Goal: Transaction & Acquisition: Purchase product/service

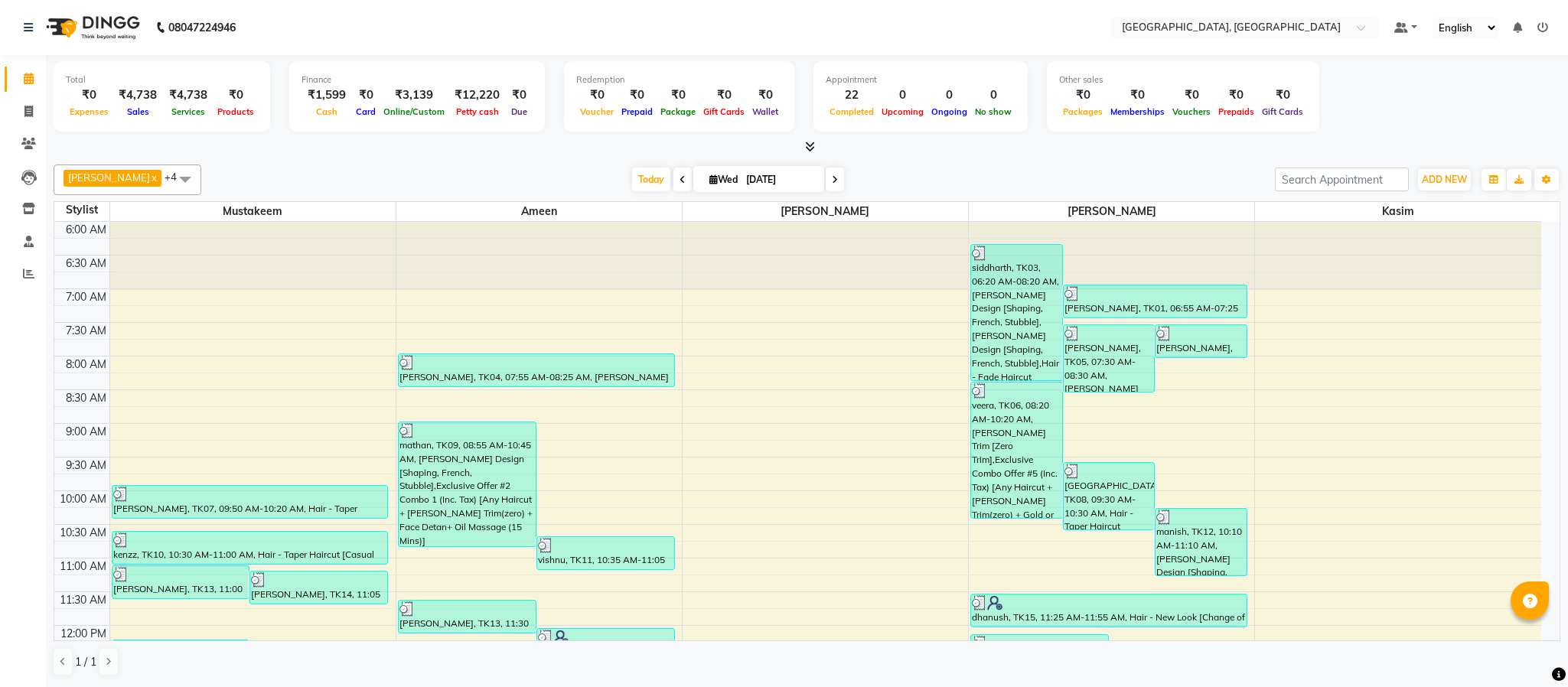
click at [23, 258] on li "Reports" at bounding box center [23, 275] width 46 height 33
click at [23, 269] on icon at bounding box center [28, 274] width 12 height 12
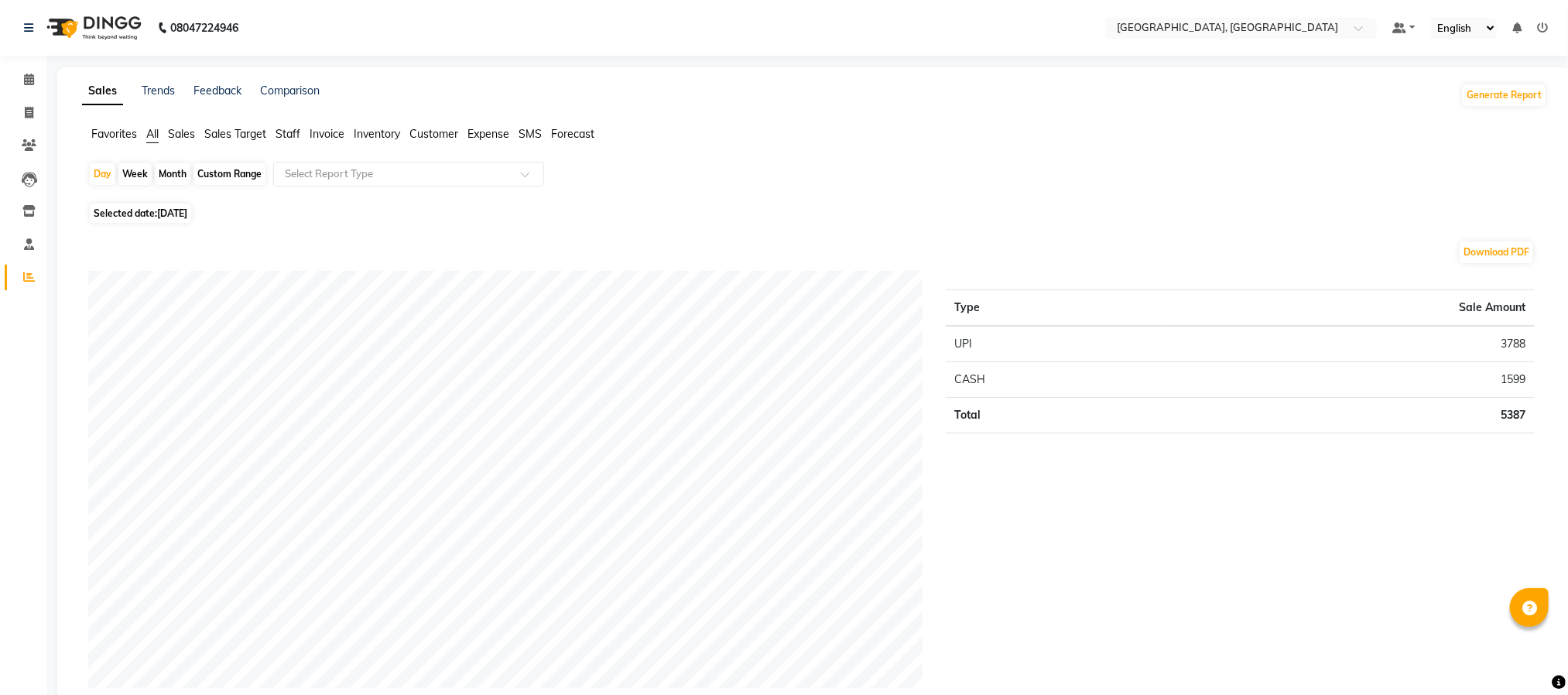
click at [284, 136] on span "Staff" at bounding box center [288, 133] width 25 height 14
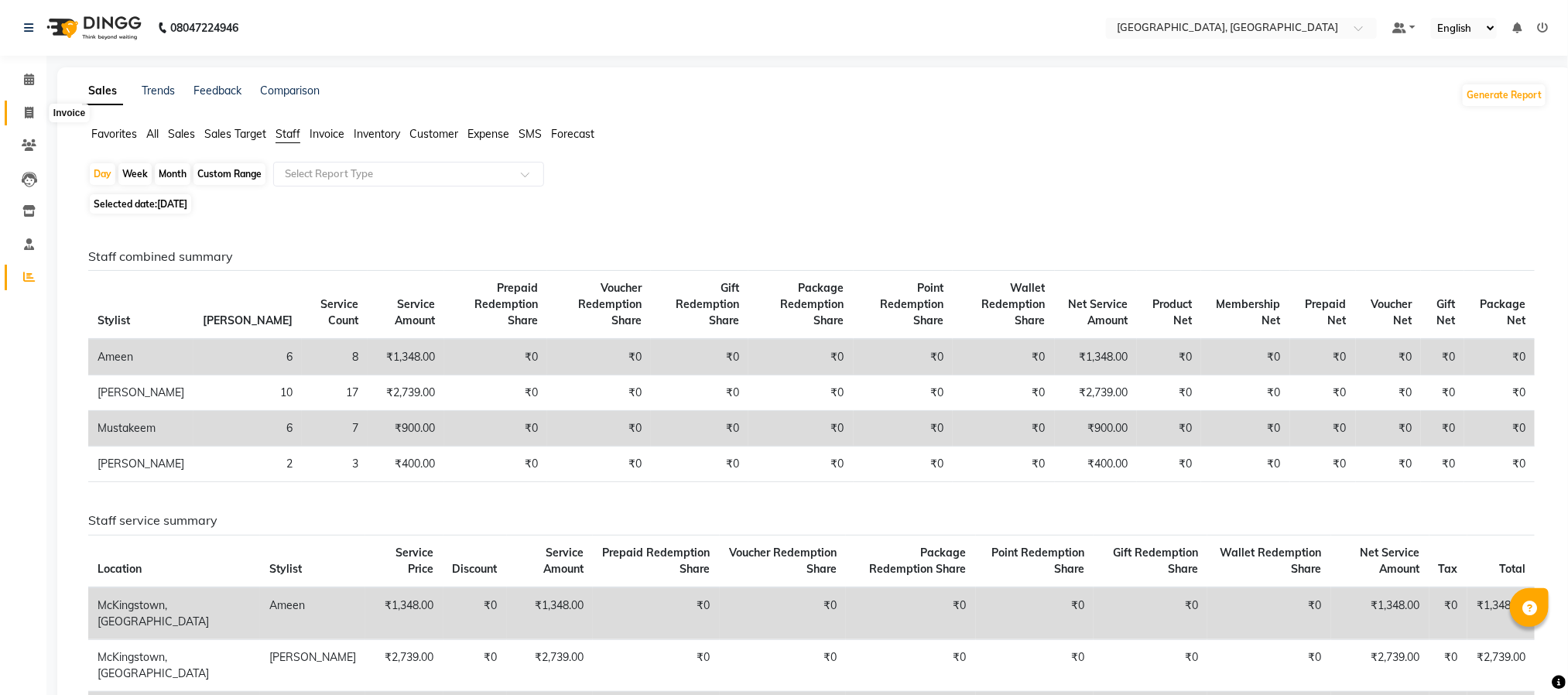
click at [23, 109] on span at bounding box center [29, 113] width 27 height 17
select select "service"
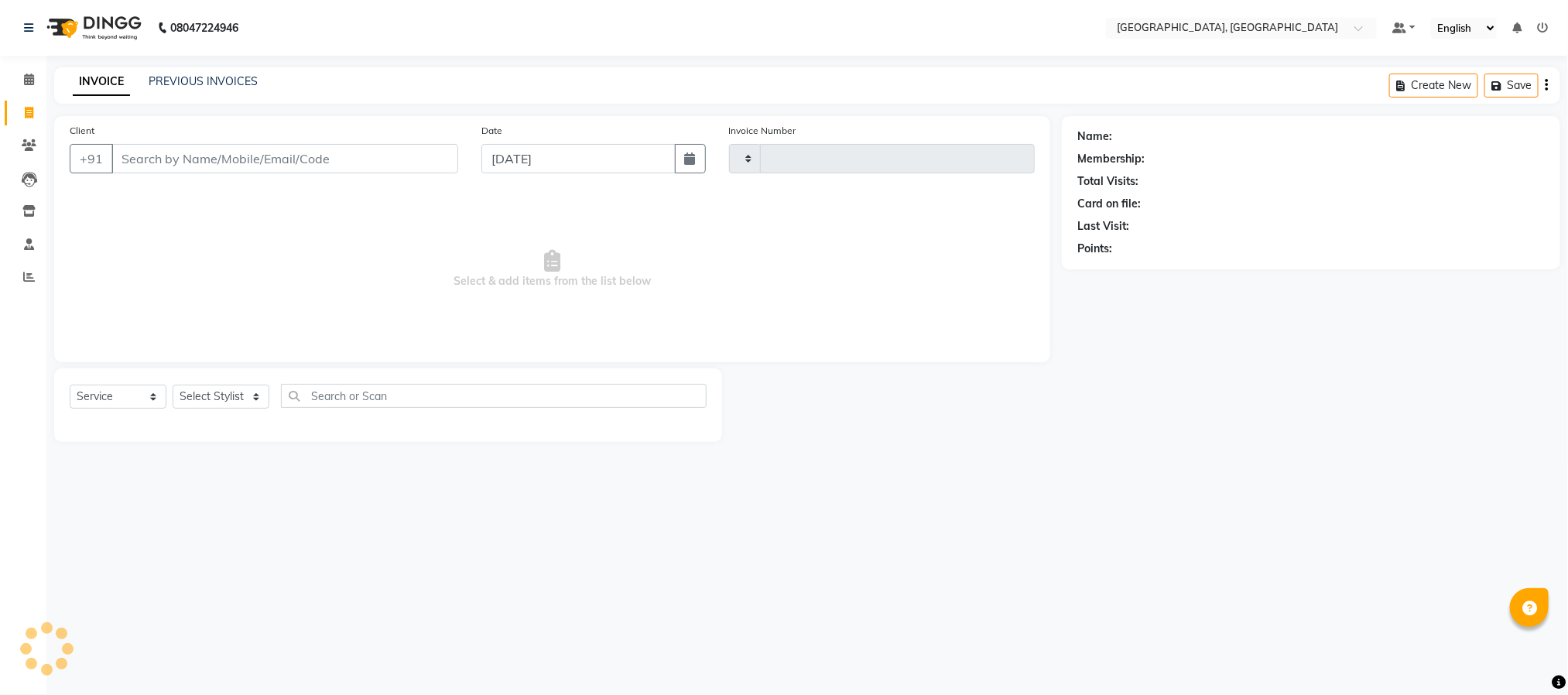
type input "5646"
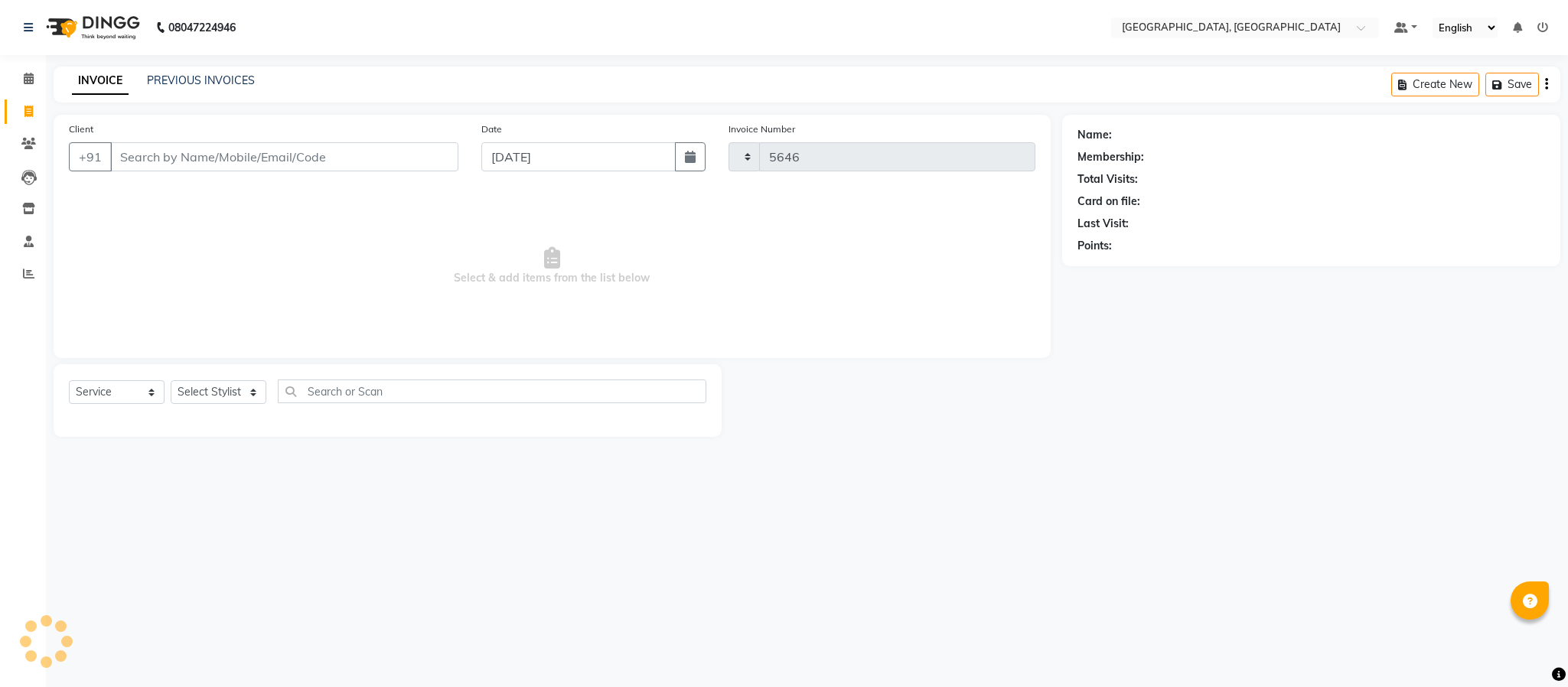
select select "4977"
click at [230, 392] on select "Select Stylist" at bounding box center [218, 392] width 96 height 24
select select "84531"
click at [170, 381] on select "Select Stylist Ameen House Keeping [PERSON_NAME] [PERSON_NAME] Prathiswar [PERS…" at bounding box center [218, 392] width 96 height 24
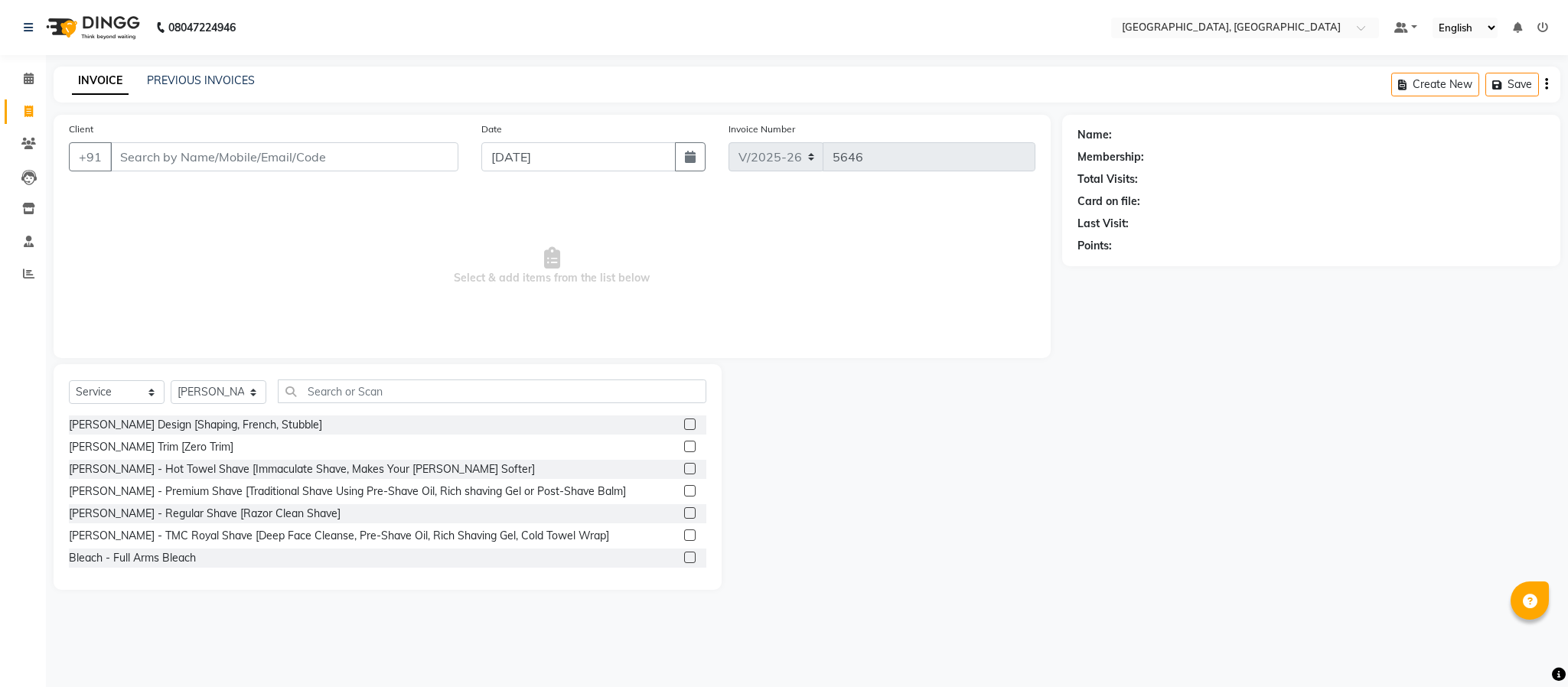
click at [684, 427] on label at bounding box center [690, 424] width 12 height 12
click at [684, 427] on input "checkbox" at bounding box center [689, 425] width 10 height 10
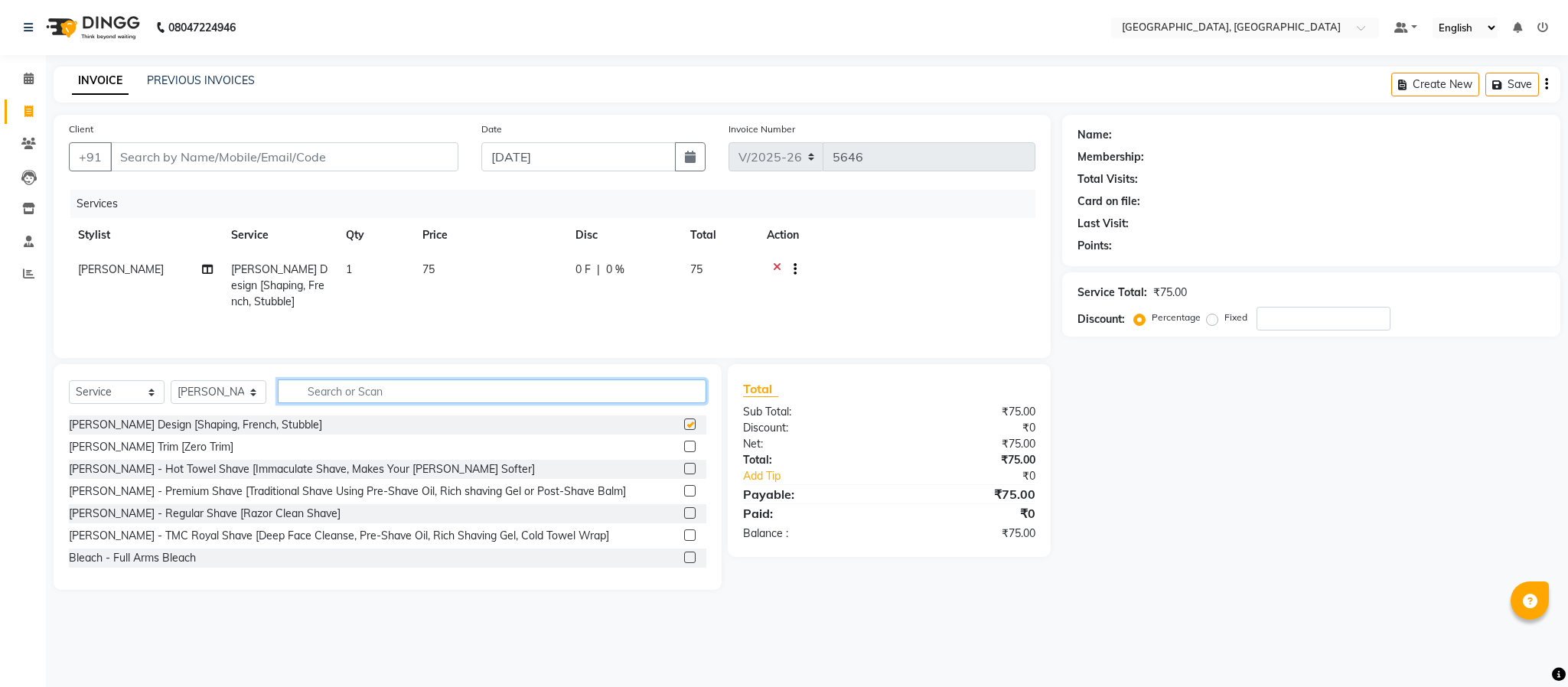
click at [663, 396] on input "text" at bounding box center [492, 392] width 429 height 24
checkbox input "false"
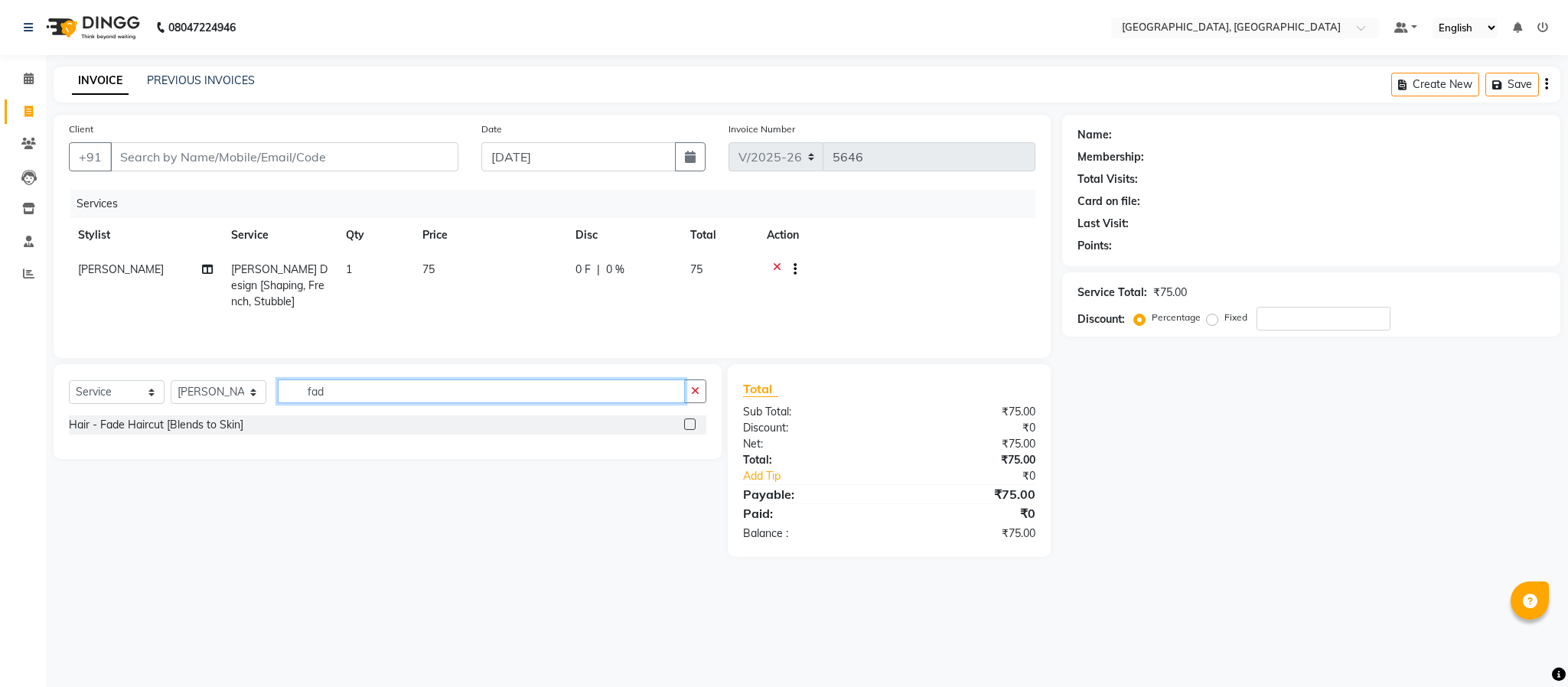
type input "fad"
click at [692, 431] on label at bounding box center [690, 424] width 12 height 12
click at [692, 431] on input "checkbox" at bounding box center [689, 425] width 10 height 10
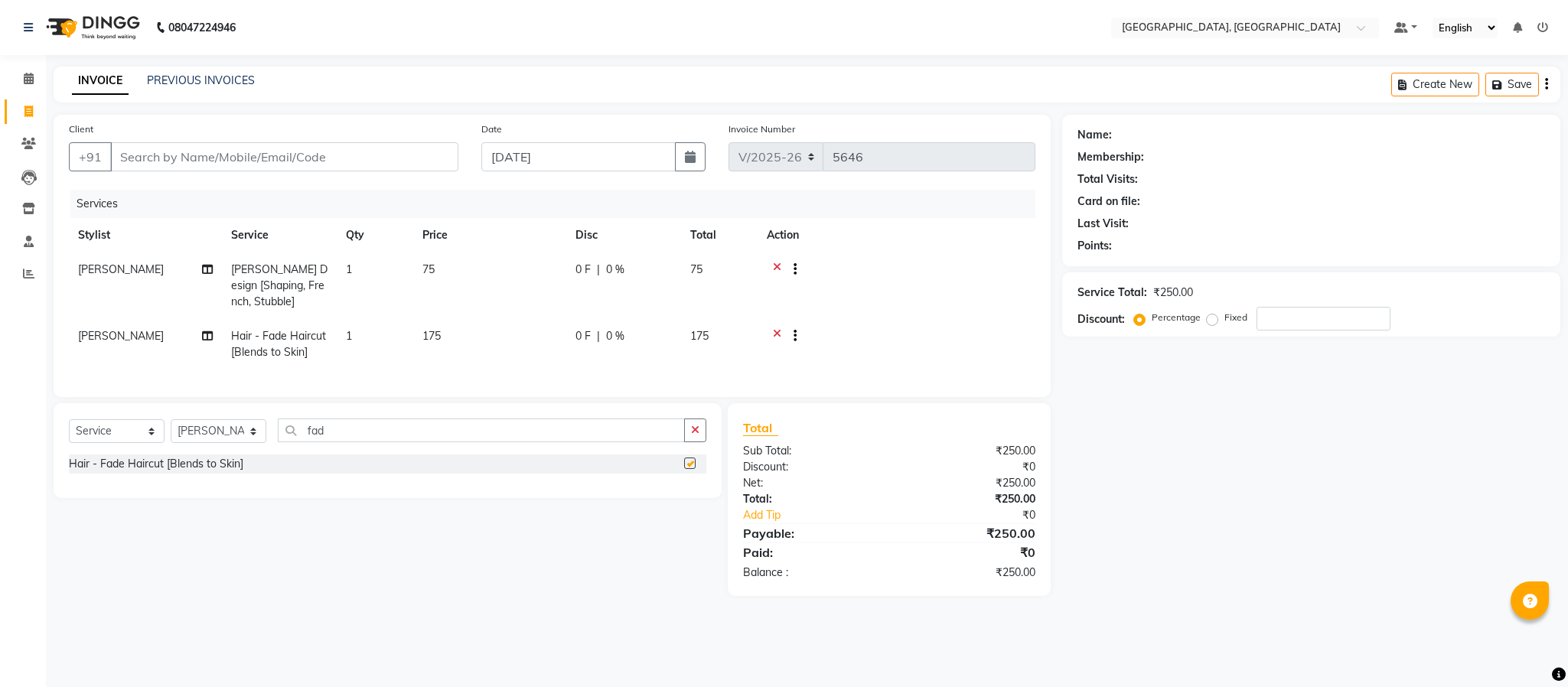
checkbox input "false"
click at [344, 152] on input "Client" at bounding box center [285, 157] width 348 height 29
type input "3"
type input "0"
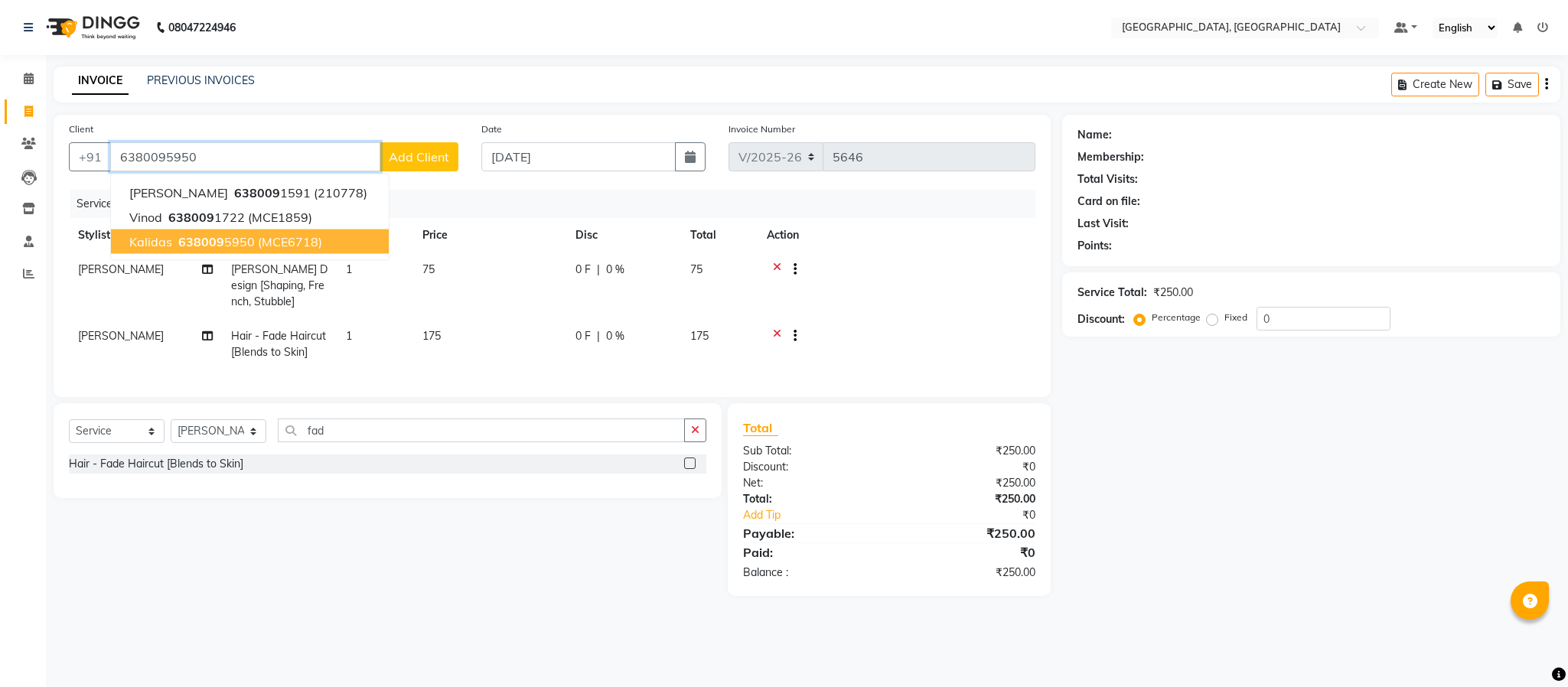
type input "6380095950"
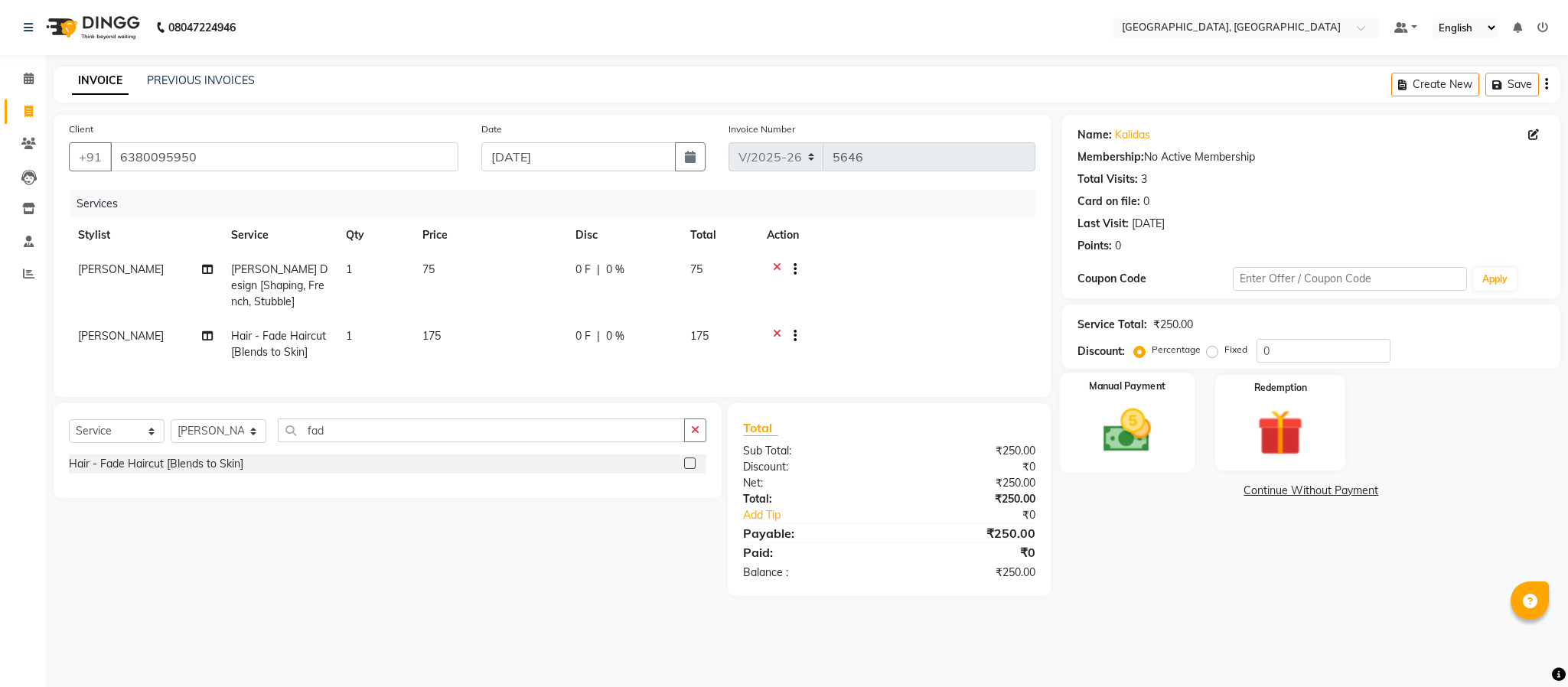
click at [1146, 431] on img at bounding box center [1128, 431] width 78 height 55
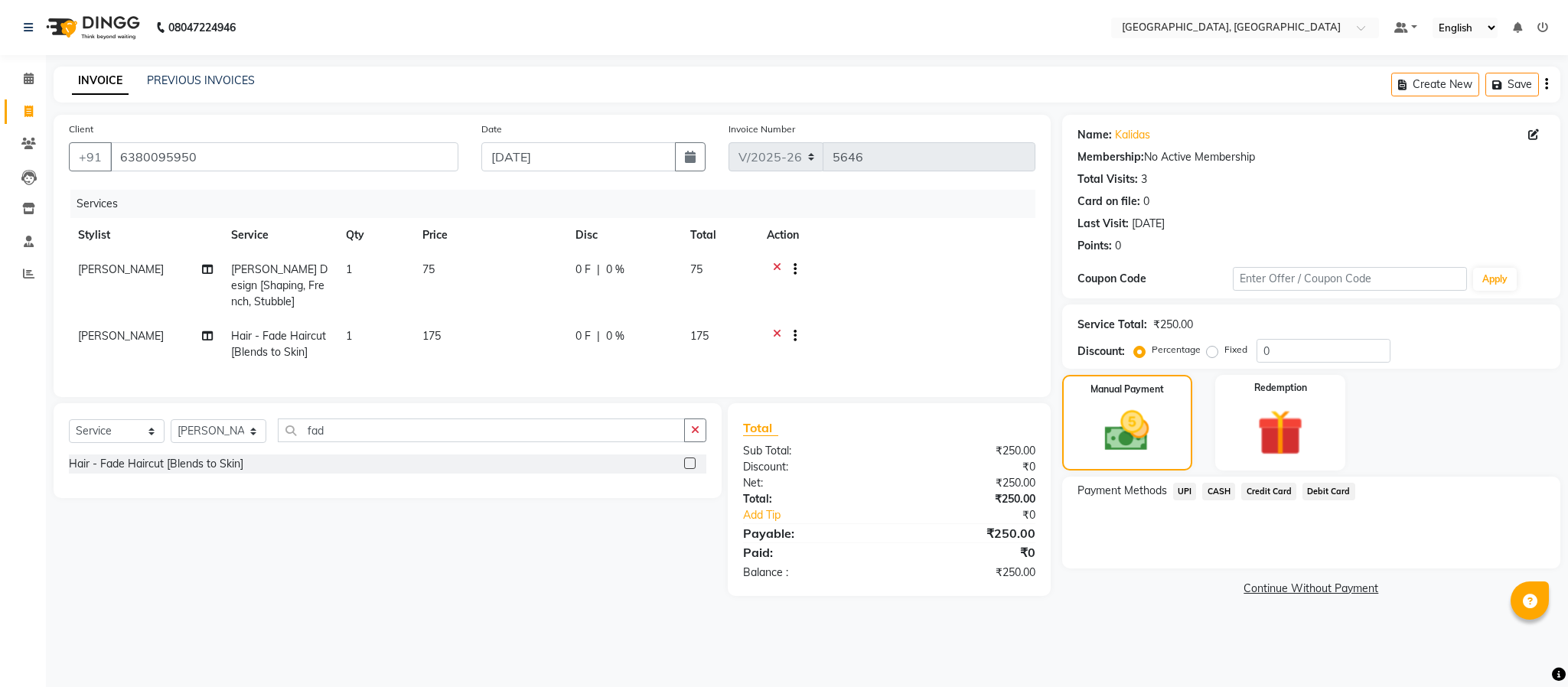
click at [1183, 487] on span "UPI" at bounding box center [1185, 491] width 24 height 17
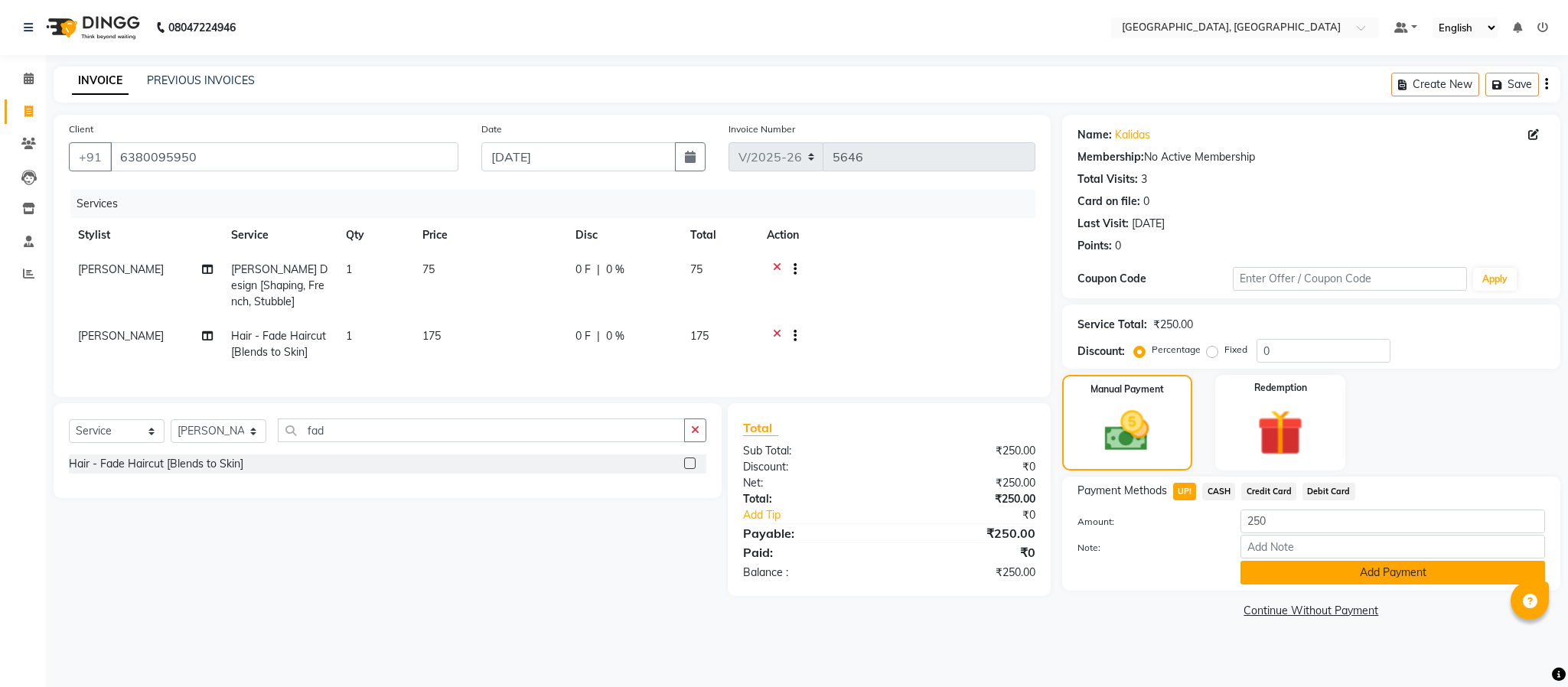
click at [1274, 575] on button "Add Payment" at bounding box center [1393, 573] width 305 height 24
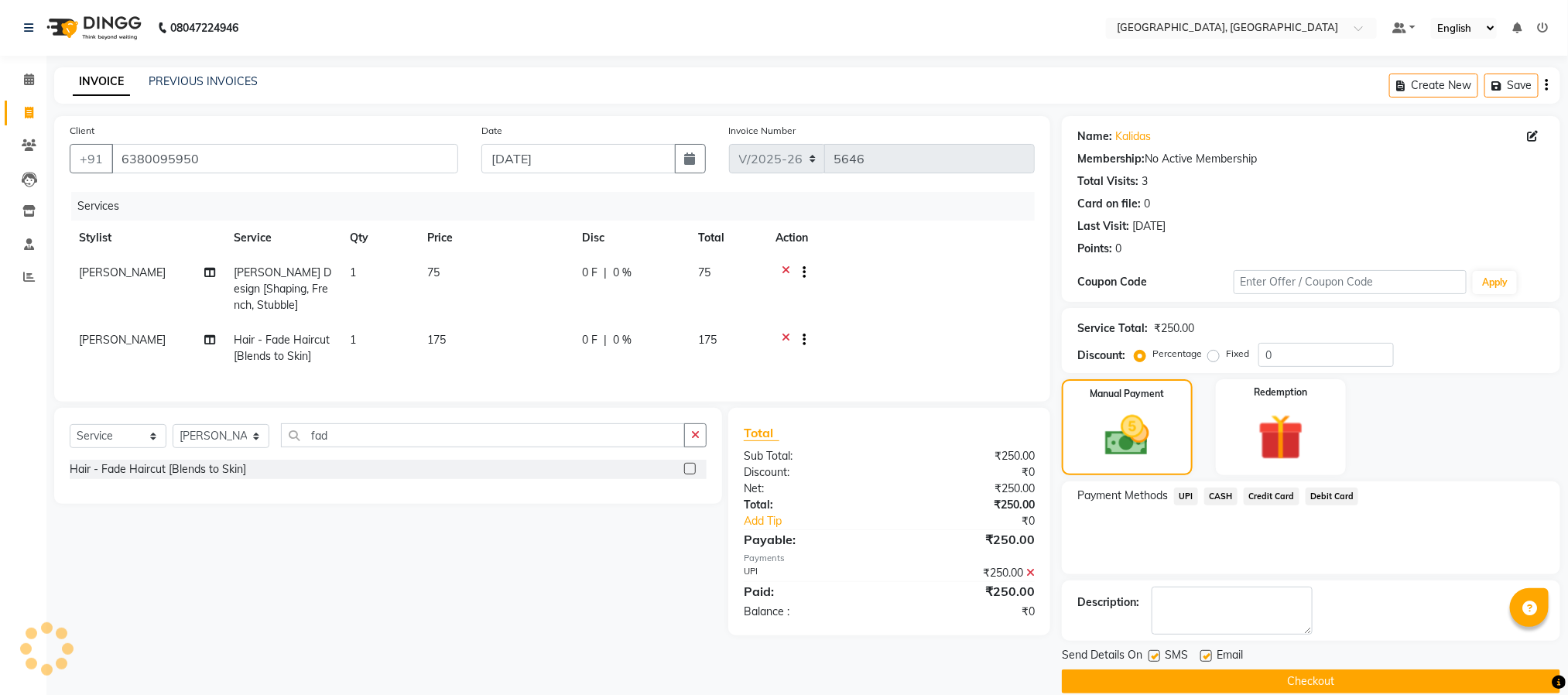
drag, startPoint x: 1307, startPoint y: 678, endPoint x: 1252, endPoint y: 678, distance: 55.0
click at [1305, 678] on button "Checkout" at bounding box center [1310, 681] width 499 height 24
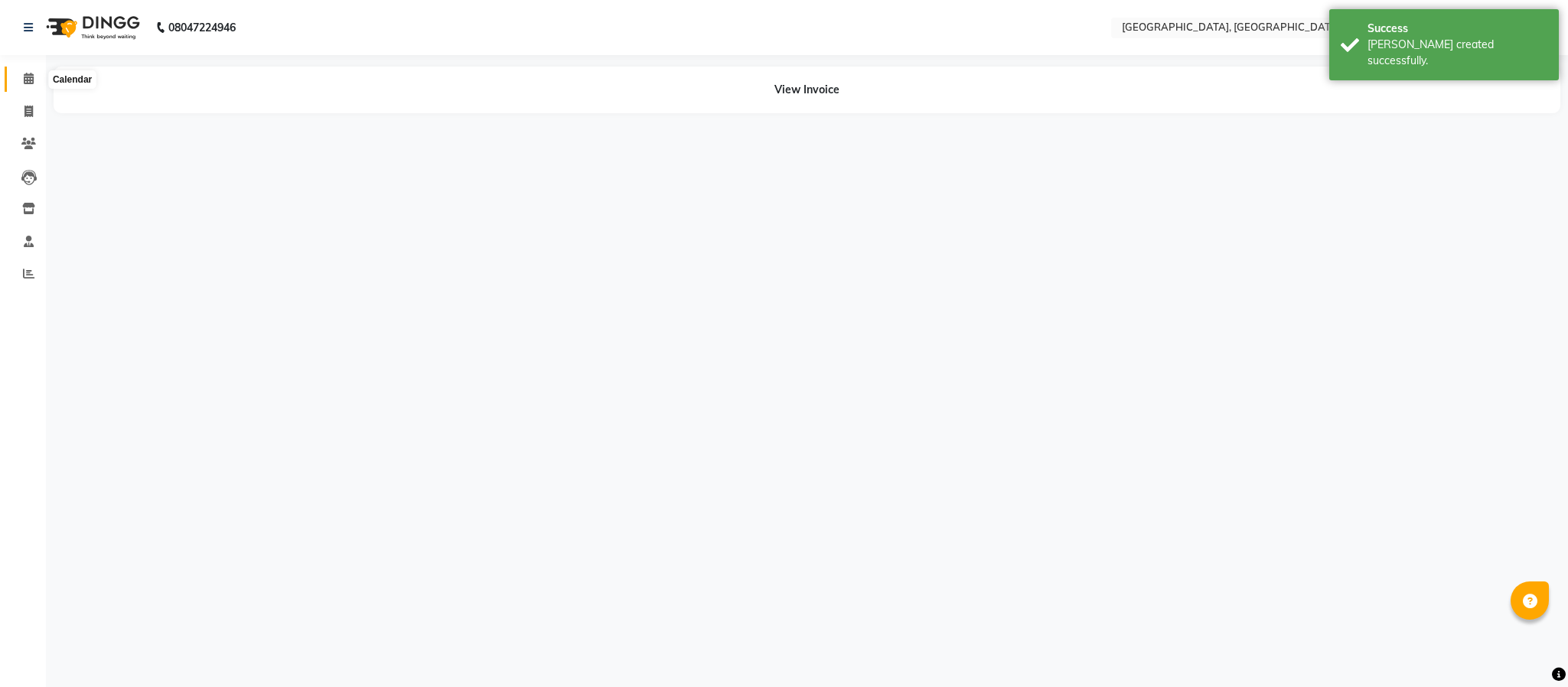
click at [28, 74] on icon at bounding box center [28, 78] width 10 height 12
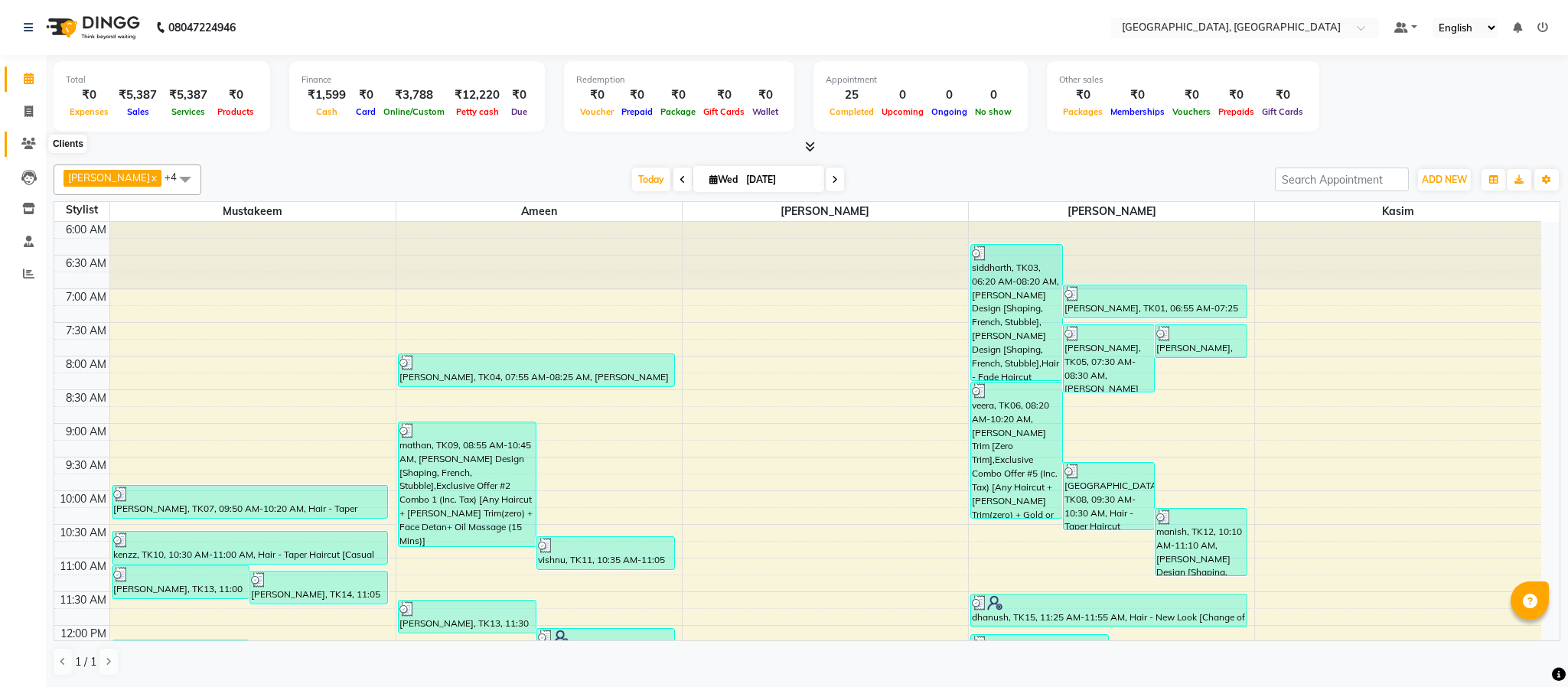
click at [22, 142] on icon at bounding box center [29, 143] width 15 height 12
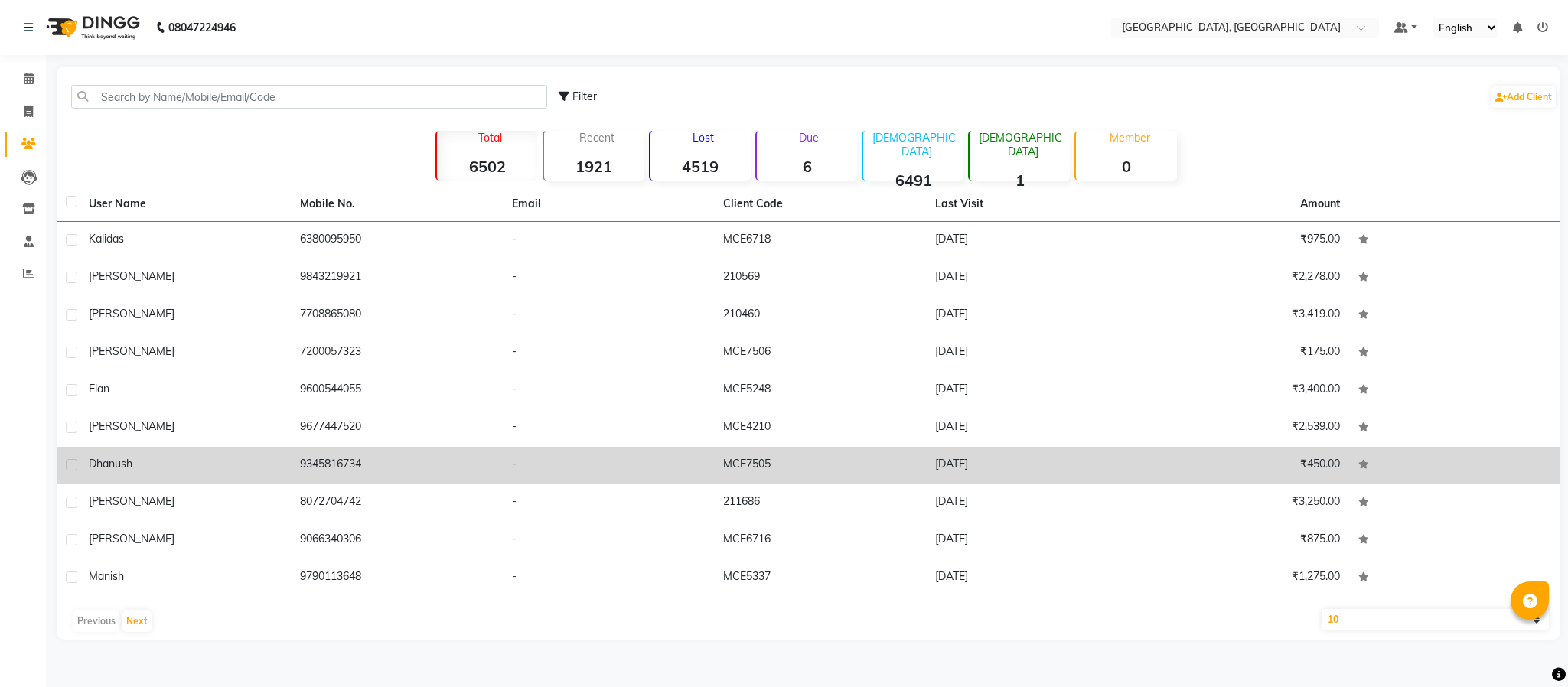
click at [324, 450] on td "9345816734" at bounding box center [396, 465] width 211 height 37
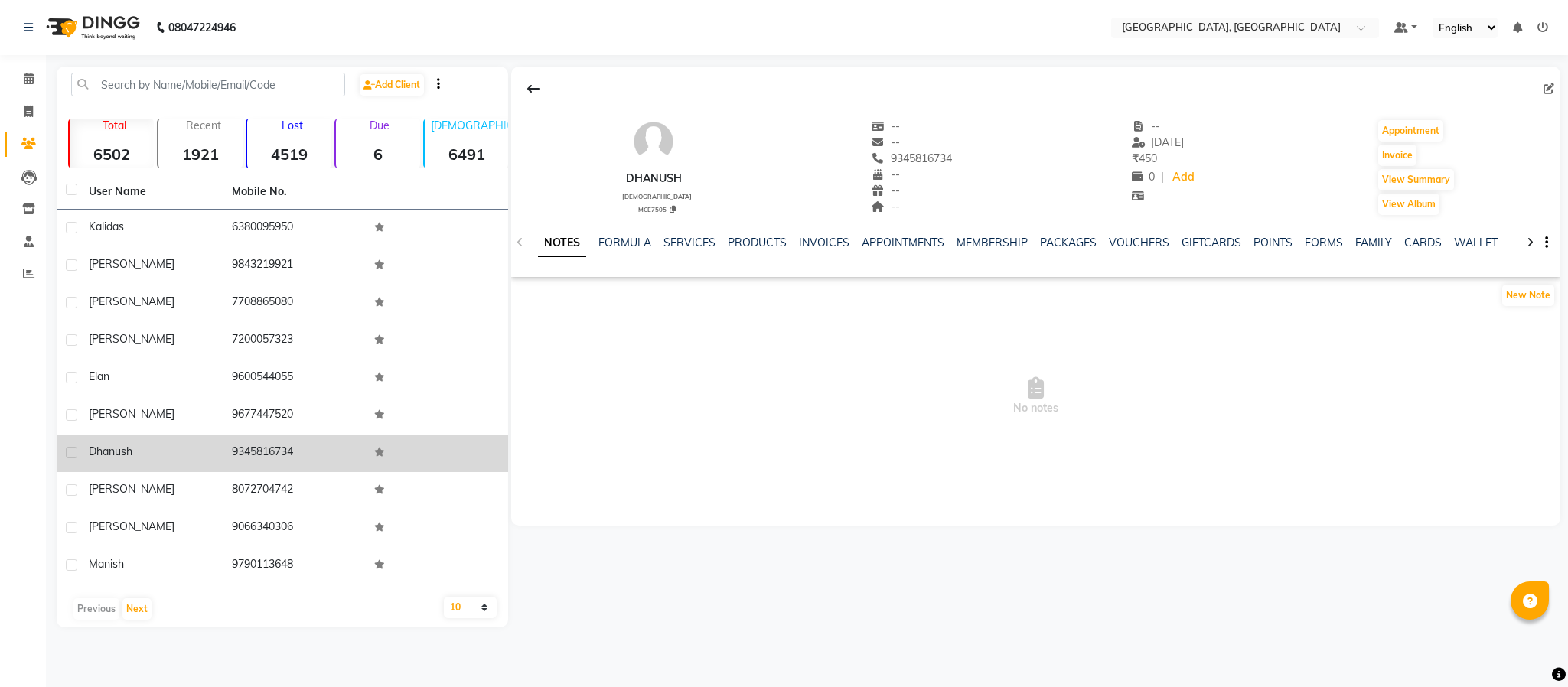
click at [265, 449] on td "9345816734" at bounding box center [295, 453] width 143 height 37
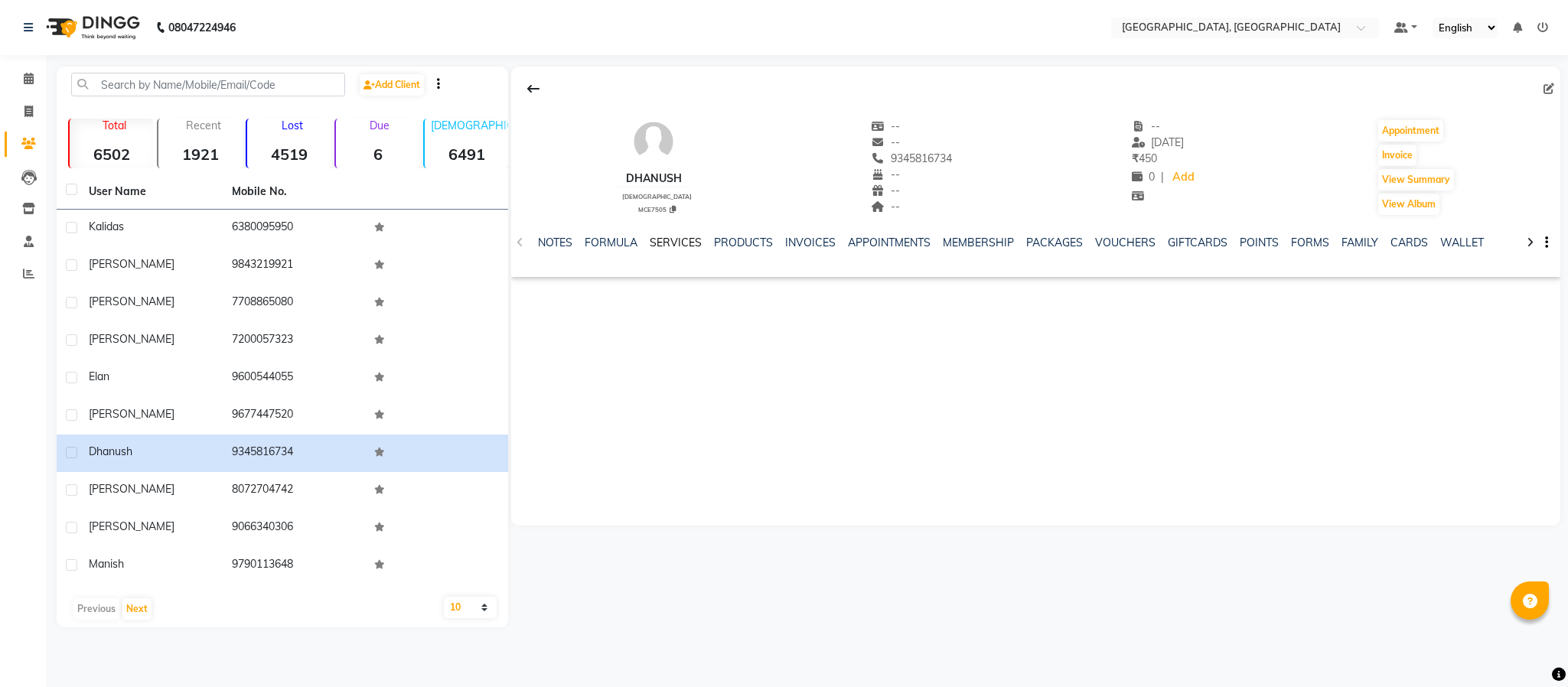
click at [659, 244] on link "SERVICES" at bounding box center [675, 242] width 52 height 14
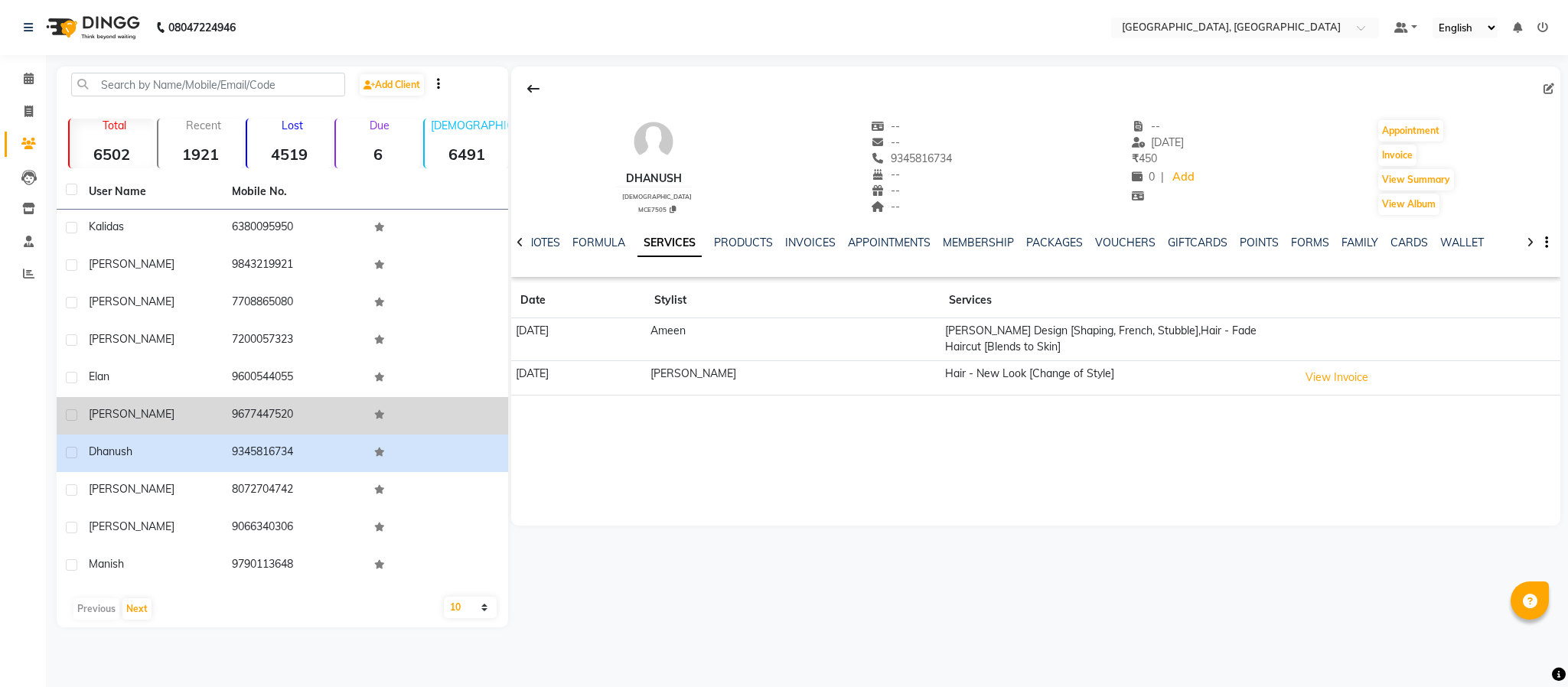
click at [262, 411] on td "9677447520" at bounding box center [295, 415] width 143 height 37
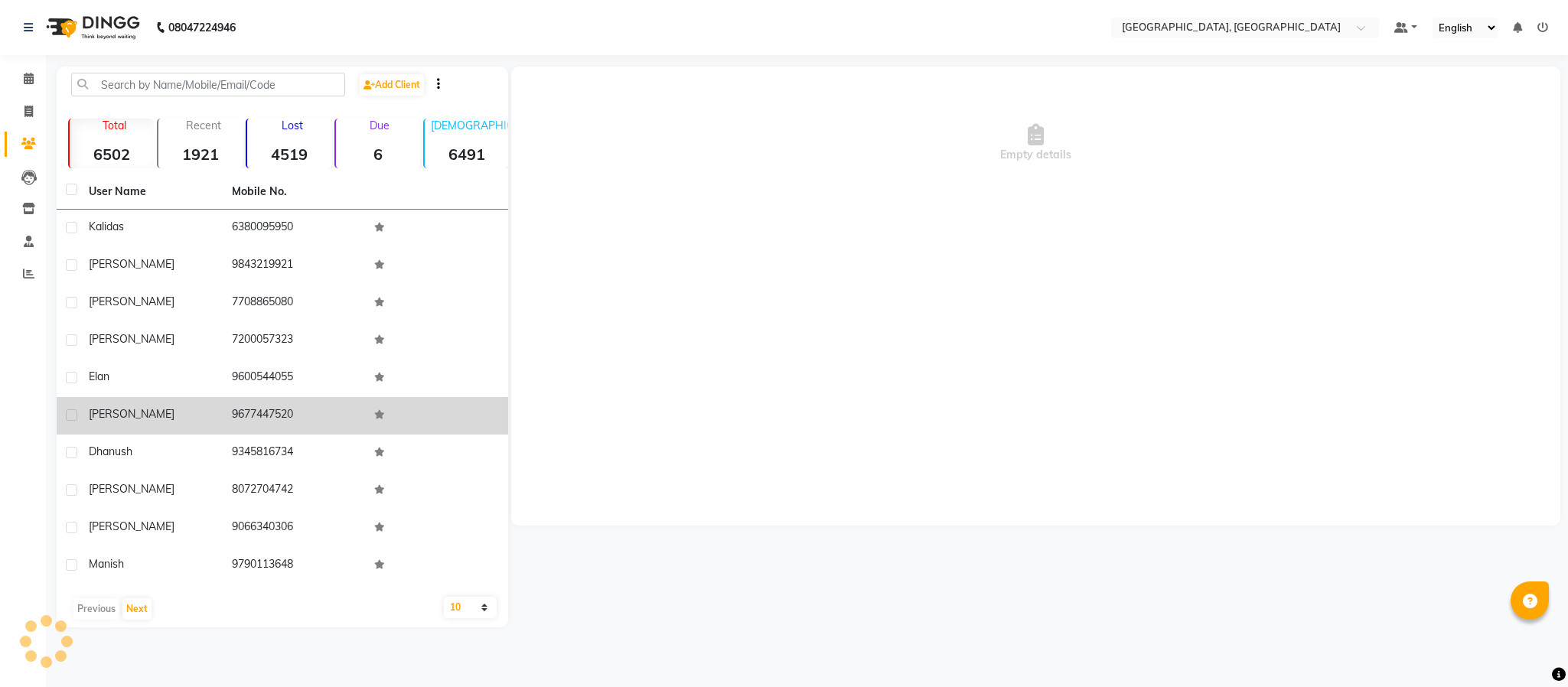
click at [262, 411] on td "9677447520" at bounding box center [295, 415] width 143 height 37
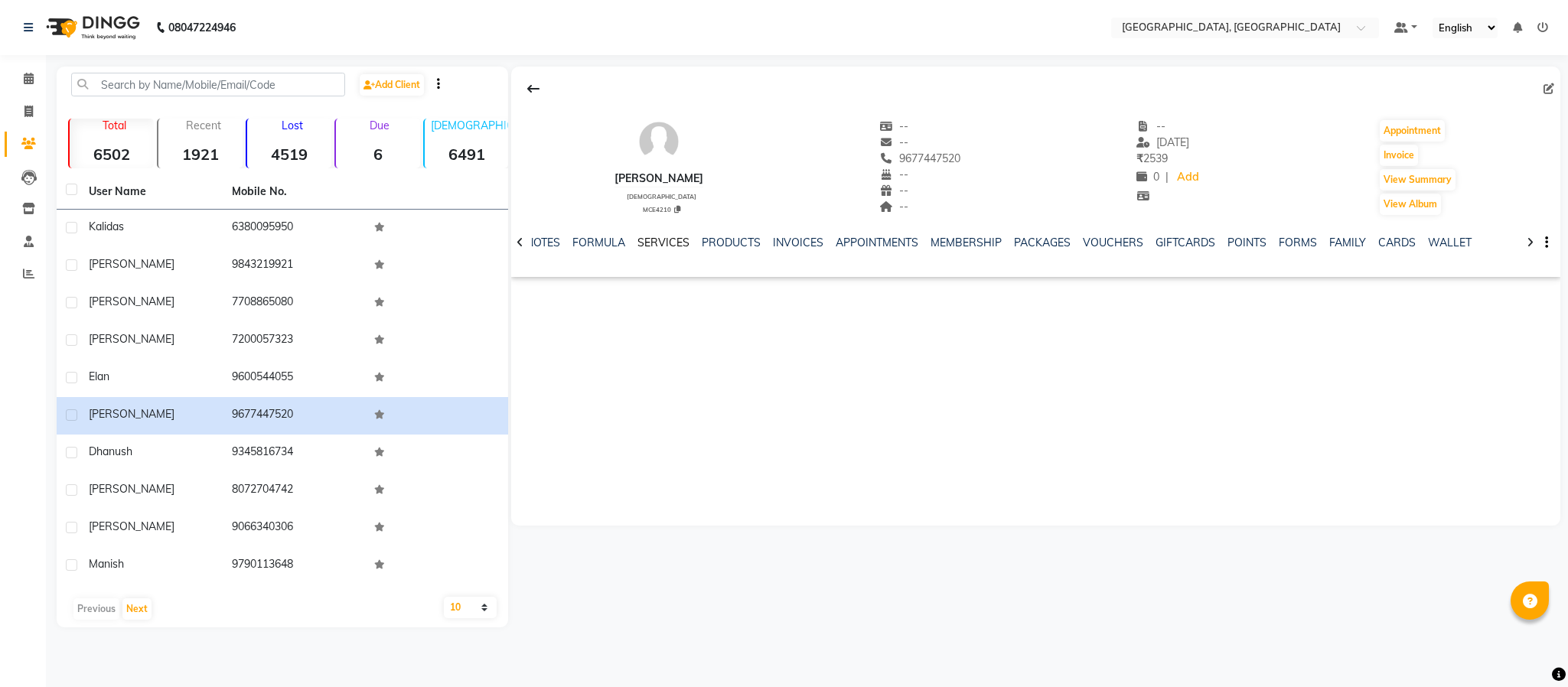
click at [660, 248] on link "SERVICES" at bounding box center [663, 242] width 52 height 14
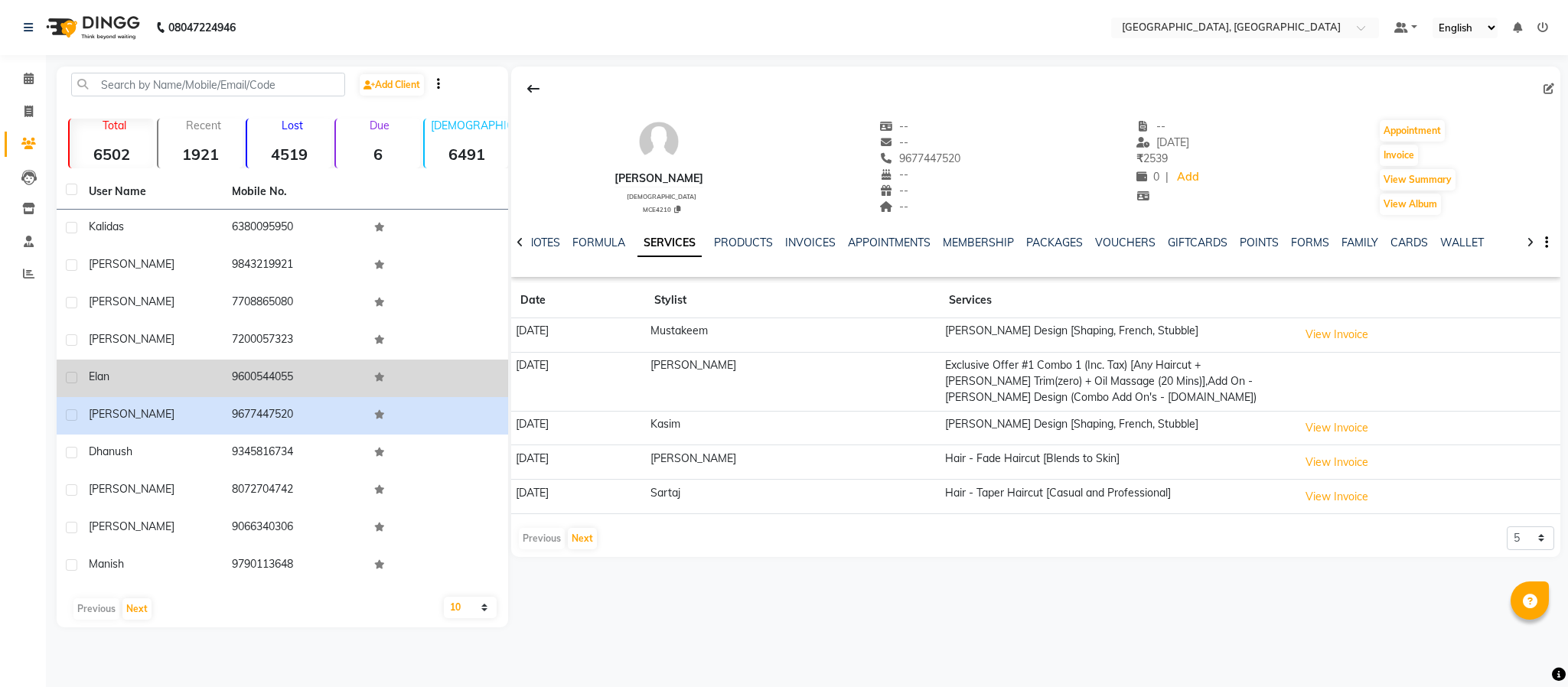
click at [267, 375] on td "9600544055" at bounding box center [295, 378] width 143 height 37
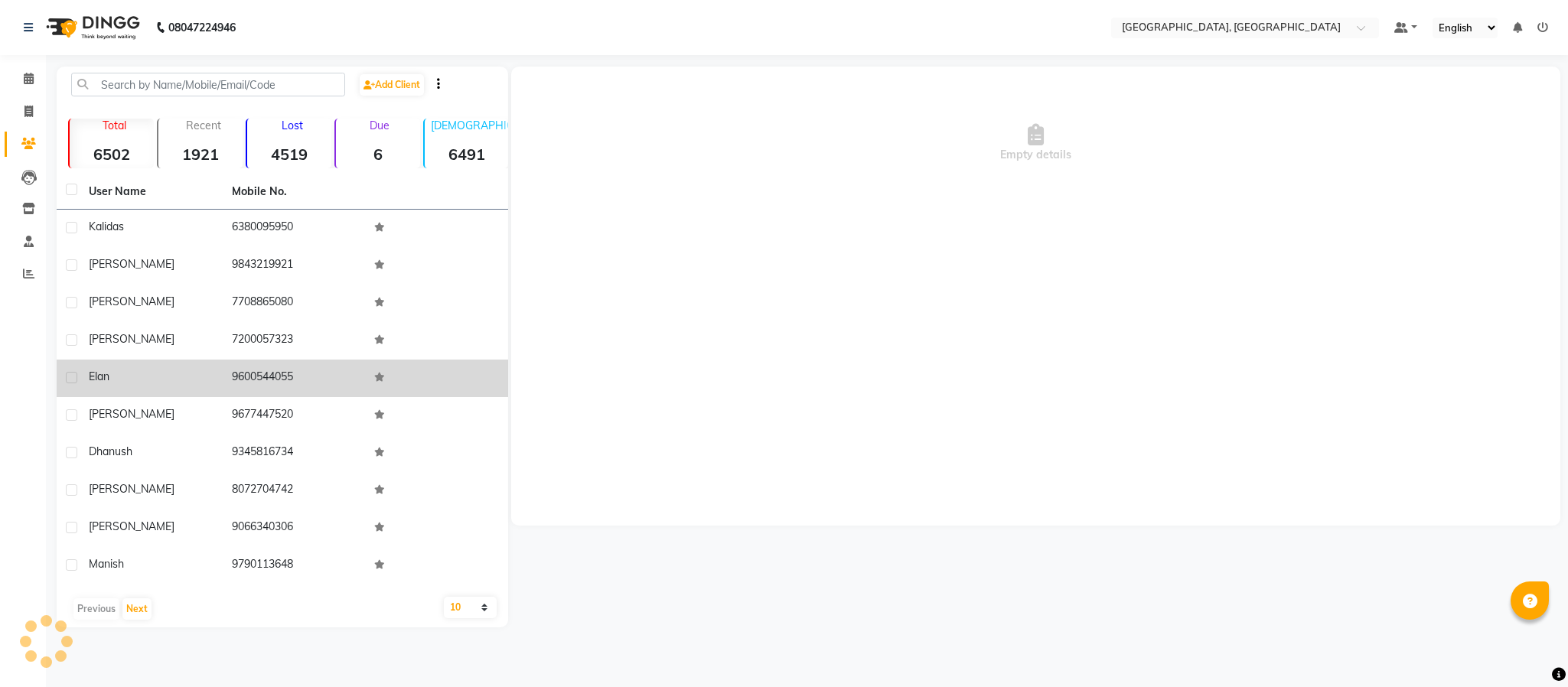
click at [267, 375] on td "9600544055" at bounding box center [295, 378] width 143 height 37
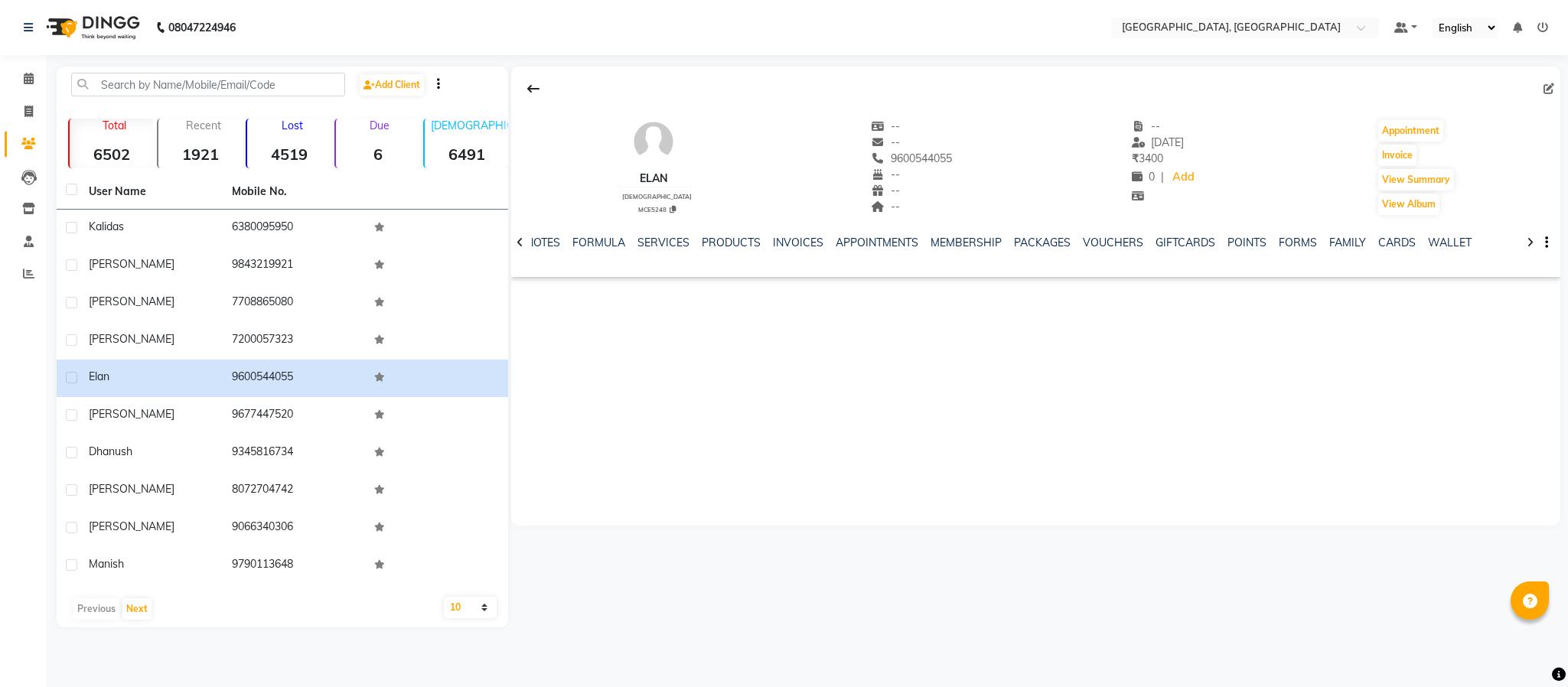
click at [676, 235] on div "SERVICES" at bounding box center [663, 243] width 52 height 16
click at [662, 246] on link "SERVICES" at bounding box center [663, 242] width 52 height 14
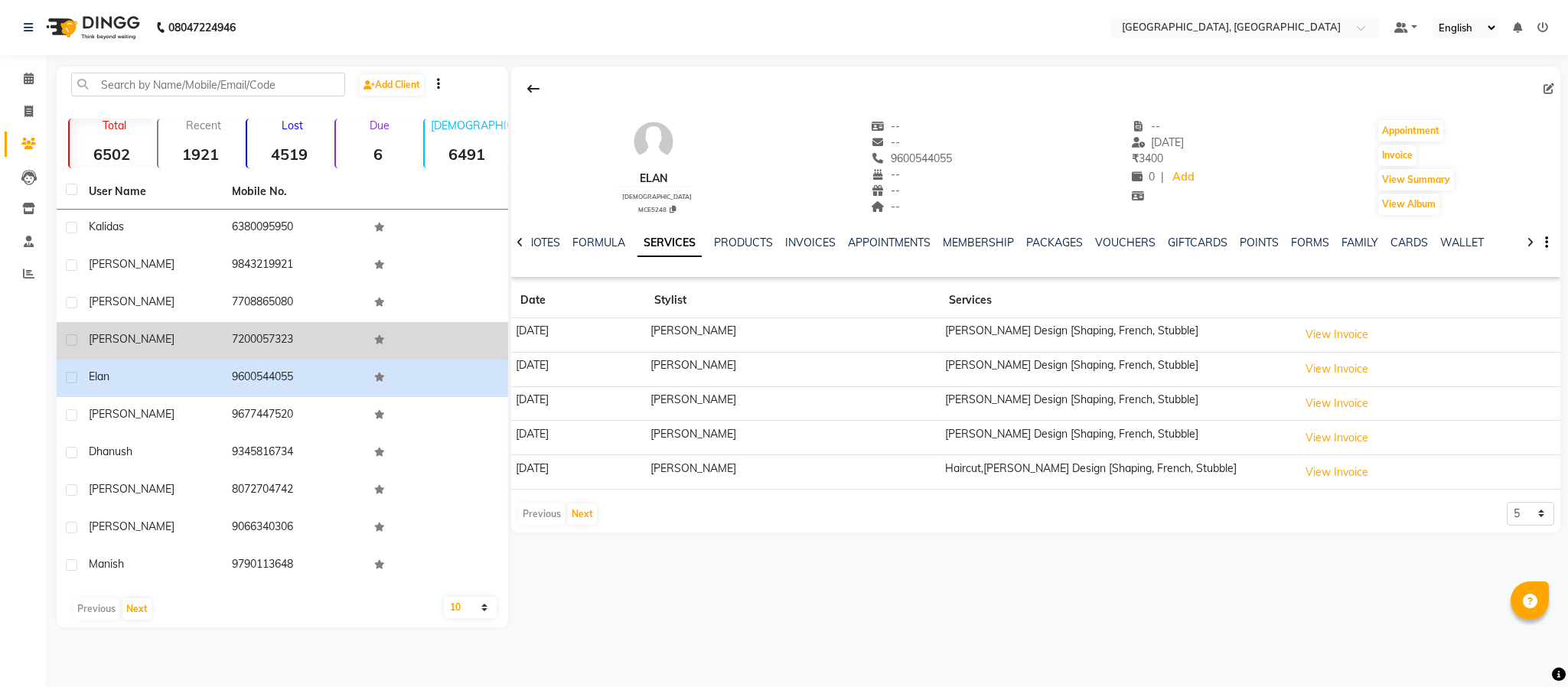
click at [263, 343] on td "7200057323" at bounding box center [295, 340] width 143 height 37
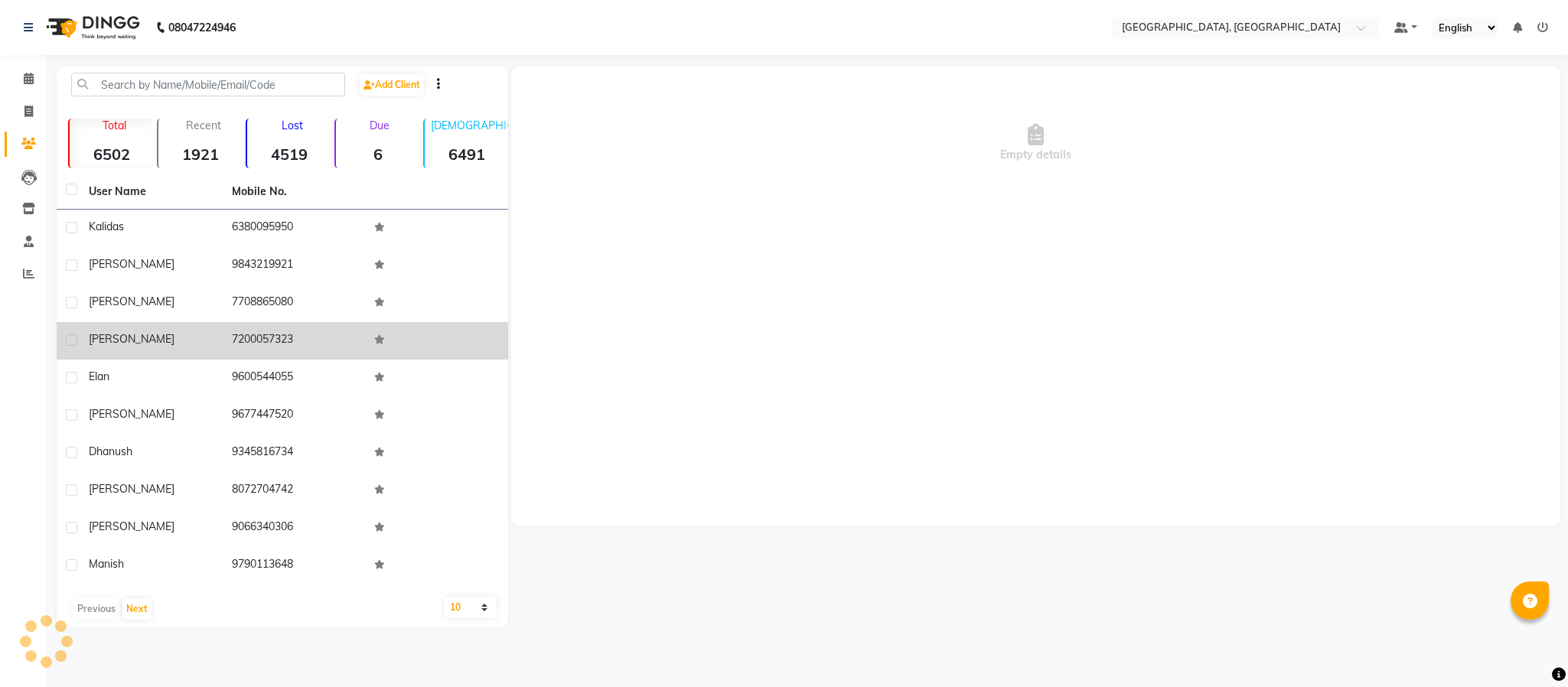
click at [262, 343] on td "7200057323" at bounding box center [295, 340] width 143 height 37
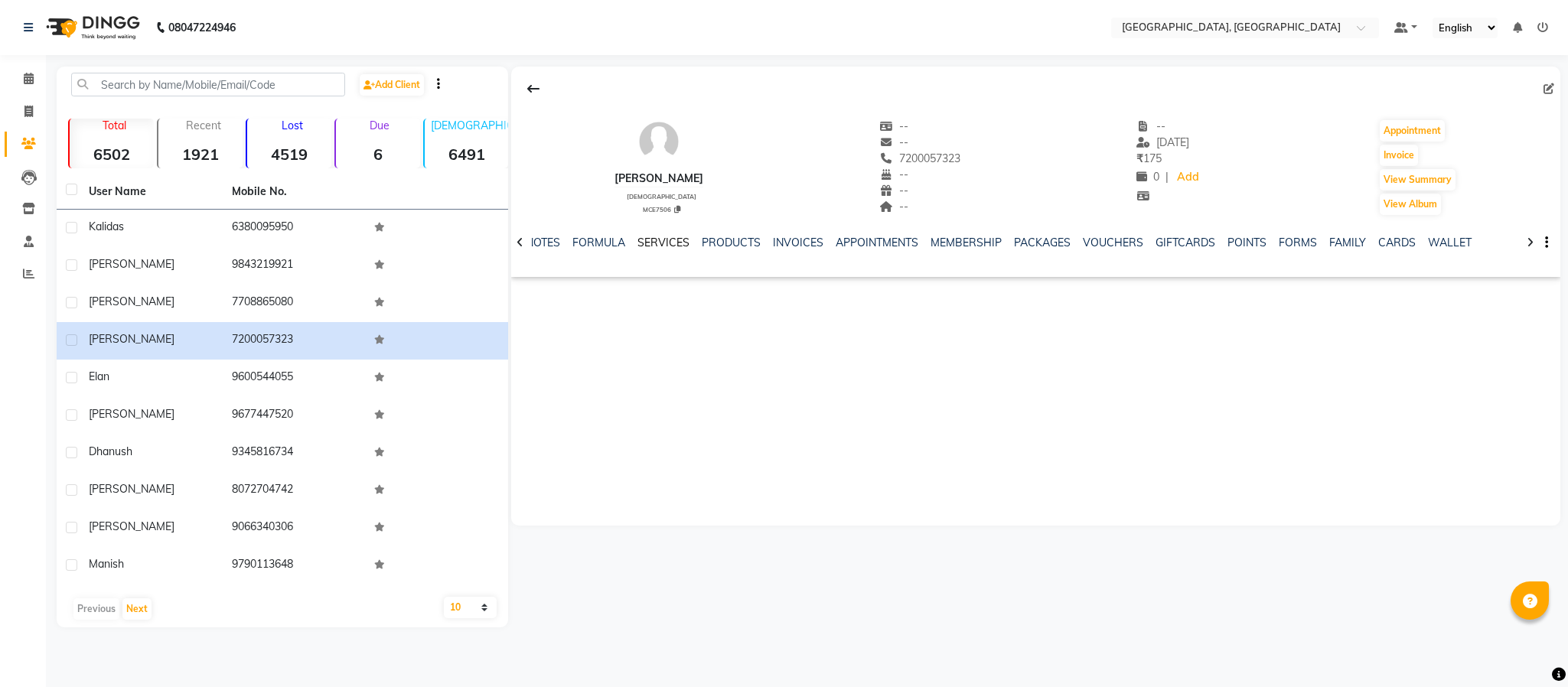
drag, startPoint x: 655, startPoint y: 248, endPoint x: 586, endPoint y: 220, distance: 74.5
click at [654, 246] on link "SERVICES" at bounding box center [663, 242] width 52 height 14
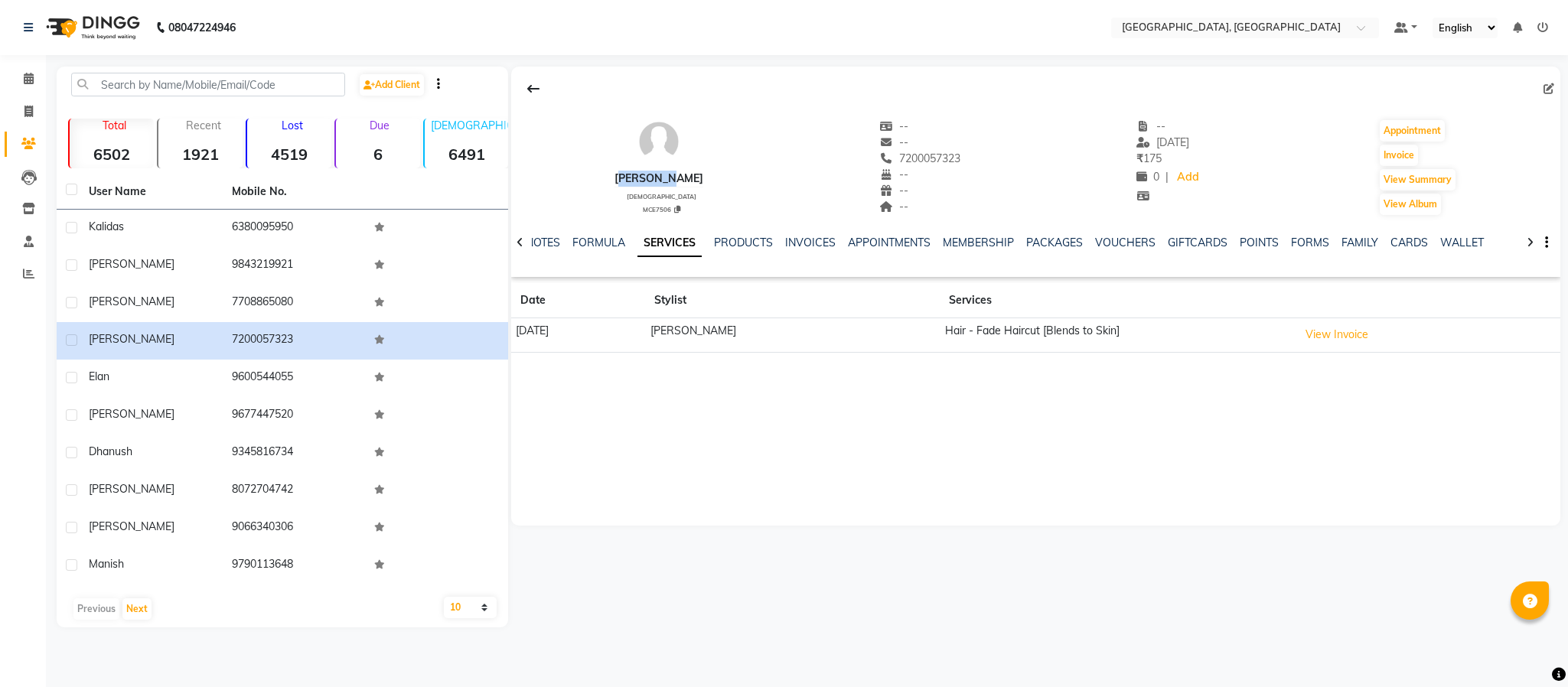
drag, startPoint x: 602, startPoint y: 175, endPoint x: 691, endPoint y: 168, distance: 89.3
click at [691, 168] on div "[PERSON_NAME] [DEMOGRAPHIC_DATA] MCE7506 -- -- 7200057323 -- -- -- -- [DATE] ₹ …" at bounding box center [1036, 160] width 1050 height 113
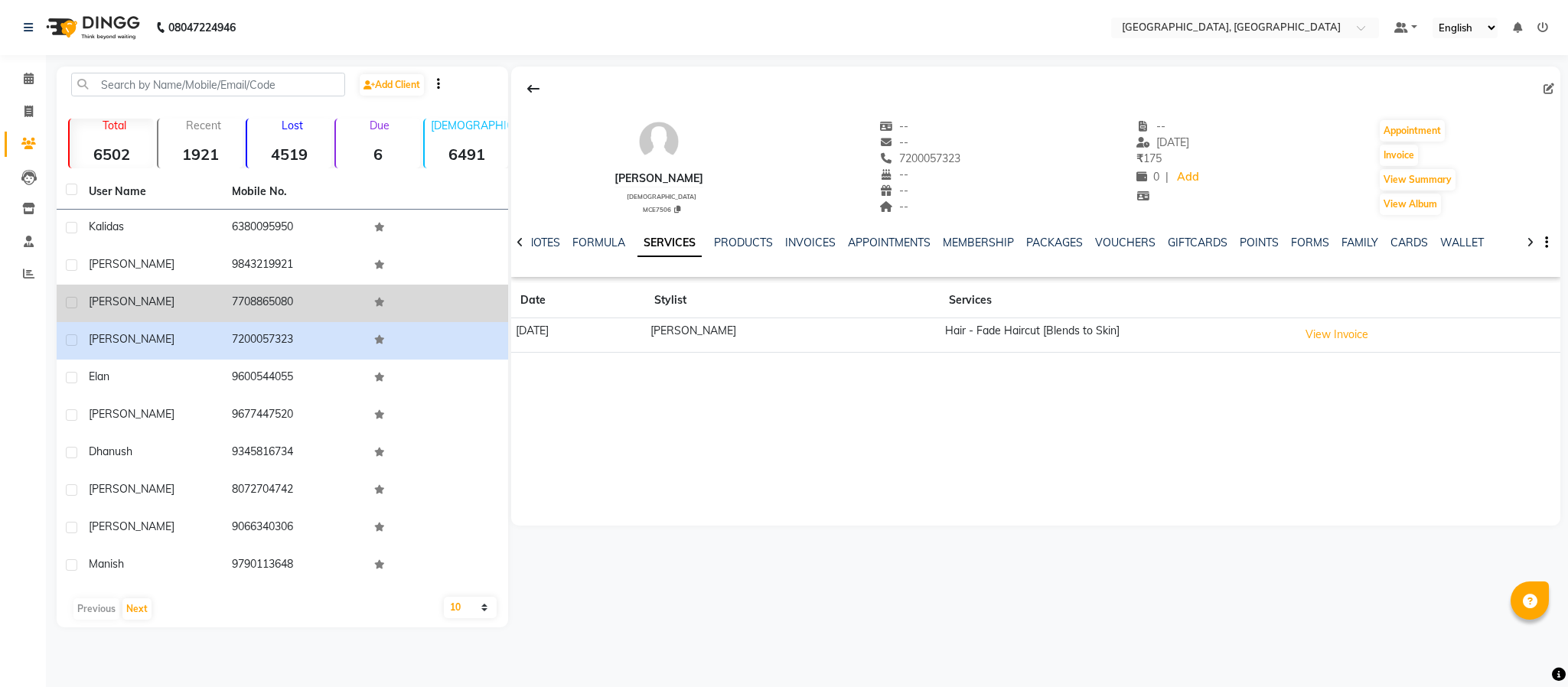
click at [255, 301] on td "7708865080" at bounding box center [295, 303] width 143 height 37
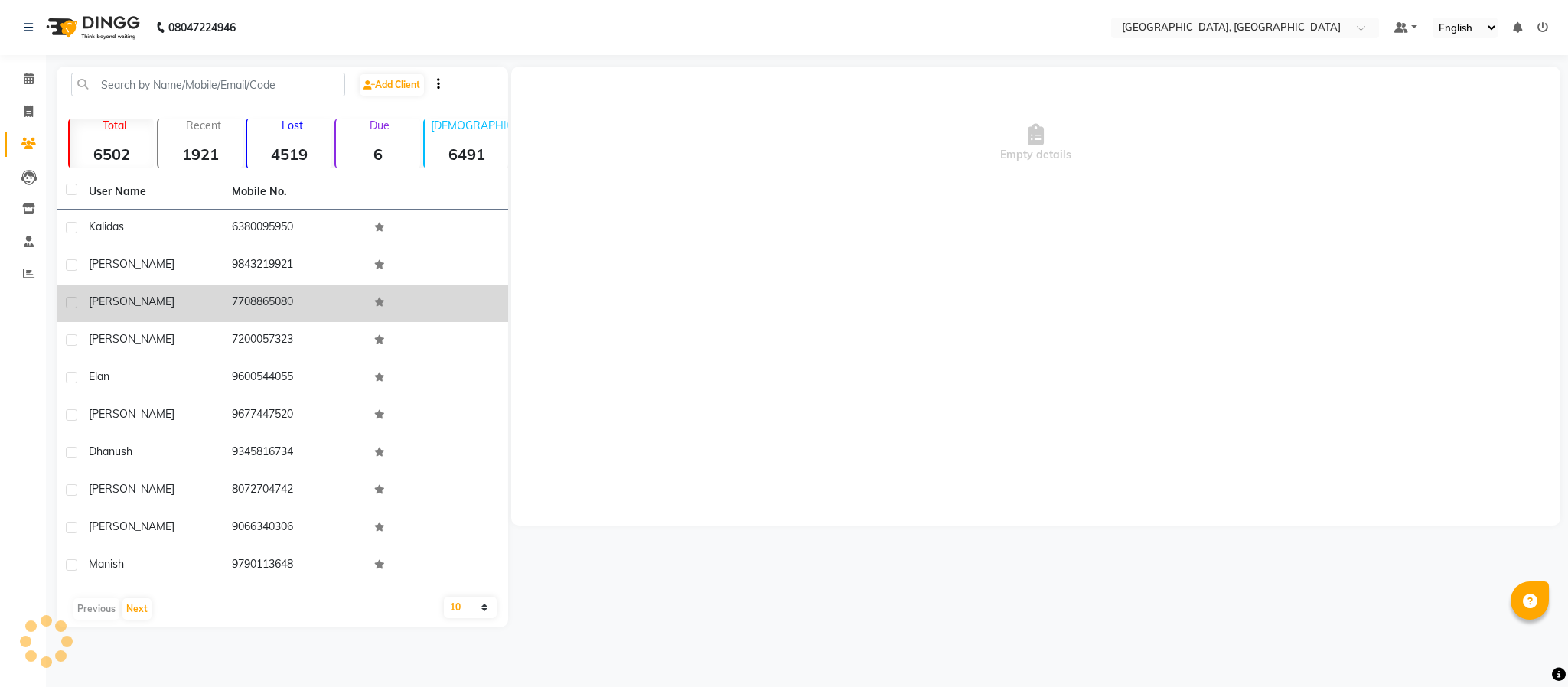
click at [255, 301] on td "7708865080" at bounding box center [295, 303] width 143 height 37
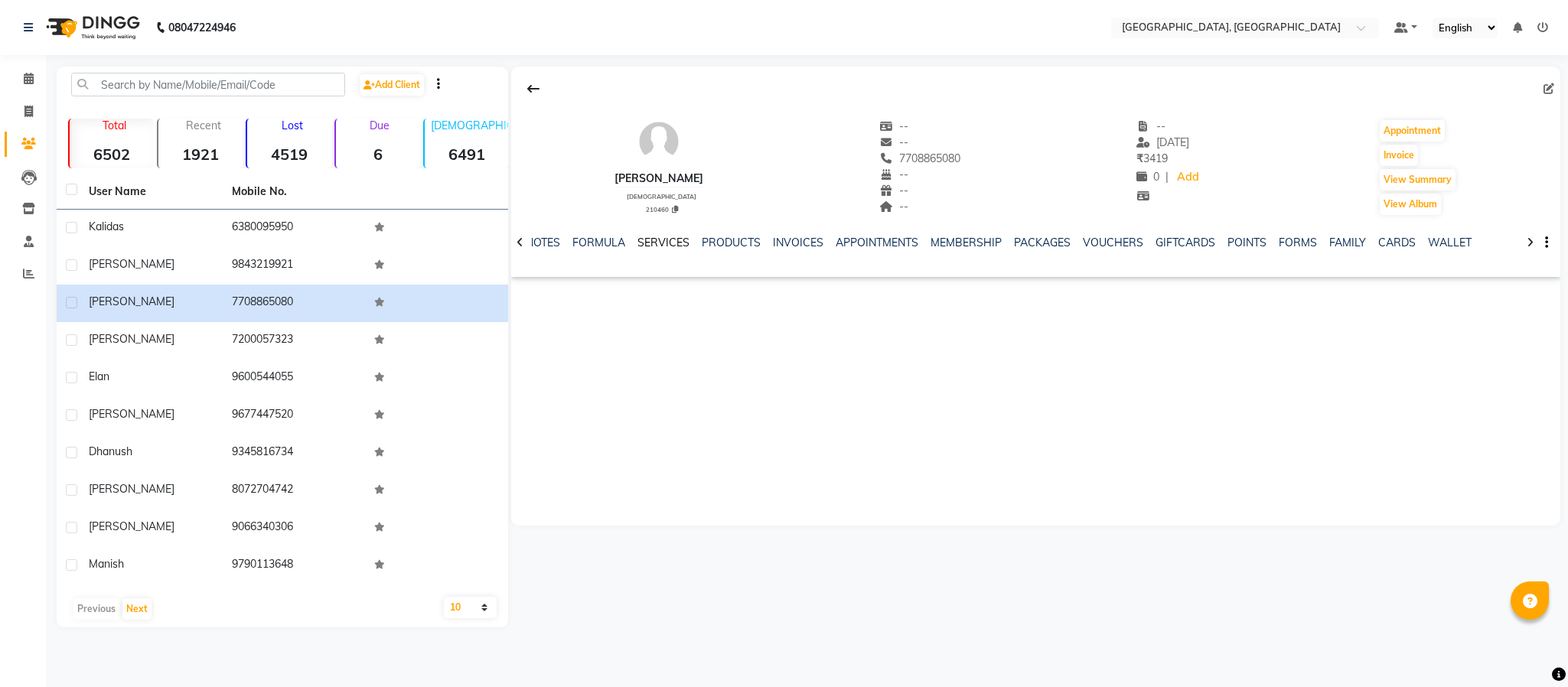
click at [651, 241] on link "SERVICES" at bounding box center [663, 242] width 52 height 14
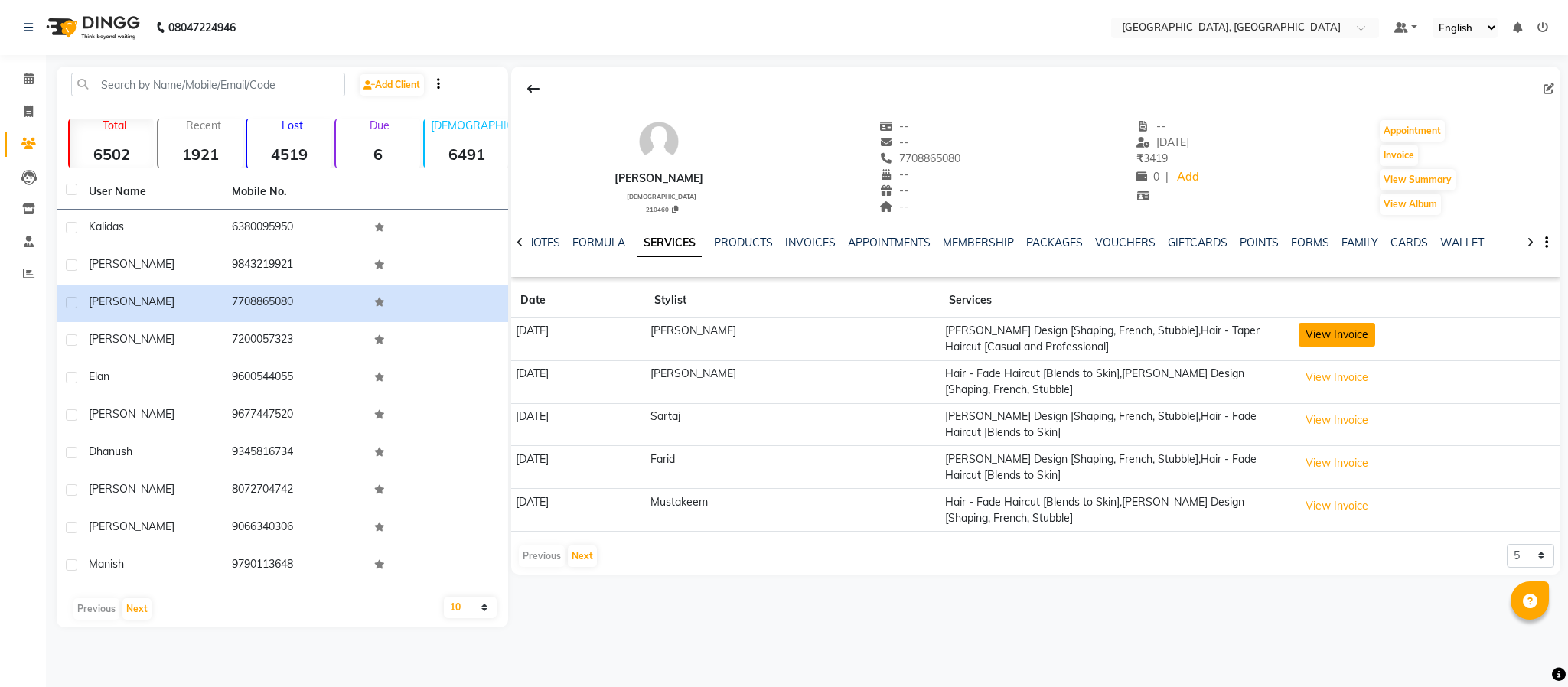
click at [1362, 333] on button "View Invoice" at bounding box center [1337, 334] width 76 height 24
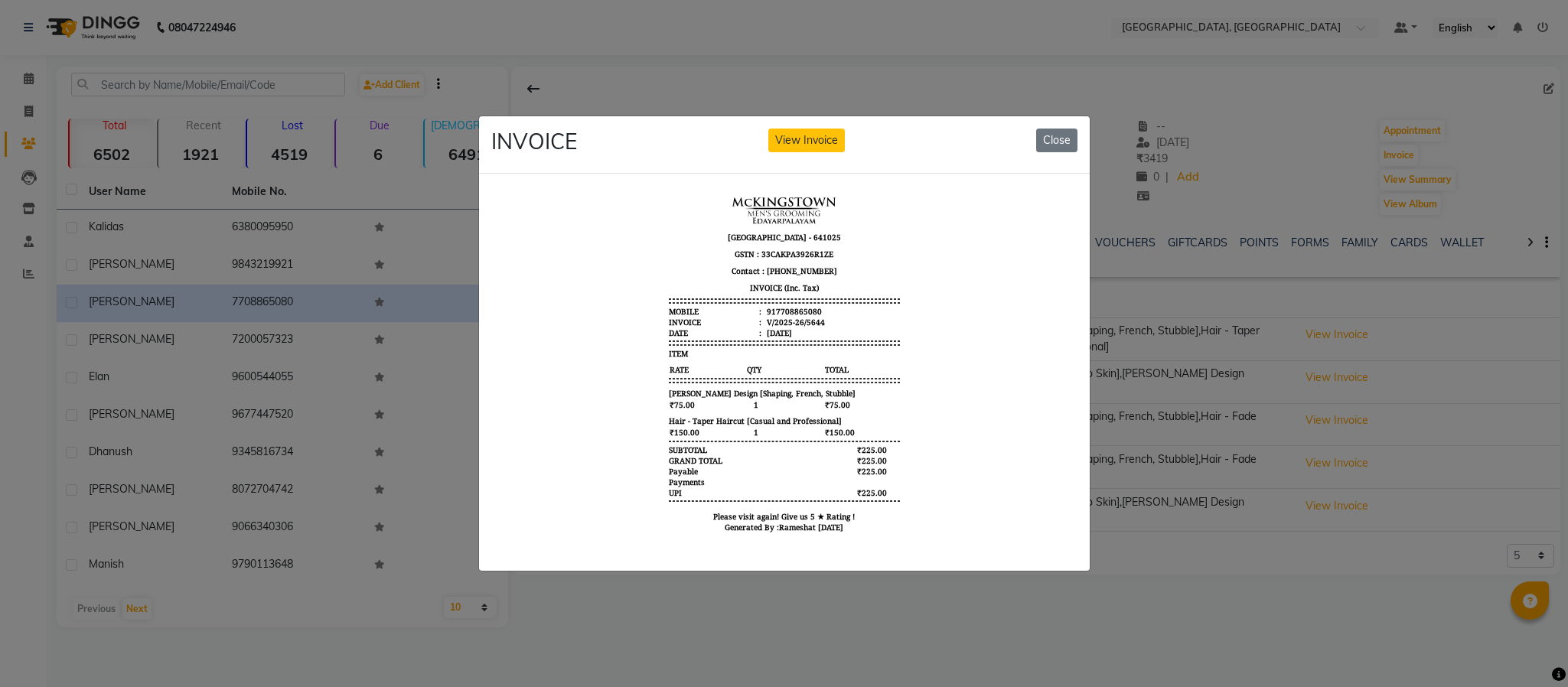
scroll to position [12, 0]
click at [1298, 135] on ngb-modal-window "INVOICE View Invoice Close" at bounding box center [784, 344] width 1568 height 687
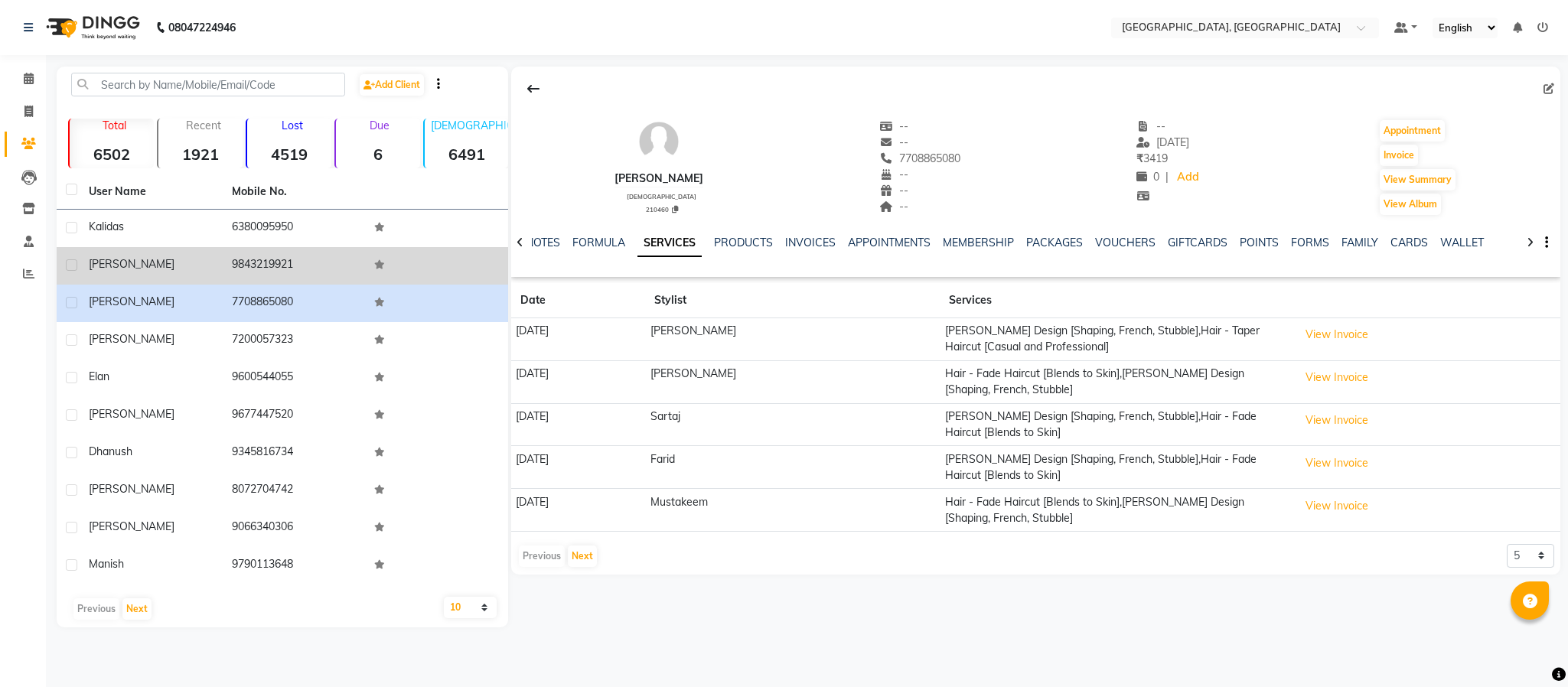
click at [257, 266] on td "9843219921" at bounding box center [295, 266] width 143 height 37
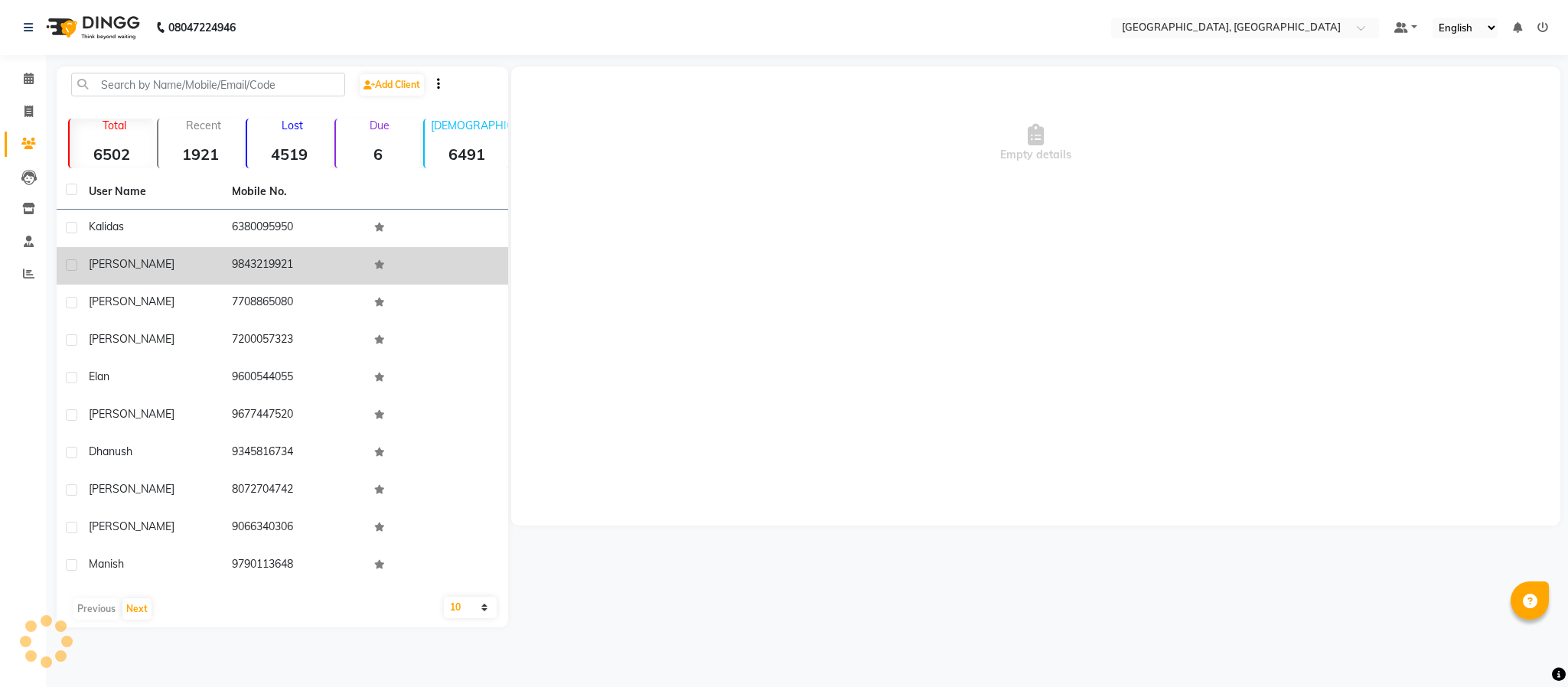
click at [257, 266] on td "9843219921" at bounding box center [295, 266] width 143 height 37
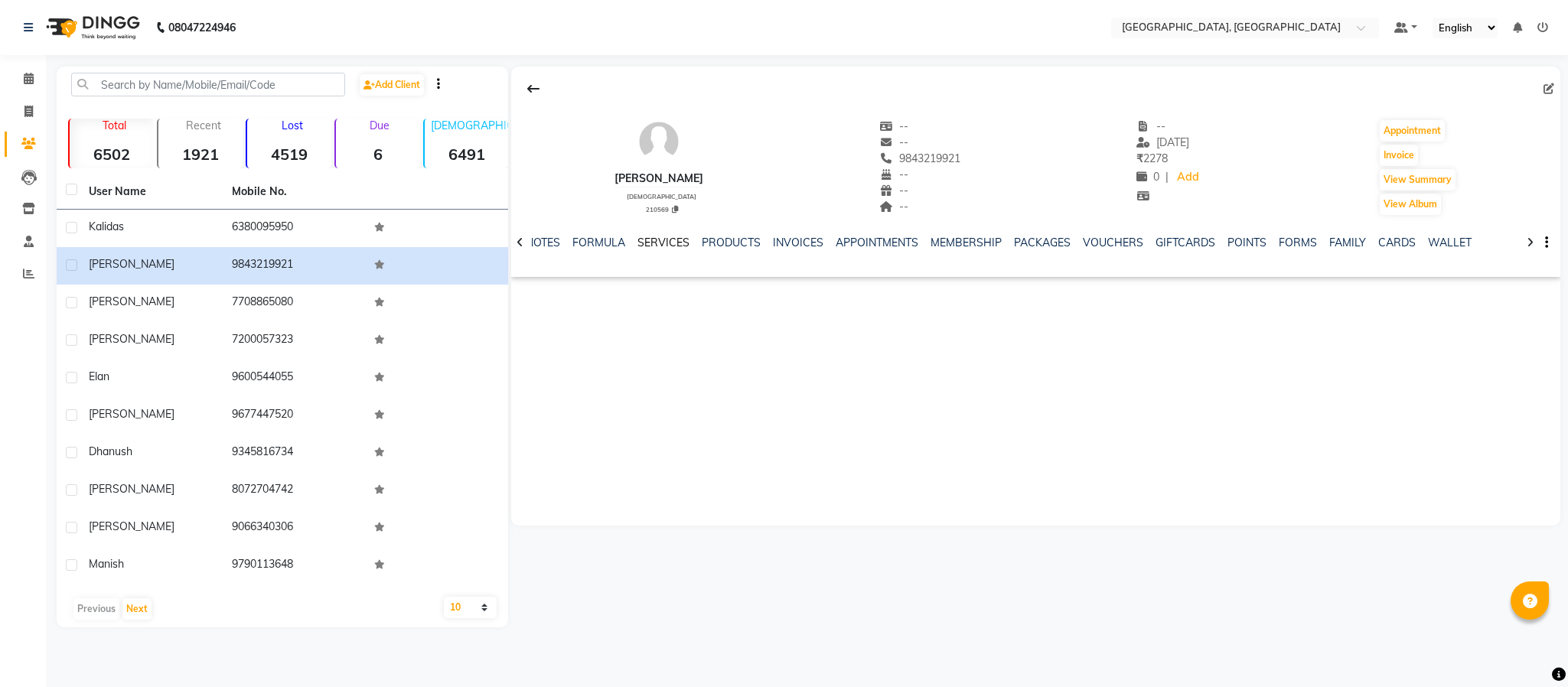
click at [656, 237] on link "SERVICES" at bounding box center [663, 242] width 52 height 14
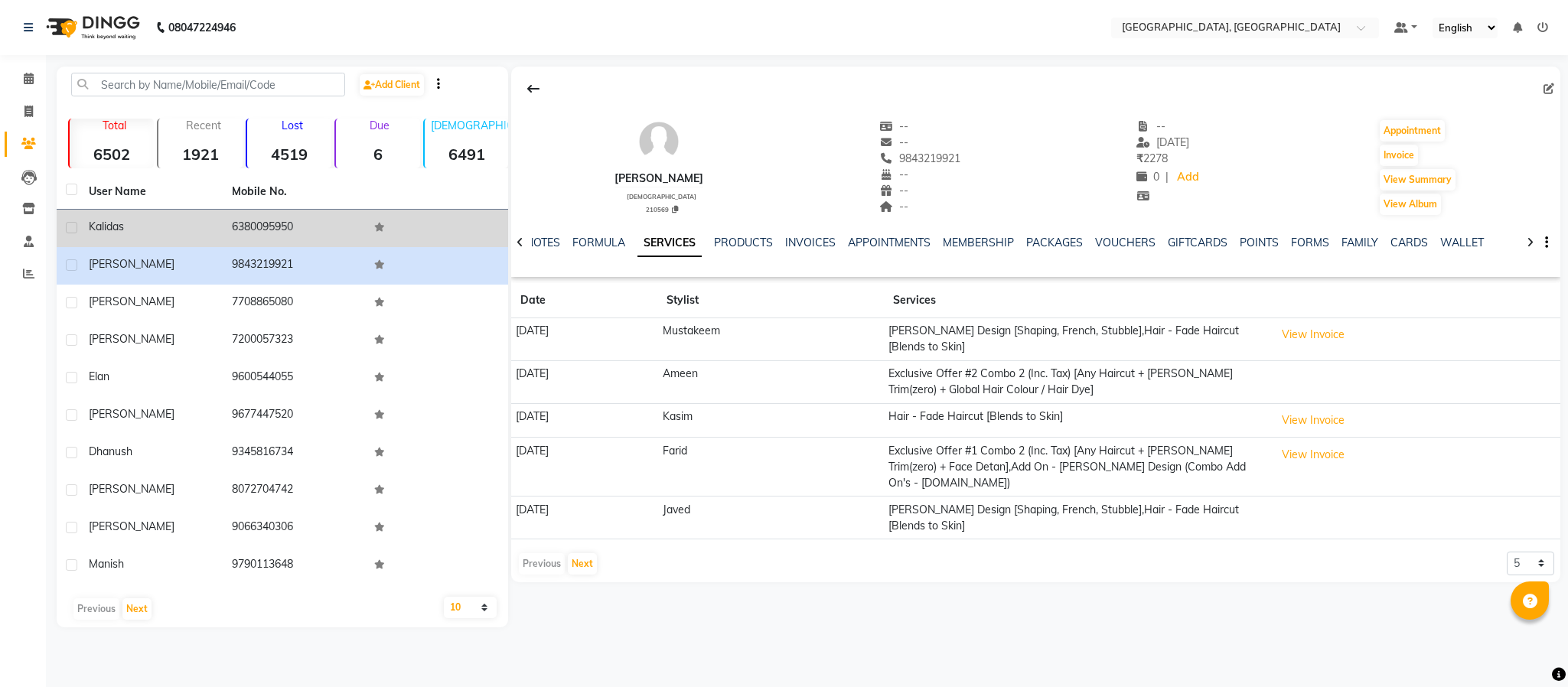
click at [268, 224] on td "6380095950" at bounding box center [295, 227] width 143 height 37
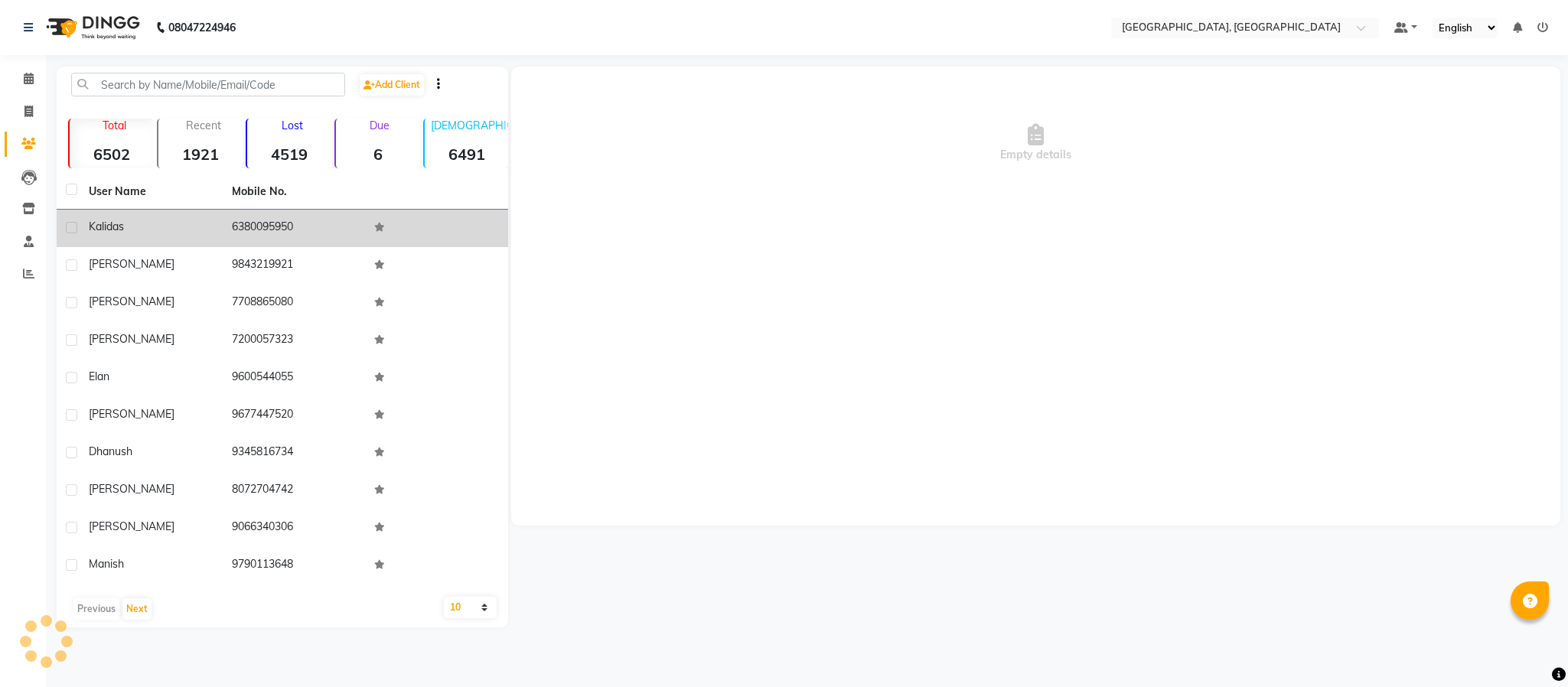
click at [268, 224] on td "6380095950" at bounding box center [295, 227] width 143 height 37
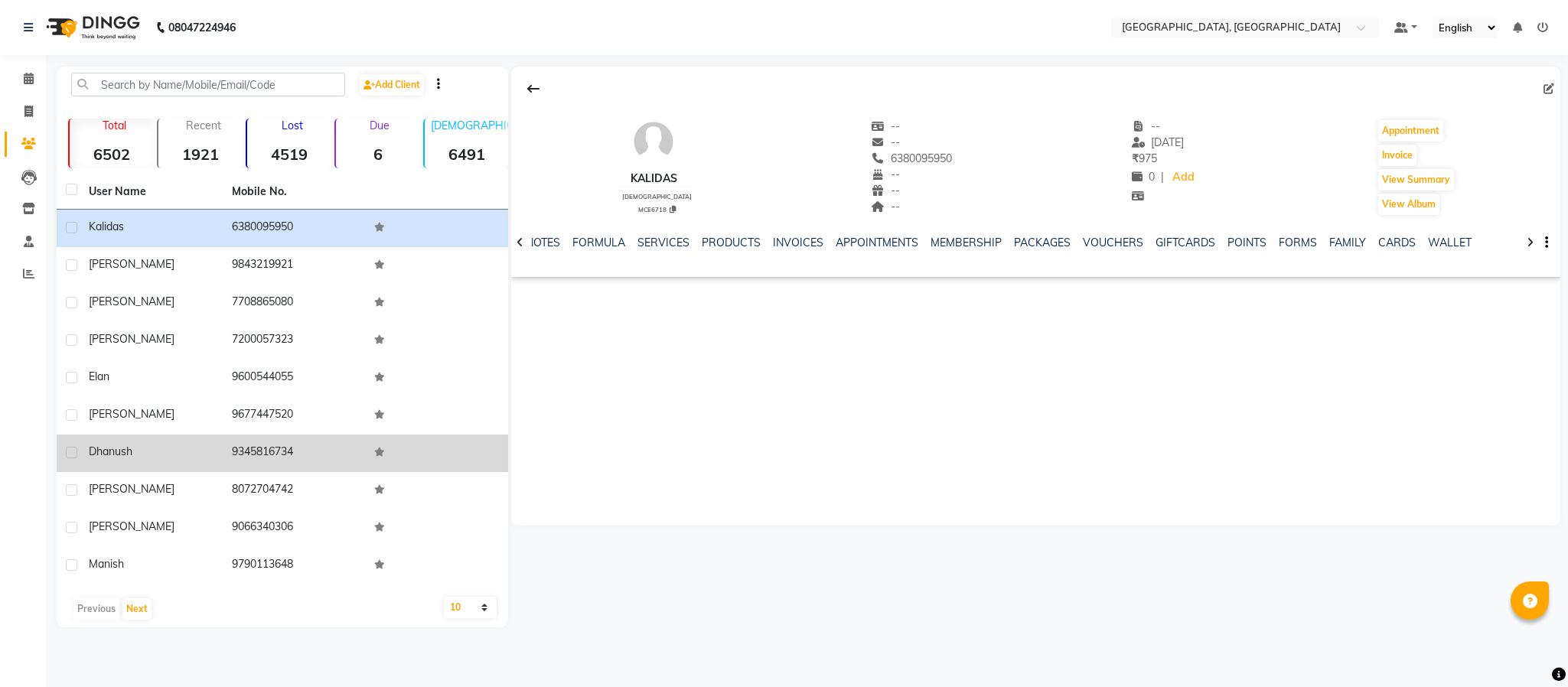
click at [274, 452] on td "9345816734" at bounding box center [295, 453] width 143 height 37
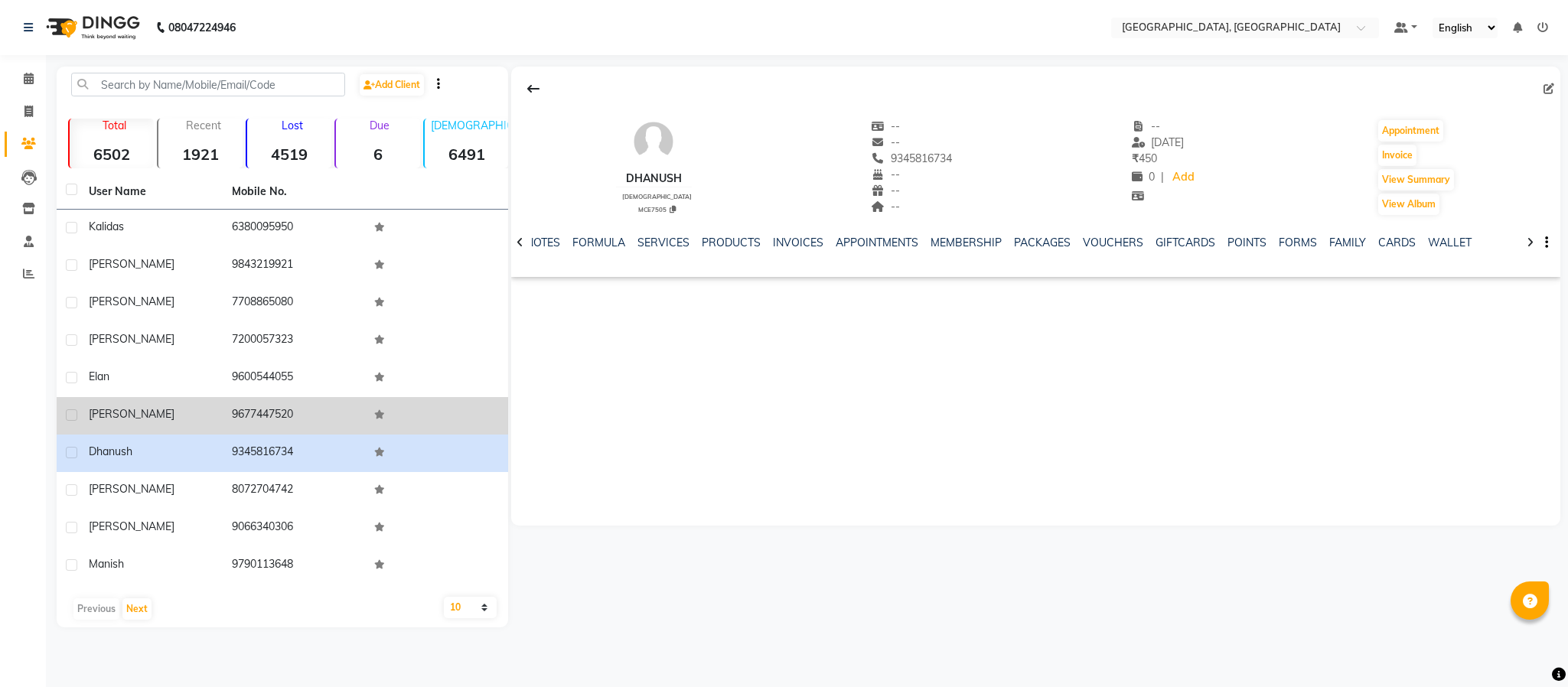
click at [281, 414] on td "9677447520" at bounding box center [295, 415] width 143 height 37
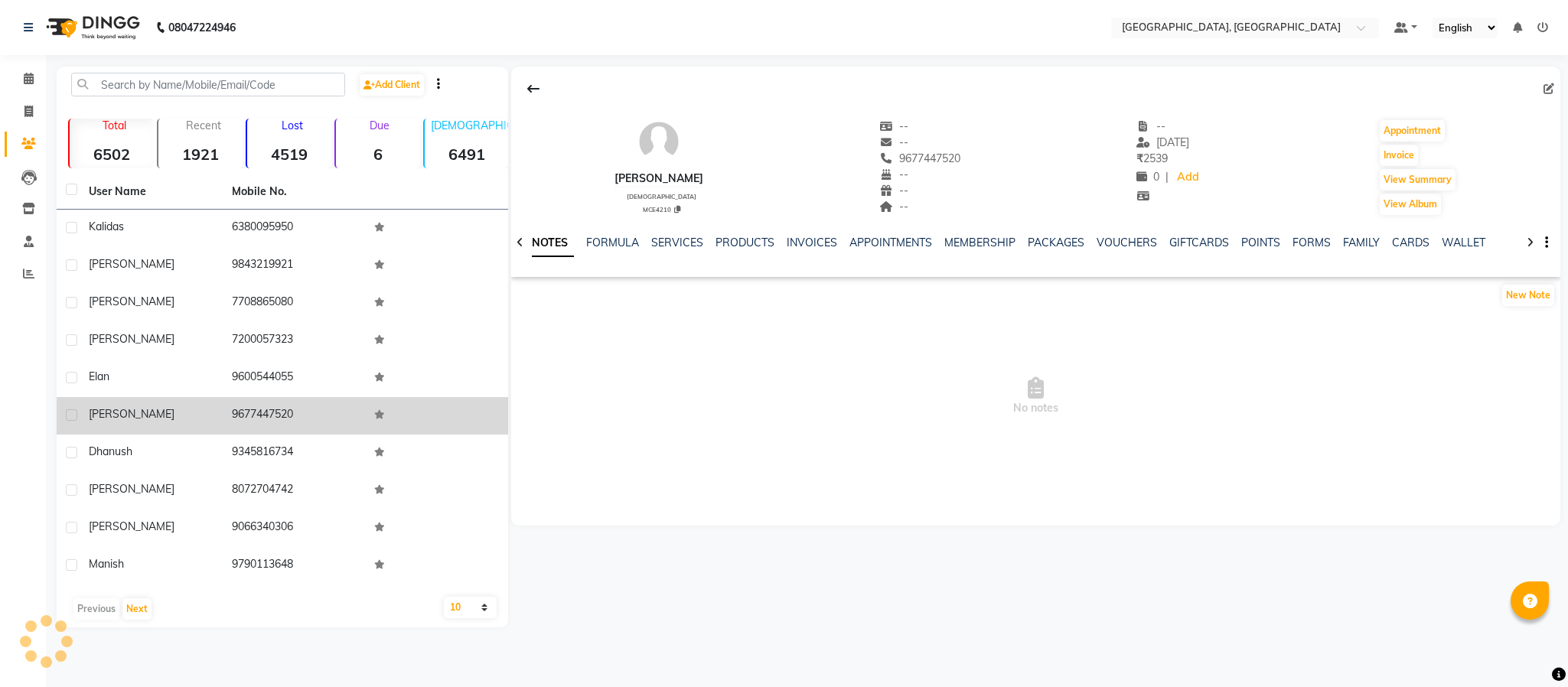
click at [281, 414] on td "9677447520" at bounding box center [295, 415] width 143 height 37
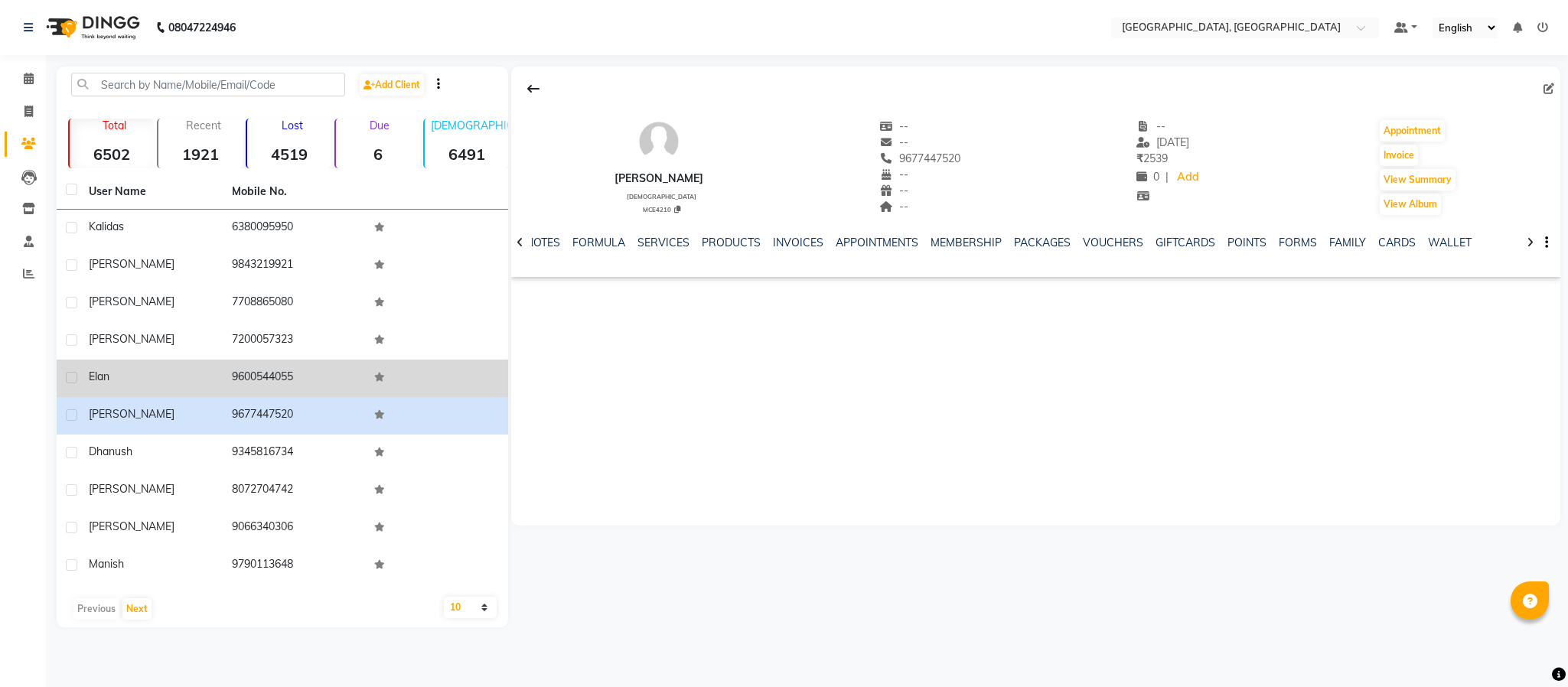
click at [268, 372] on td "9600544055" at bounding box center [295, 378] width 143 height 37
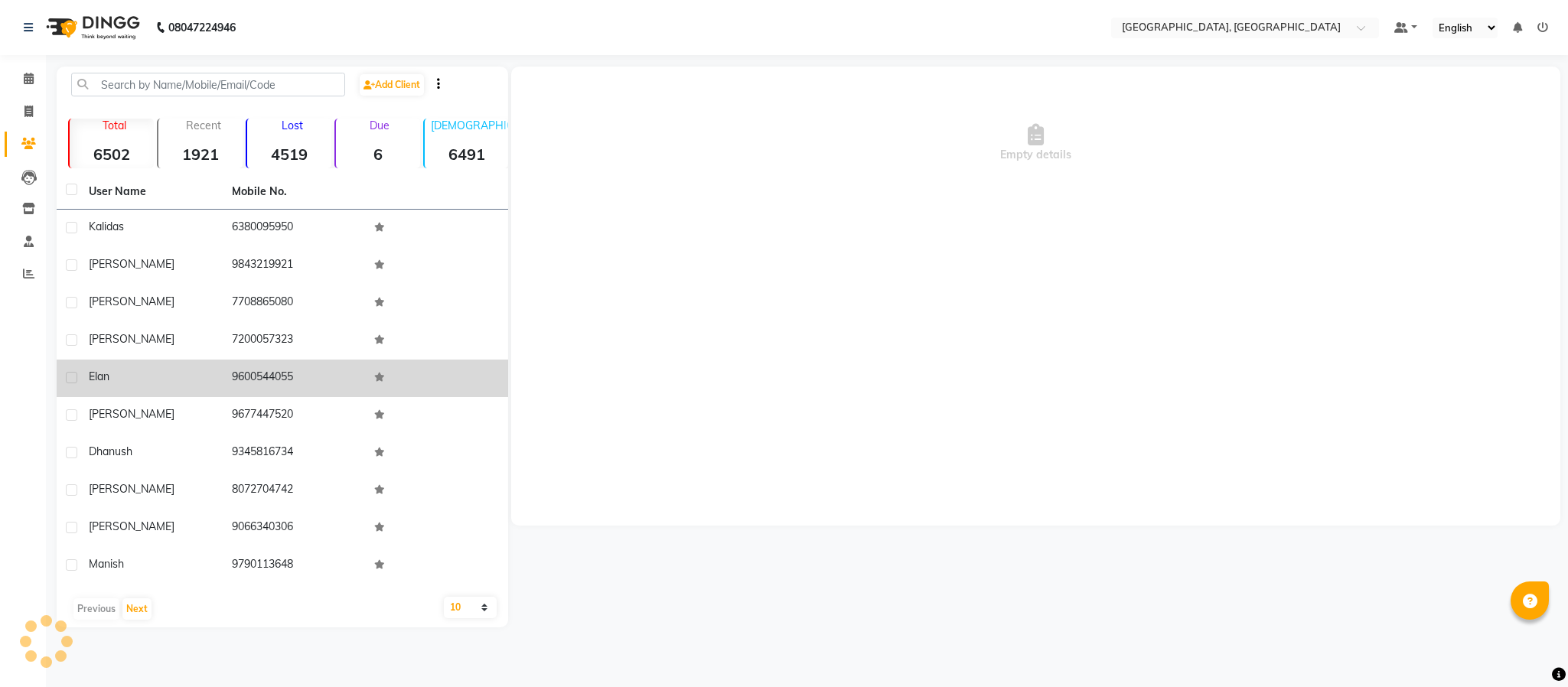
click at [268, 372] on td "9600544055" at bounding box center [295, 378] width 143 height 37
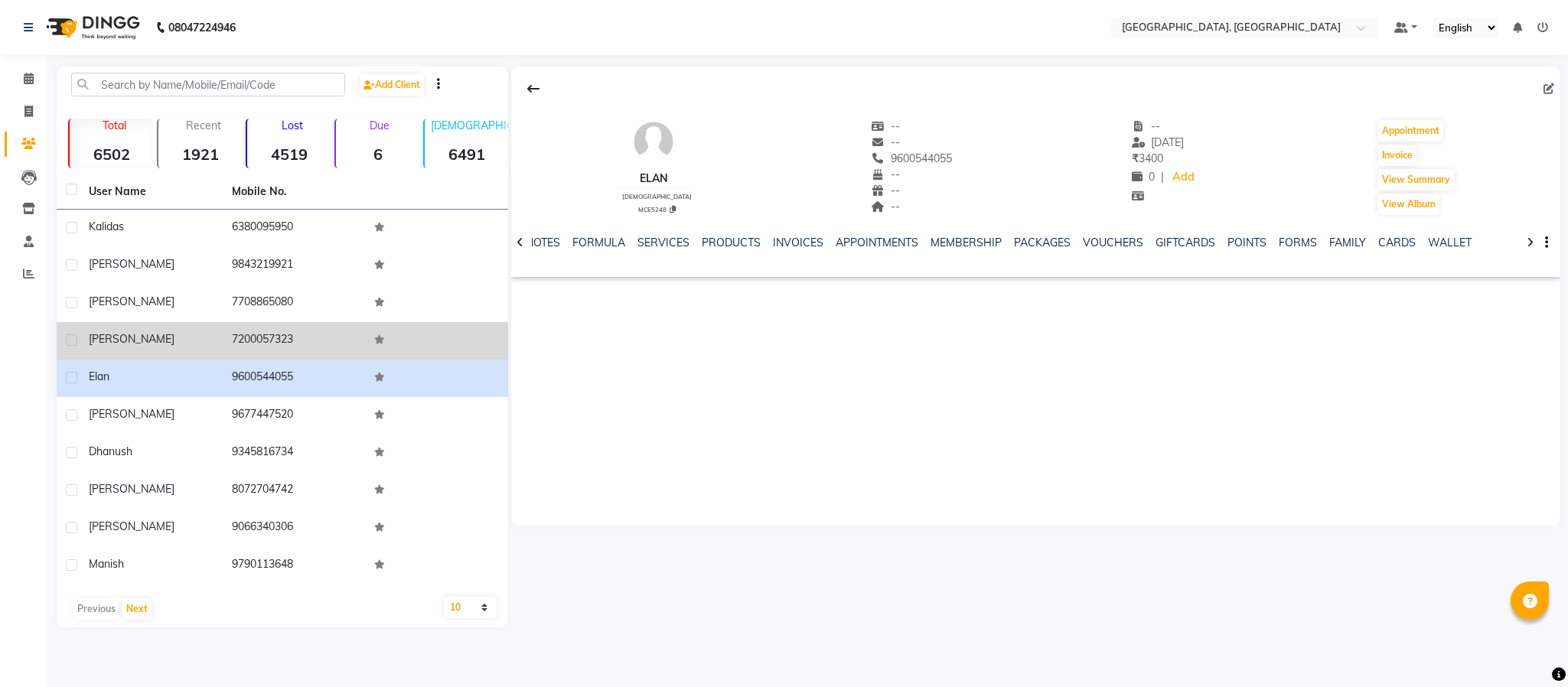
click at [260, 334] on td "7200057323" at bounding box center [295, 340] width 143 height 37
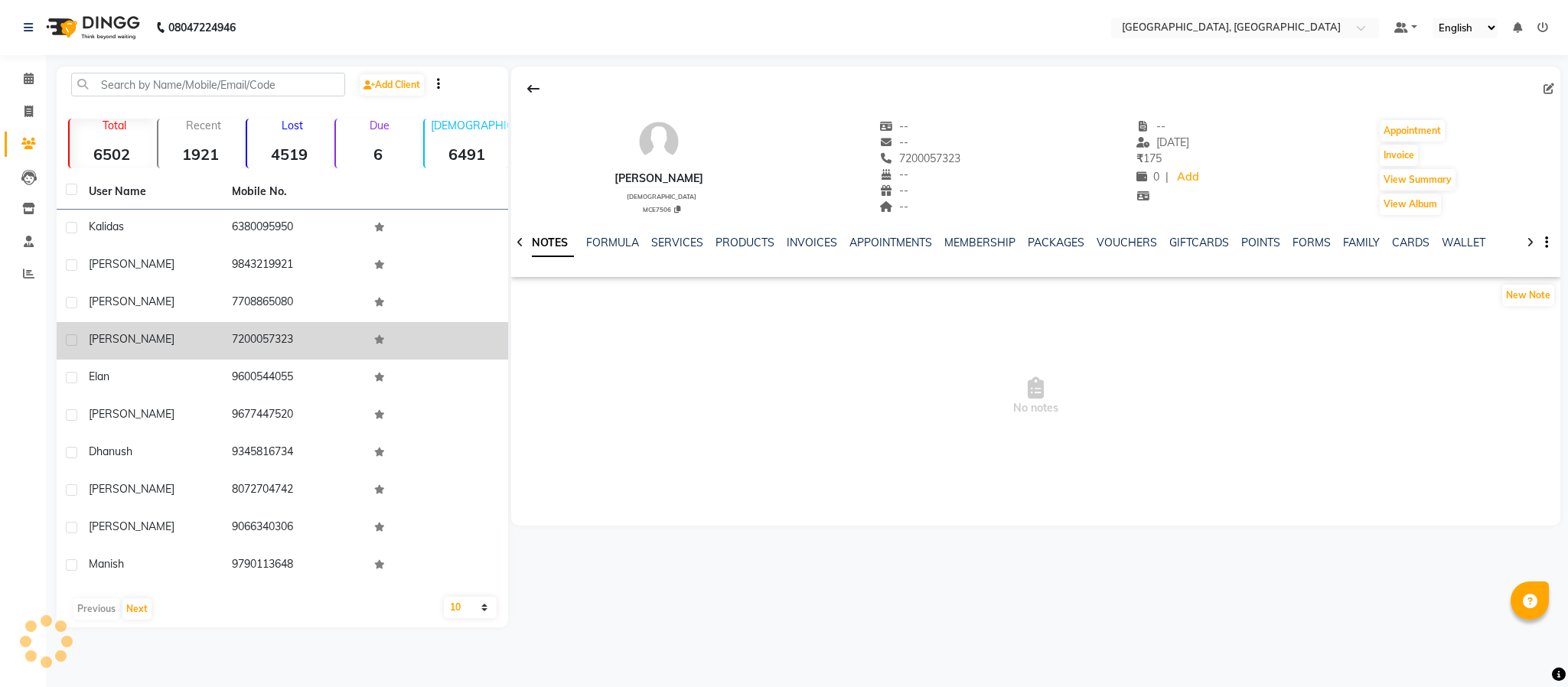
click at [260, 334] on td "7200057323" at bounding box center [295, 340] width 143 height 37
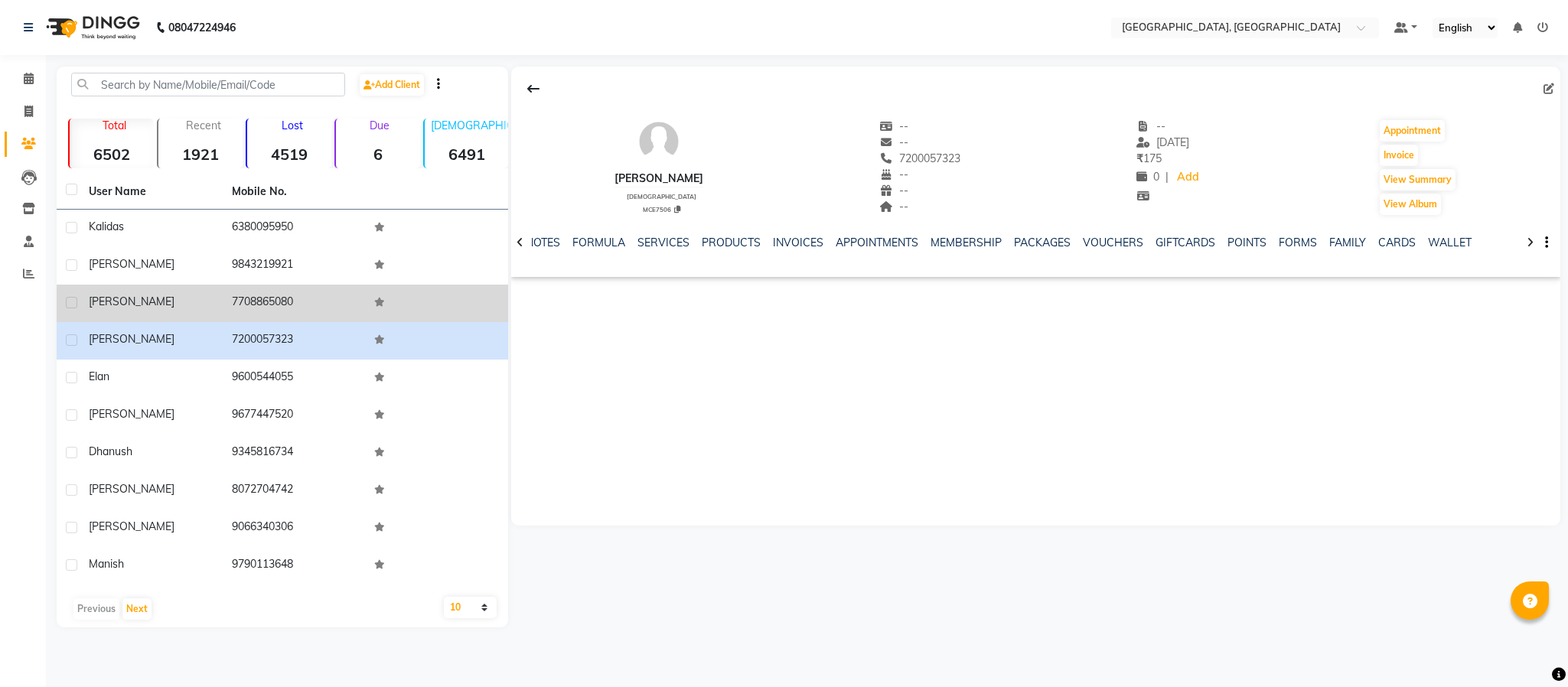
click at [272, 296] on td "7708865080" at bounding box center [295, 303] width 143 height 37
click at [271, 296] on td "7708865080" at bounding box center [295, 303] width 143 height 37
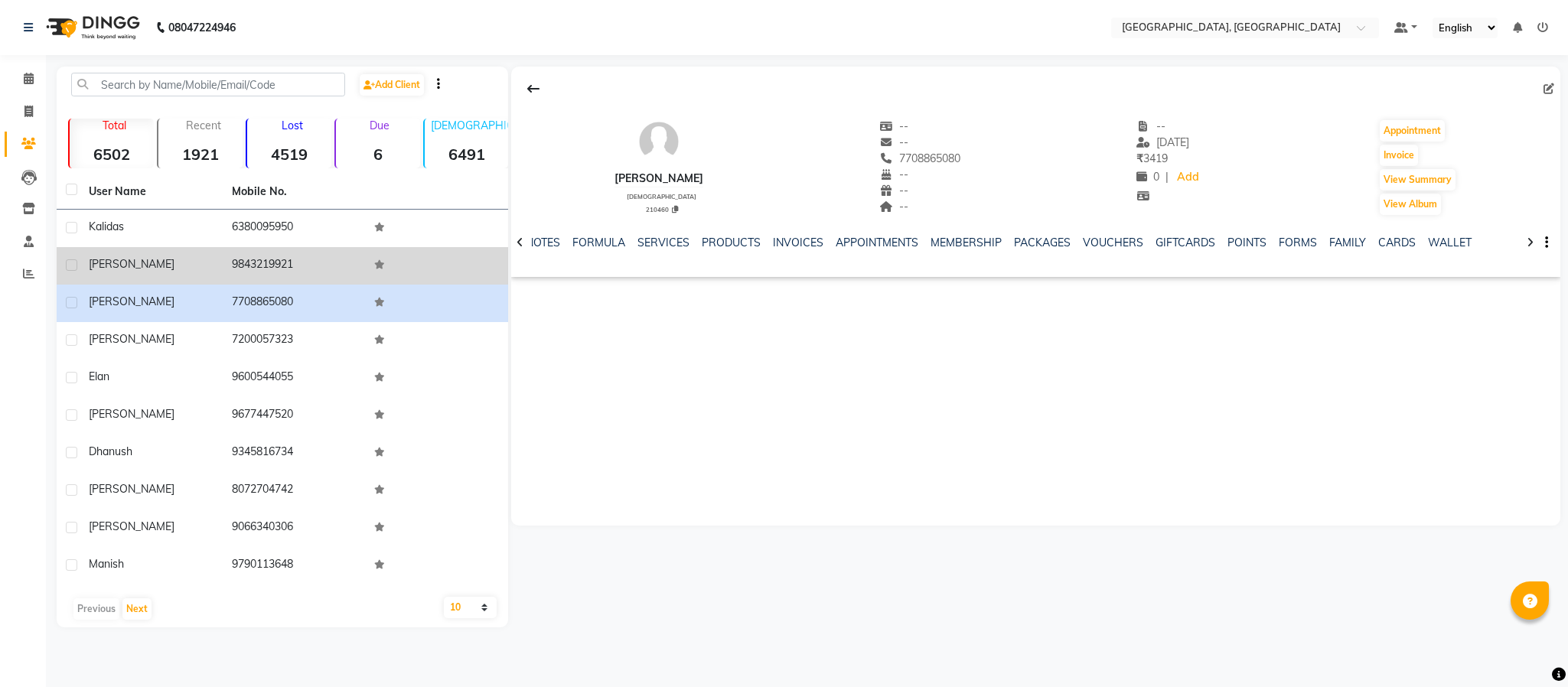
click at [253, 265] on td "9843219921" at bounding box center [295, 266] width 143 height 37
click at [253, 264] on td "9843219921" at bounding box center [295, 266] width 143 height 37
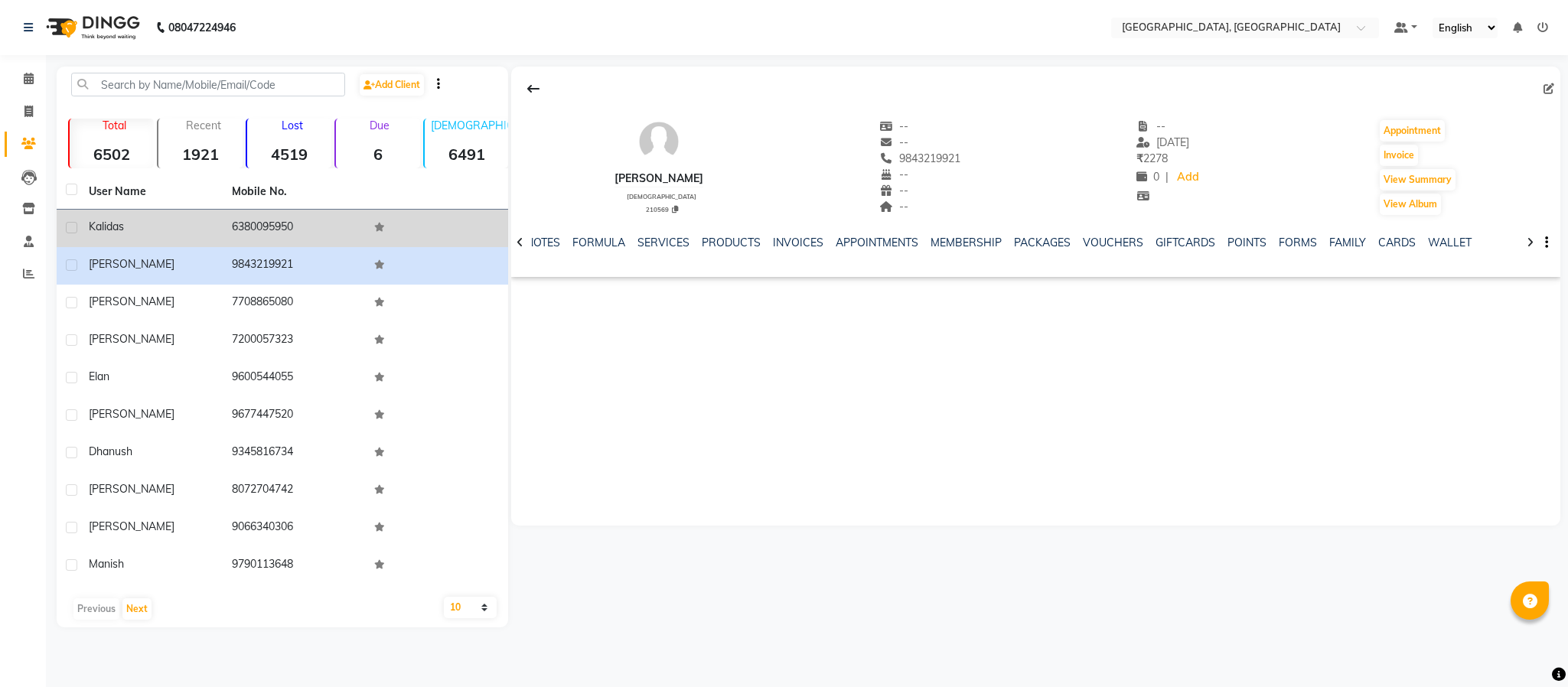
click at [260, 225] on td "6380095950" at bounding box center [295, 227] width 143 height 37
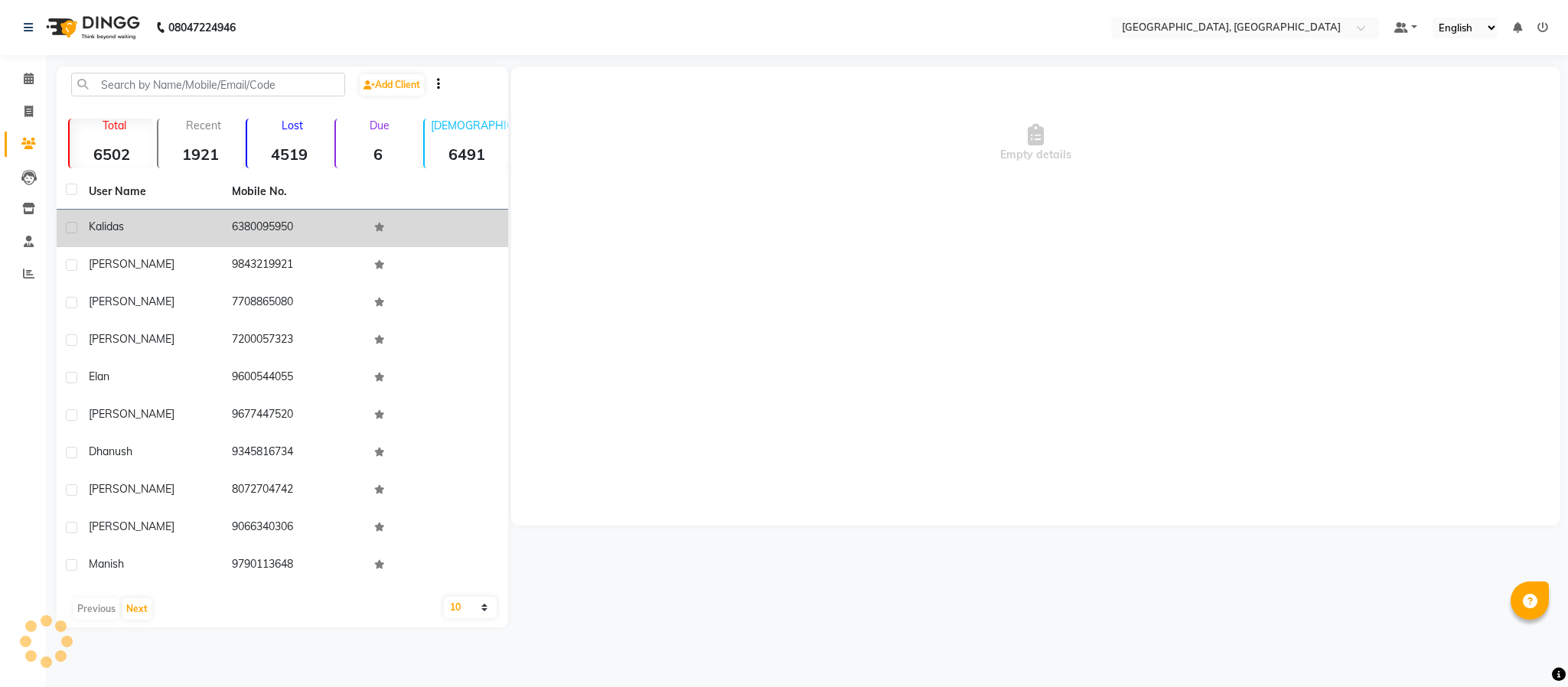
click at [260, 225] on td "6380095950" at bounding box center [295, 227] width 143 height 37
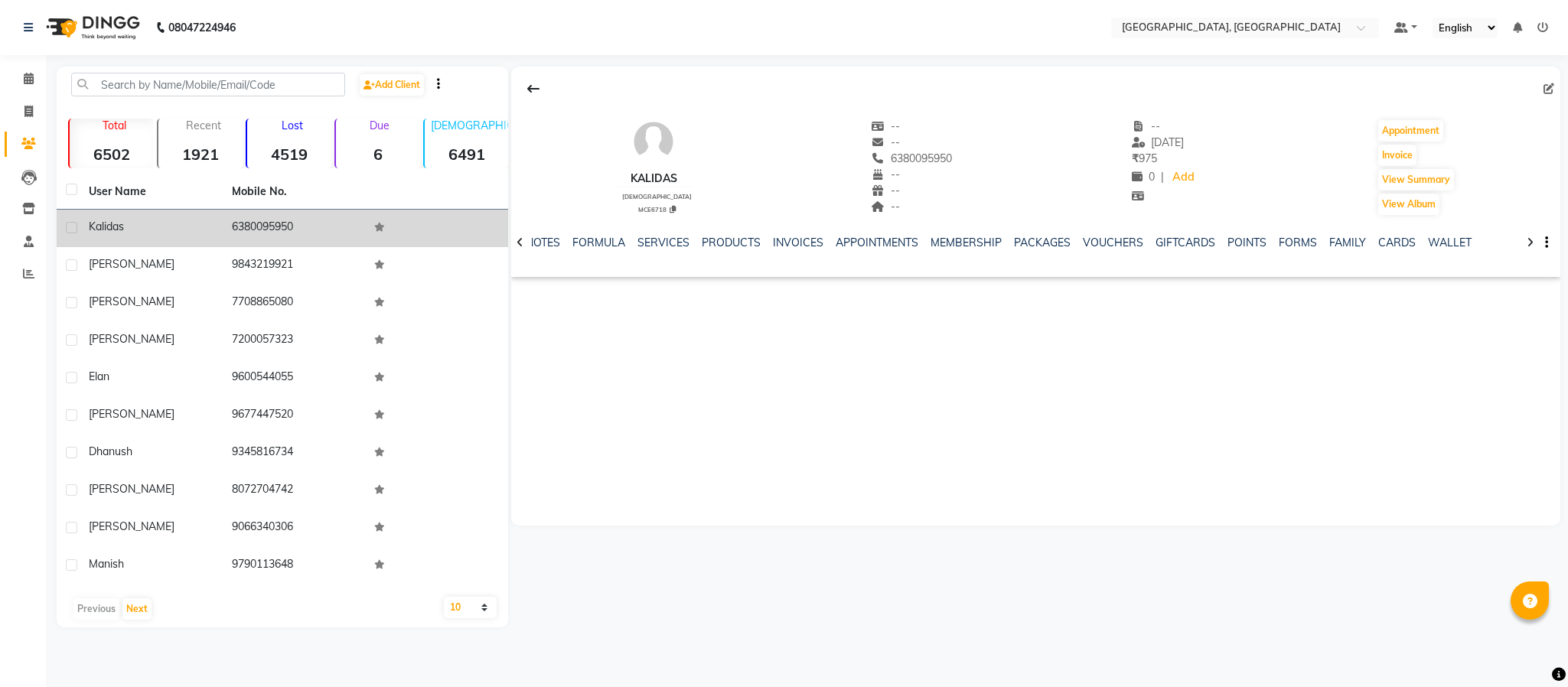
click at [106, 225] on span "Kalidas" at bounding box center [106, 226] width 35 height 14
copy span "Kalidas"
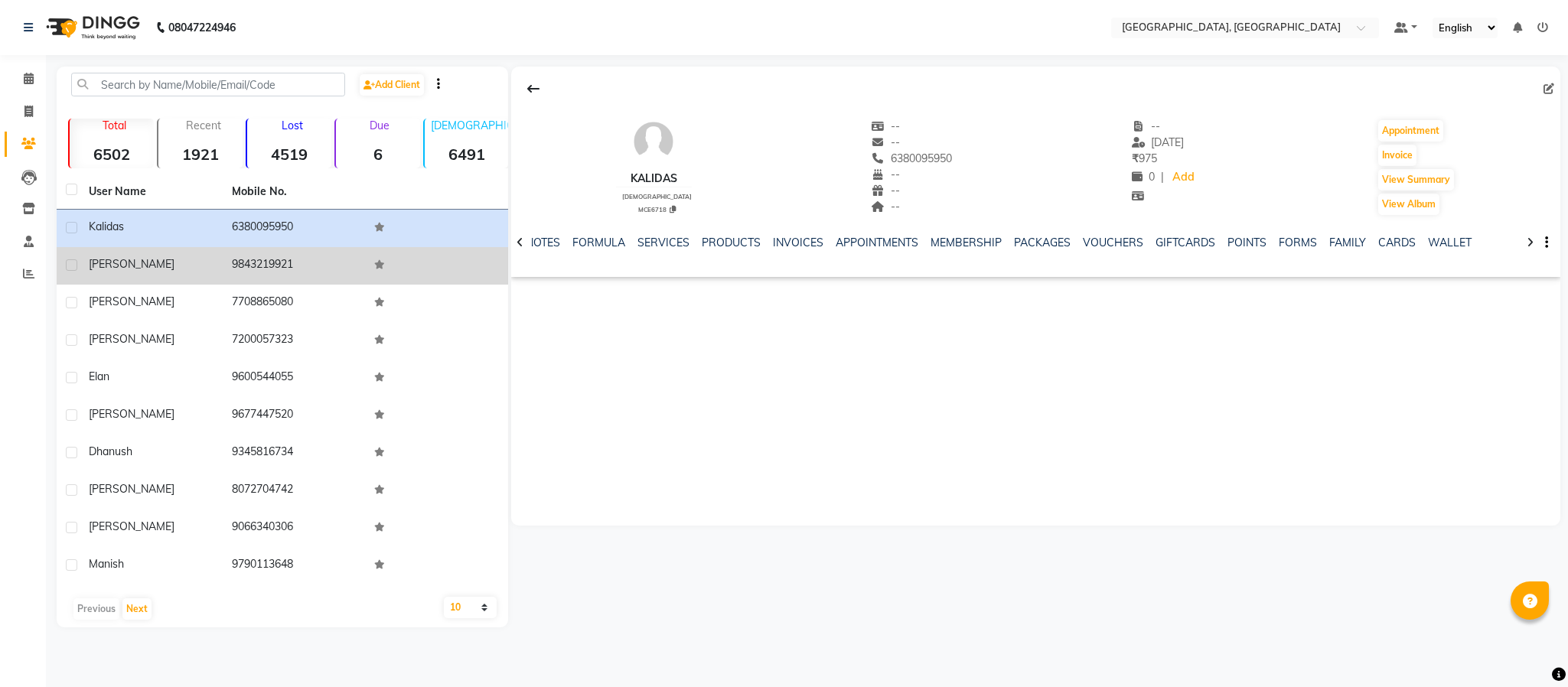
click at [113, 258] on span "[PERSON_NAME]" at bounding box center [131, 264] width 86 height 14
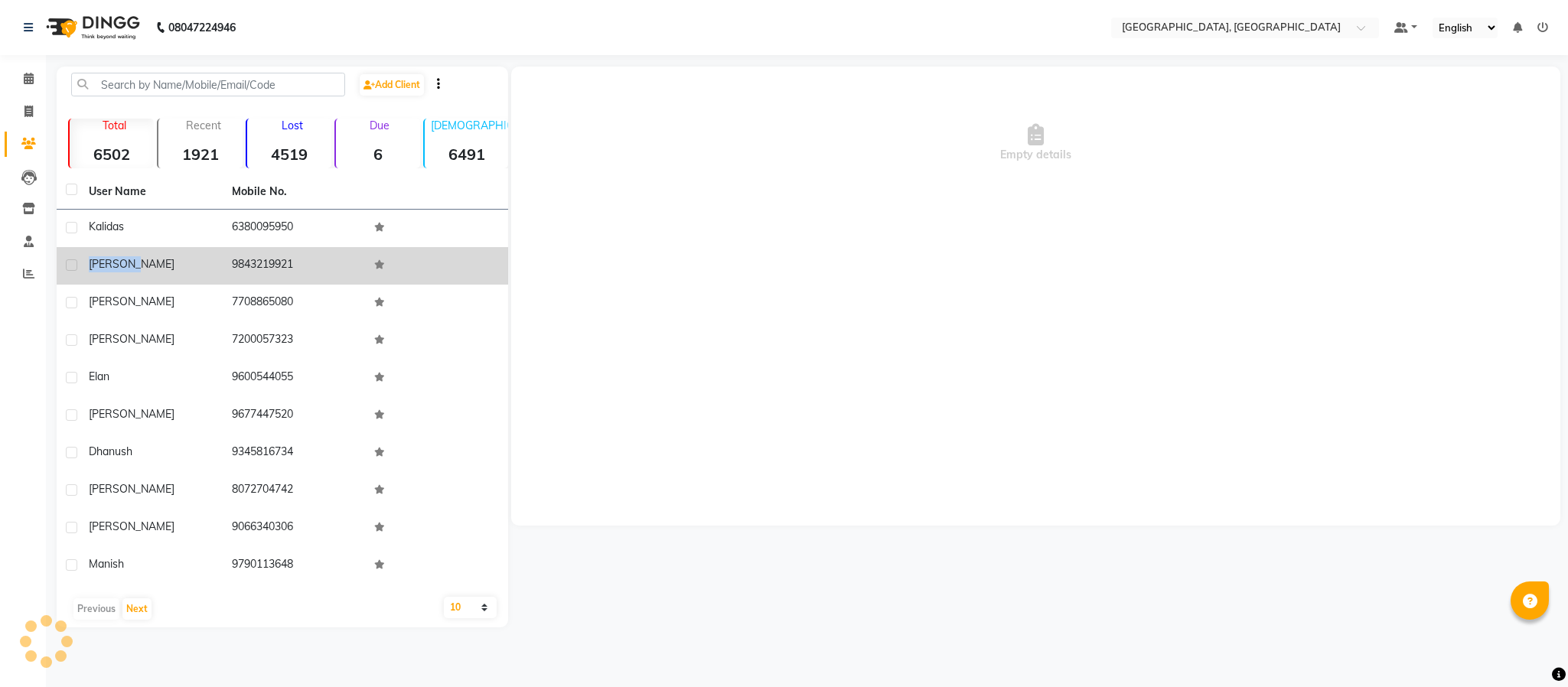
click at [113, 258] on span "[PERSON_NAME]" at bounding box center [131, 264] width 86 height 14
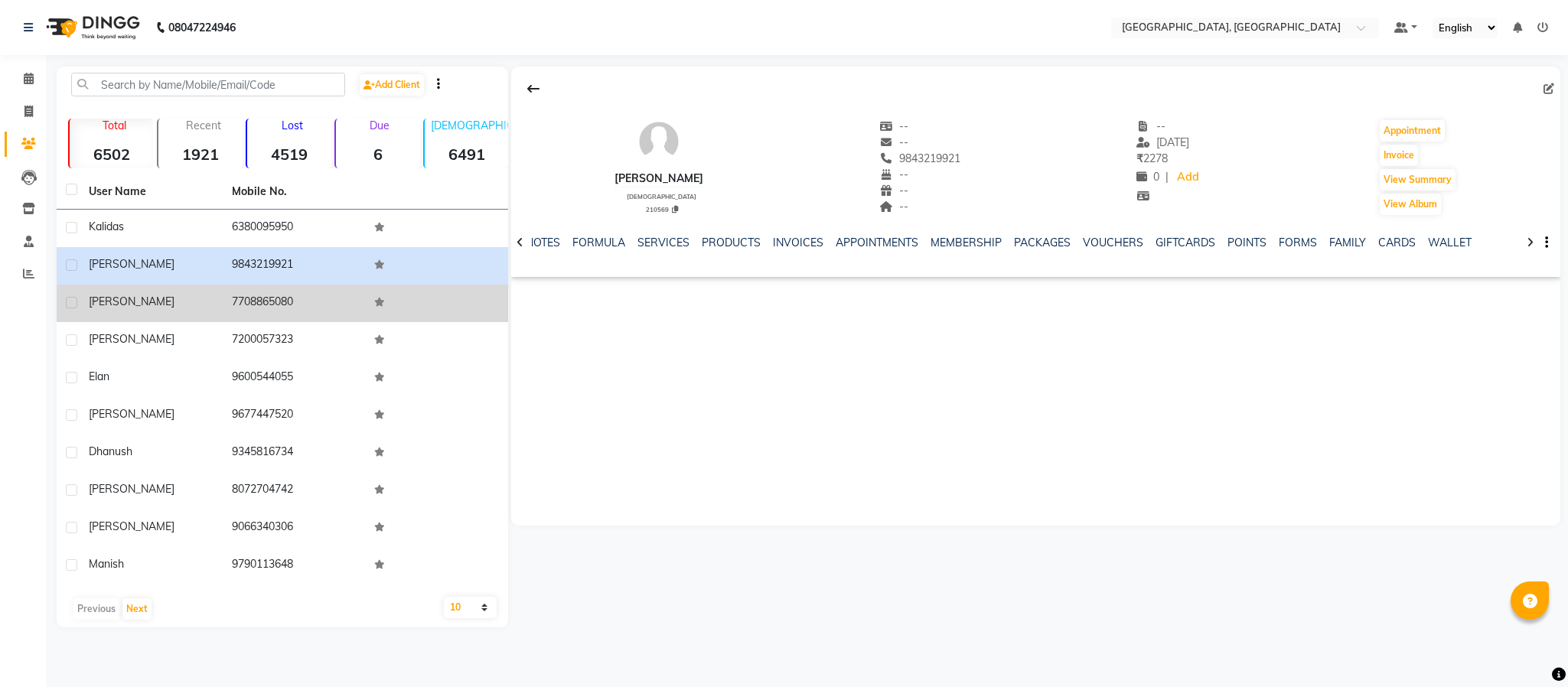
click at [102, 295] on span "[PERSON_NAME]" at bounding box center [131, 301] width 86 height 14
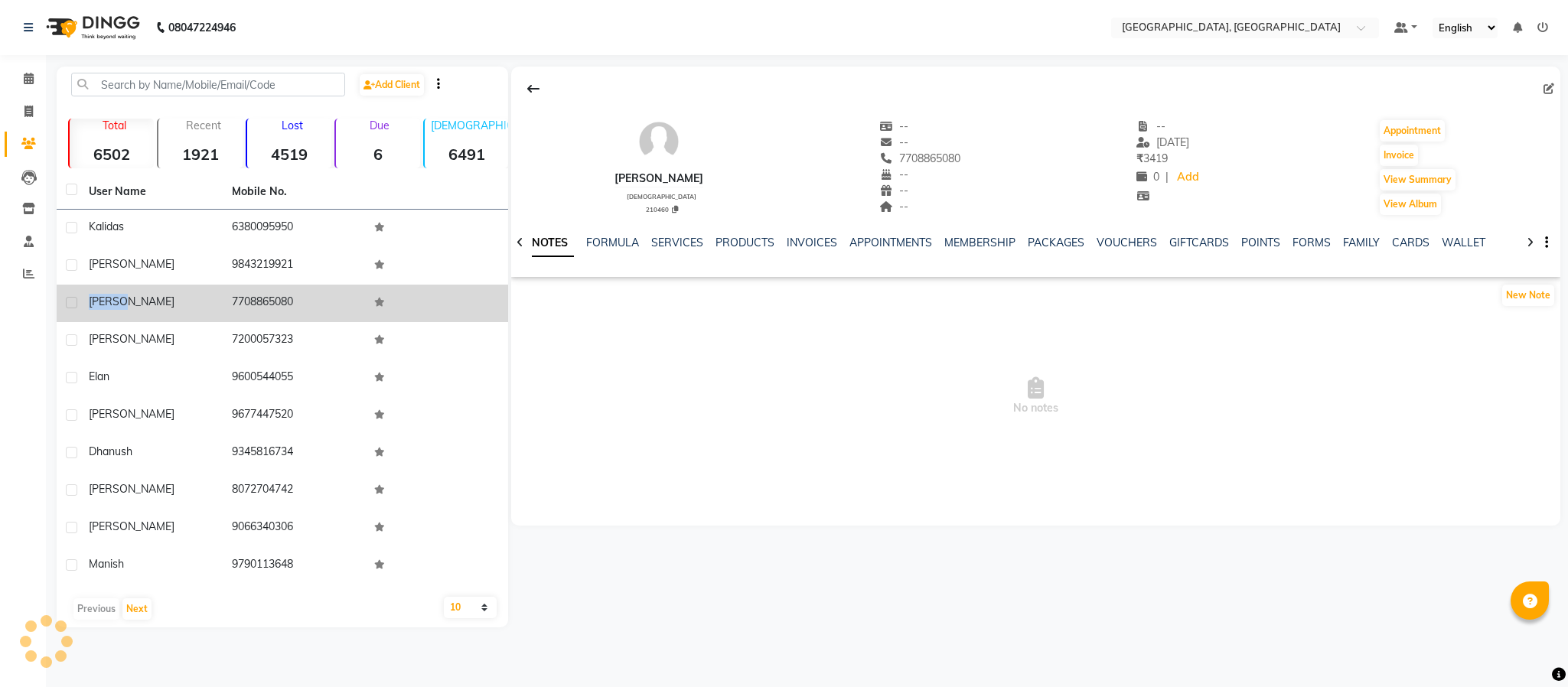
click at [102, 295] on span "[PERSON_NAME]" at bounding box center [131, 301] width 86 height 14
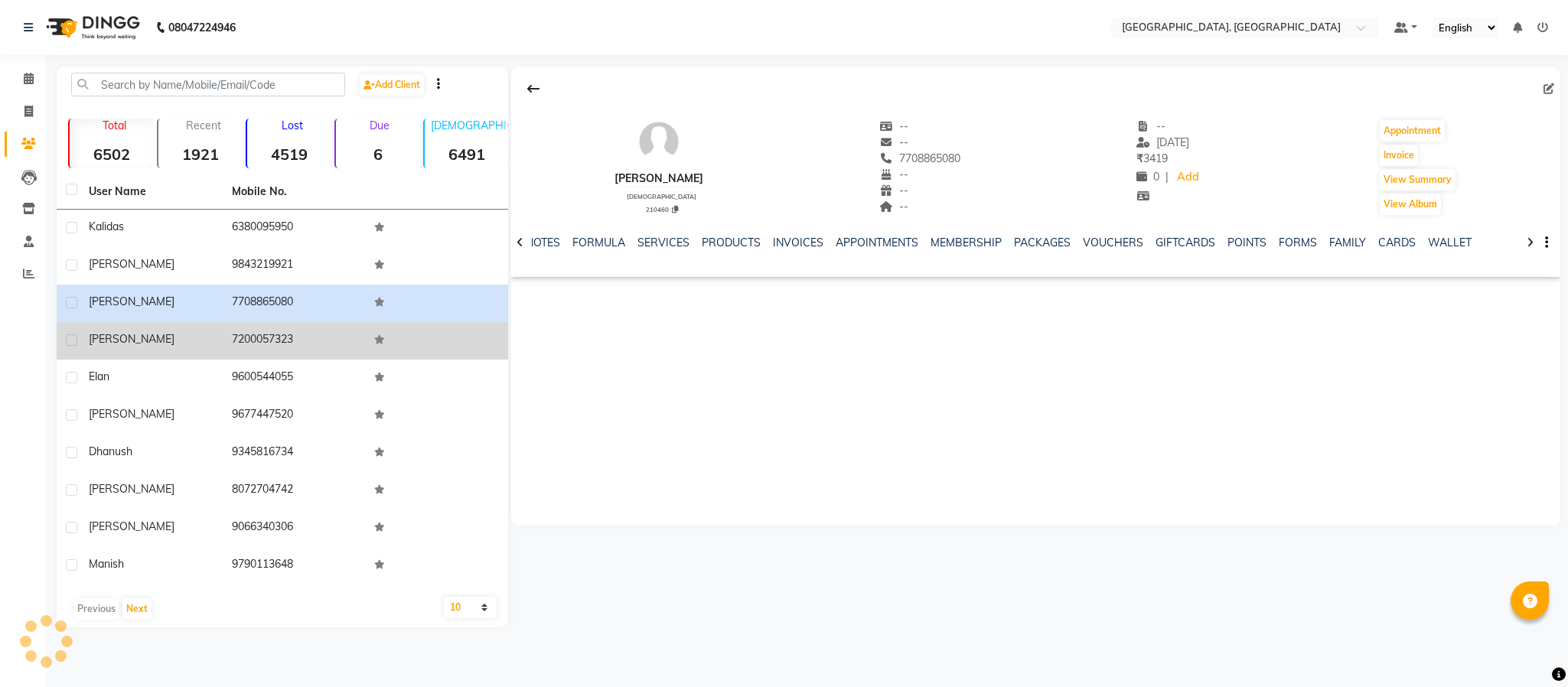
click at [118, 336] on span "[PERSON_NAME]" at bounding box center [131, 338] width 86 height 14
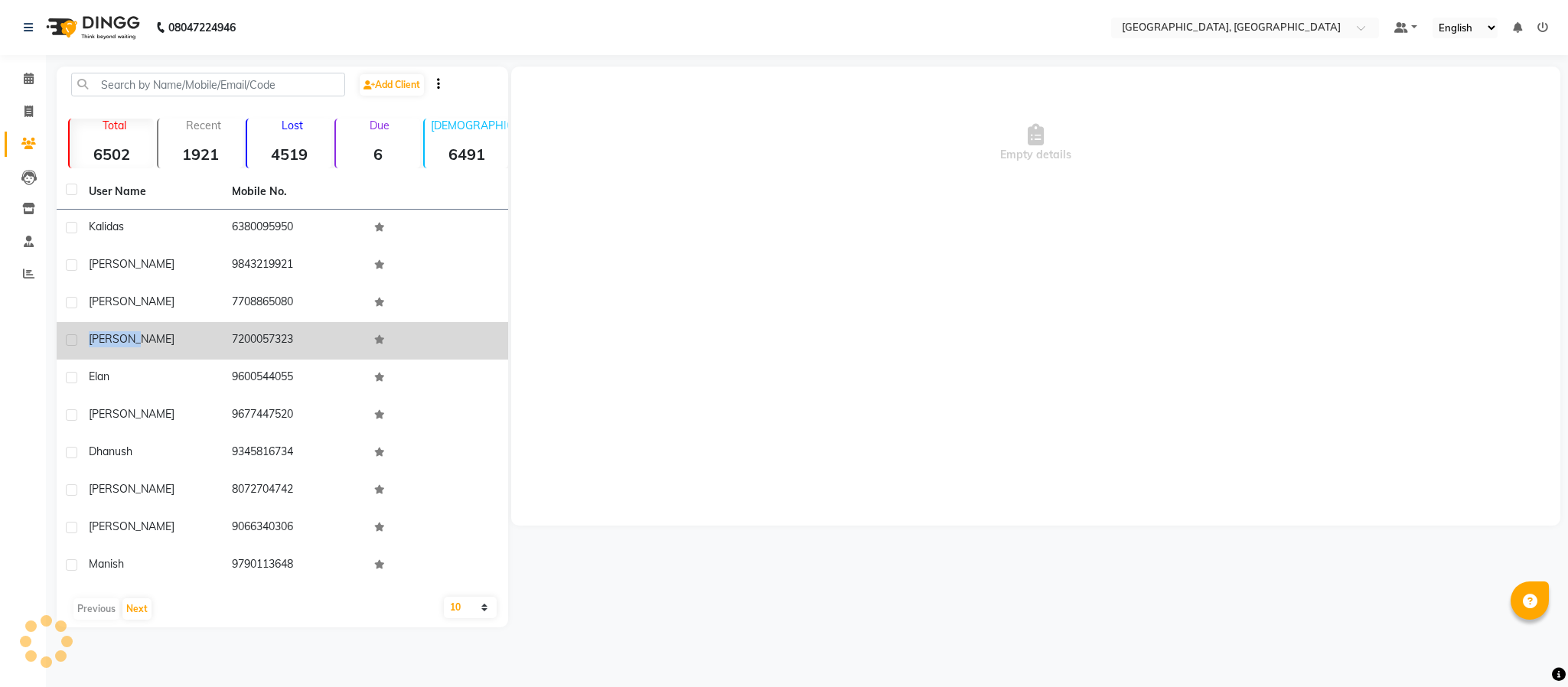
click at [118, 336] on span "[PERSON_NAME]" at bounding box center [131, 338] width 86 height 14
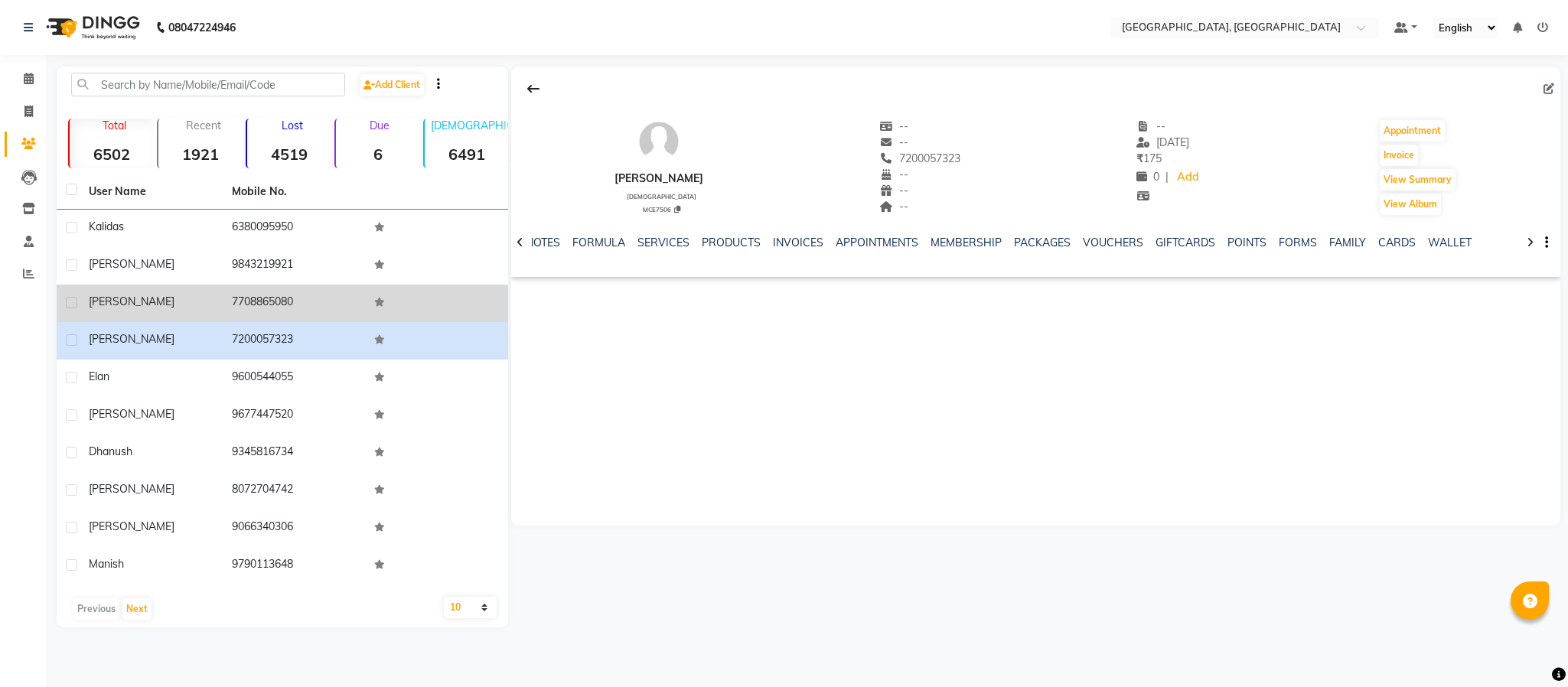
click at [115, 298] on span "[PERSON_NAME]" at bounding box center [131, 301] width 86 height 14
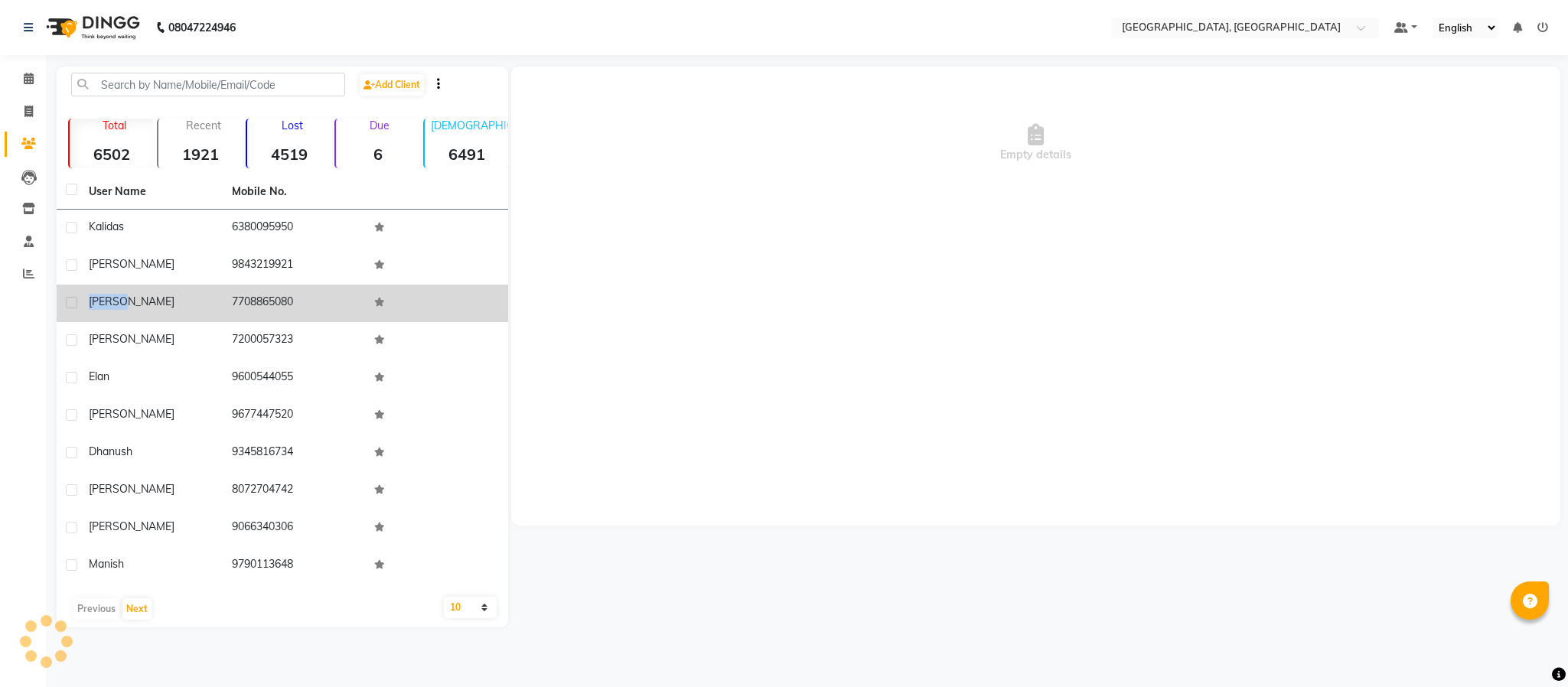
click at [115, 298] on span "[PERSON_NAME]" at bounding box center [131, 301] width 86 height 14
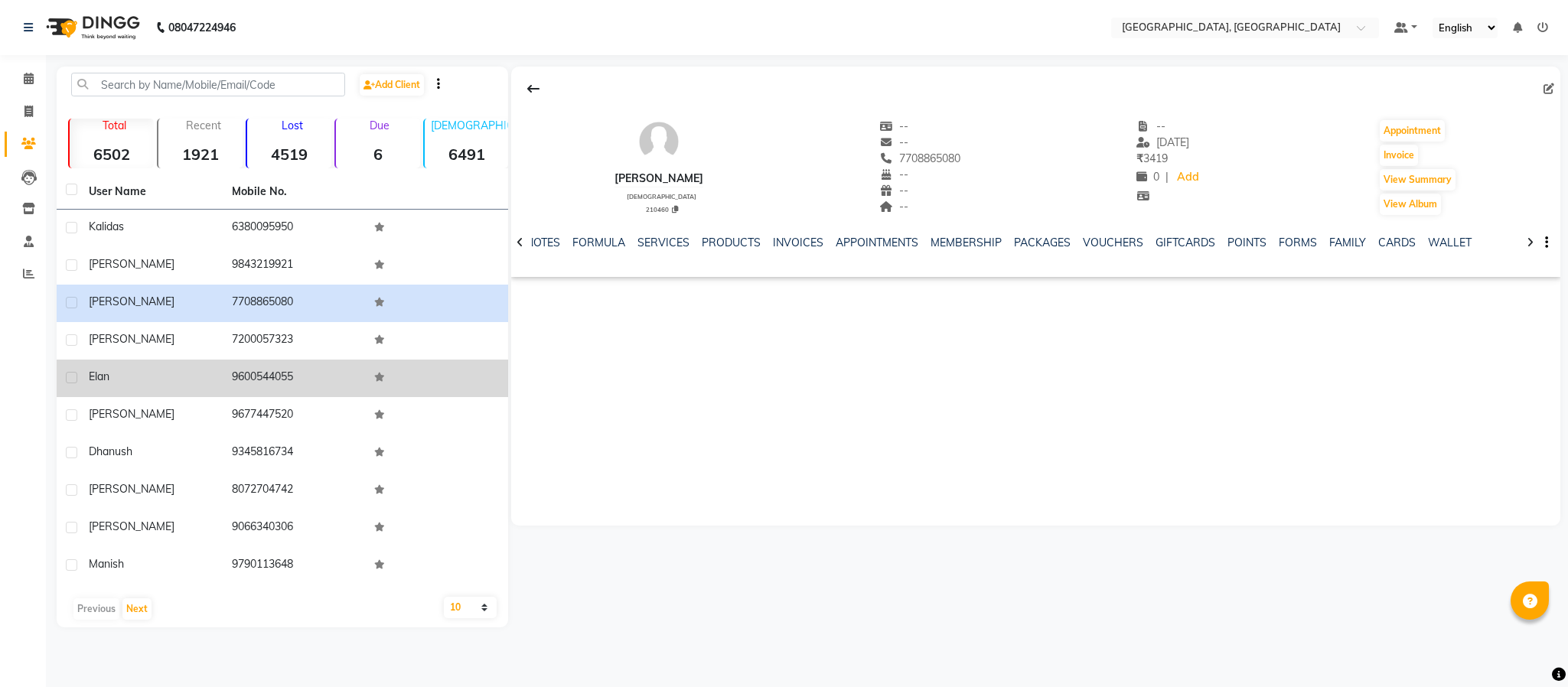
click at [95, 377] on span "elan" at bounding box center [99, 376] width 21 height 14
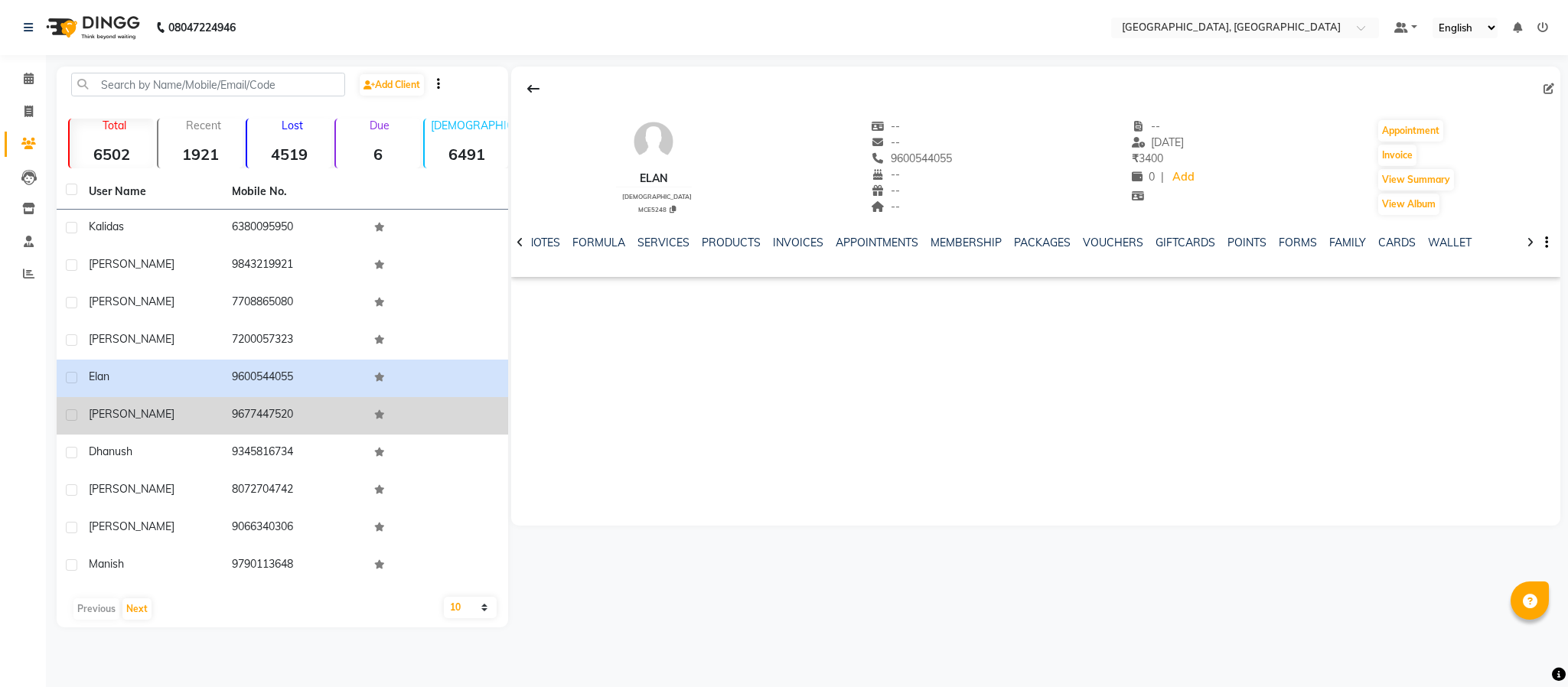
click at [92, 415] on span "[PERSON_NAME]" at bounding box center [131, 413] width 86 height 14
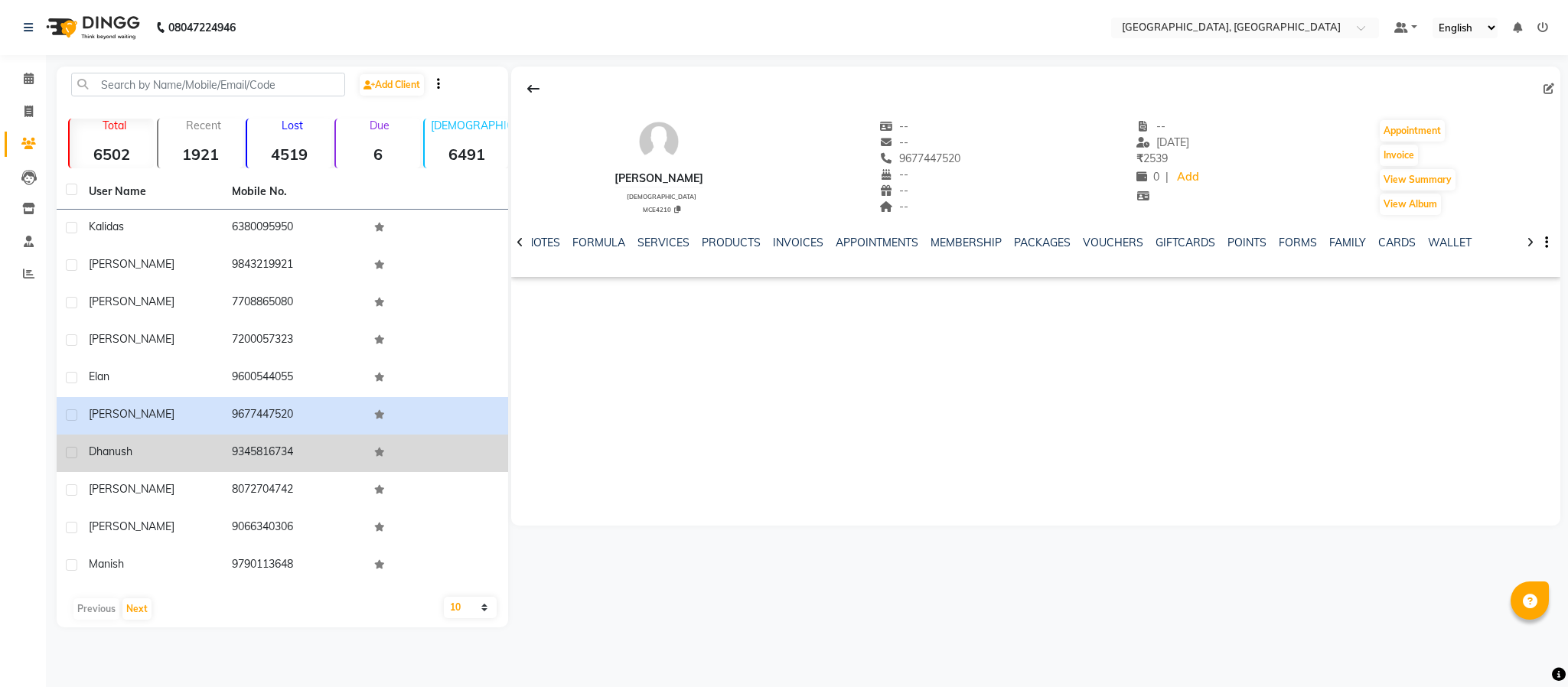
click at [122, 441] on td "dhanush" at bounding box center [151, 453] width 143 height 37
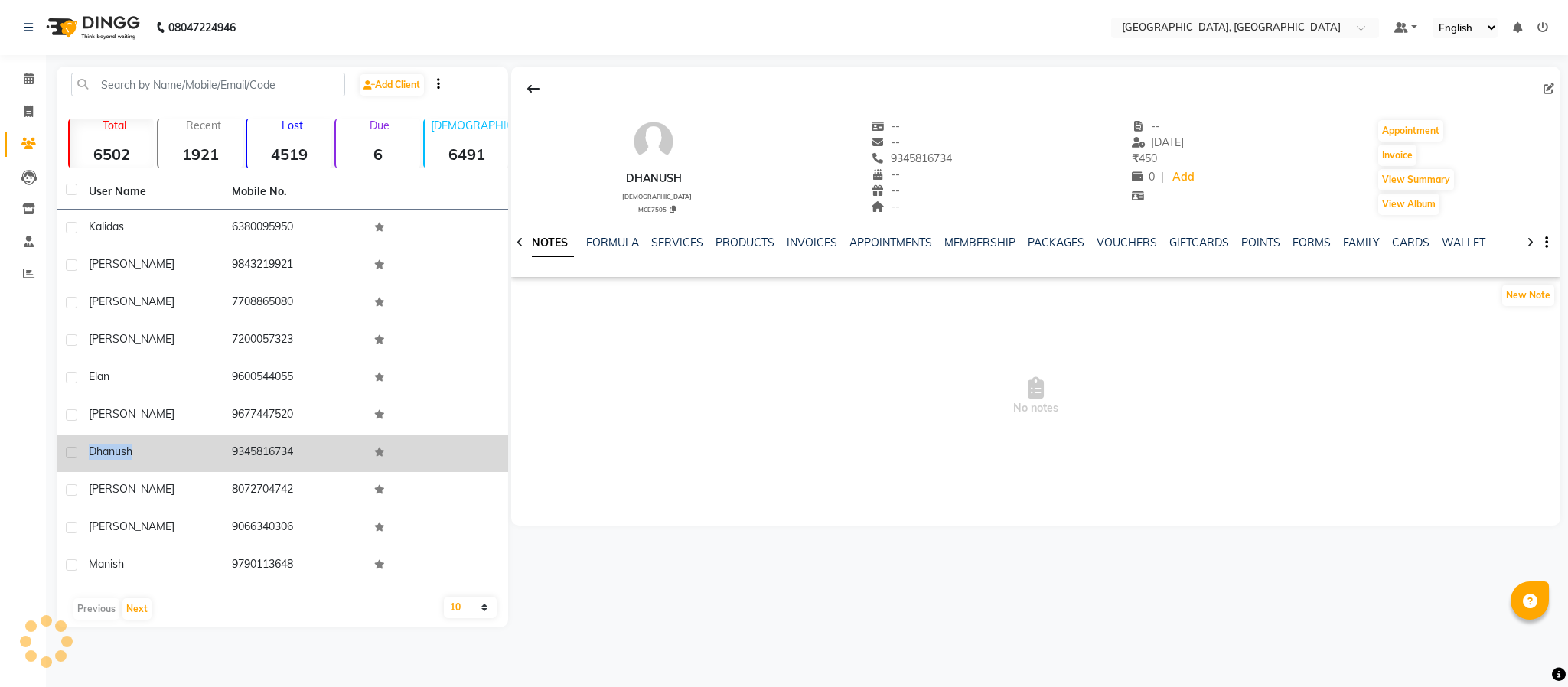
click at [121, 445] on span "dhanush" at bounding box center [111, 451] width 44 height 14
click at [280, 444] on td "9345816734" at bounding box center [295, 453] width 143 height 37
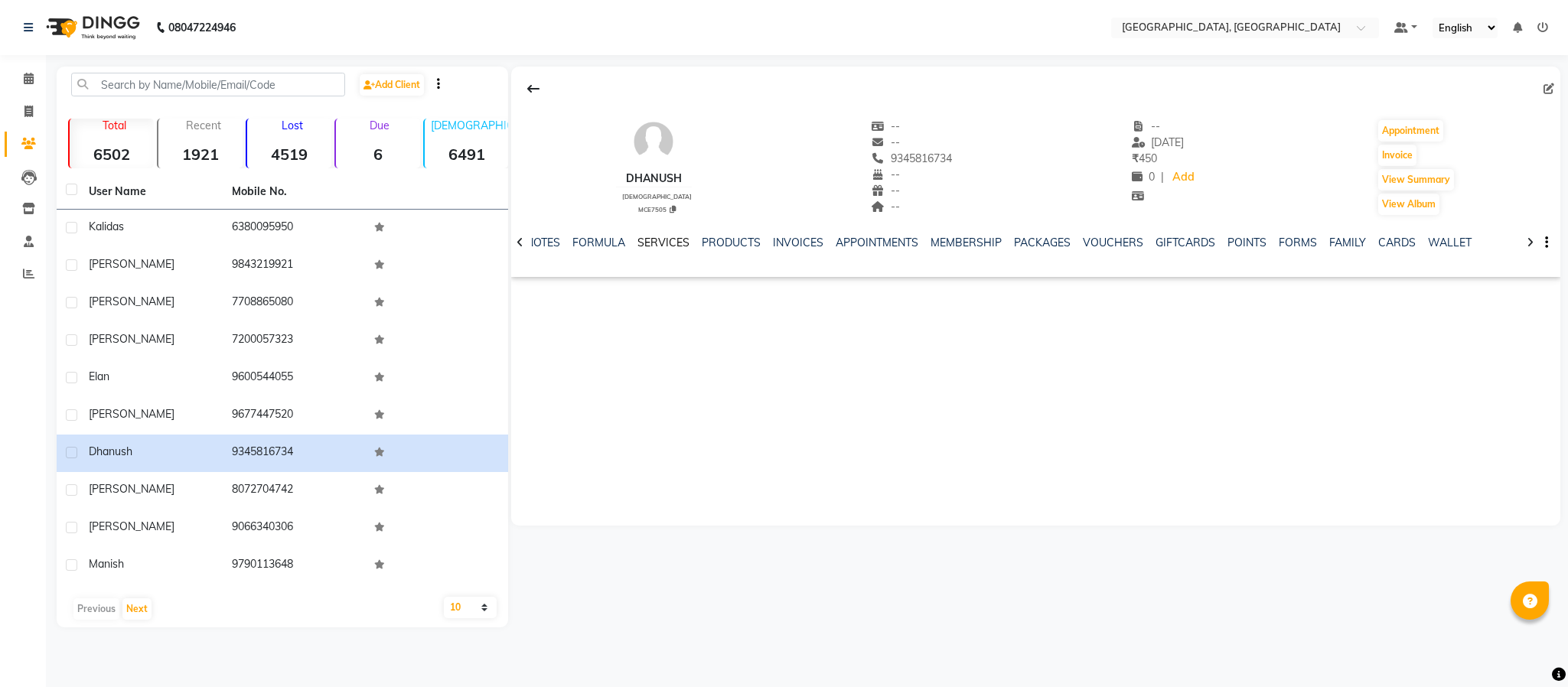
click at [666, 238] on link "SERVICES" at bounding box center [663, 242] width 52 height 14
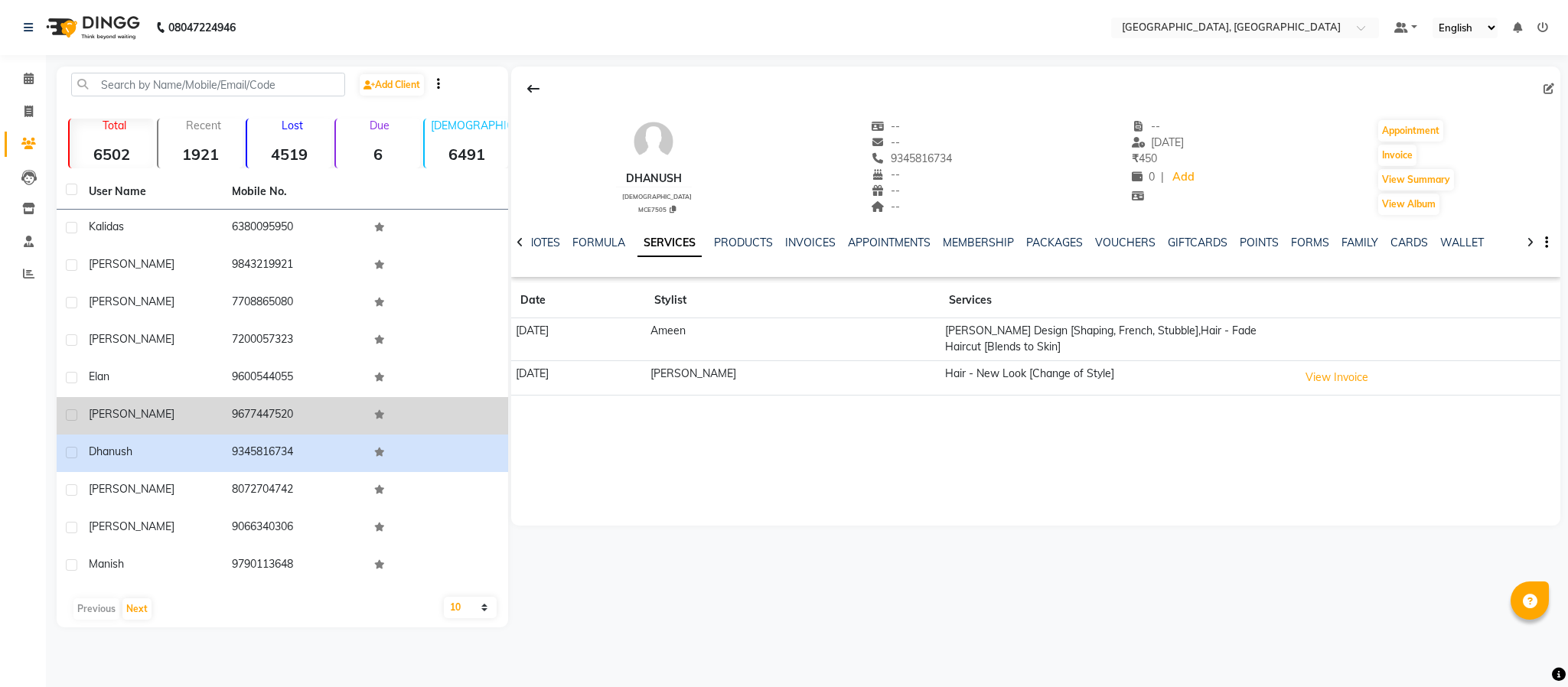
click at [287, 407] on td "9677447520" at bounding box center [295, 415] width 143 height 37
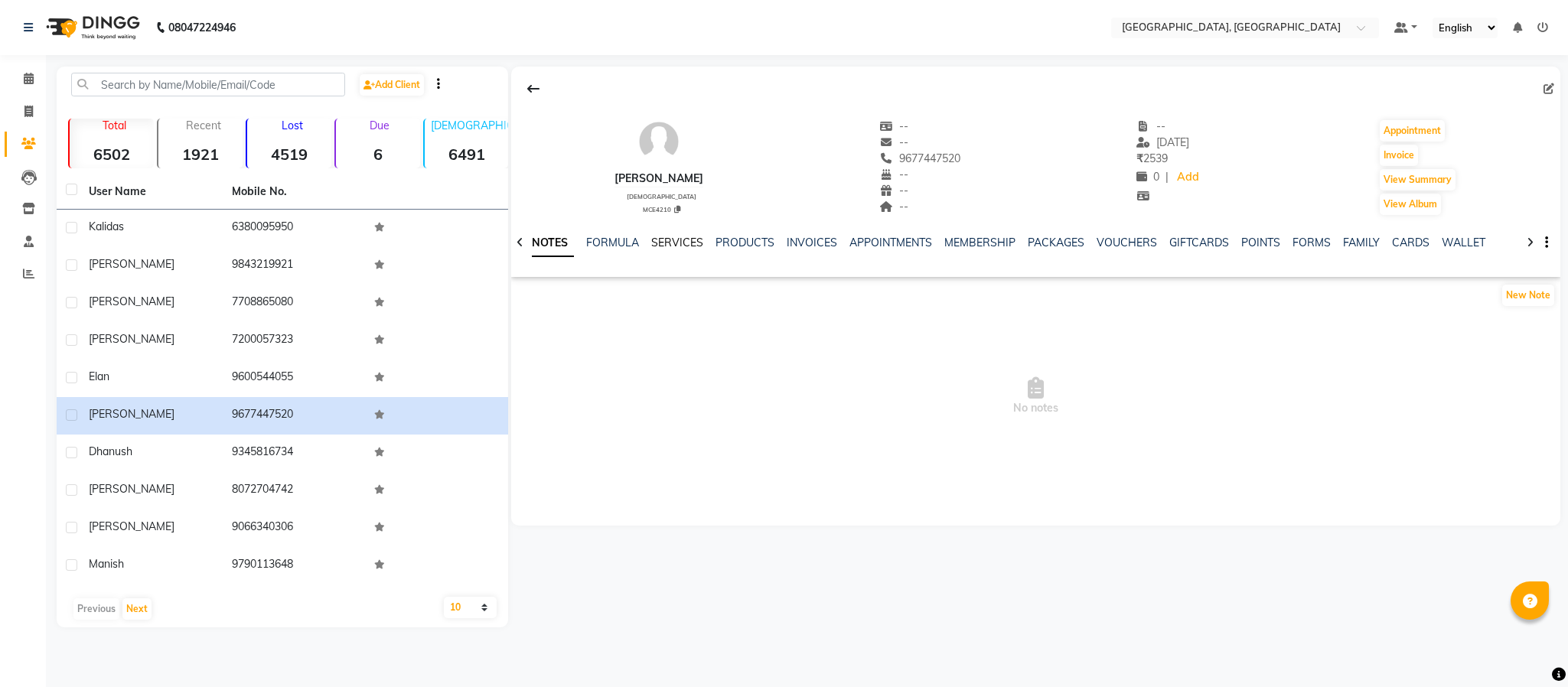
click at [678, 241] on link "SERVICES" at bounding box center [677, 242] width 52 height 14
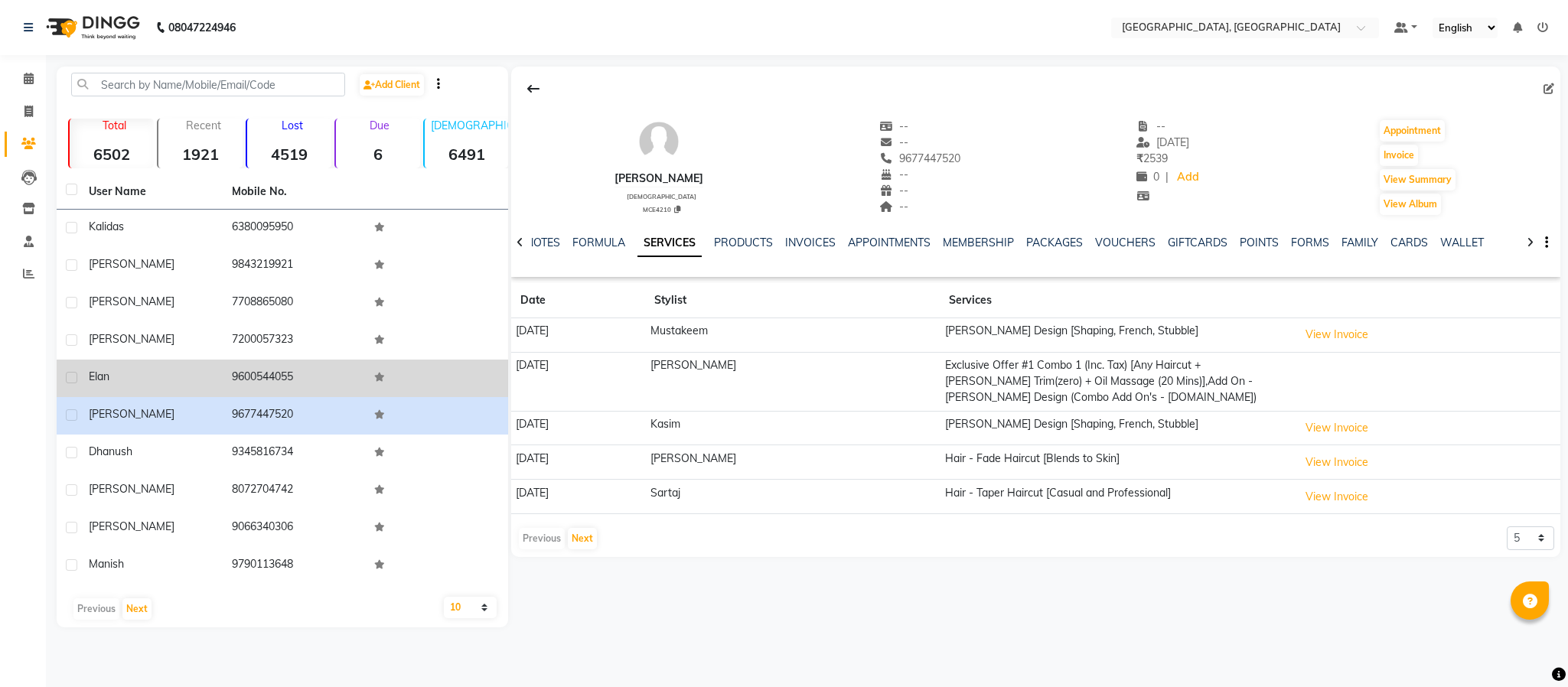
click at [290, 372] on td "9600544055" at bounding box center [295, 378] width 143 height 37
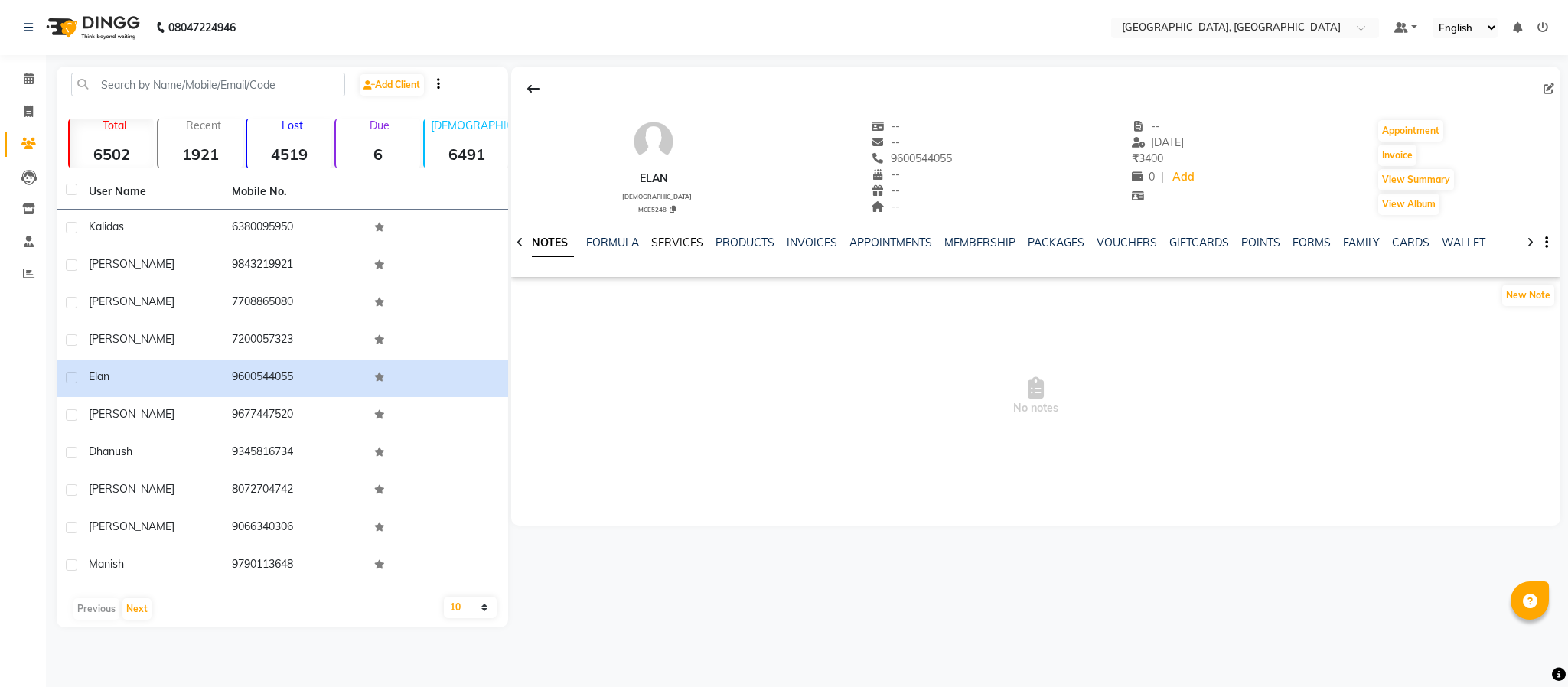
click at [682, 242] on link "SERVICES" at bounding box center [677, 242] width 52 height 14
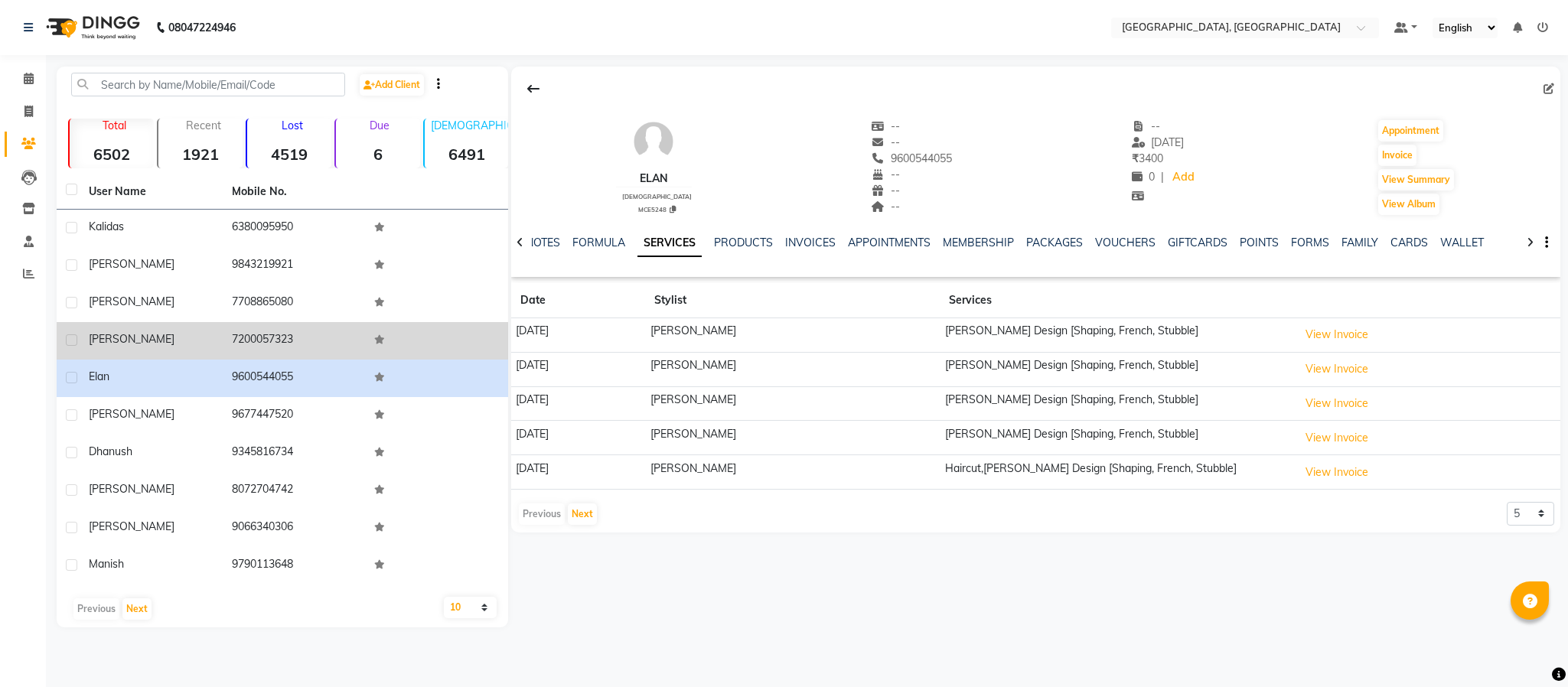
click at [269, 334] on td "7200057323" at bounding box center [295, 340] width 143 height 37
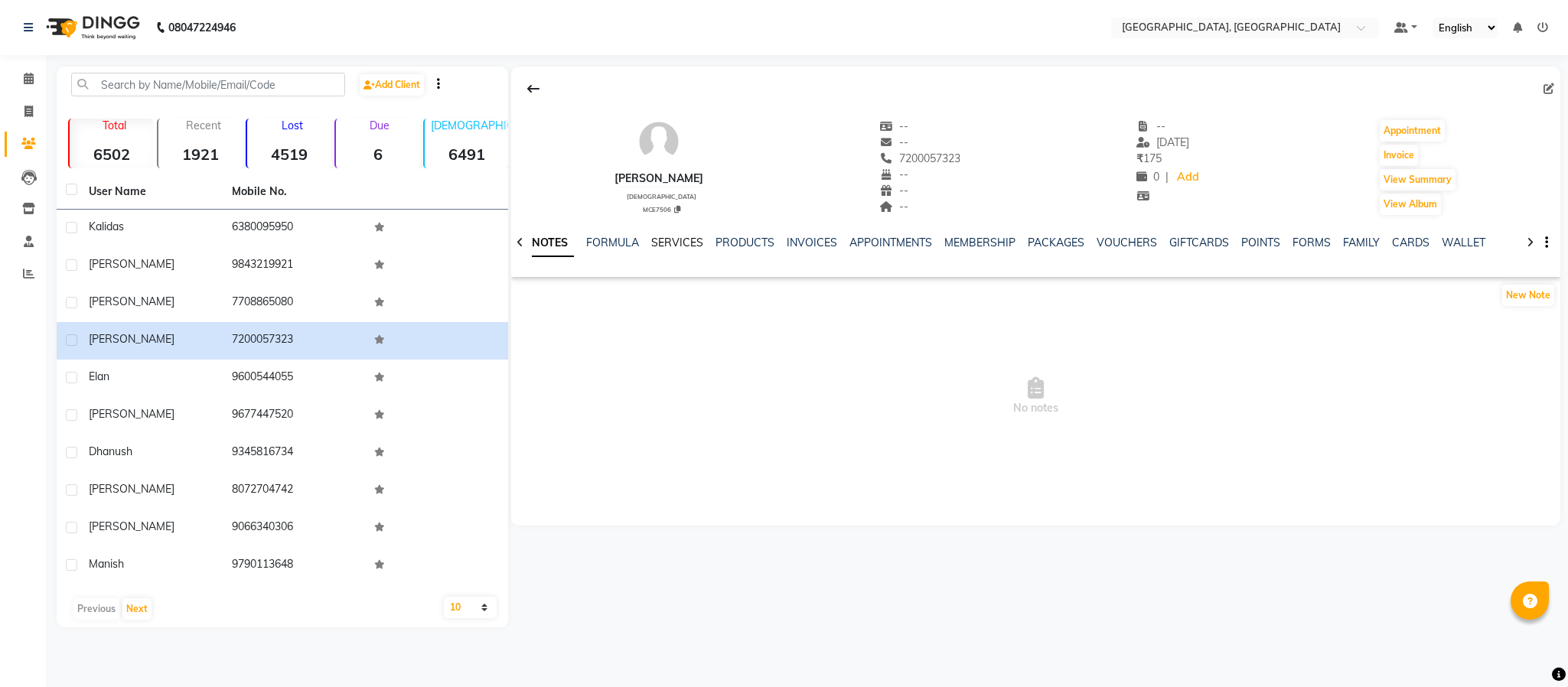
click at [690, 242] on link "SERVICES" at bounding box center [677, 242] width 52 height 14
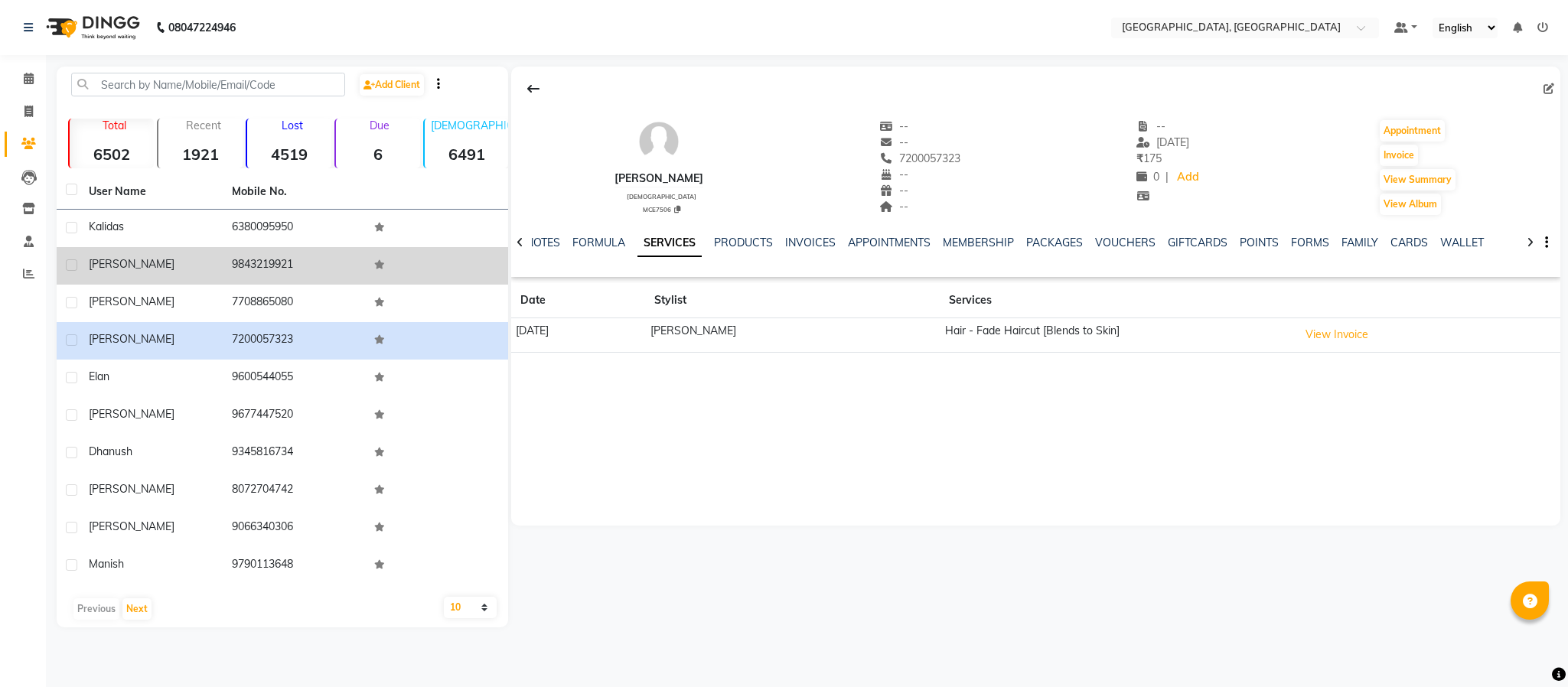
drag, startPoint x: 218, startPoint y: 296, endPoint x: 443, endPoint y: 267, distance: 226.9
click at [220, 297] on td "[PERSON_NAME]" at bounding box center [151, 303] width 143 height 37
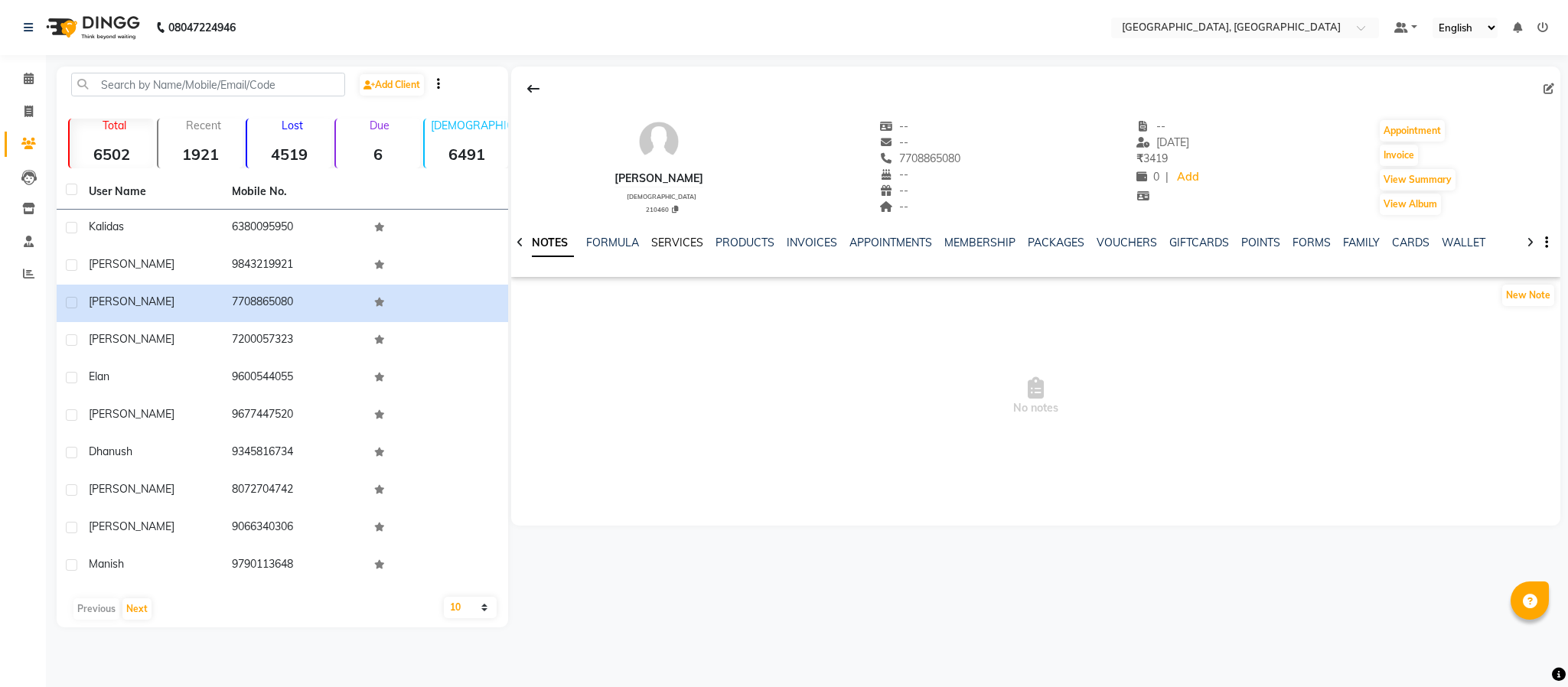
click at [675, 237] on link "SERVICES" at bounding box center [677, 242] width 52 height 14
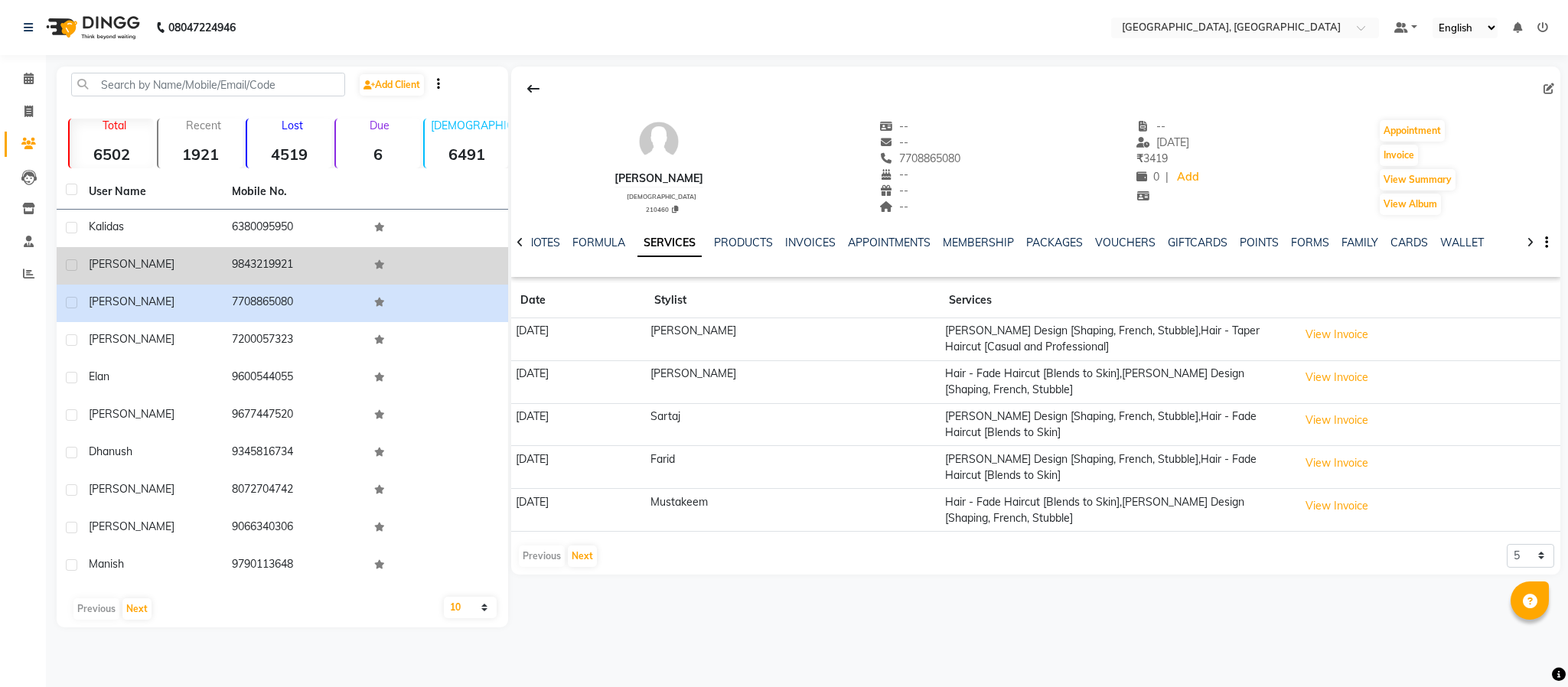
click at [278, 265] on td "9843219921" at bounding box center [295, 266] width 143 height 37
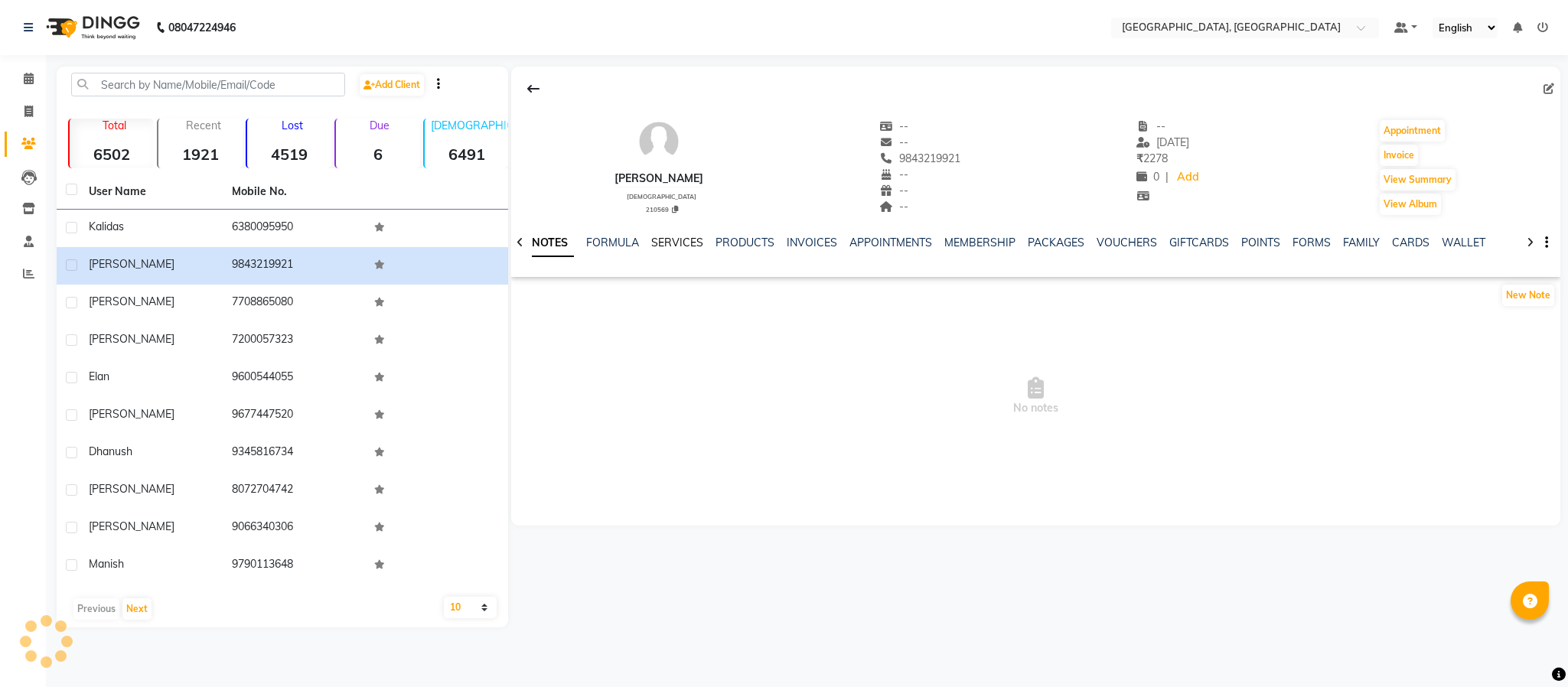
click at [686, 244] on link "SERVICES" at bounding box center [677, 242] width 52 height 14
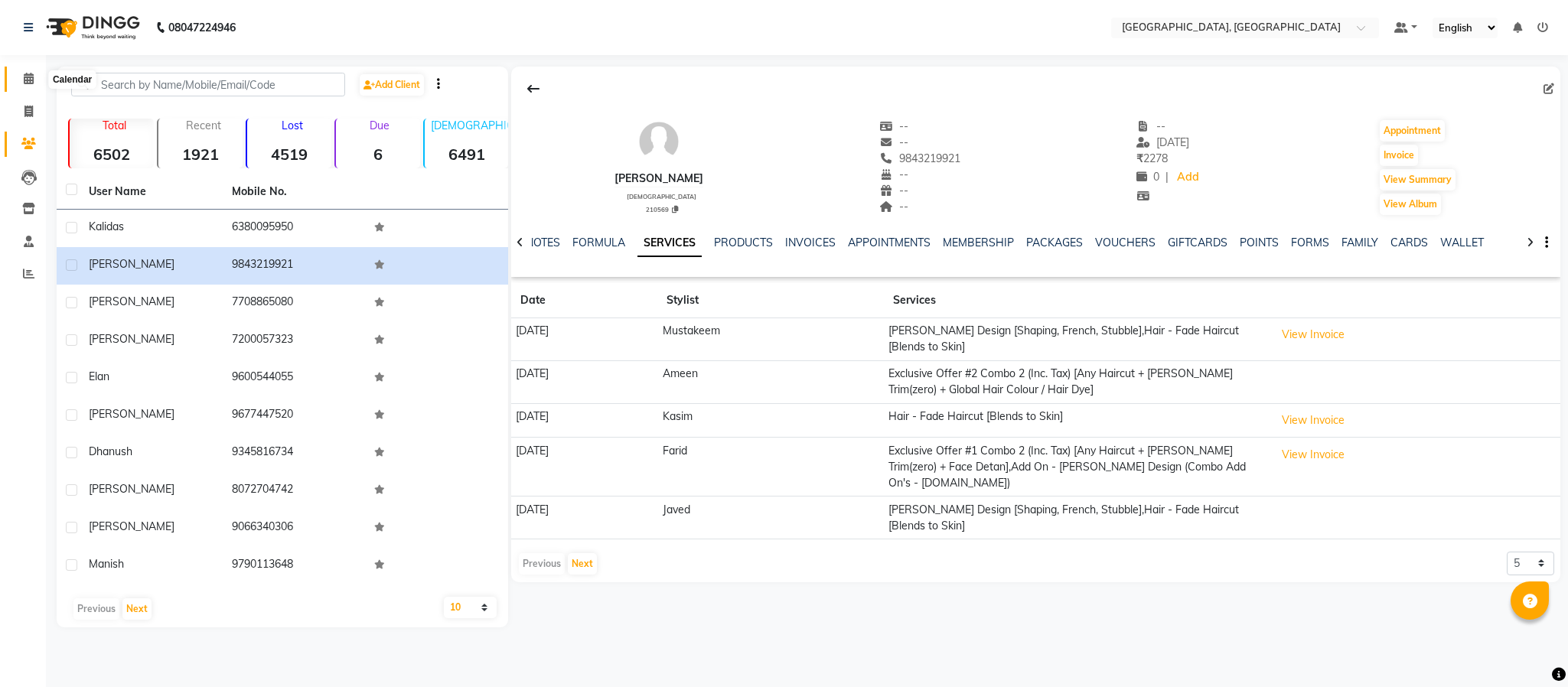
click at [24, 79] on icon at bounding box center [28, 78] width 10 height 12
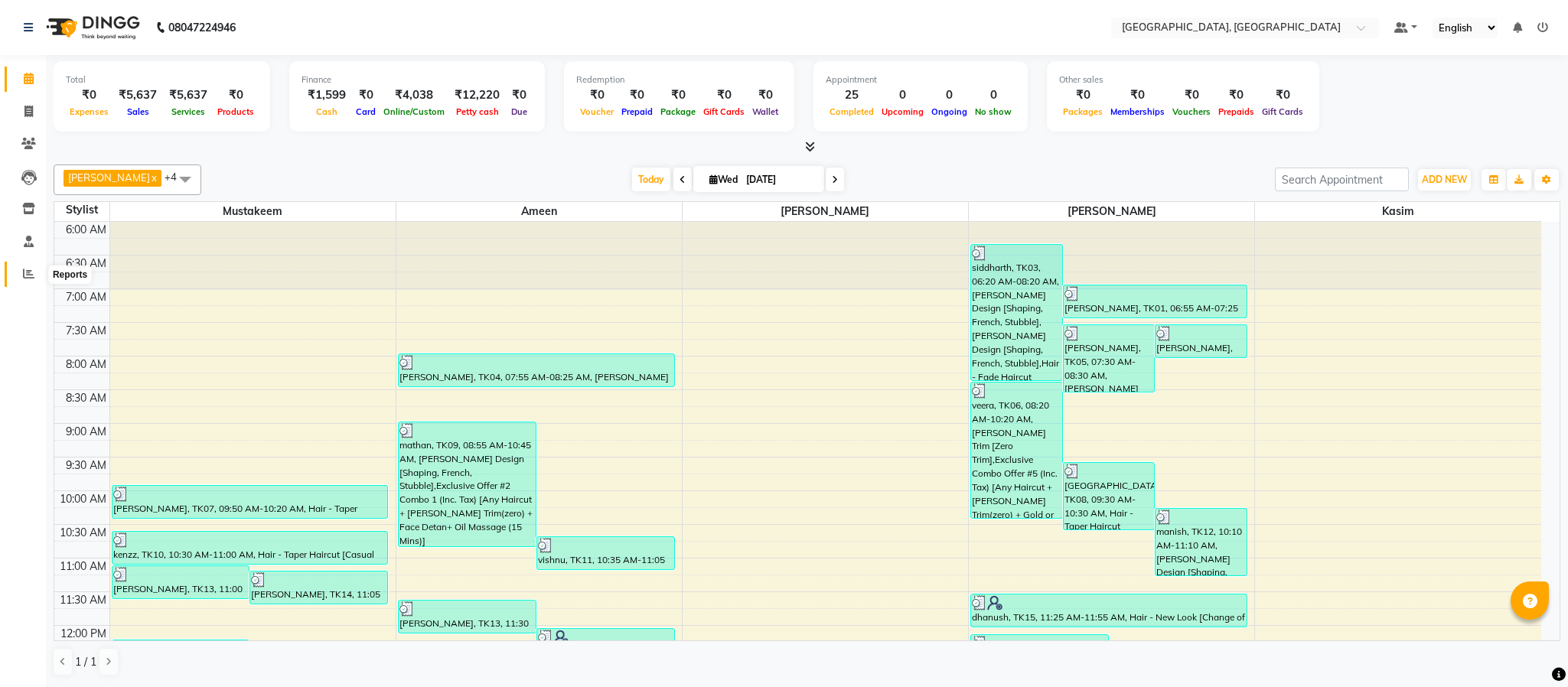
click at [37, 267] on span at bounding box center [29, 274] width 27 height 17
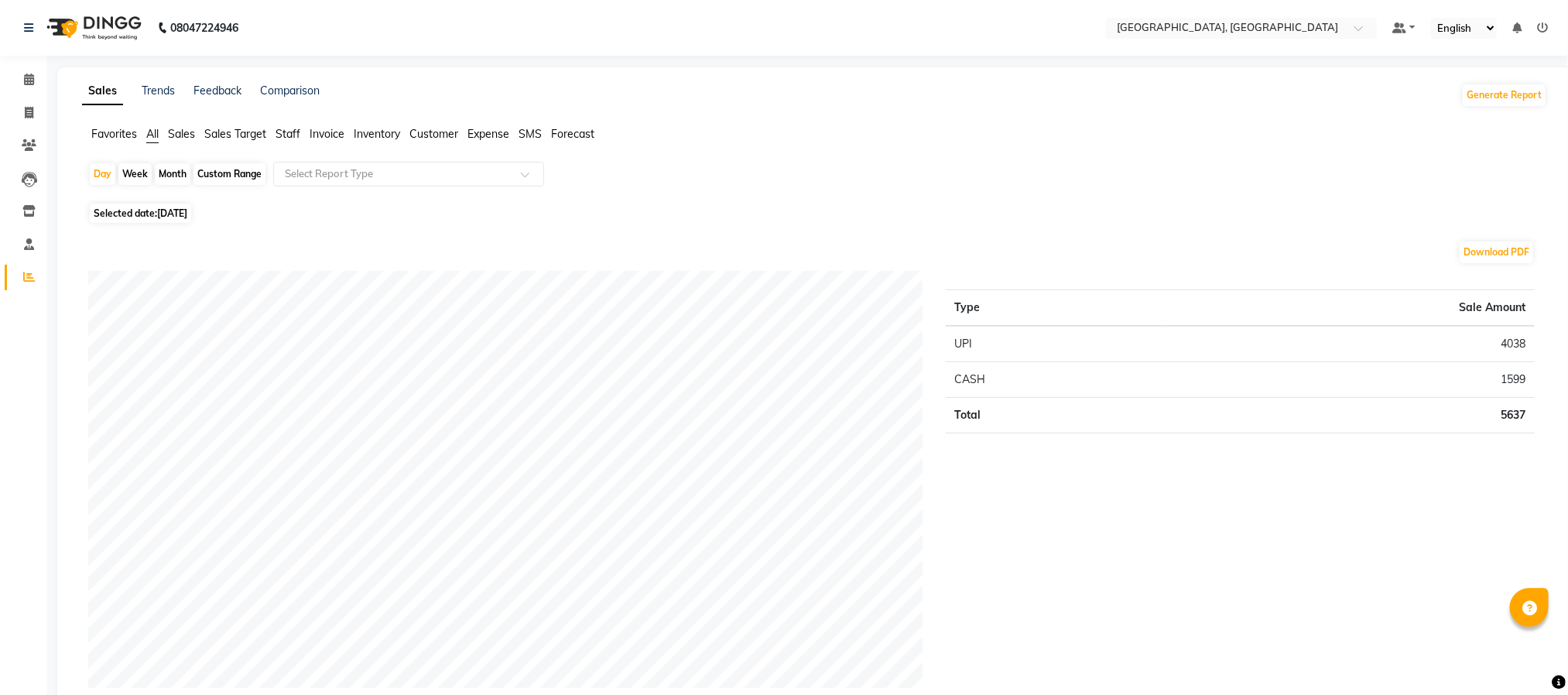
drag, startPoint x: 286, startPoint y: 133, endPoint x: 628, endPoint y: 193, distance: 347.2
click at [289, 133] on span "Staff" at bounding box center [288, 133] width 25 height 14
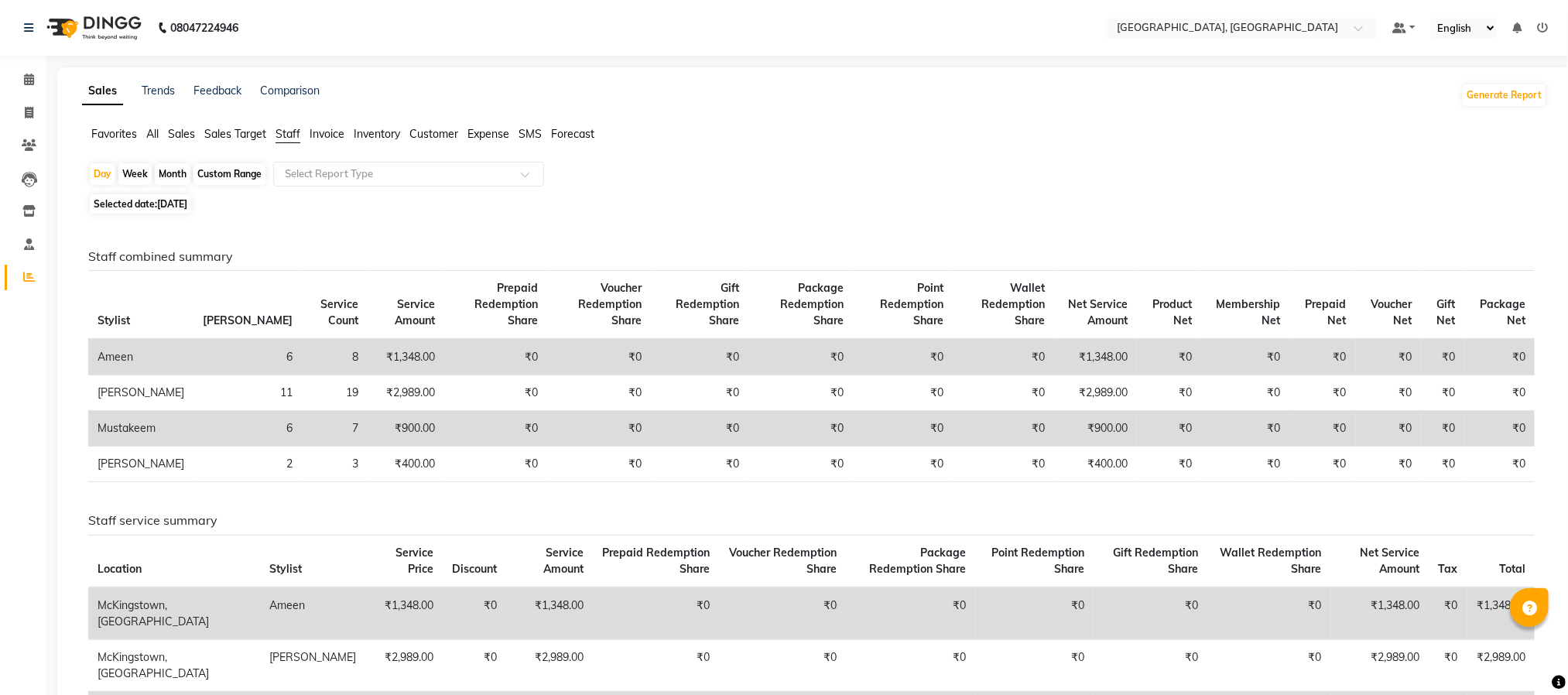
click at [798, 202] on div "Selected date: [DATE]" at bounding box center [817, 204] width 1459 height 17
click at [27, 115] on icon at bounding box center [28, 113] width 8 height 12
select select "service"
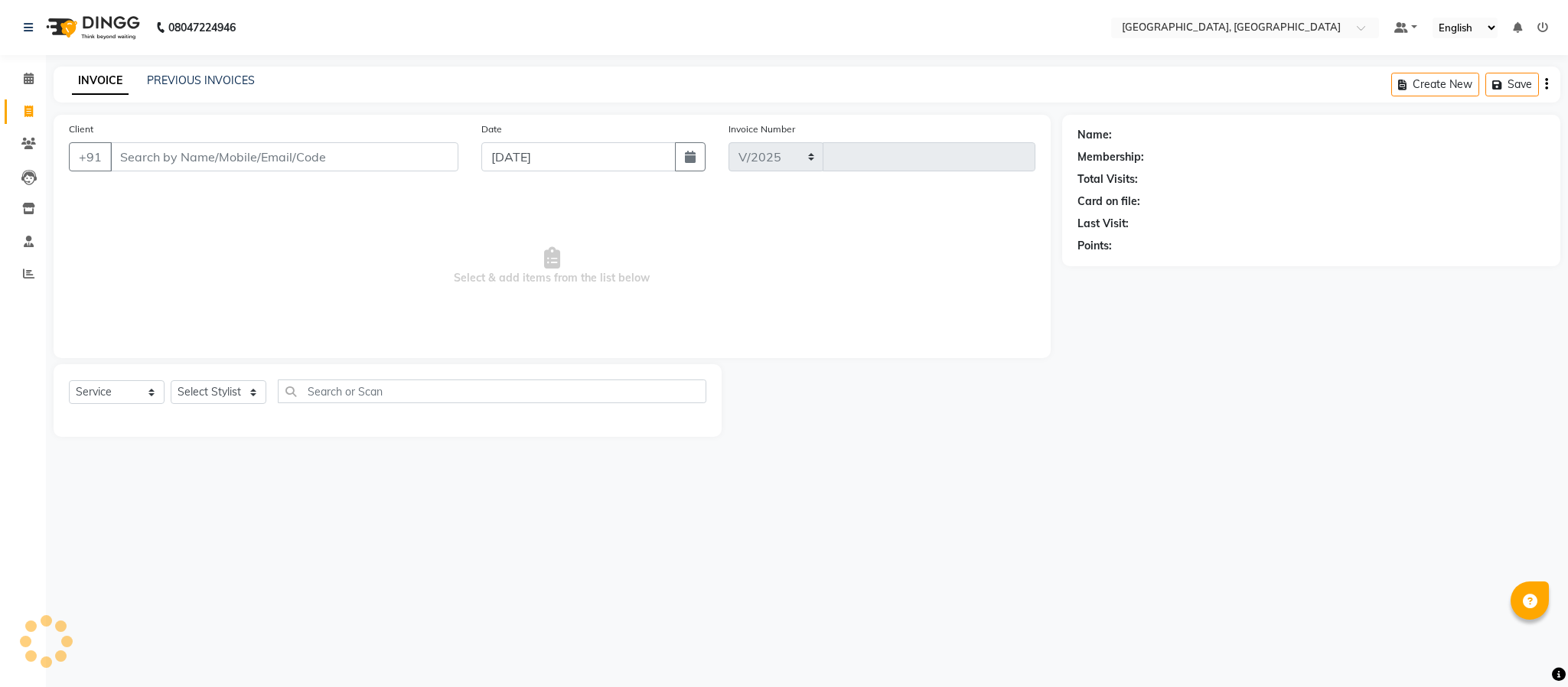
select select "4977"
type input "5647"
drag, startPoint x: 226, startPoint y: 396, endPoint x: 226, endPoint y: 404, distance: 8.0
click at [226, 397] on select "Select Stylist" at bounding box center [218, 392] width 96 height 24
select select "66371"
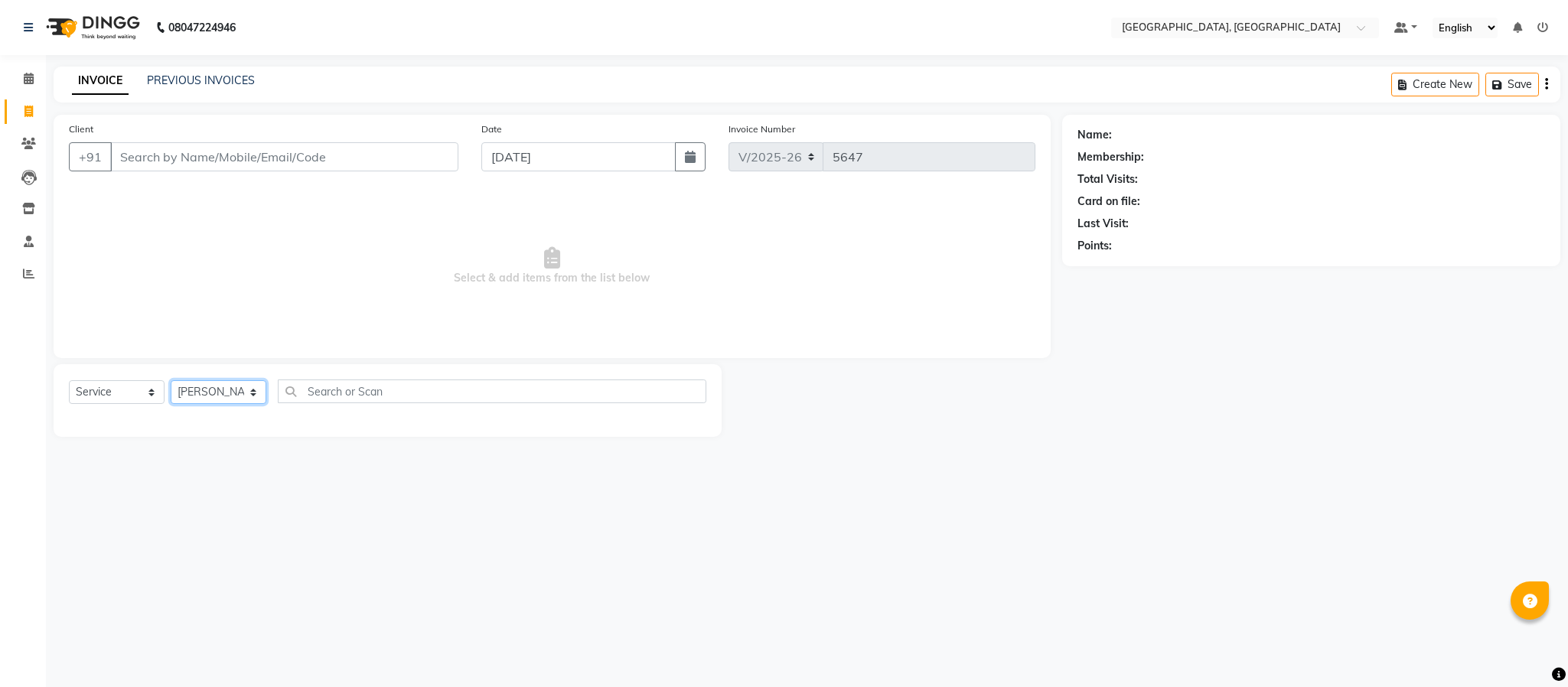
click at [170, 381] on select "Select Stylist Ameen House Keeping [PERSON_NAME] [PERSON_NAME] Prathiswar [PERS…" at bounding box center [218, 392] width 96 height 24
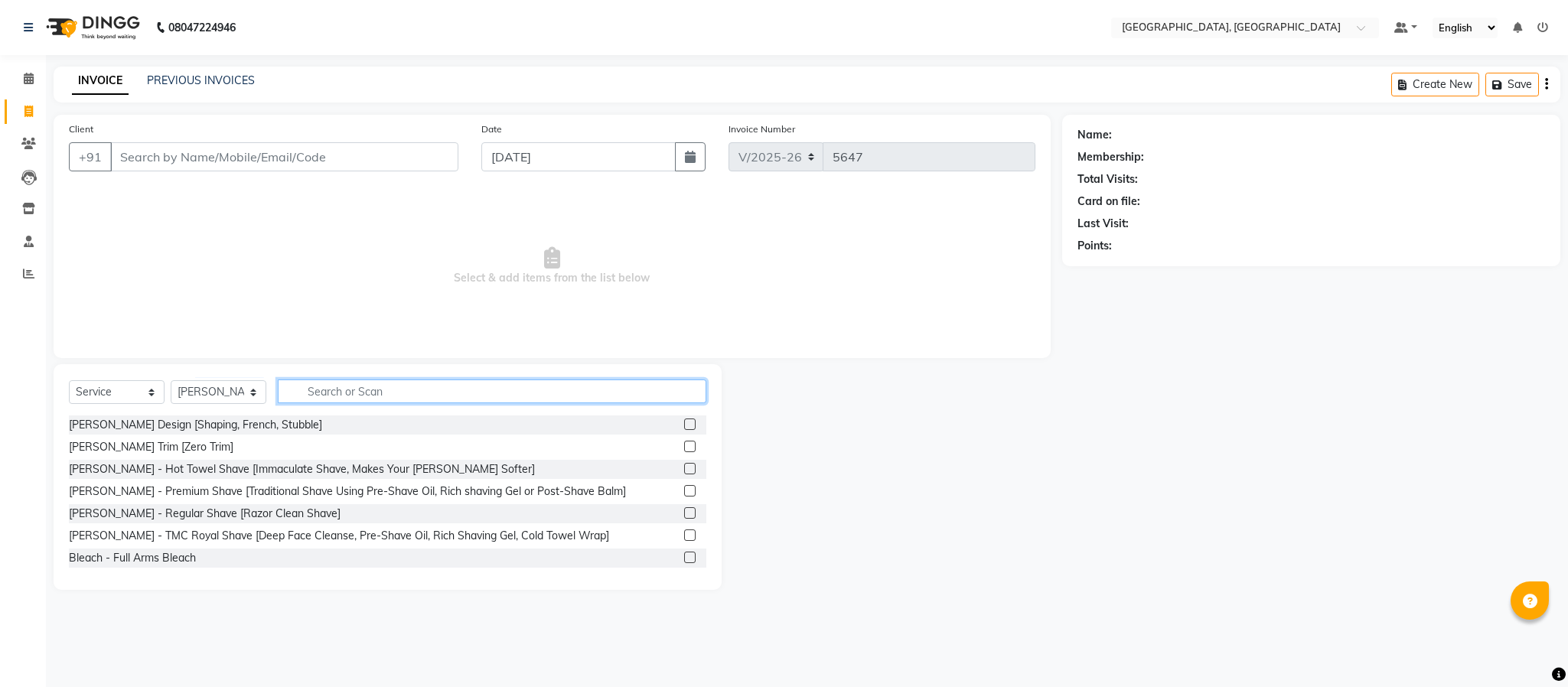
click at [361, 391] on input "text" at bounding box center [492, 392] width 429 height 24
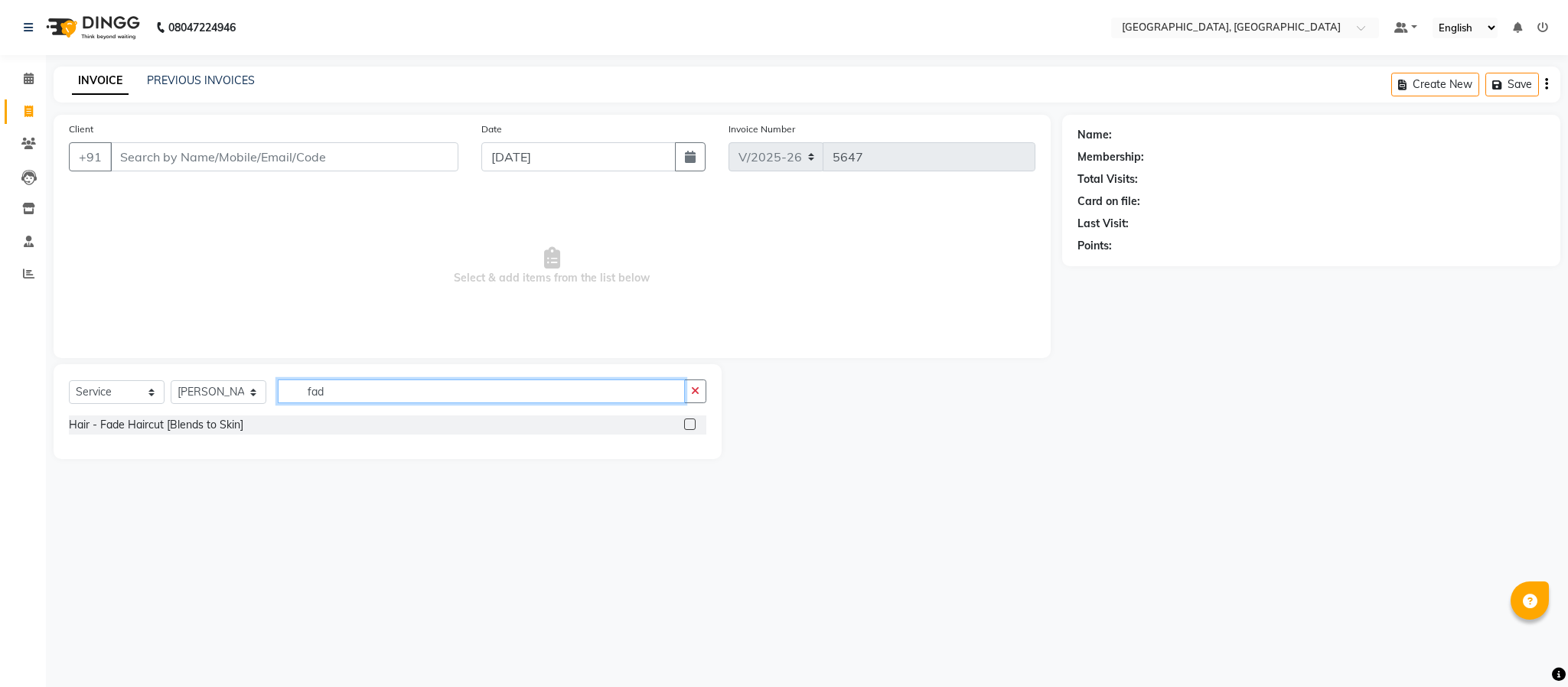
type input "fad"
click at [691, 423] on label at bounding box center [690, 424] width 12 height 12
click at [691, 423] on input "checkbox" at bounding box center [689, 425] width 10 height 10
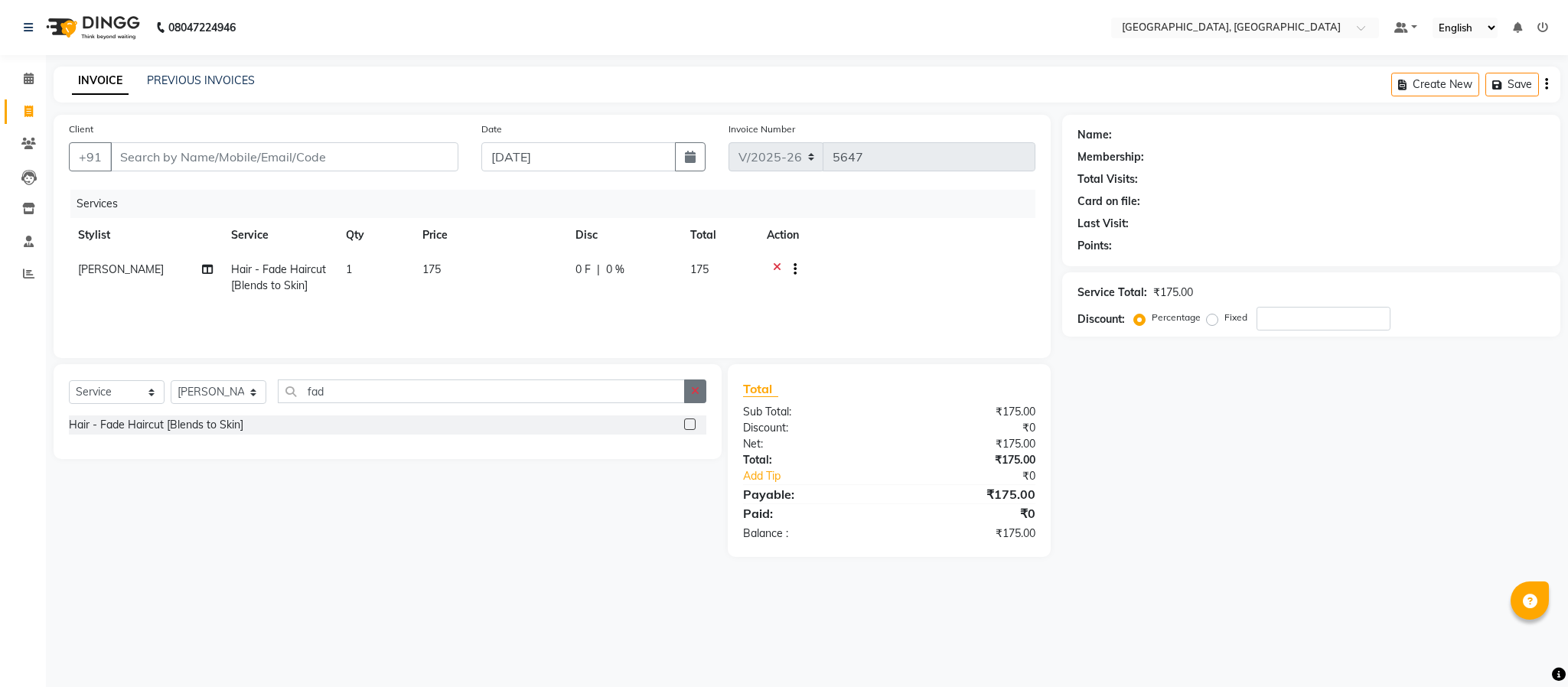
checkbox input "false"
click at [699, 391] on icon "button" at bounding box center [694, 392] width 8 height 11
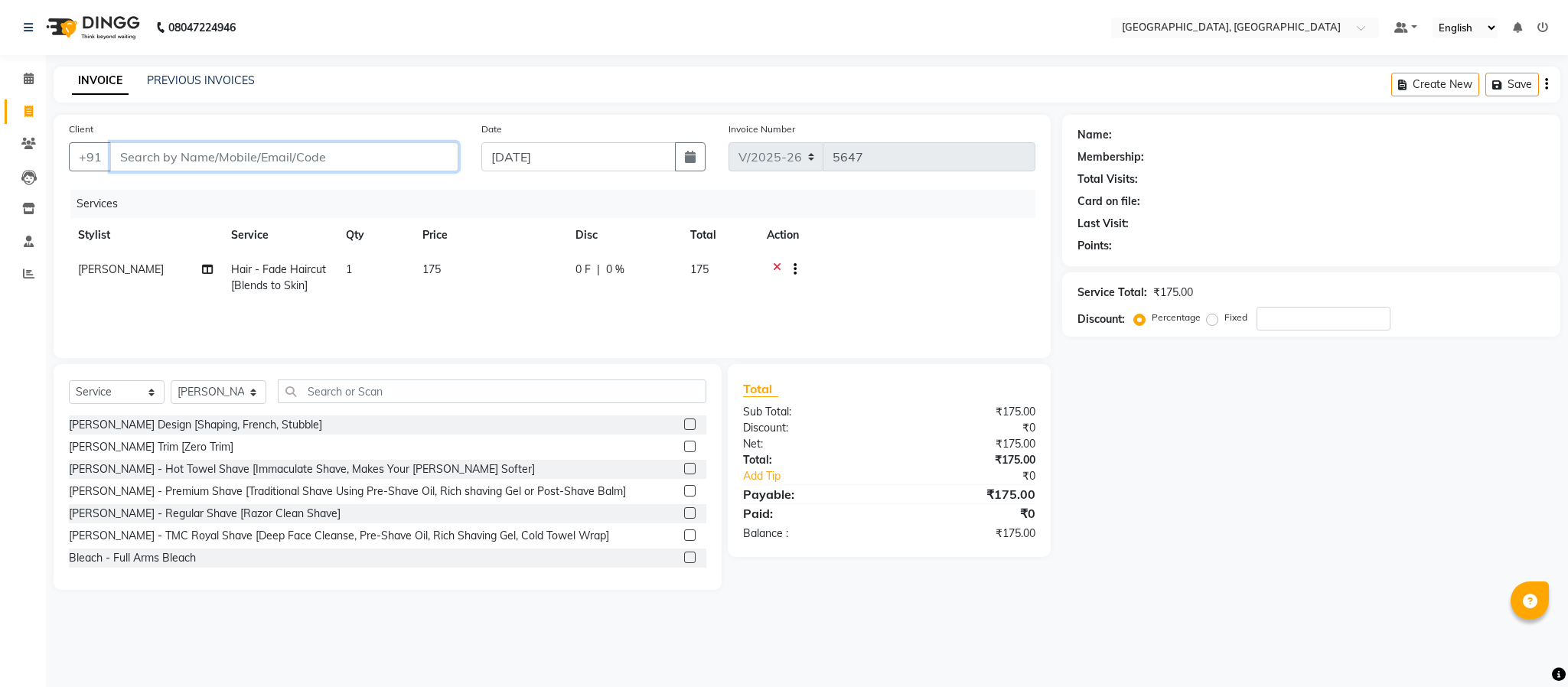
click at [373, 164] on input "Client" at bounding box center [285, 157] width 348 height 29
type input "7"
type input "0"
type input "7871395349"
click at [440, 152] on span "Add Client" at bounding box center [419, 157] width 61 height 15
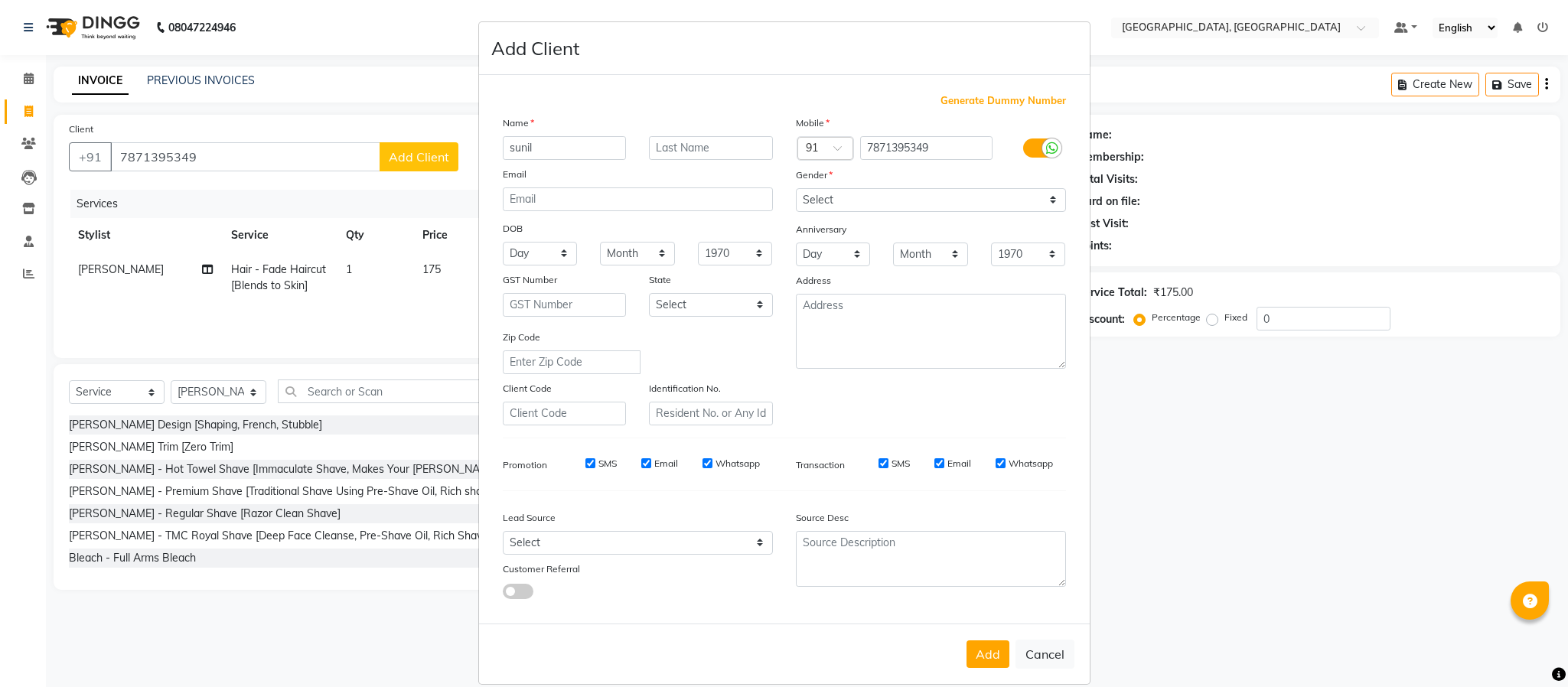
type input "sunil"
drag, startPoint x: 864, startPoint y: 198, endPoint x: 861, endPoint y: 207, distance: 9.5
click at [864, 198] on select "Select [DEMOGRAPHIC_DATA] [DEMOGRAPHIC_DATA] Other Prefer Not To Say" at bounding box center [931, 200] width 270 height 24
select select "[DEMOGRAPHIC_DATA]"
click at [796, 189] on select "Select [DEMOGRAPHIC_DATA] [DEMOGRAPHIC_DATA] Other Prefer Not To Say" at bounding box center [931, 200] width 270 height 24
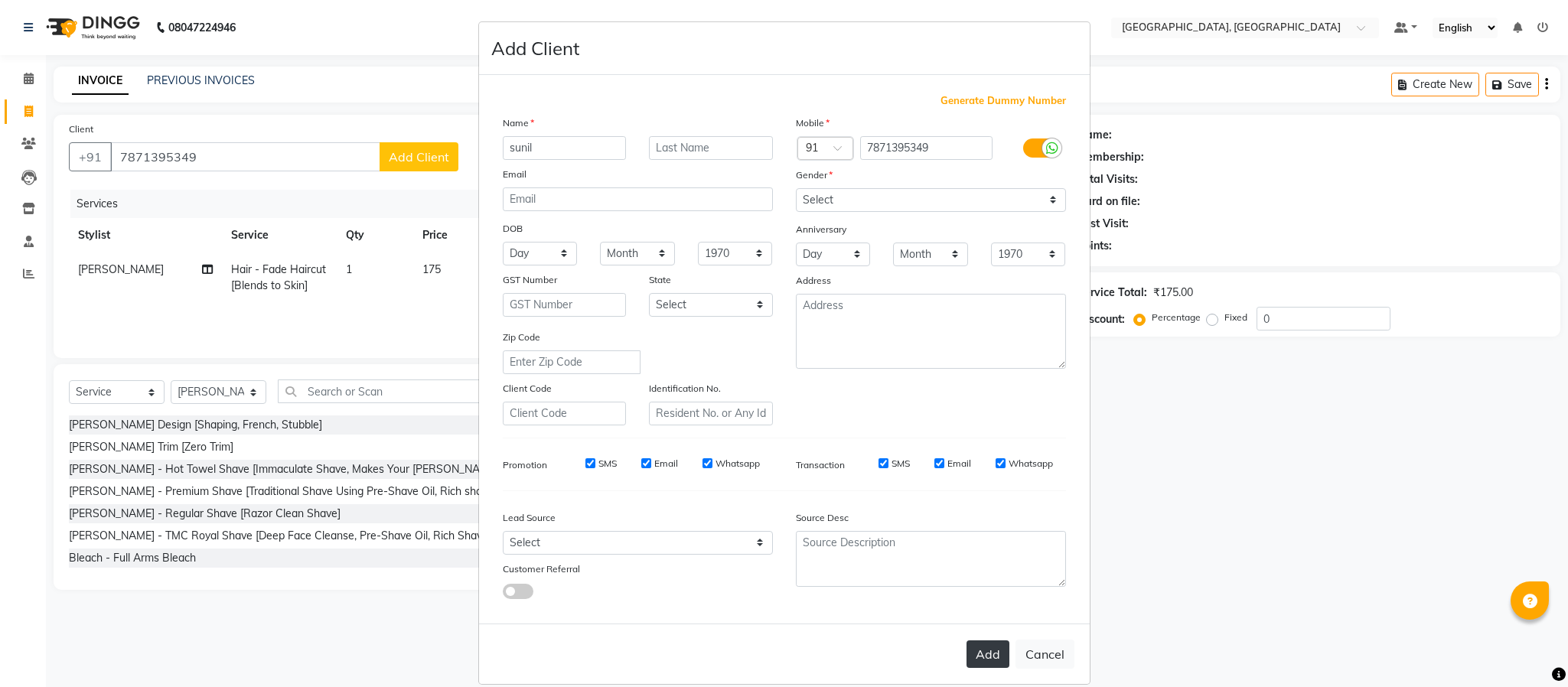
click at [990, 650] on button "Add" at bounding box center [987, 654] width 43 height 27
select select
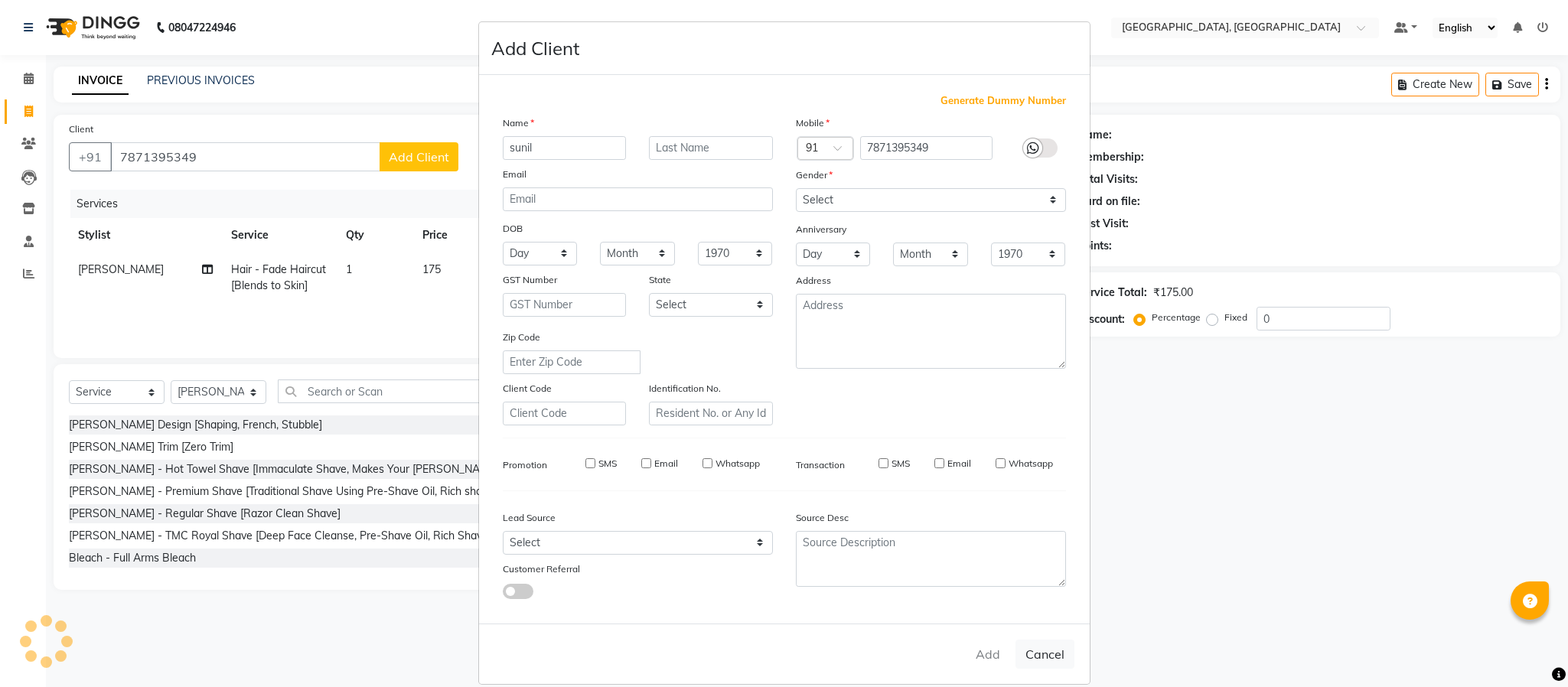
select select
checkbox input "false"
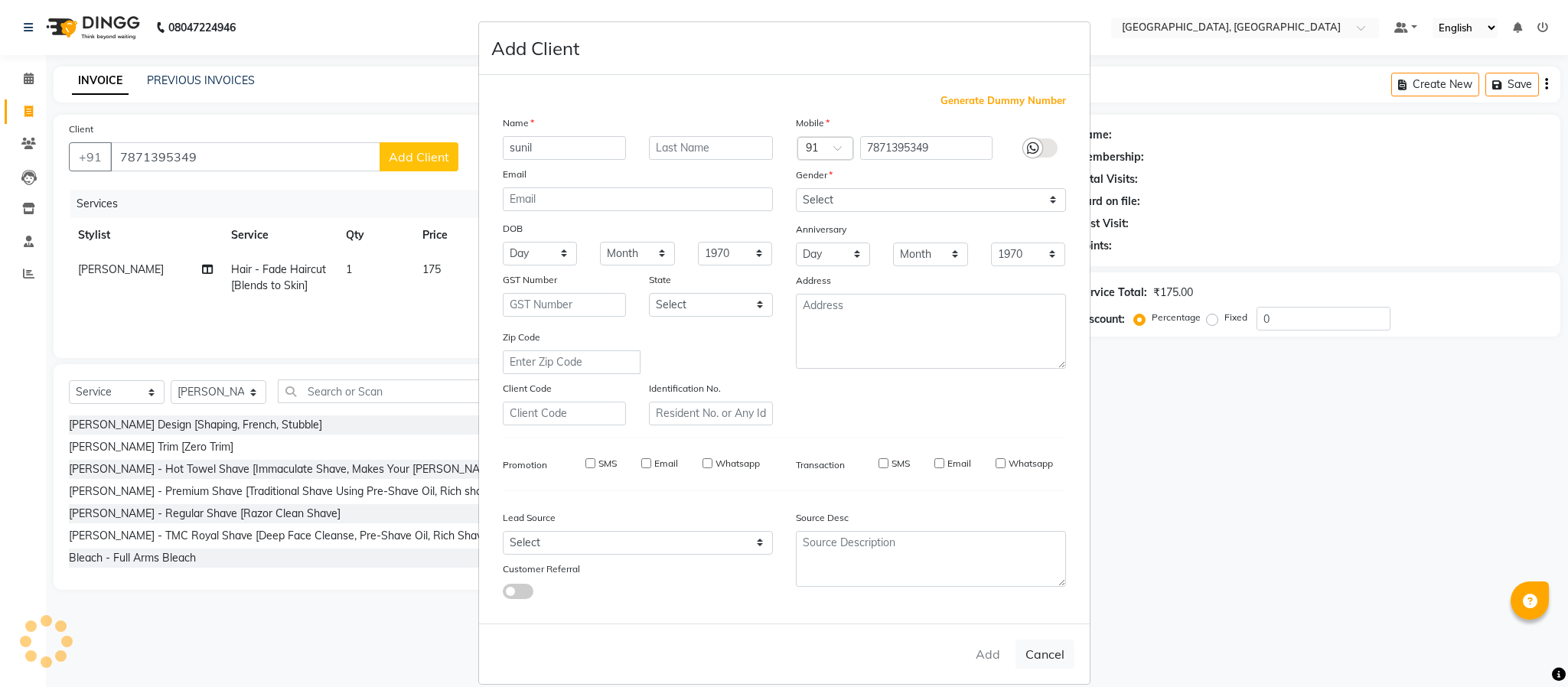
checkbox input "false"
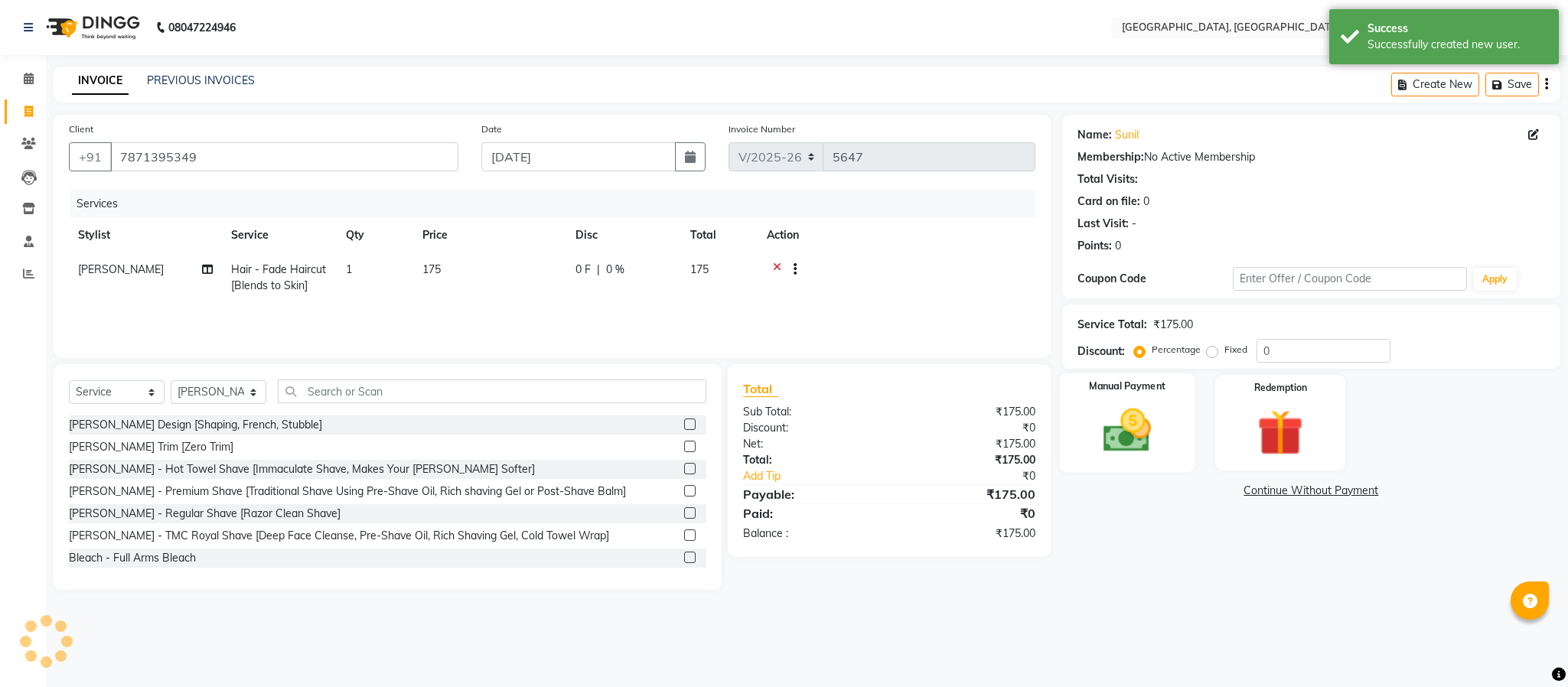
click at [1151, 422] on img at bounding box center [1128, 431] width 78 height 55
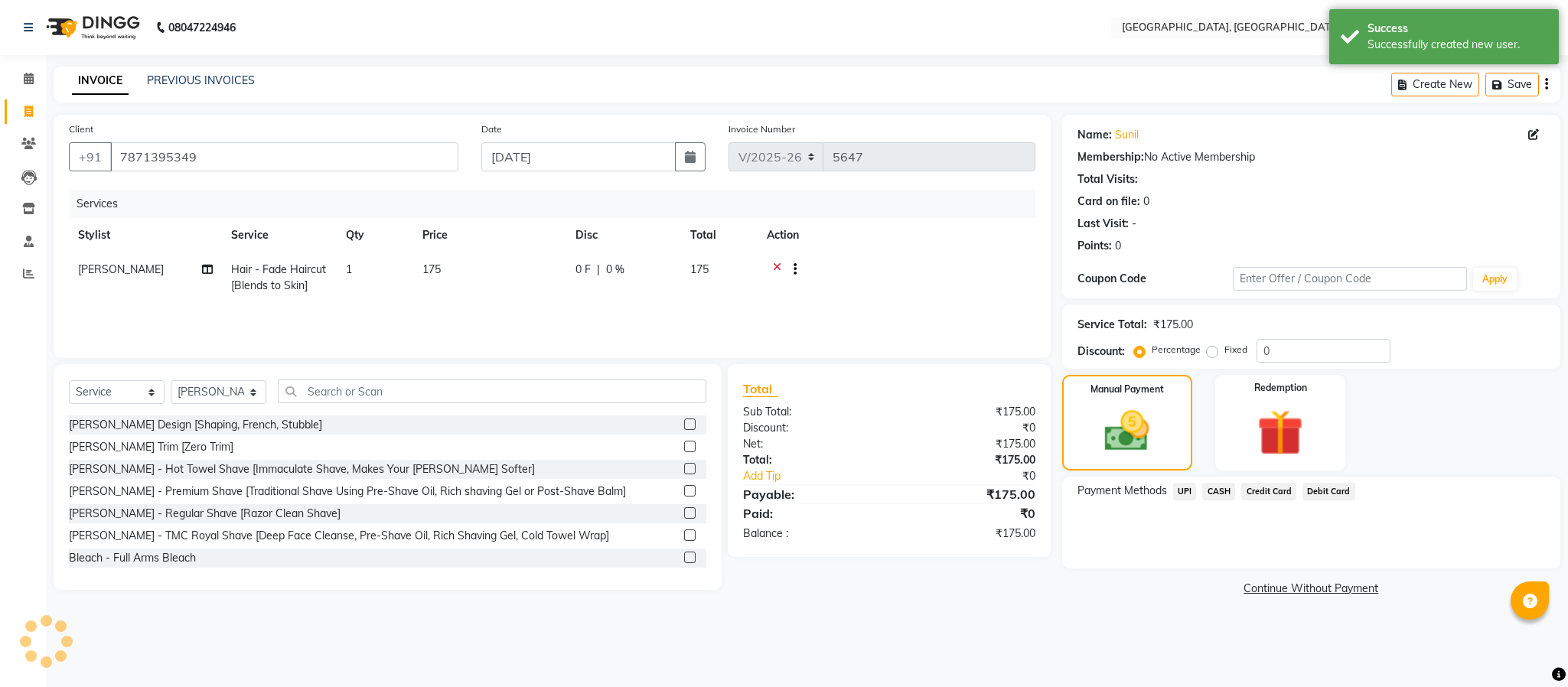
drag, startPoint x: 1217, startPoint y: 491, endPoint x: 1227, endPoint y: 498, distance: 12.2
click at [1217, 489] on span "CASH" at bounding box center [1219, 491] width 33 height 17
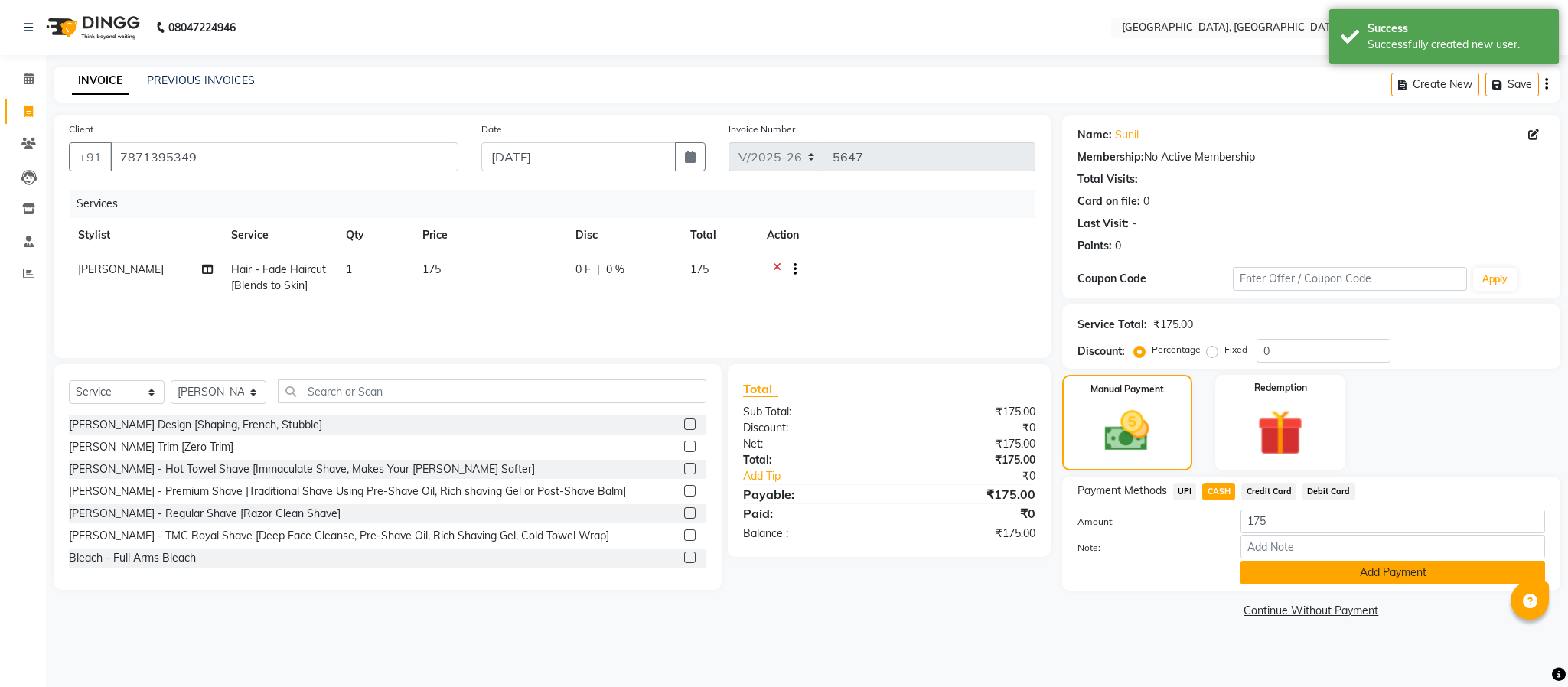
click at [1282, 575] on button "Add Payment" at bounding box center [1393, 573] width 305 height 24
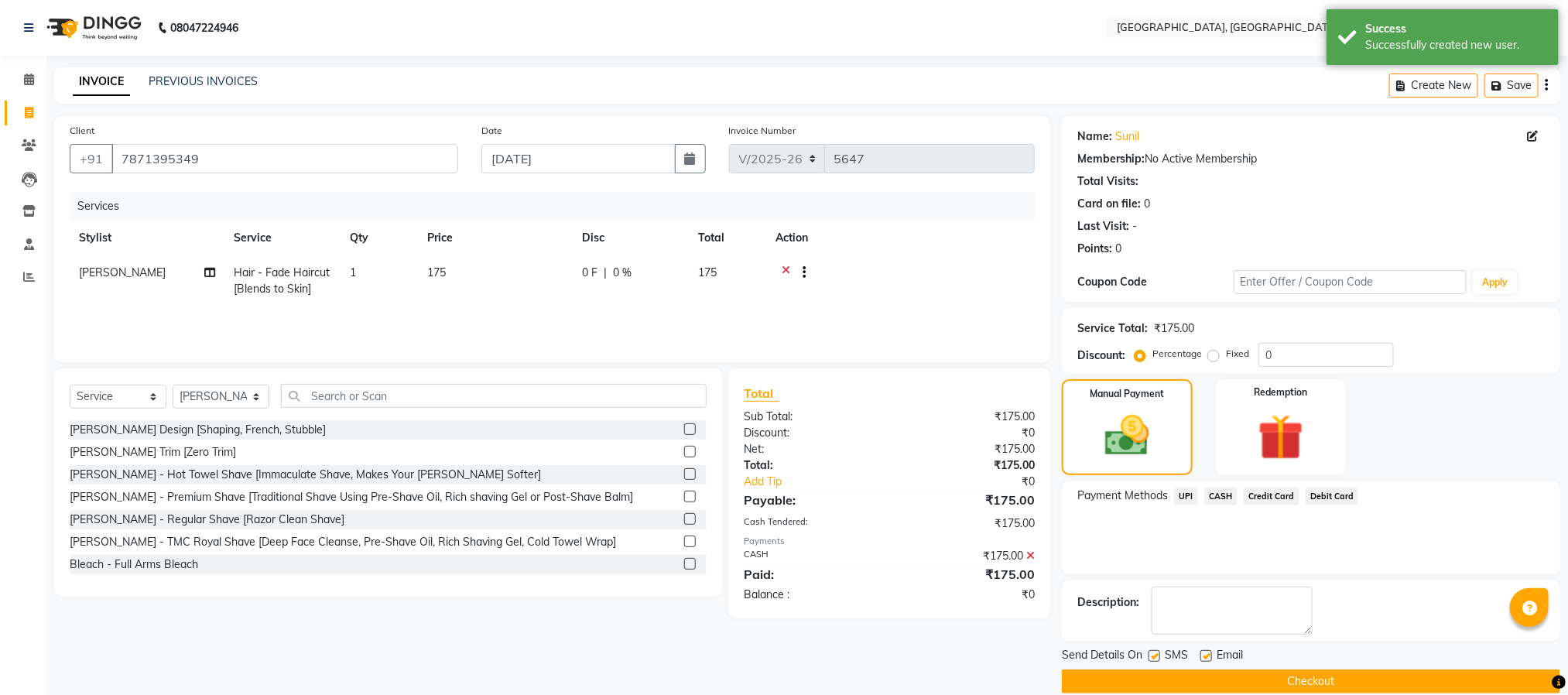
click at [1311, 681] on button "Checkout" at bounding box center [1310, 681] width 499 height 24
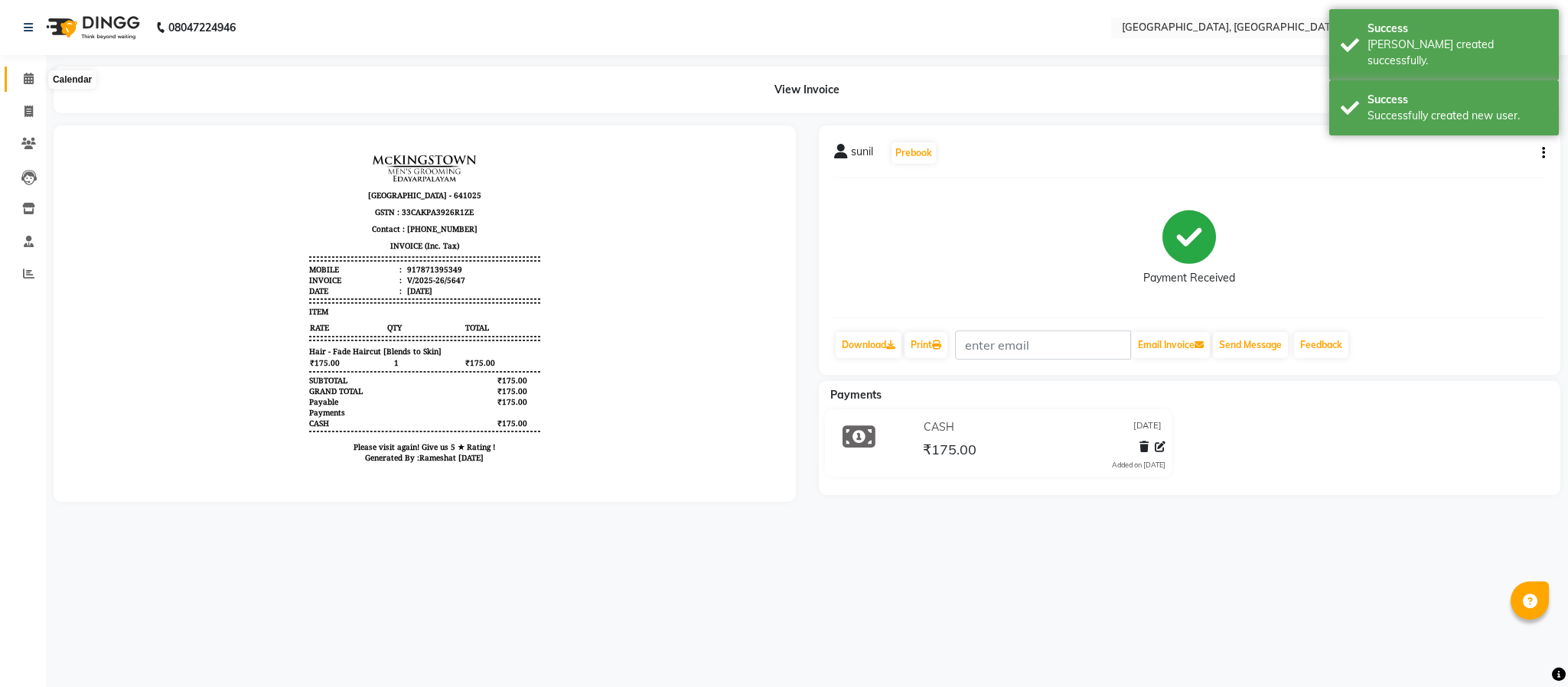
drag, startPoint x: 31, startPoint y: 82, endPoint x: 0, endPoint y: 125, distance: 53.0
click at [31, 82] on icon at bounding box center [28, 78] width 10 height 12
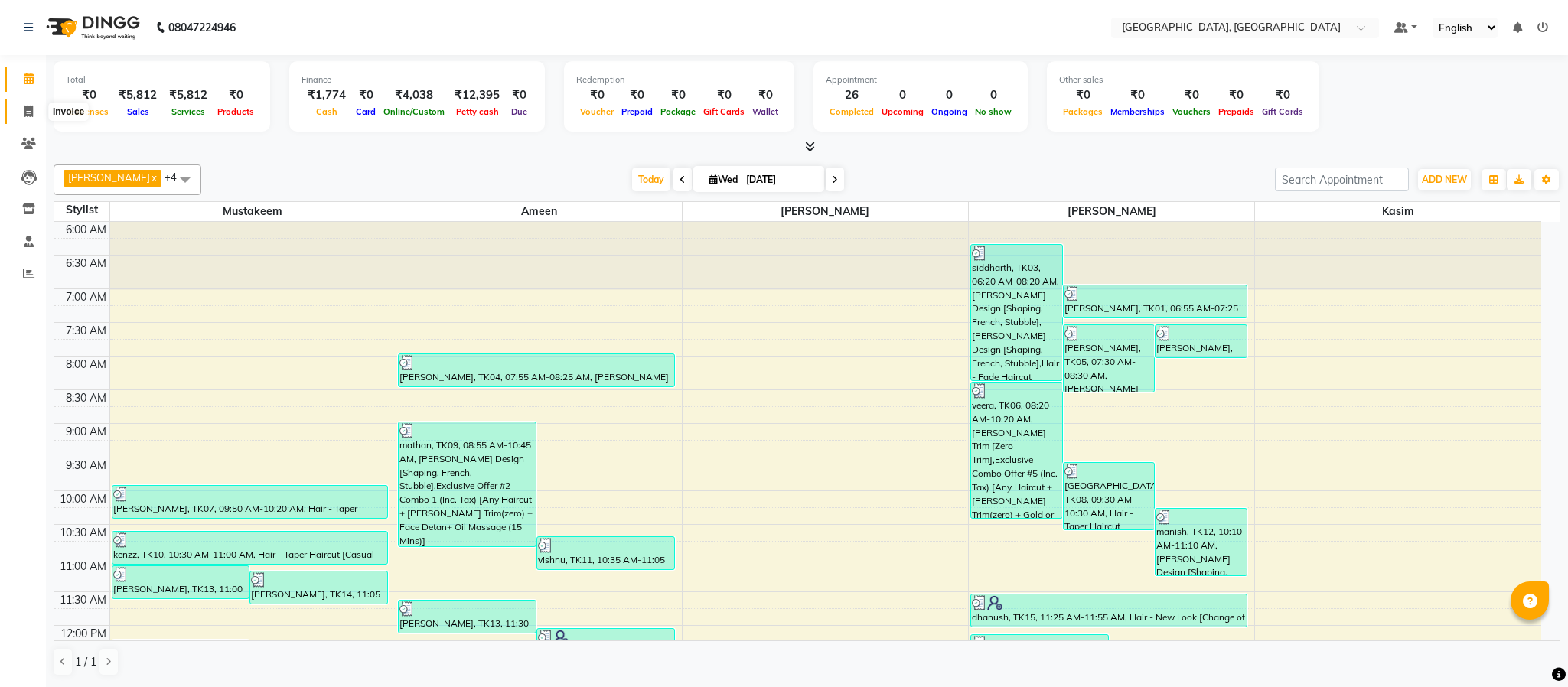
click at [30, 111] on icon at bounding box center [28, 111] width 8 height 12
select select "4977"
select select "service"
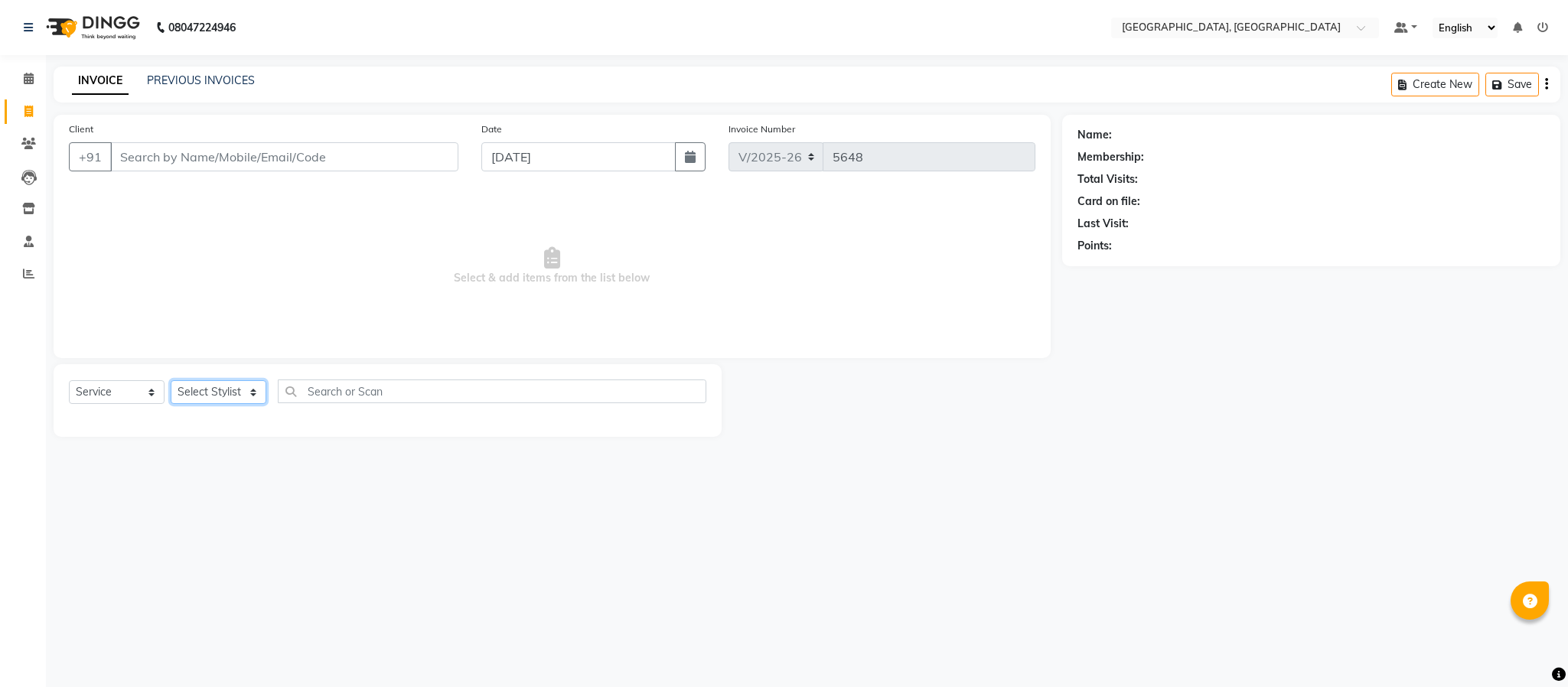
click at [218, 398] on select "Select Stylist Ameen House Keeping [PERSON_NAME] [PERSON_NAME] Prathiswar [PERS…" at bounding box center [218, 392] width 96 height 24
select select "84531"
click at [170, 381] on select "Select Stylist Ameen House Keeping [PERSON_NAME] [PERSON_NAME] Prathiswar [PERS…" at bounding box center [218, 392] width 96 height 24
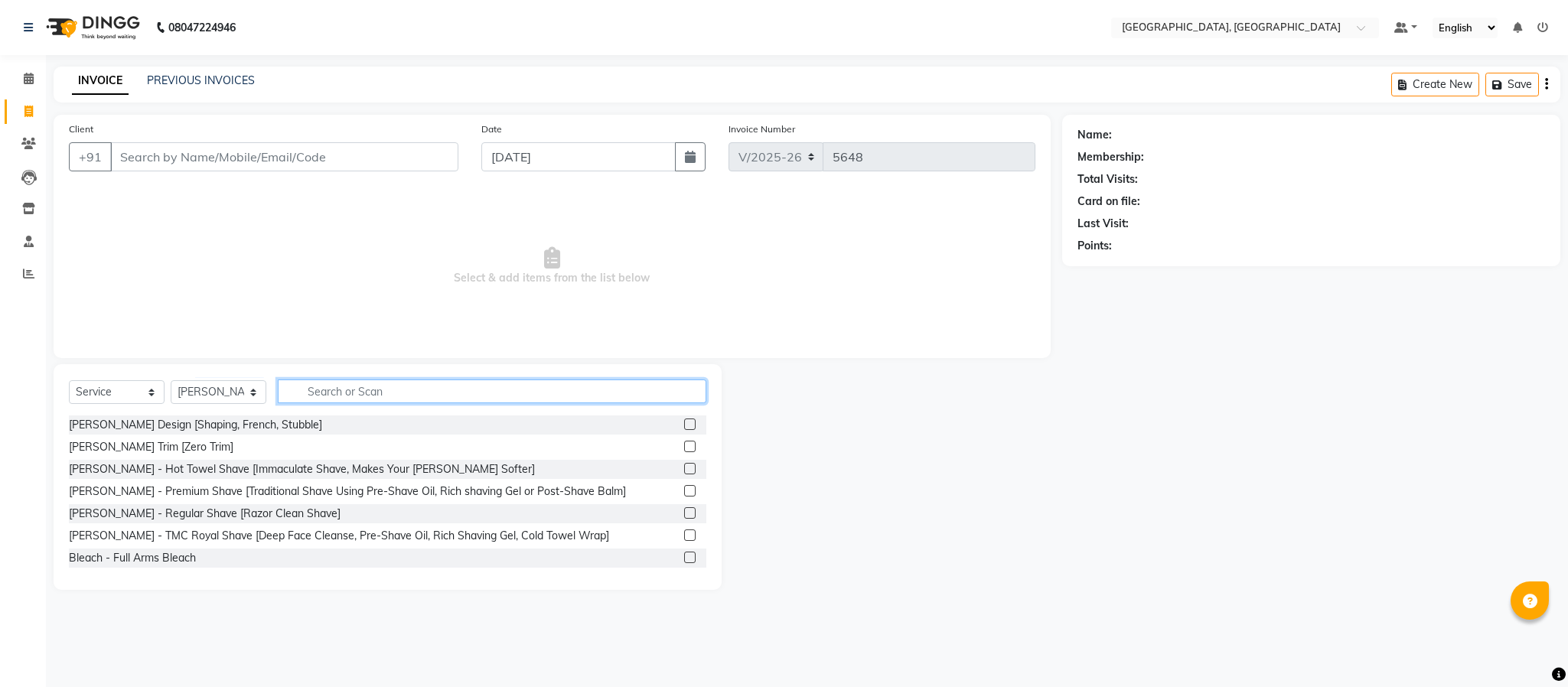
click at [608, 397] on input "text" at bounding box center [492, 392] width 429 height 24
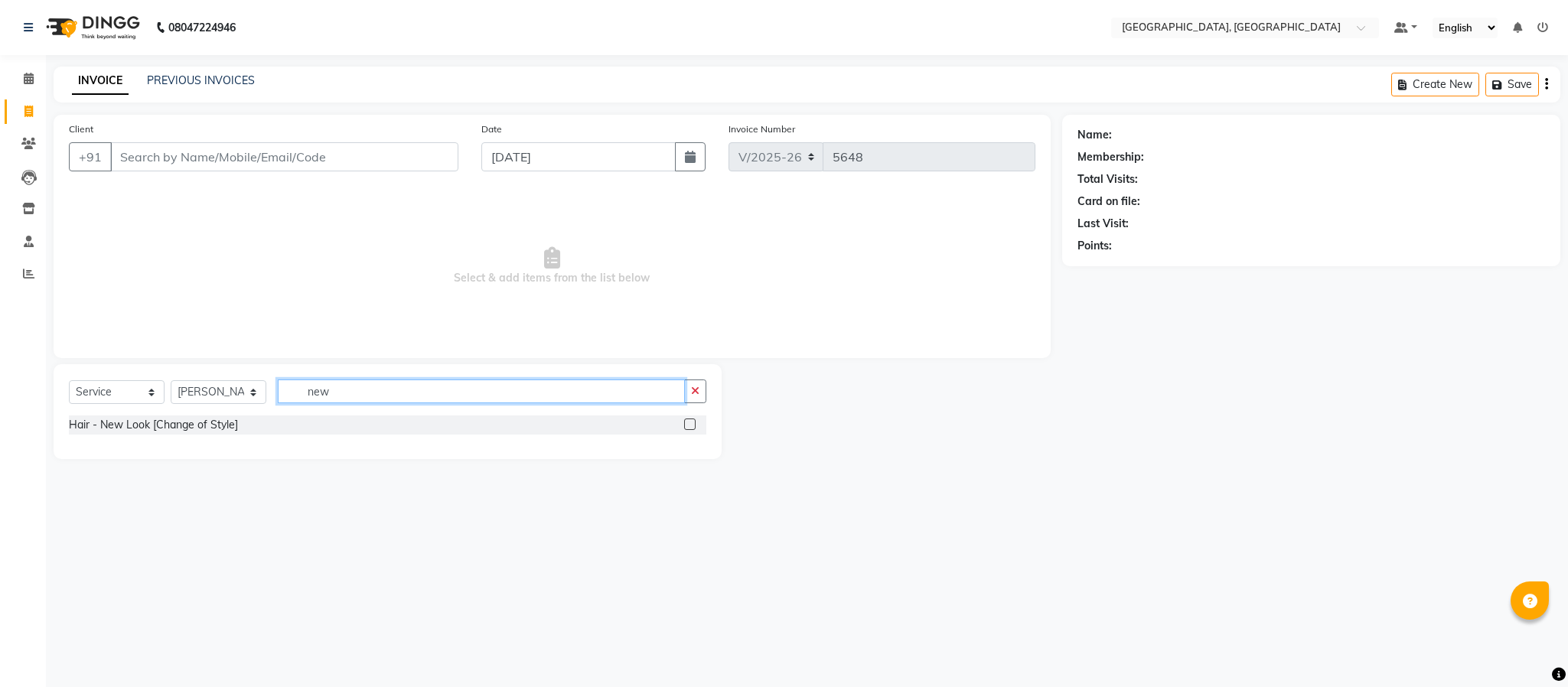
type input "new"
click at [687, 427] on label at bounding box center [690, 424] width 12 height 12
click at [687, 427] on input "checkbox" at bounding box center [689, 425] width 10 height 10
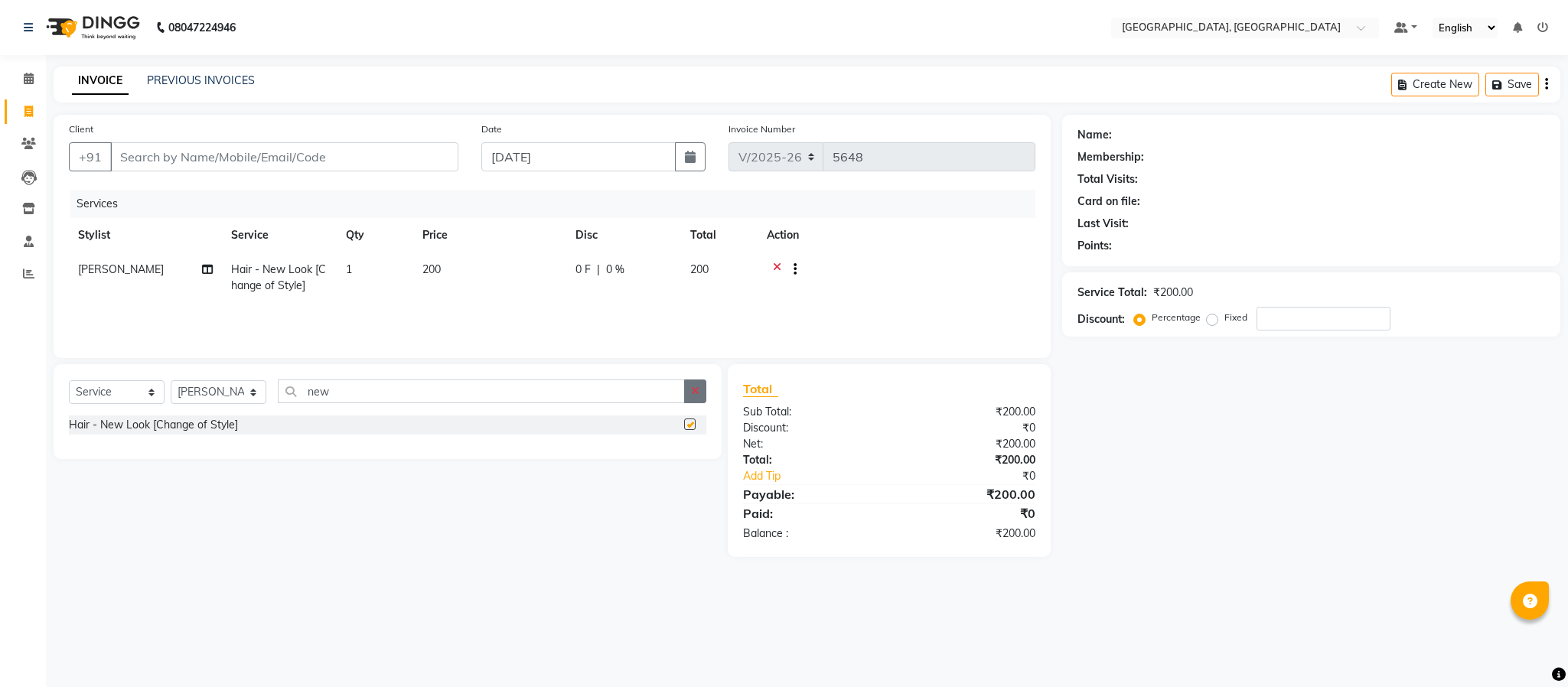
checkbox input "false"
click at [701, 386] on button "button" at bounding box center [695, 392] width 22 height 24
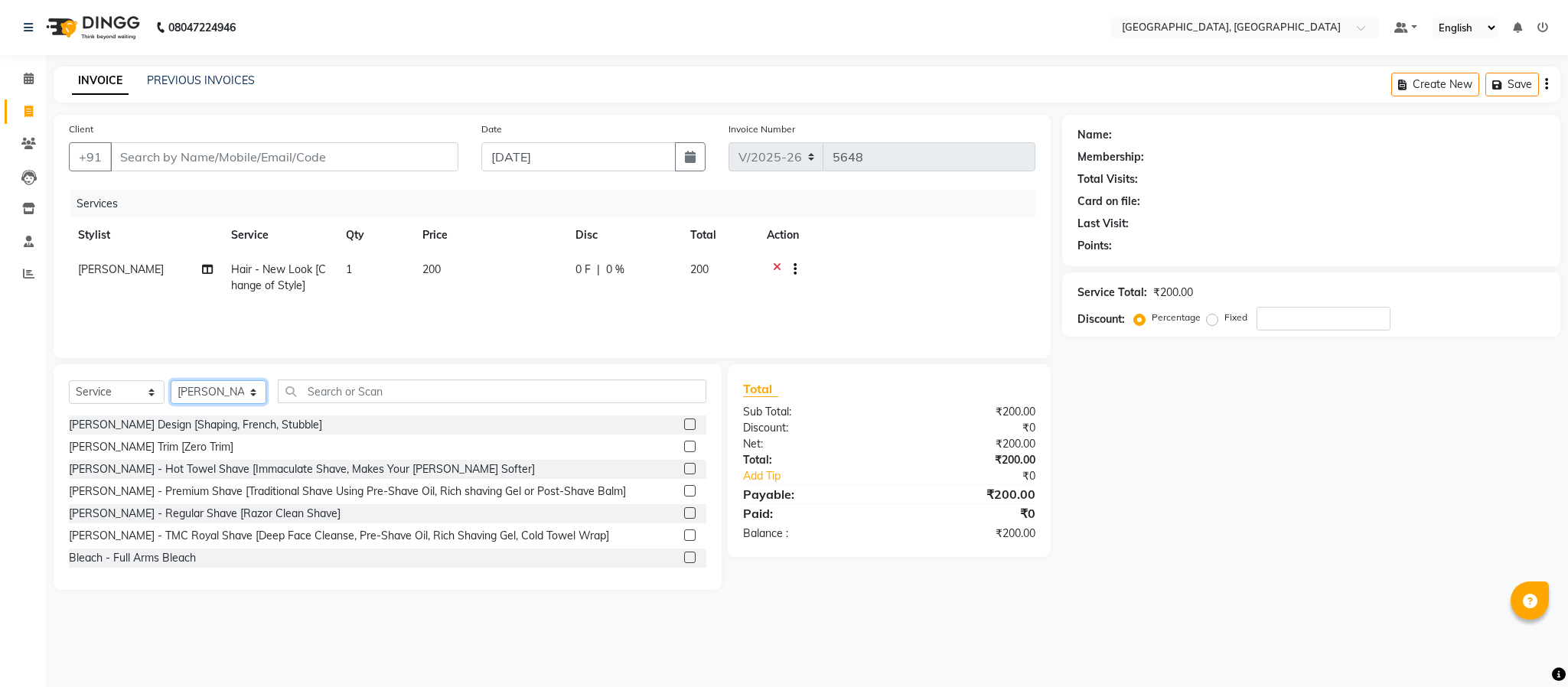
click at [218, 392] on select "Select Stylist Ameen House Keeping [PERSON_NAME] [PERSON_NAME] Prathiswar [PERS…" at bounding box center [218, 392] width 96 height 24
select select "59056"
click at [170, 381] on select "Select Stylist Ameen House Keeping [PERSON_NAME] [PERSON_NAME] Prathiswar [PERS…" at bounding box center [218, 392] width 96 height 24
click at [684, 446] on label at bounding box center [690, 446] width 12 height 12
click at [684, 446] on input "checkbox" at bounding box center [689, 447] width 10 height 10
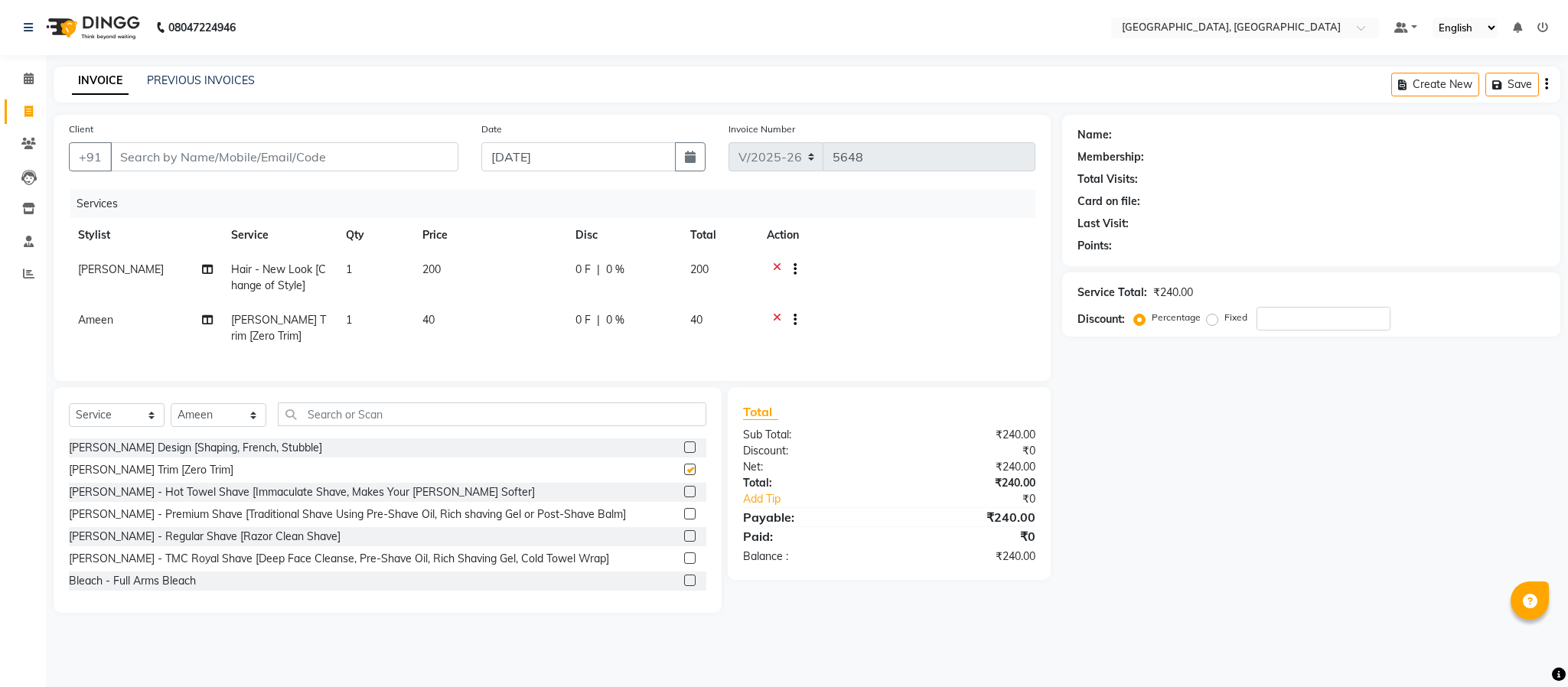
checkbox input "false"
click at [654, 426] on input "text" at bounding box center [492, 414] width 429 height 24
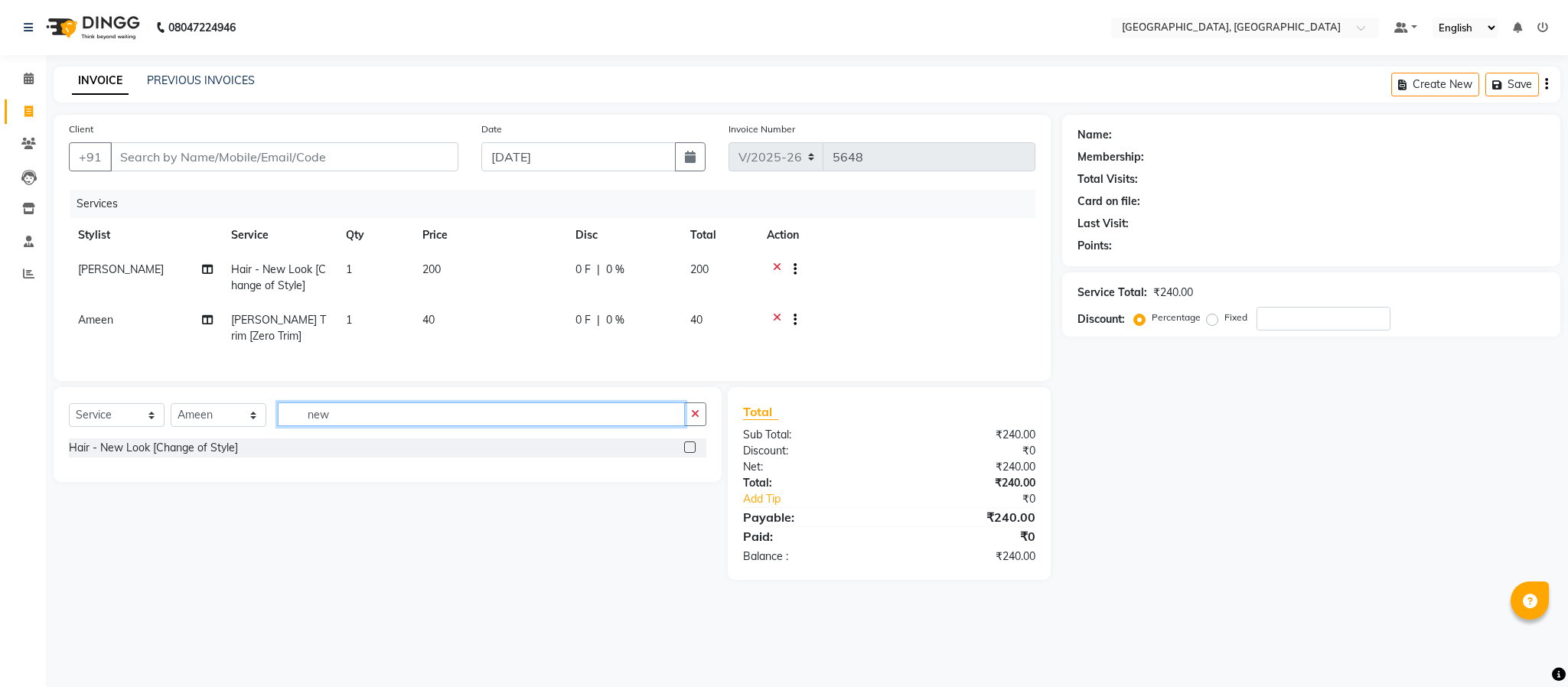
type input "new"
click at [691, 453] on label at bounding box center [690, 447] width 12 height 12
click at [691, 453] on input "checkbox" at bounding box center [689, 448] width 10 height 10
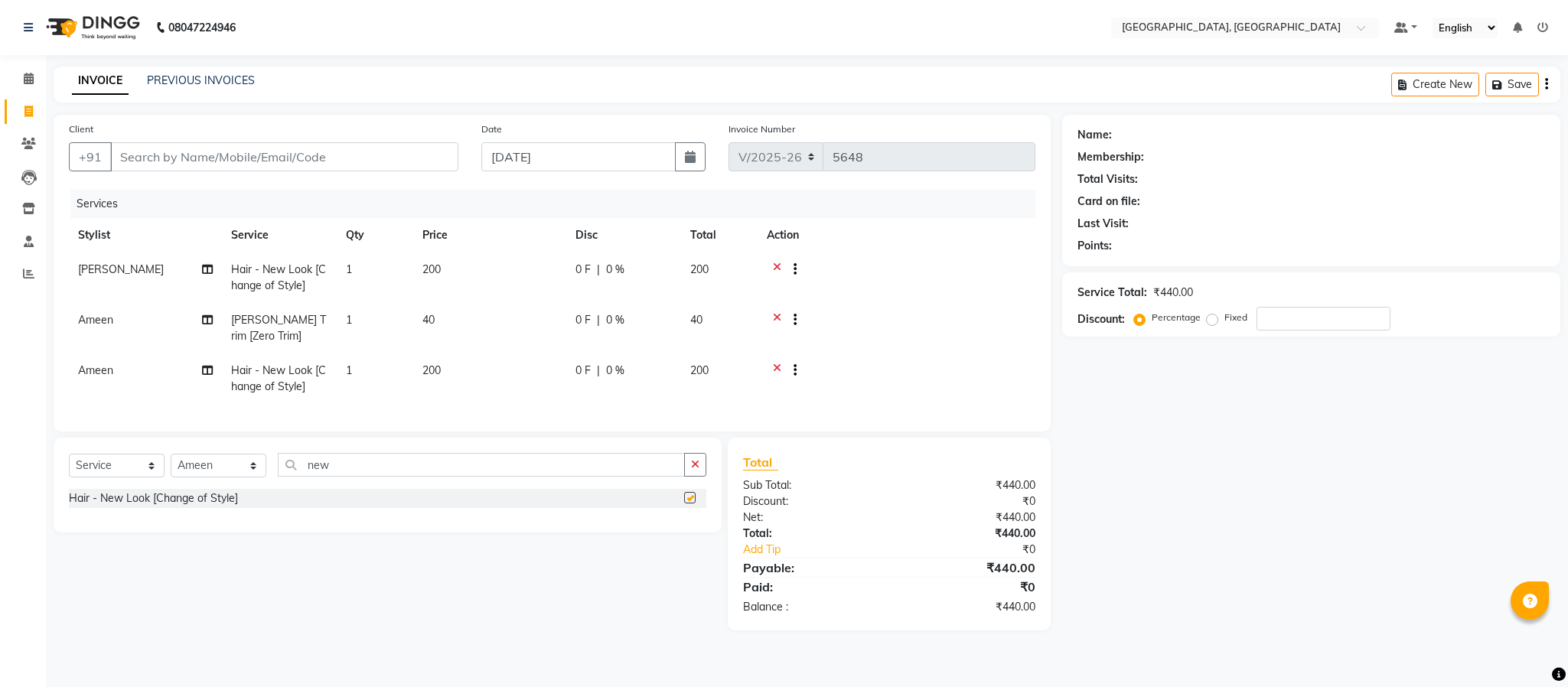
checkbox input "false"
click at [376, 160] on input "Client" at bounding box center [285, 157] width 348 height 29
type input "6"
type input "0"
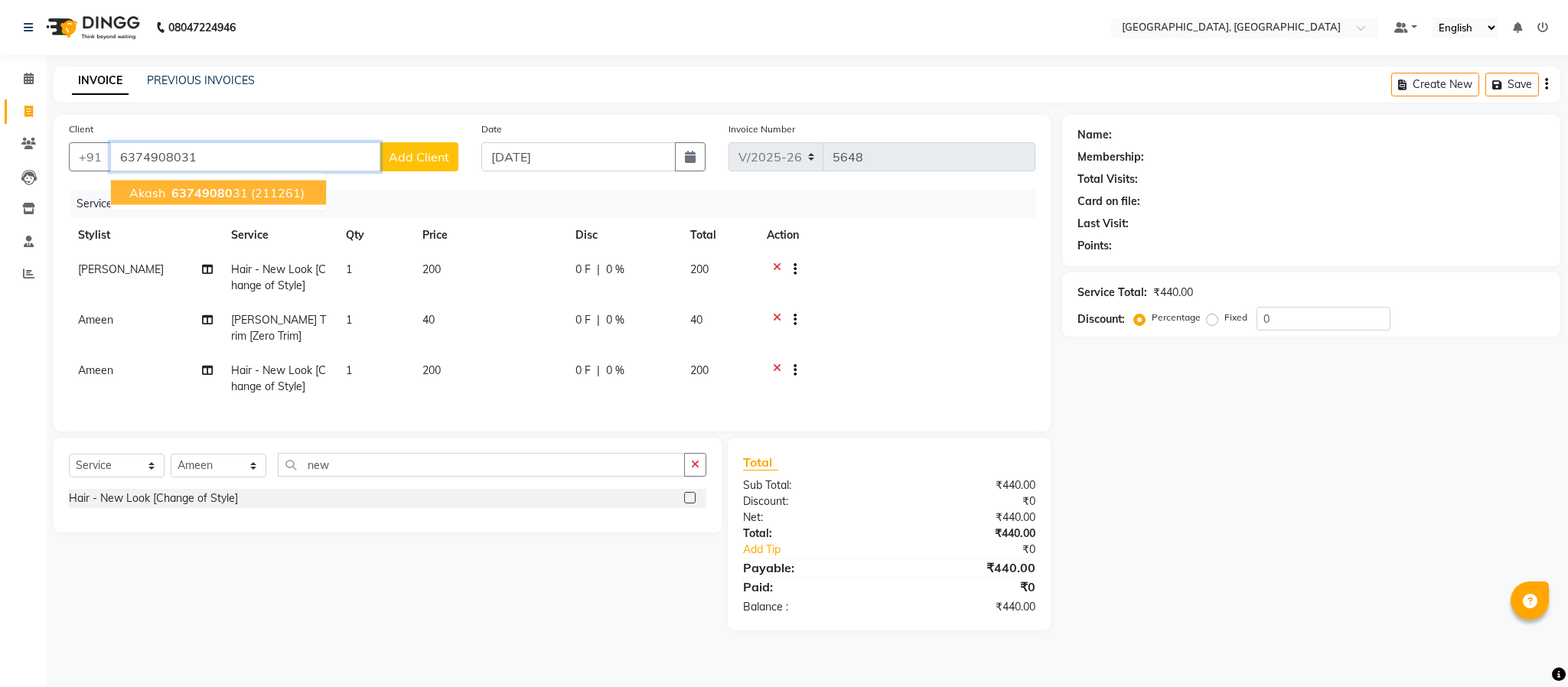
type input "6374908031"
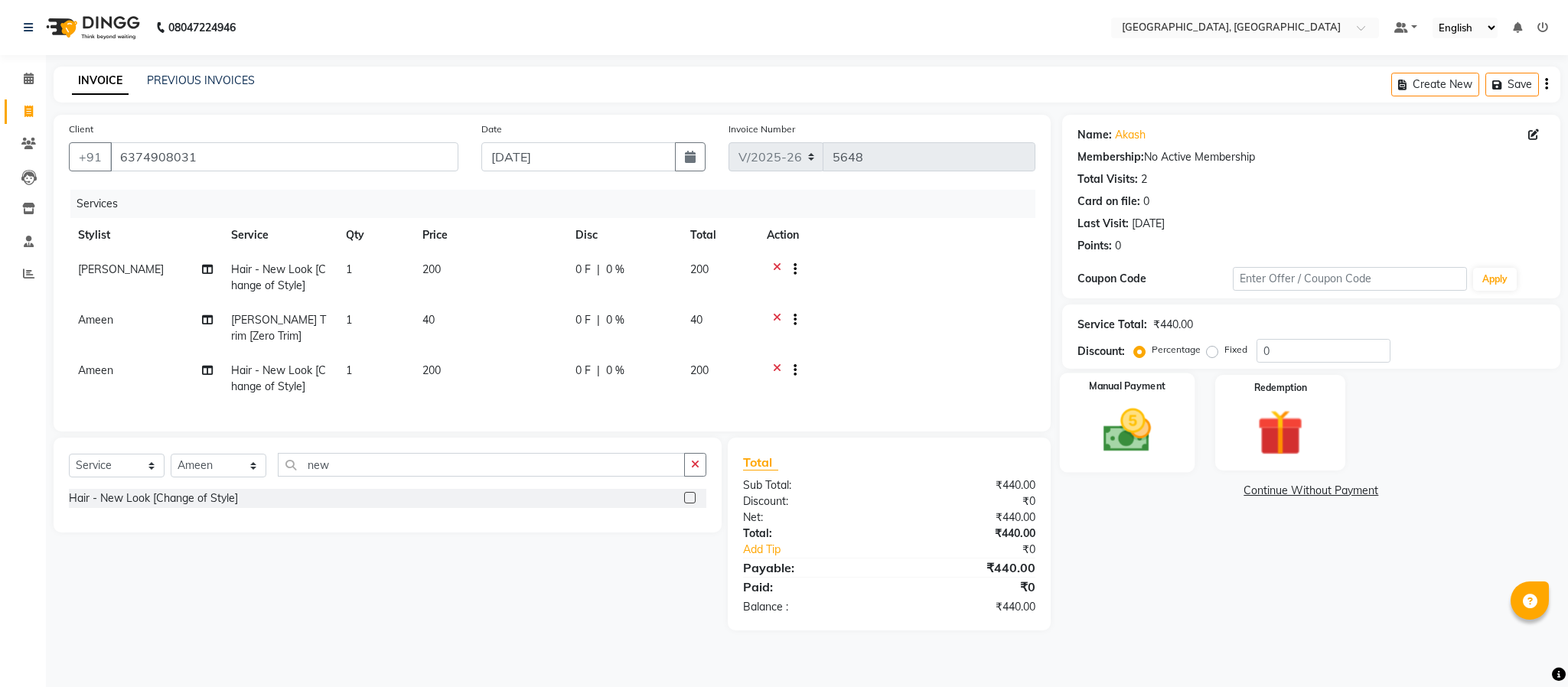
click at [1078, 422] on div "Manual Payment" at bounding box center [1127, 423] width 135 height 100
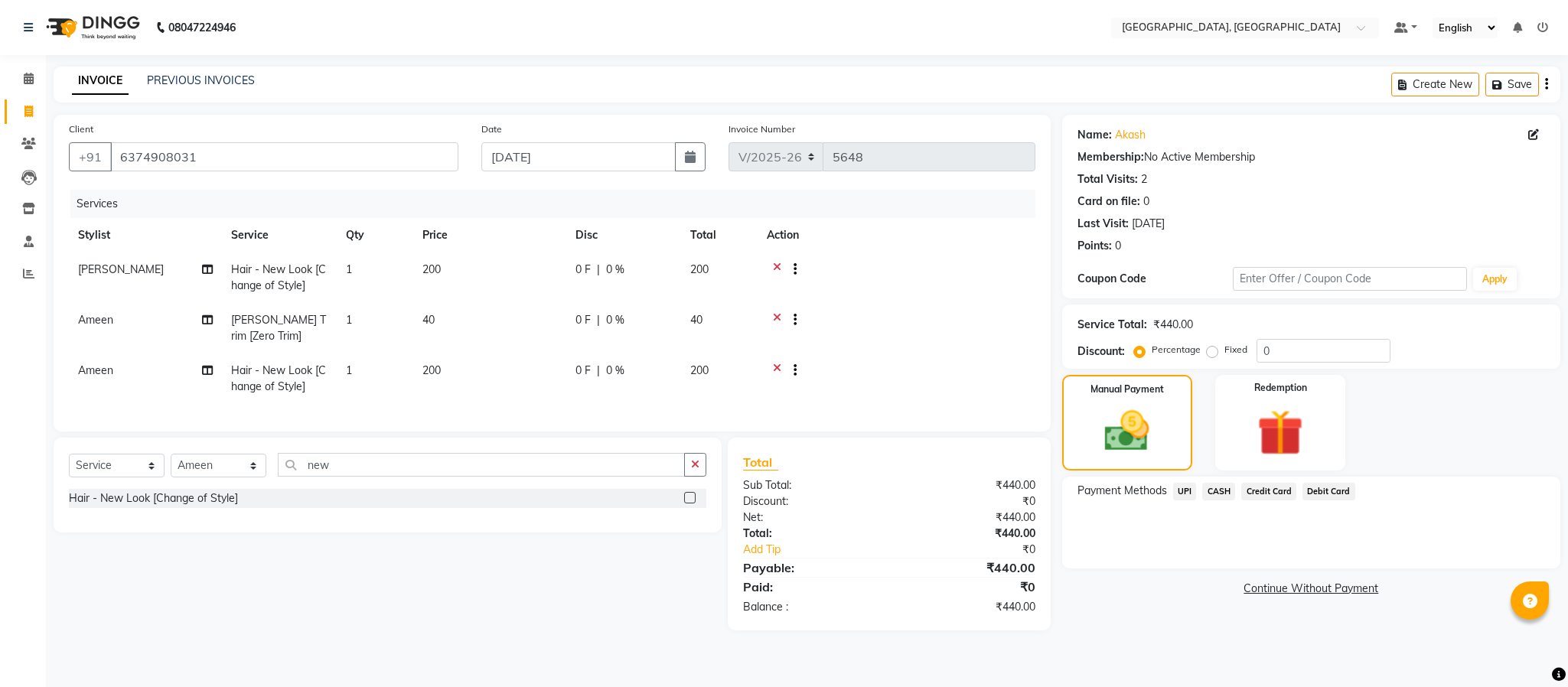
click at [1212, 494] on span "CASH" at bounding box center [1219, 491] width 33 height 17
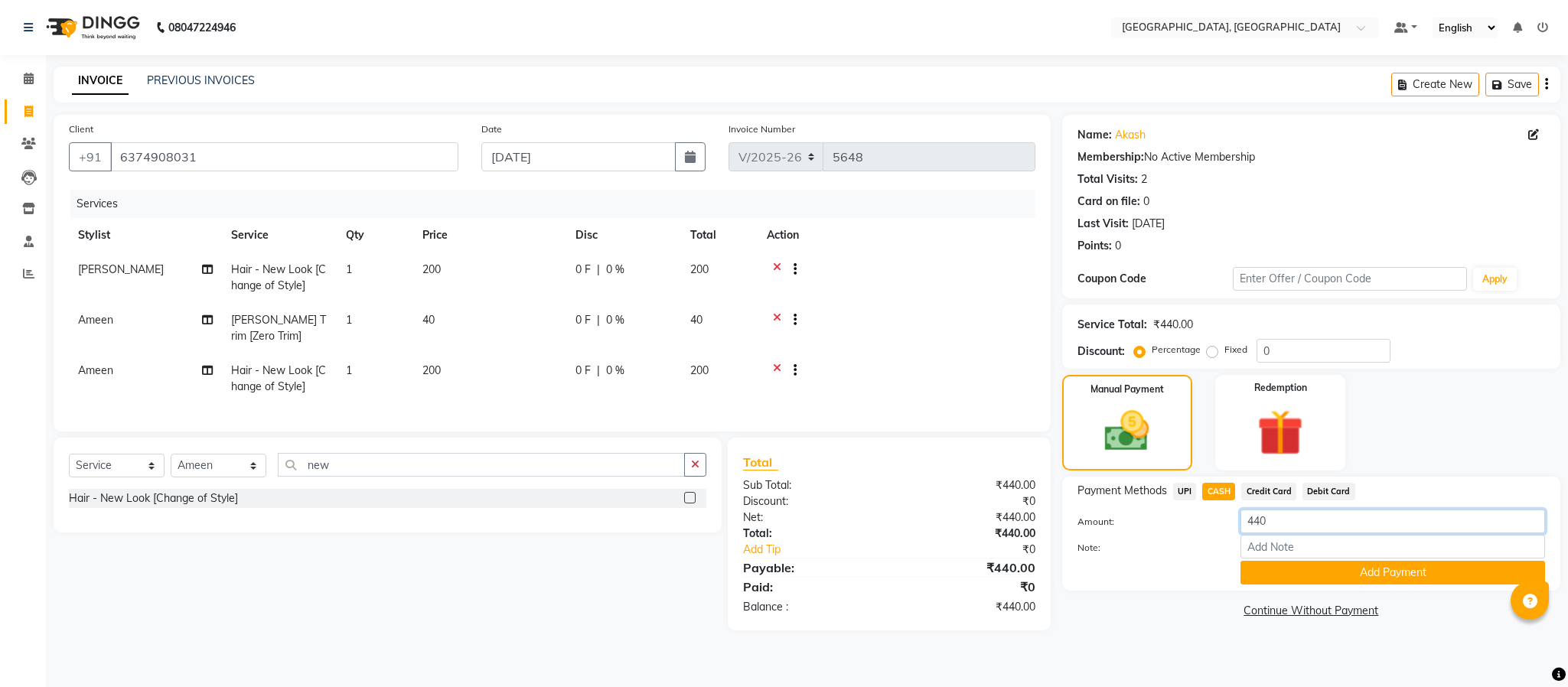
drag, startPoint x: 1281, startPoint y: 524, endPoint x: 1268, endPoint y: 512, distance: 17.7
click at [1280, 522] on input "440" at bounding box center [1393, 521] width 305 height 24
click at [1268, 512] on input "440" at bounding box center [1393, 521] width 305 height 24
click at [1268, 510] on input "440" at bounding box center [1393, 521] width 305 height 24
click at [1282, 517] on input "440" at bounding box center [1393, 521] width 305 height 24
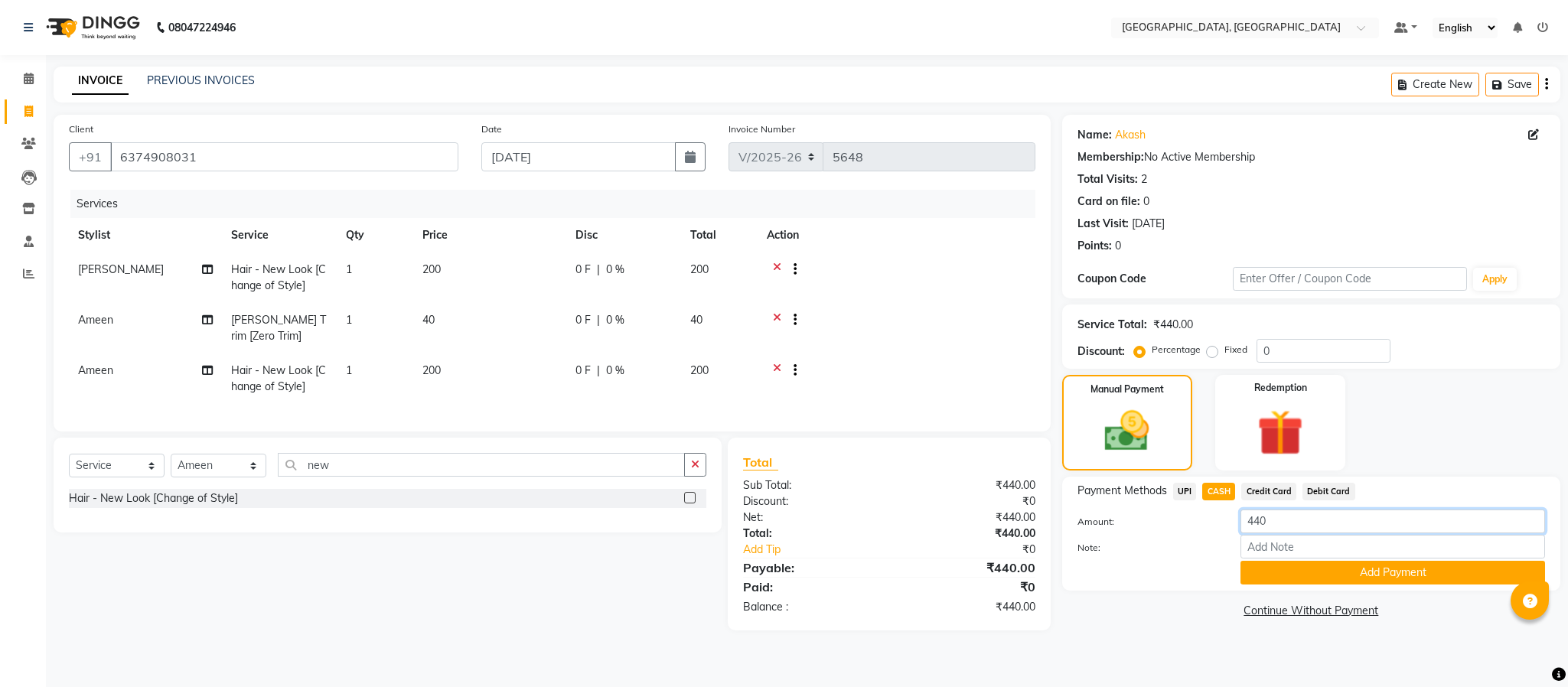
click at [1282, 517] on input "440" at bounding box center [1393, 521] width 305 height 24
type input "200"
click at [1316, 577] on button "Add Payment" at bounding box center [1393, 573] width 305 height 24
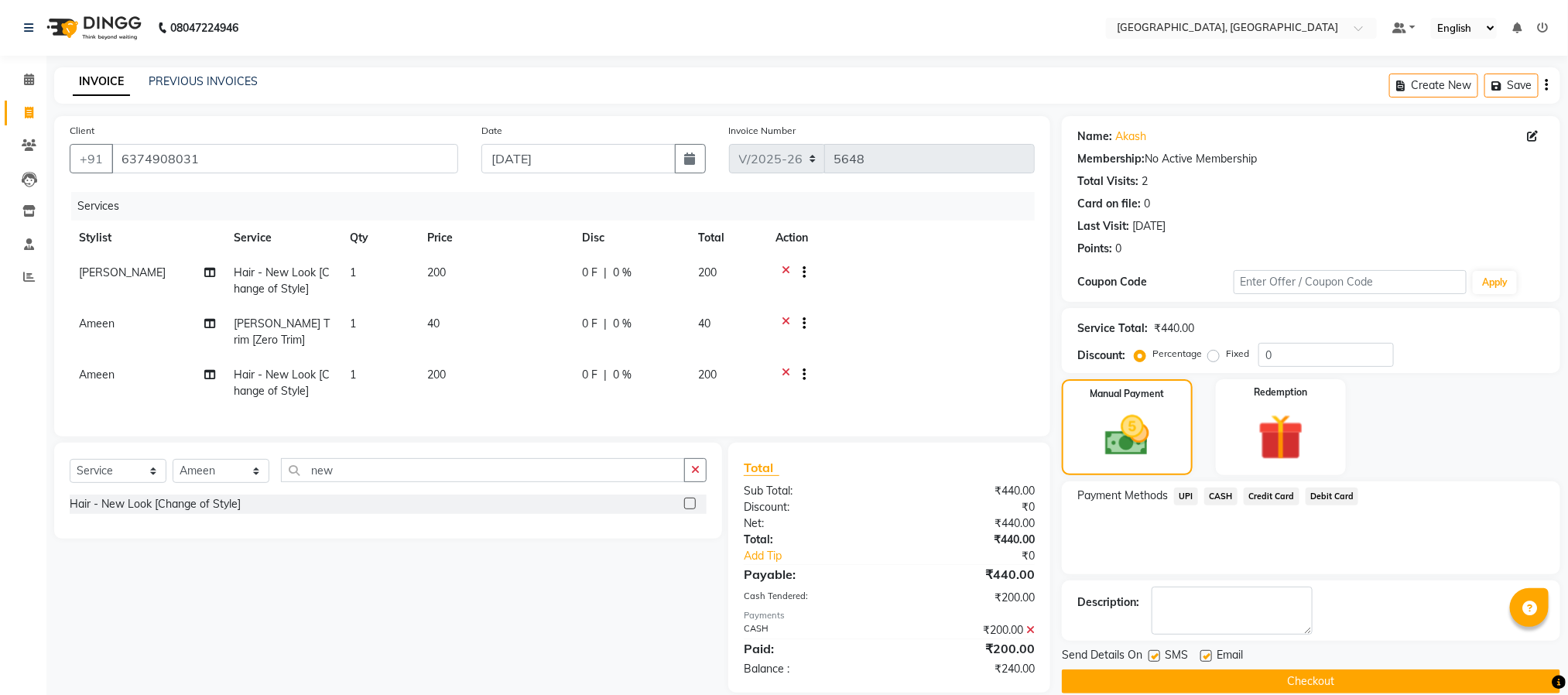
click at [1189, 495] on span "UPI" at bounding box center [1186, 496] width 24 height 17
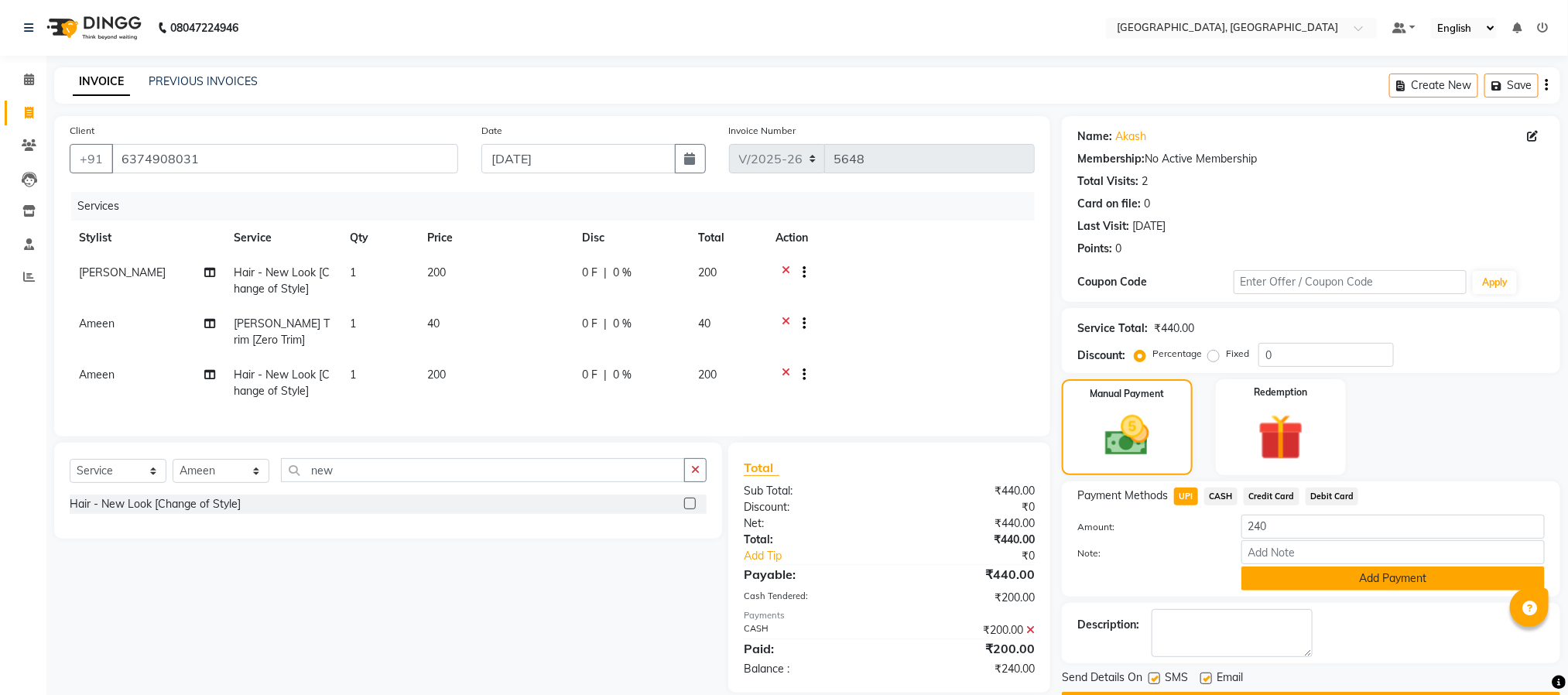
click at [1325, 579] on button "Add Payment" at bounding box center [1392, 579] width 303 height 24
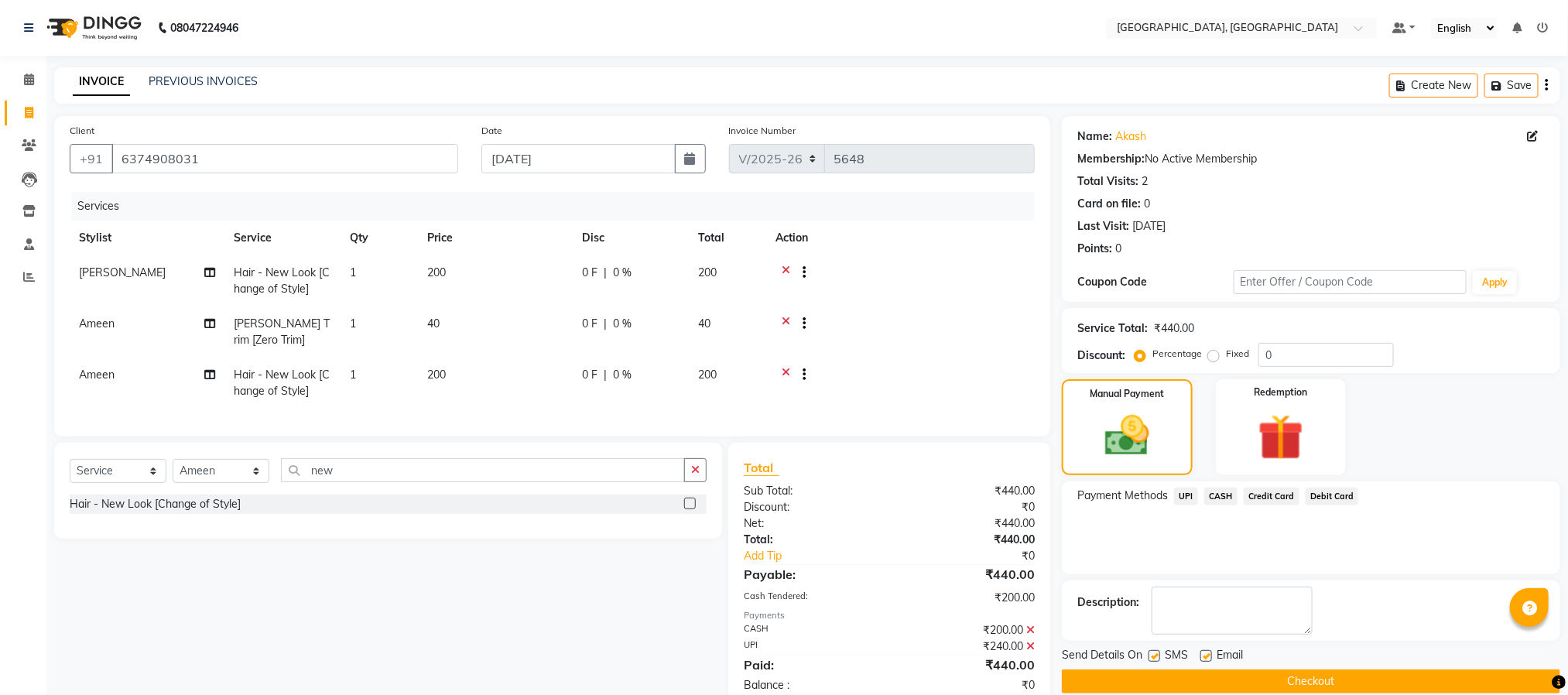
scroll to position [54, 0]
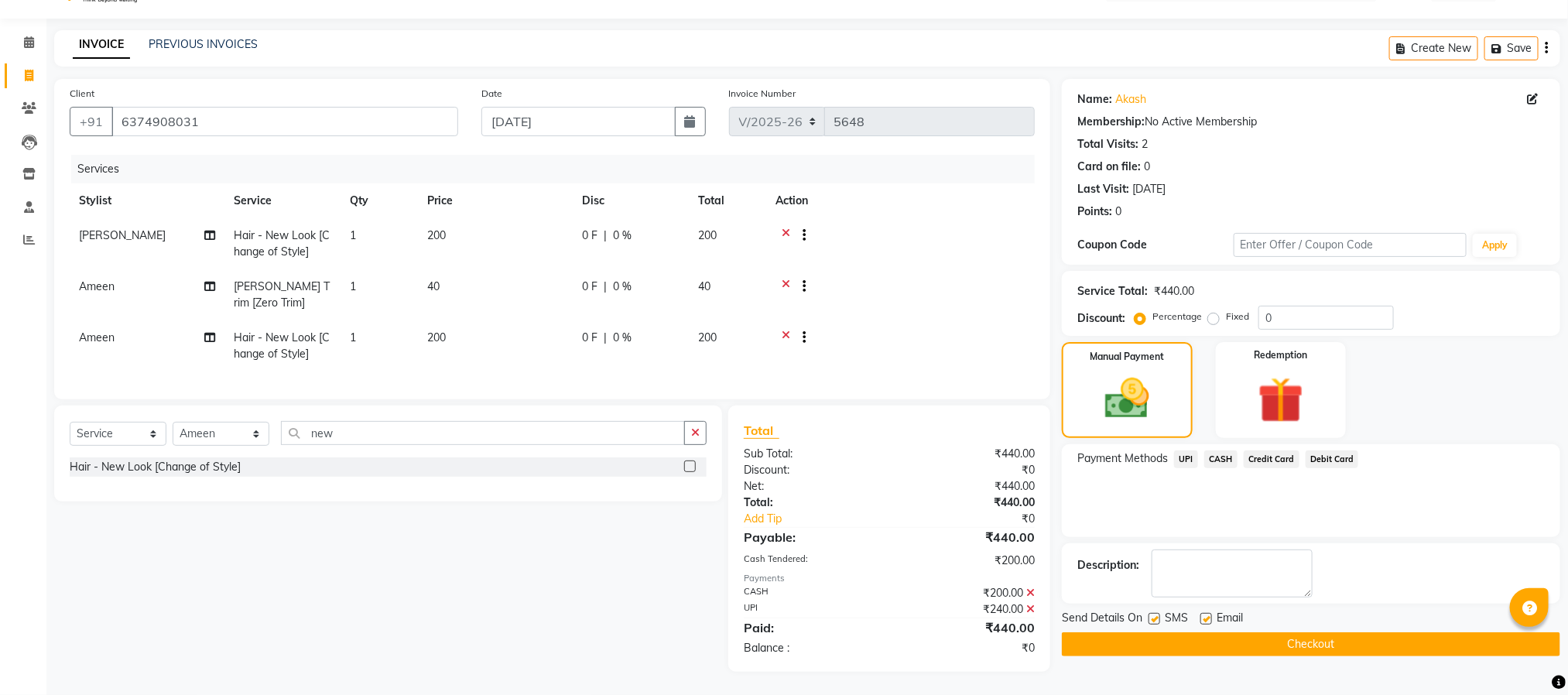
click at [1354, 633] on button "Checkout" at bounding box center [1310, 645] width 499 height 24
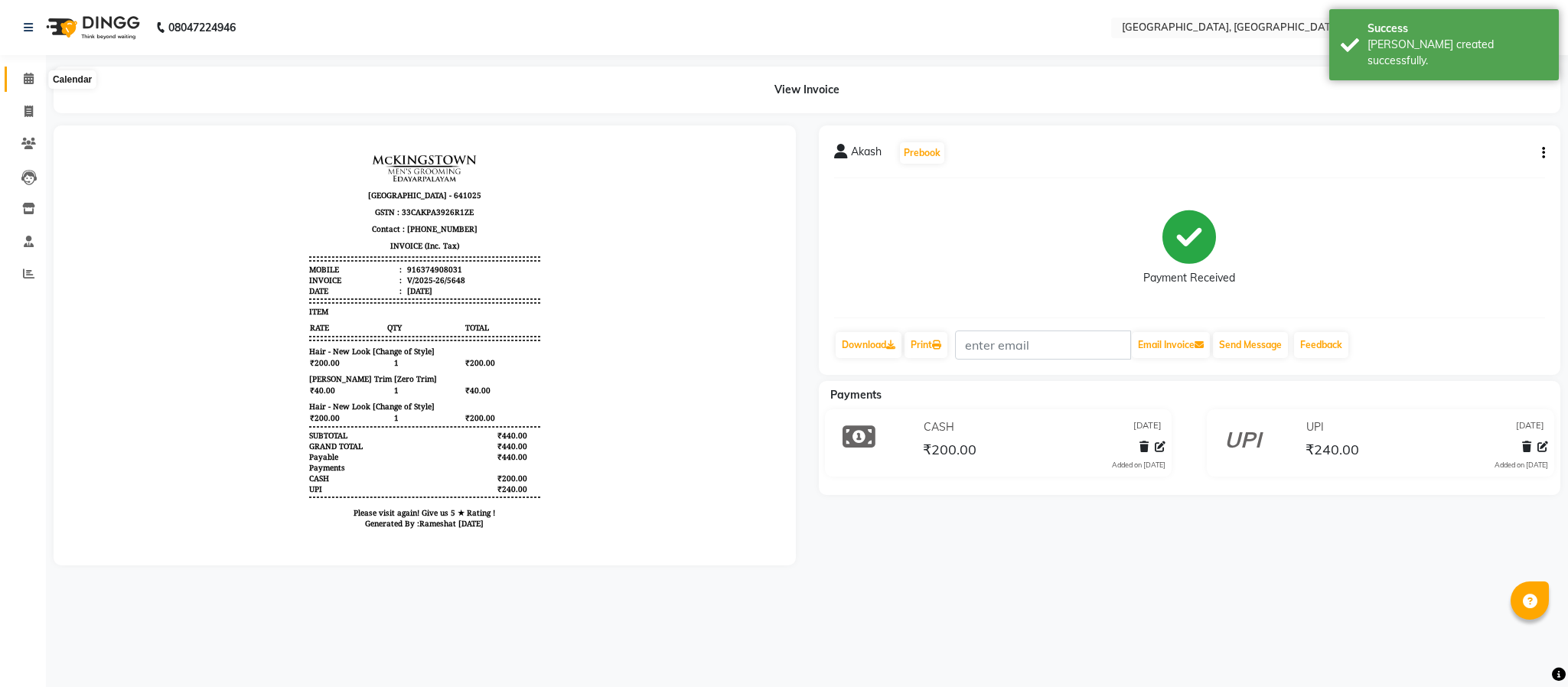
drag, startPoint x: 31, startPoint y: 72, endPoint x: 28, endPoint y: 88, distance: 16.3
click at [31, 72] on span at bounding box center [29, 79] width 27 height 17
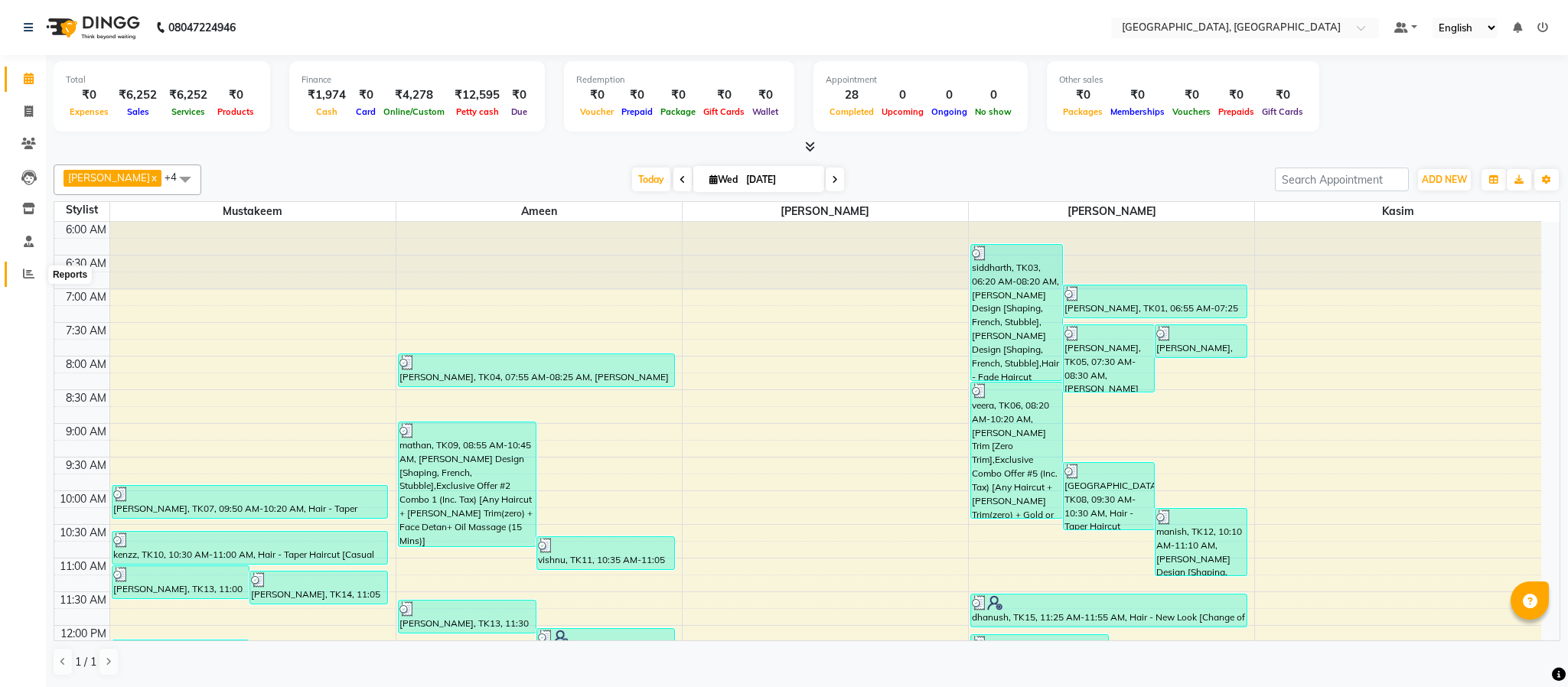
click at [23, 276] on icon at bounding box center [28, 274] width 12 height 12
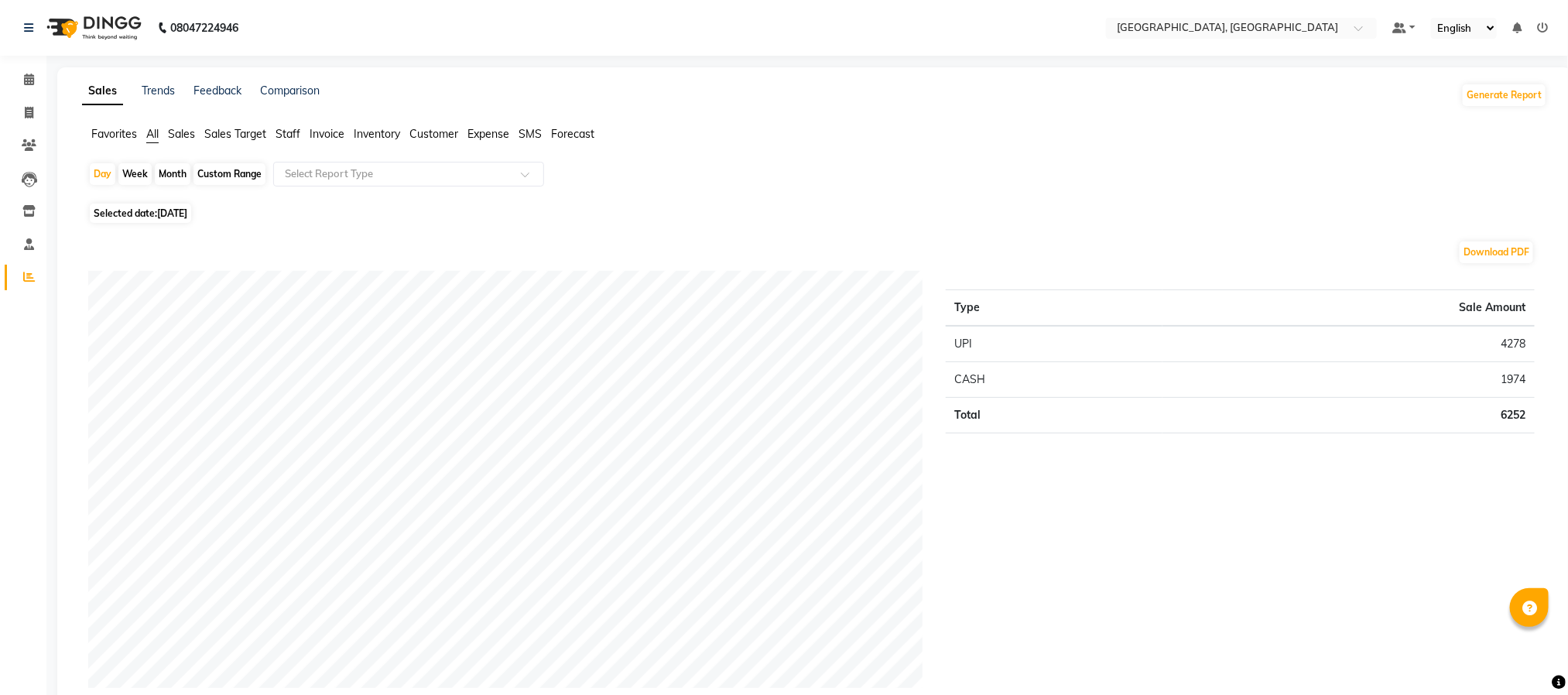
click at [292, 135] on span "Staff" at bounding box center [288, 133] width 25 height 14
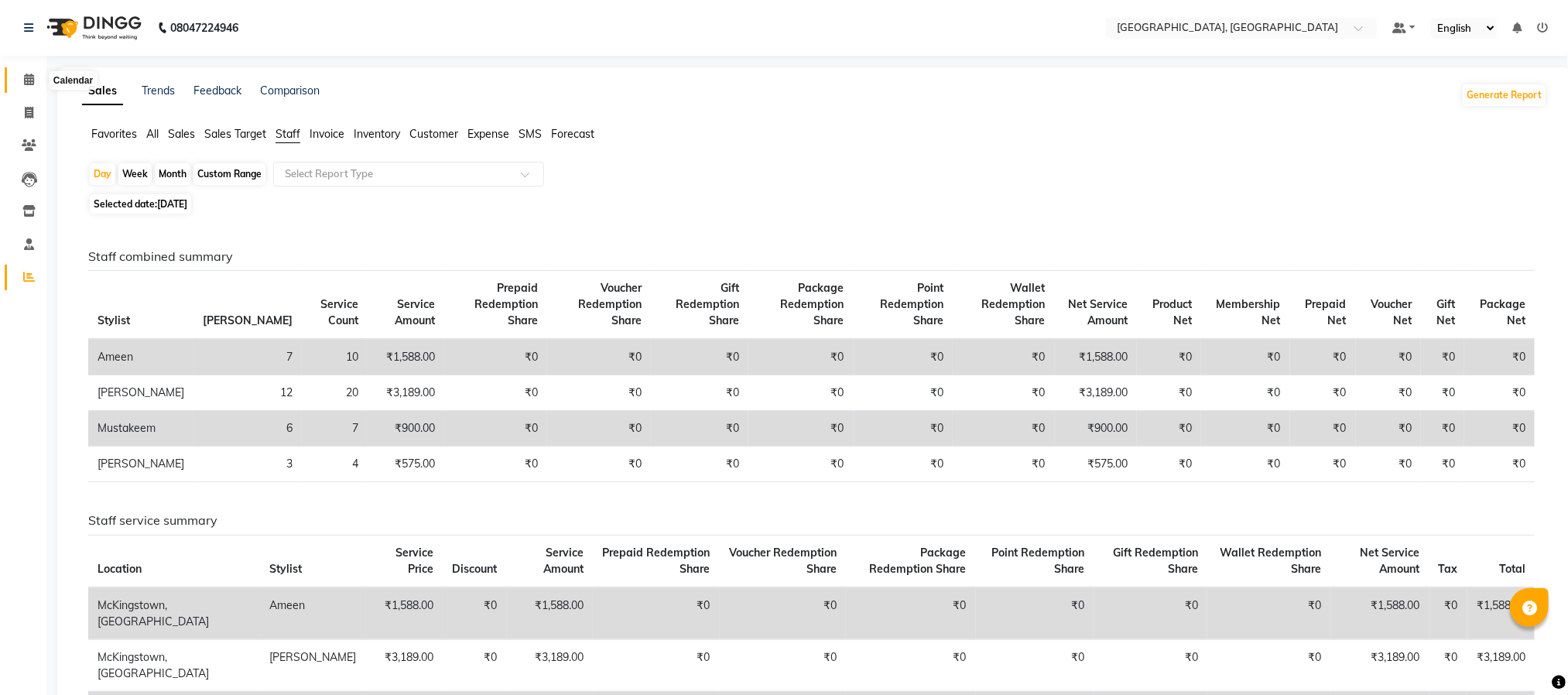
click at [28, 72] on span at bounding box center [29, 80] width 27 height 17
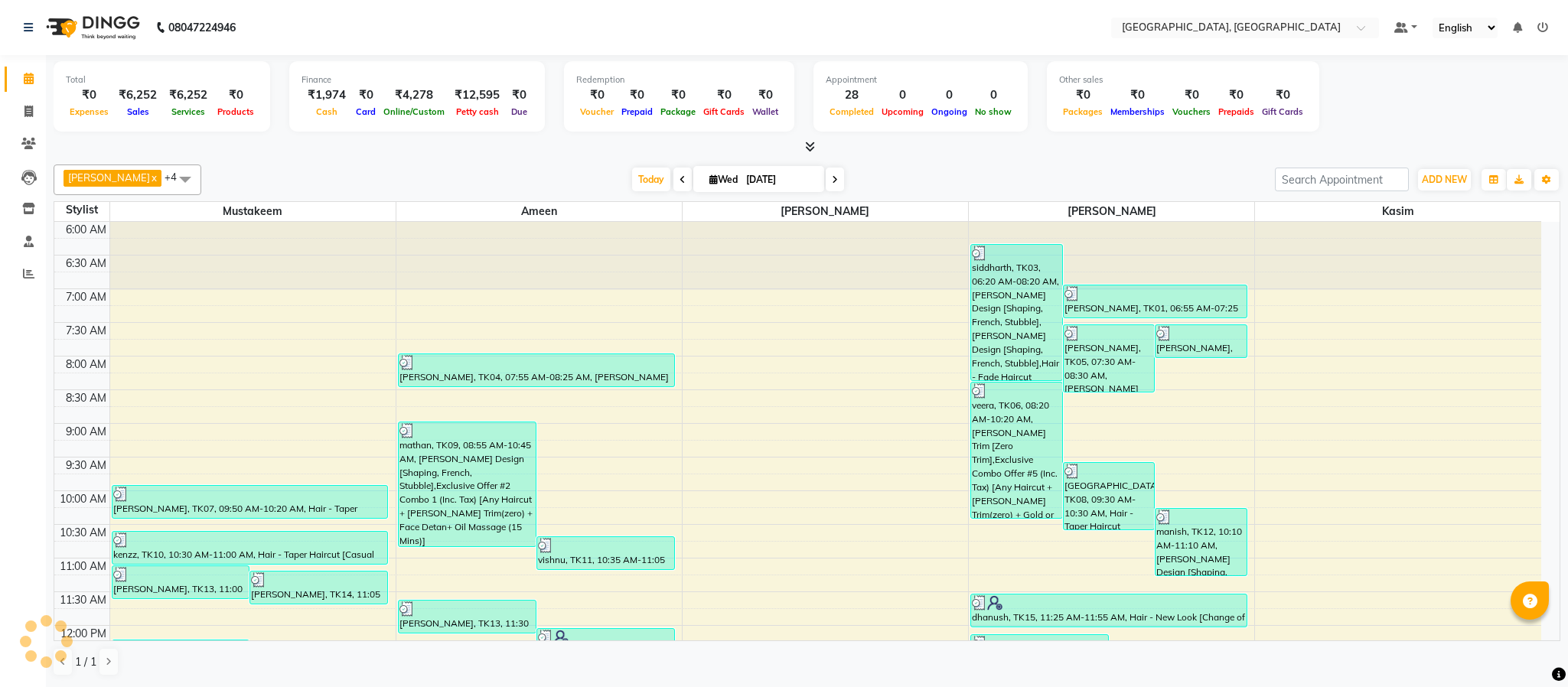
scroll to position [653, 0]
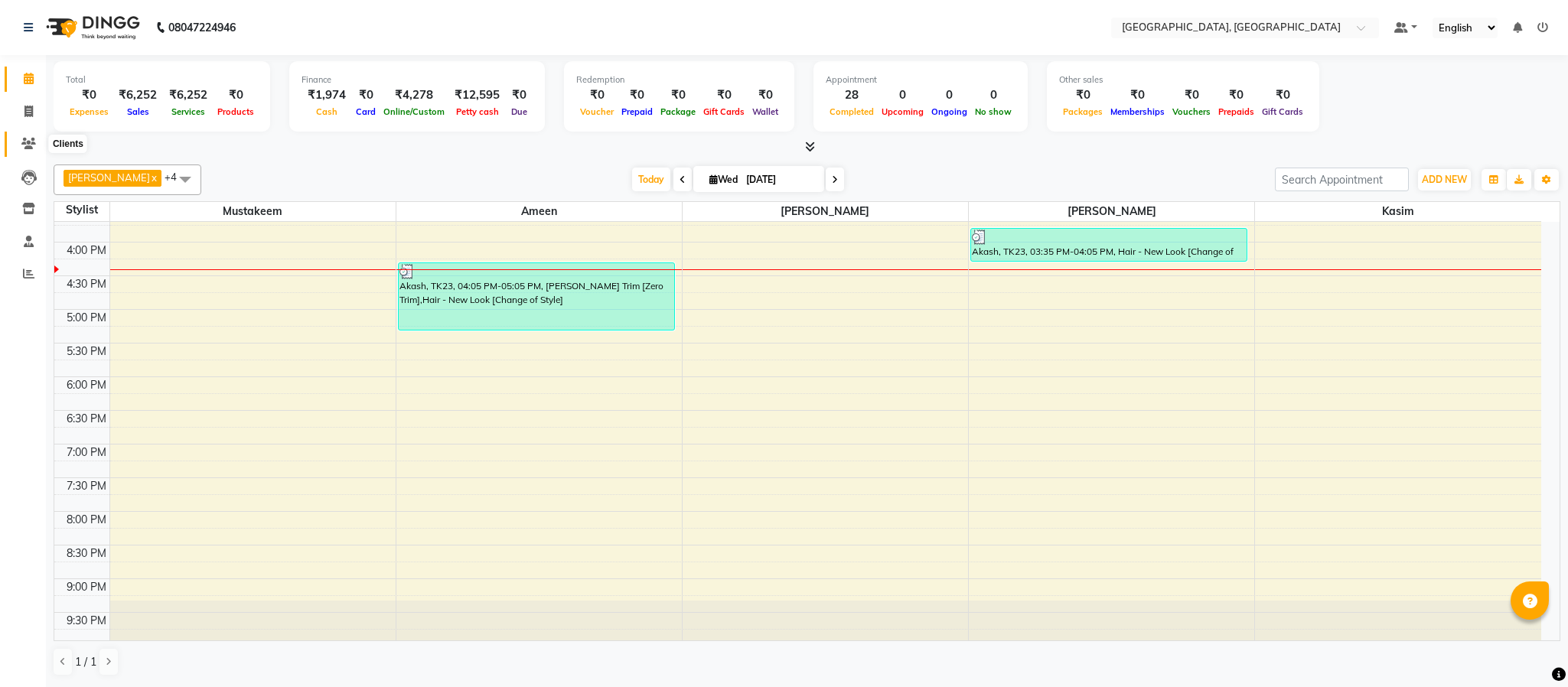
click at [25, 140] on icon at bounding box center [29, 143] width 15 height 12
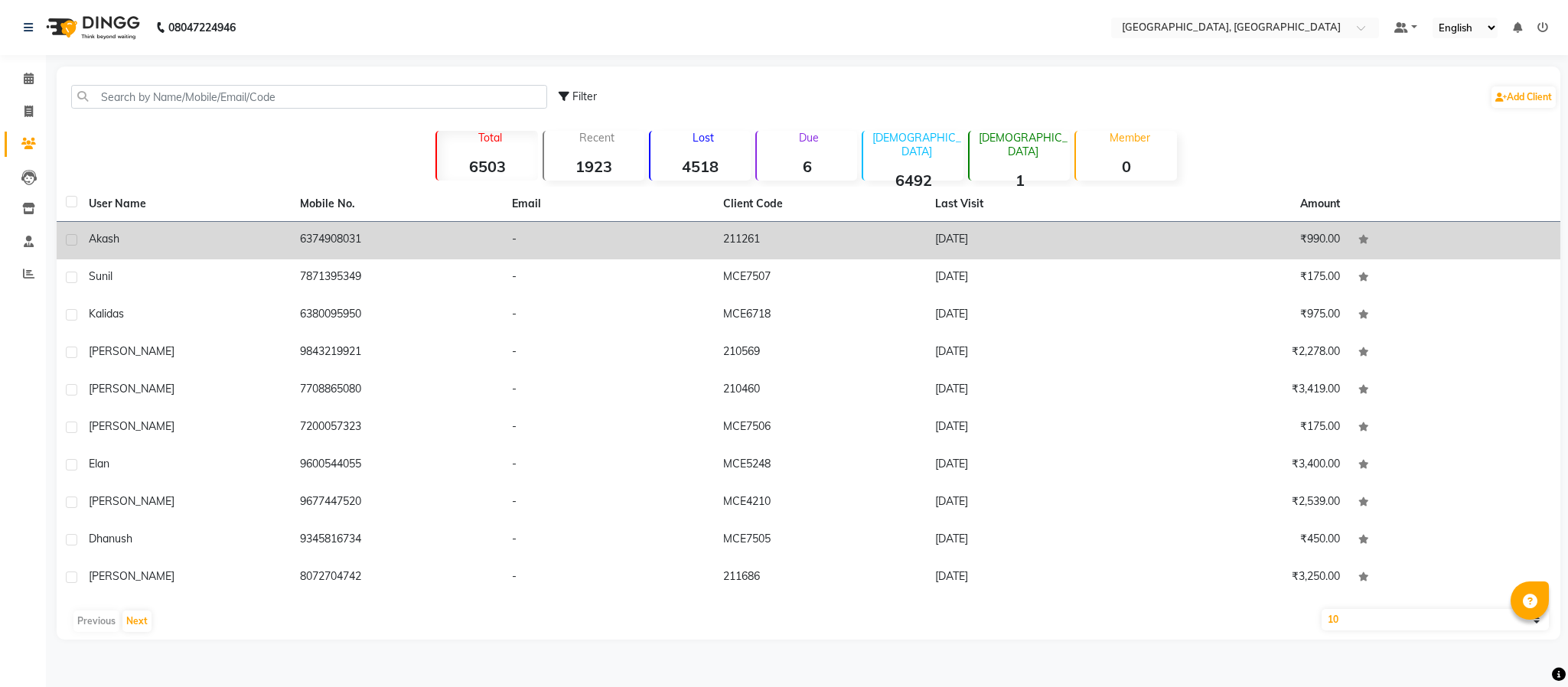
click at [315, 238] on td "6374908031" at bounding box center [396, 240] width 211 height 37
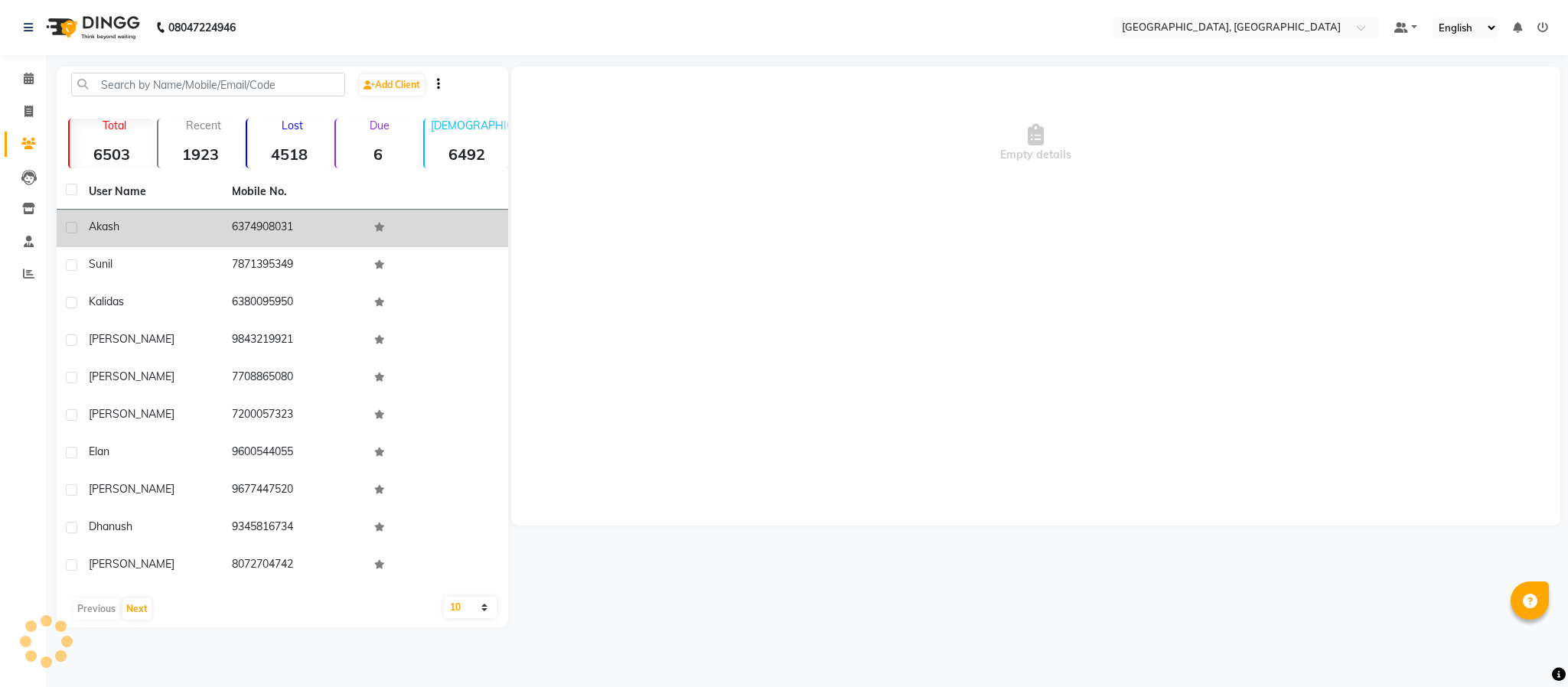
click at [266, 228] on td "6374908031" at bounding box center [295, 227] width 143 height 37
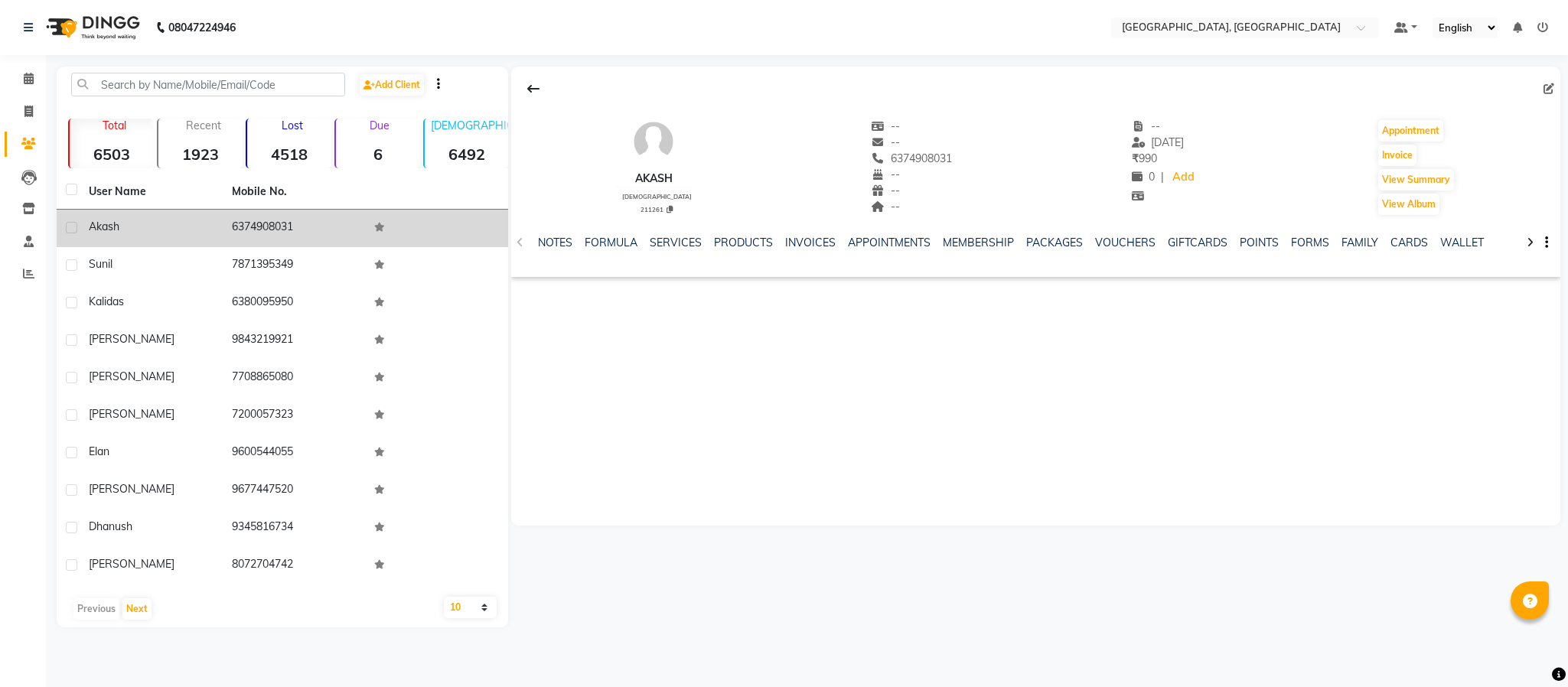
click at [265, 228] on td "6374908031" at bounding box center [295, 227] width 143 height 37
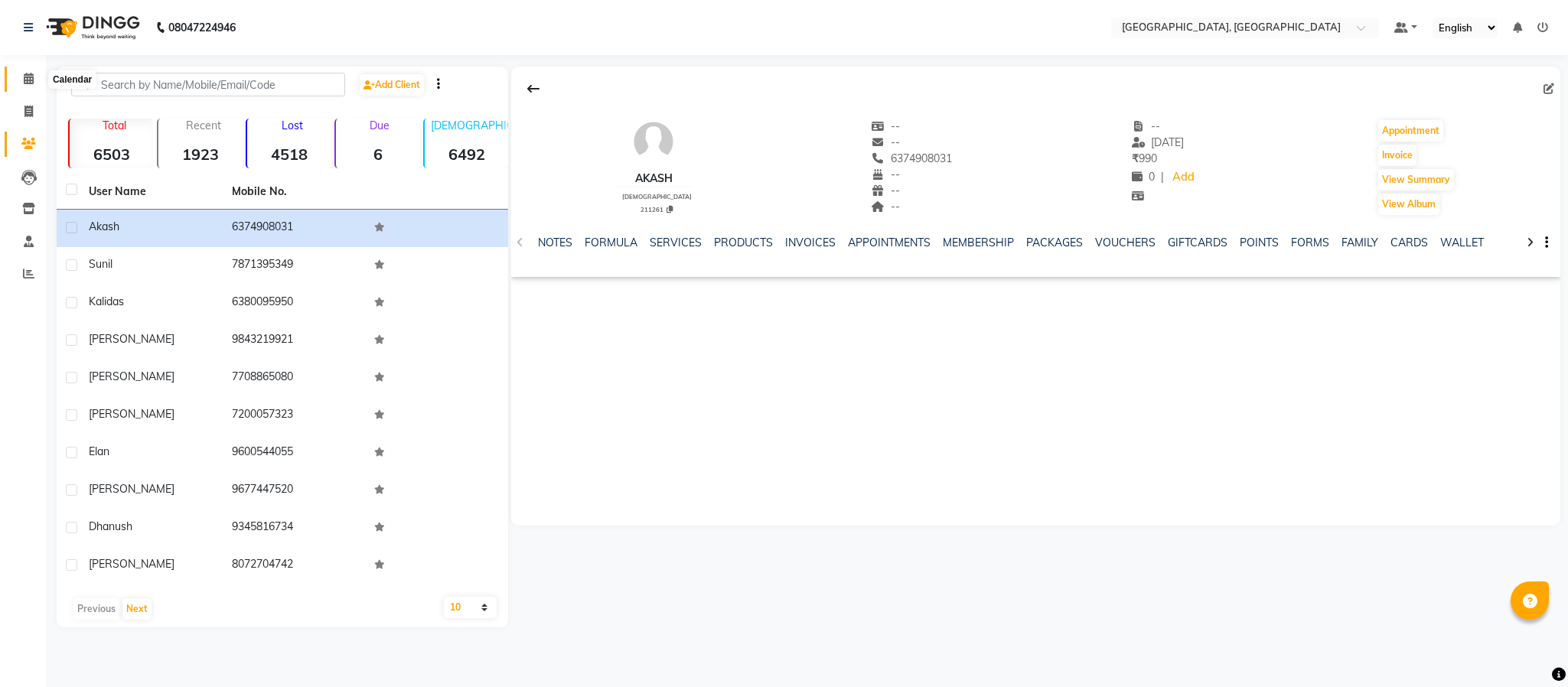
click at [18, 73] on span at bounding box center [29, 79] width 27 height 17
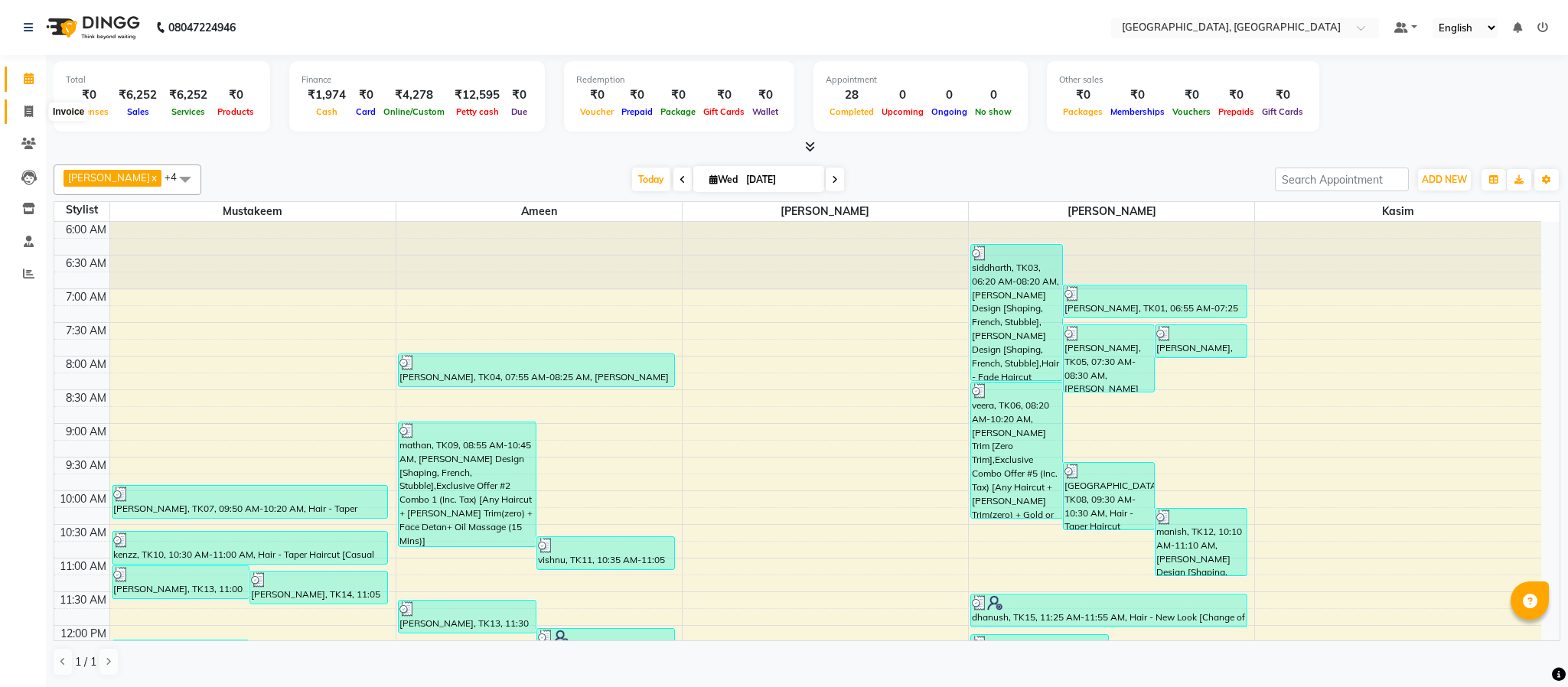
click at [22, 113] on span at bounding box center [29, 111] width 27 height 17
select select "4977"
select select "service"
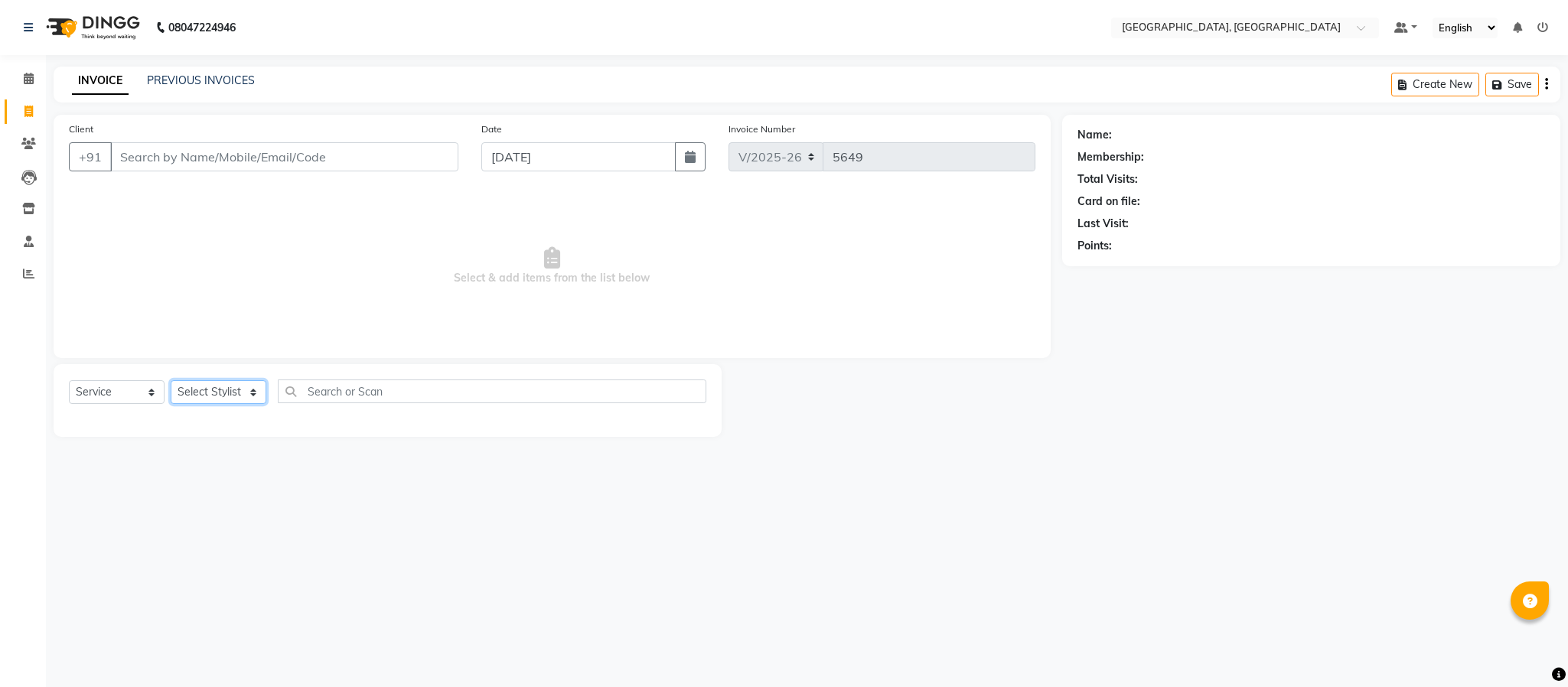
click at [220, 391] on select "Select Stylist Ameen House Keeping [PERSON_NAME] [PERSON_NAME] Prathiswar [PERS…" at bounding box center [218, 392] width 96 height 24
select select "39027"
click at [170, 381] on select "Select Stylist Ameen House Keeping [PERSON_NAME] [PERSON_NAME] Prathiswar [PERS…" at bounding box center [218, 392] width 96 height 24
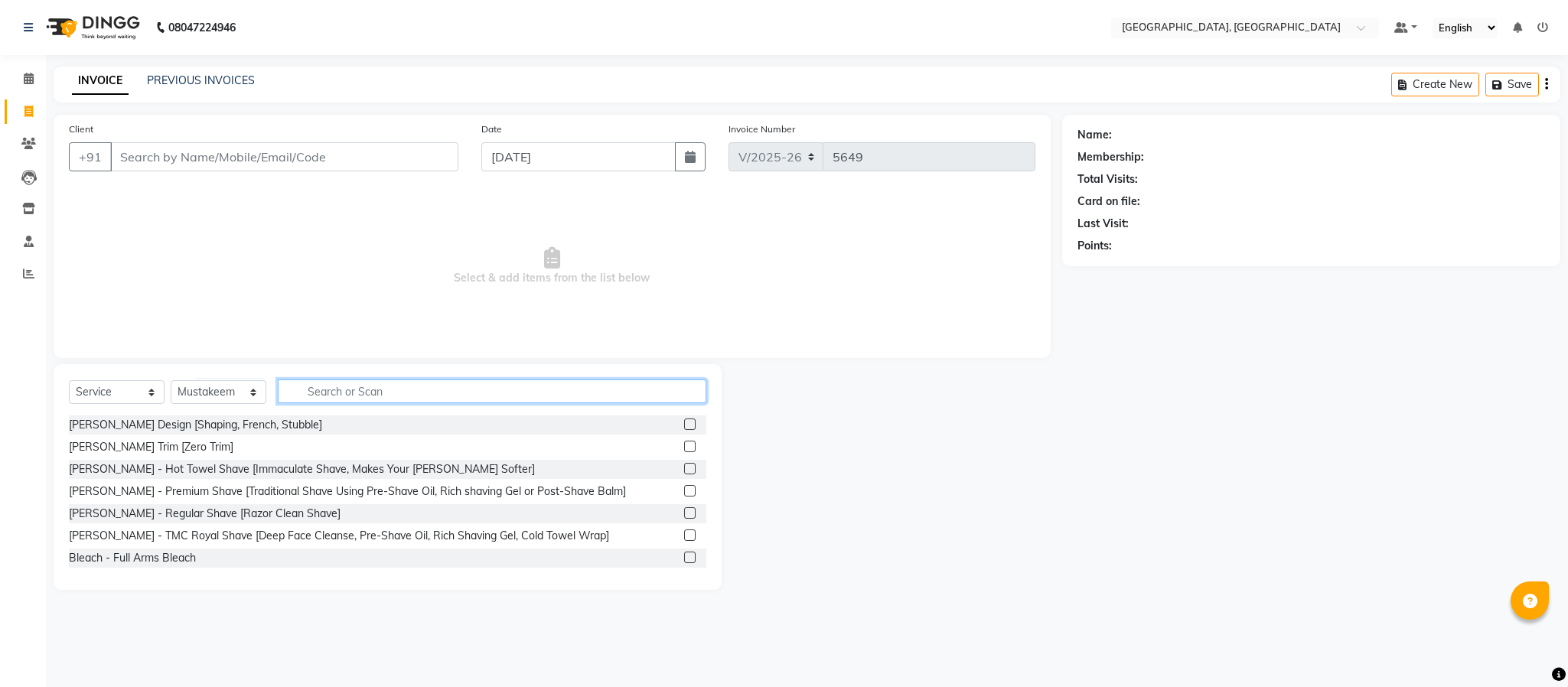
click at [677, 395] on input "text" at bounding box center [492, 392] width 429 height 24
type input ";"
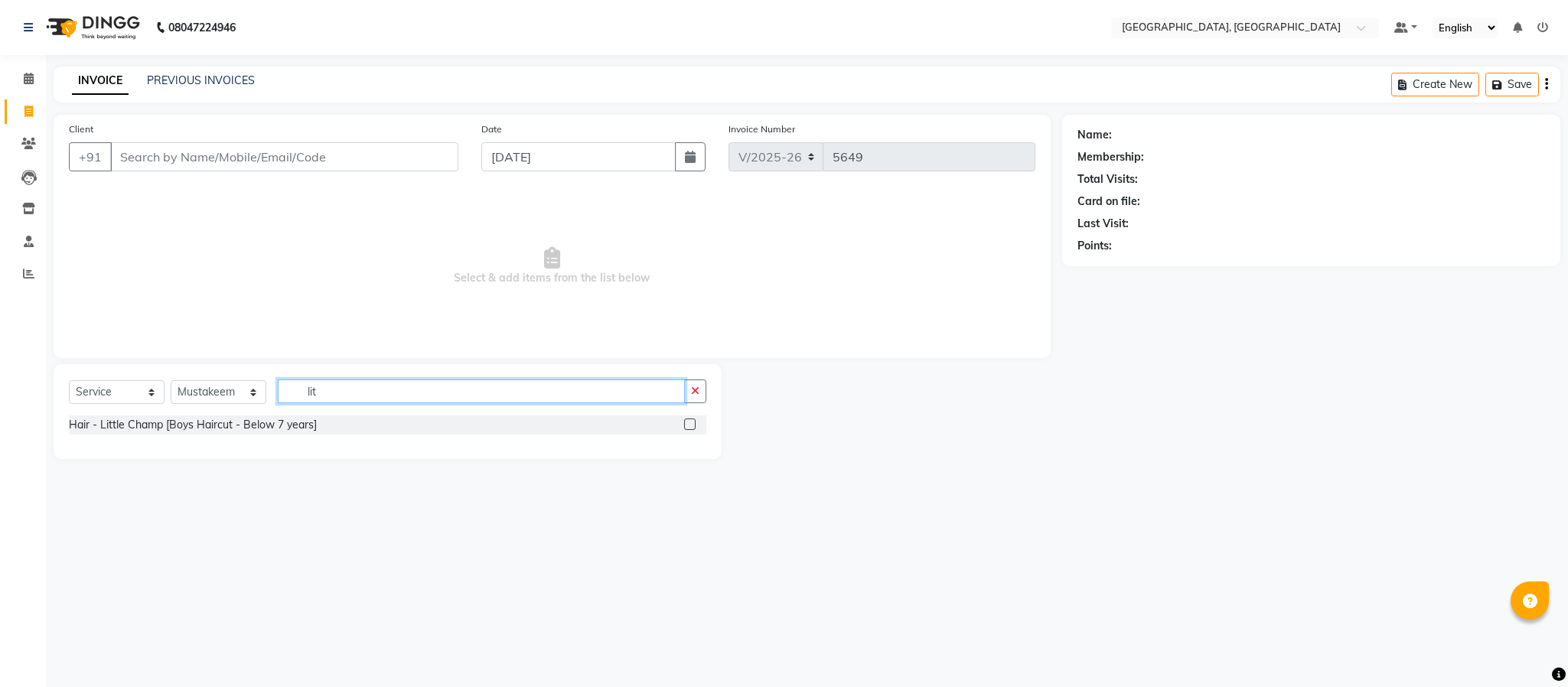
type input "lit"
click at [690, 425] on label at bounding box center [690, 424] width 12 height 12
click at [690, 425] on input "checkbox" at bounding box center [689, 425] width 10 height 10
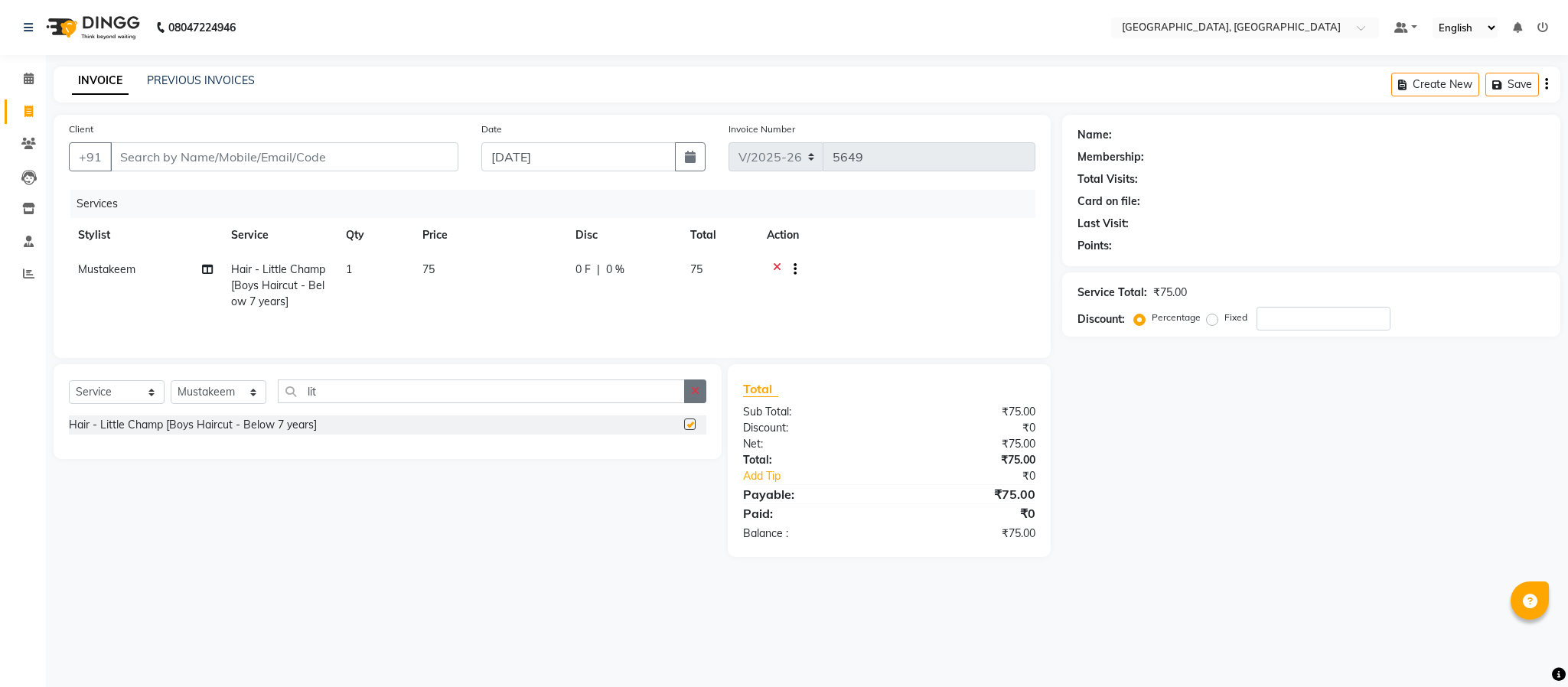
checkbox input "false"
drag, startPoint x: 705, startPoint y: 401, endPoint x: 627, endPoint y: 380, distance: 80.8
click at [703, 401] on button "button" at bounding box center [695, 392] width 22 height 24
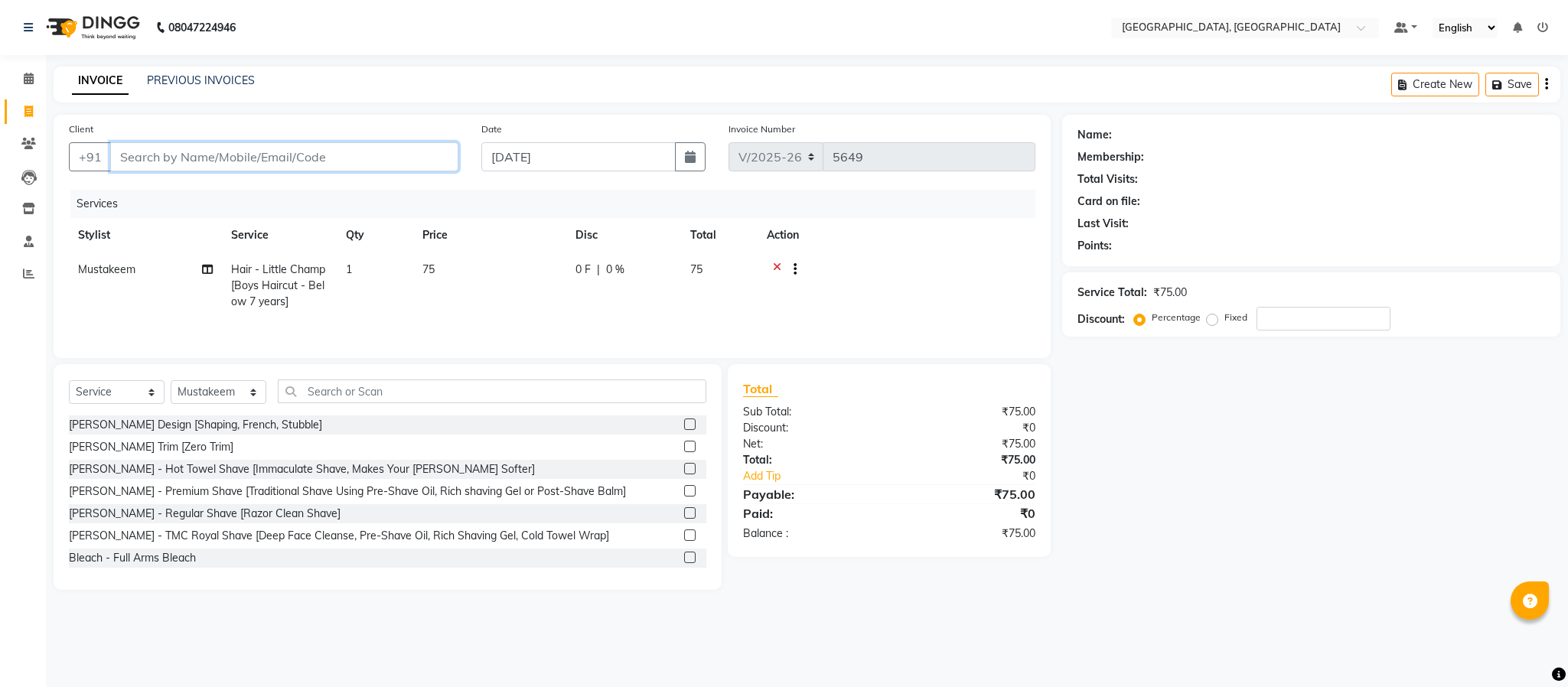
click at [379, 160] on input "Client" at bounding box center [285, 157] width 348 height 29
type input "9"
type input "0"
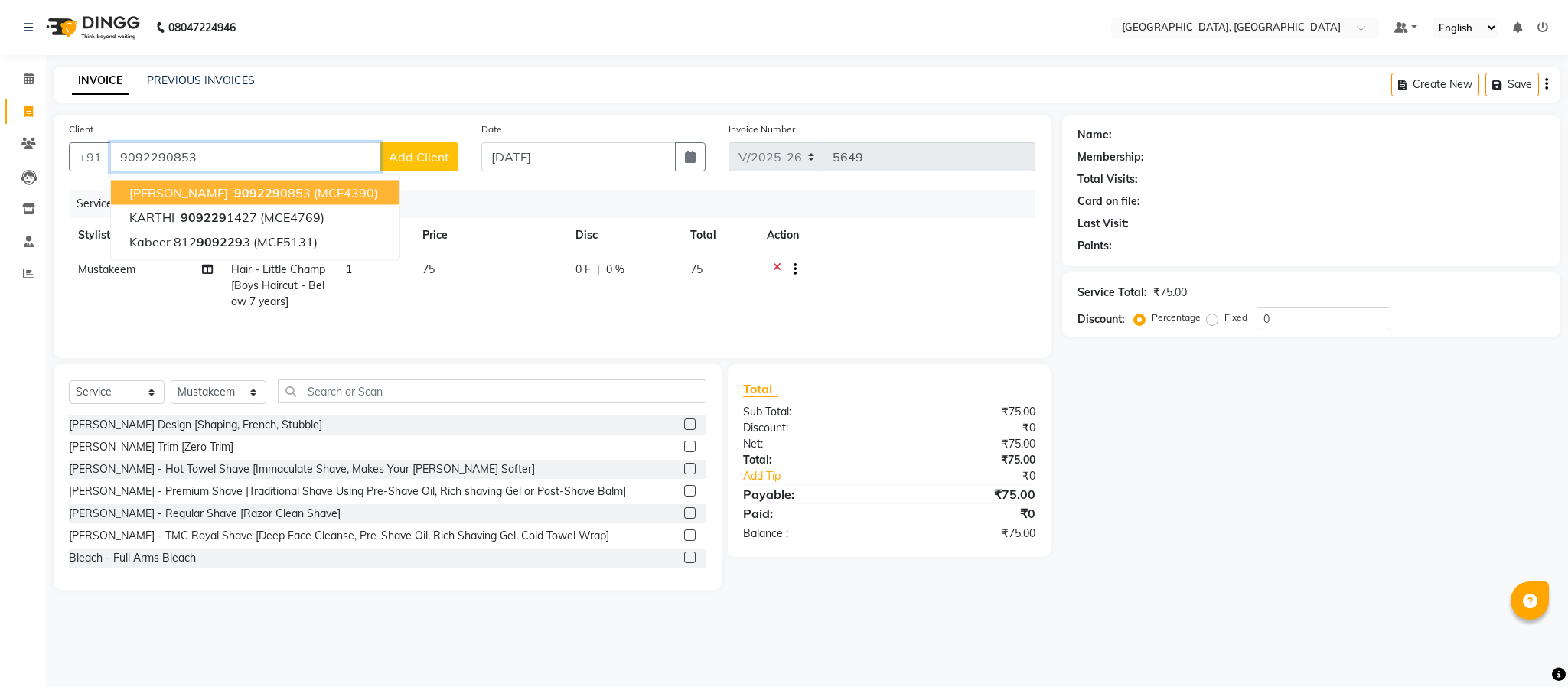
type input "9092290853"
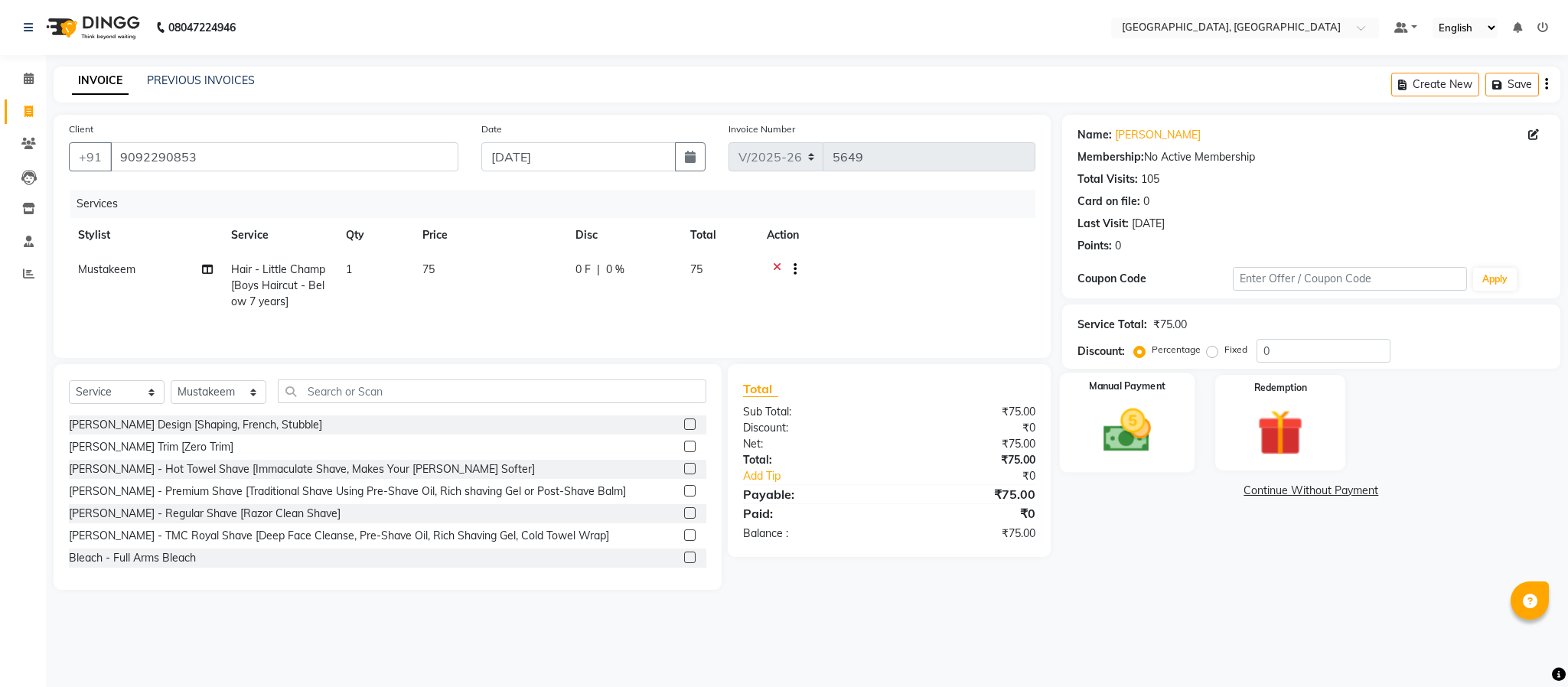
click at [1173, 423] on div "Manual Payment" at bounding box center [1127, 423] width 135 height 100
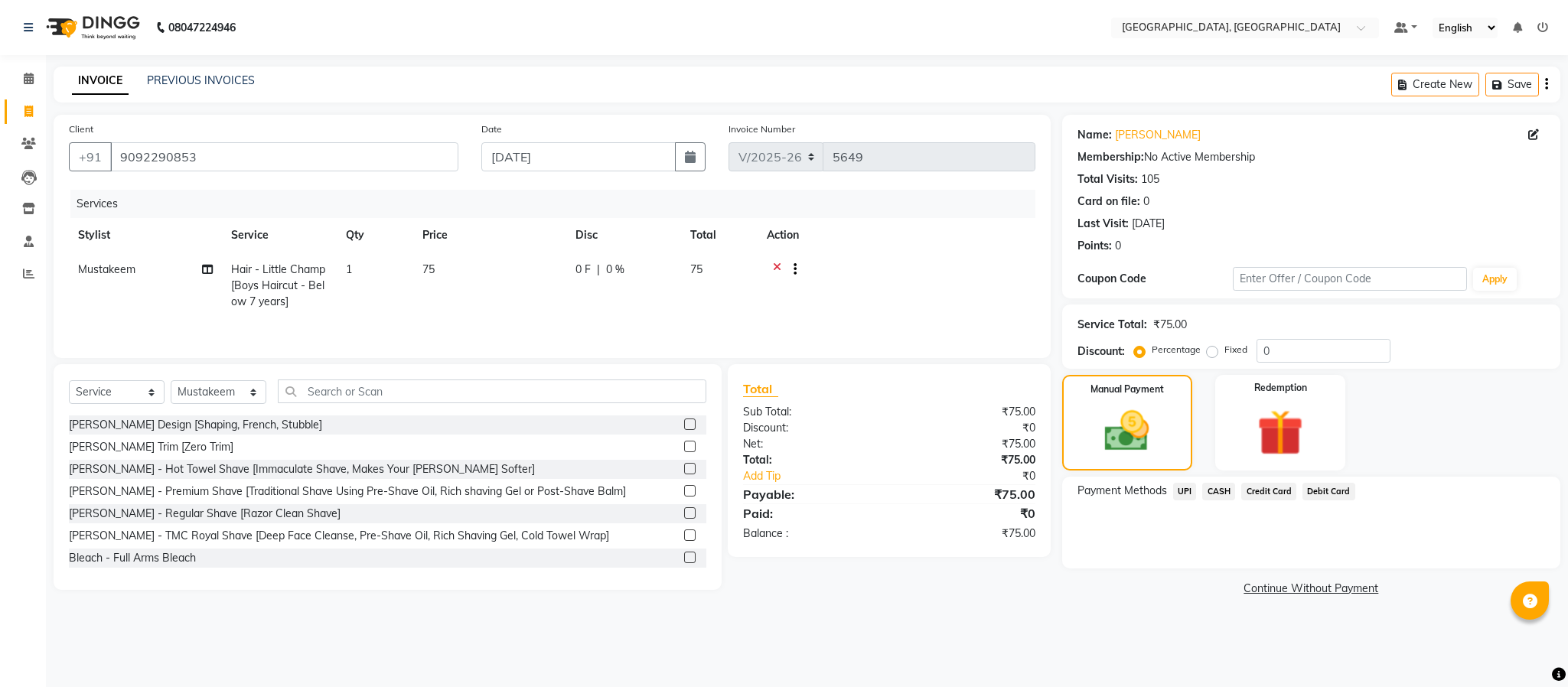
click at [1185, 485] on span "UPI" at bounding box center [1185, 491] width 24 height 17
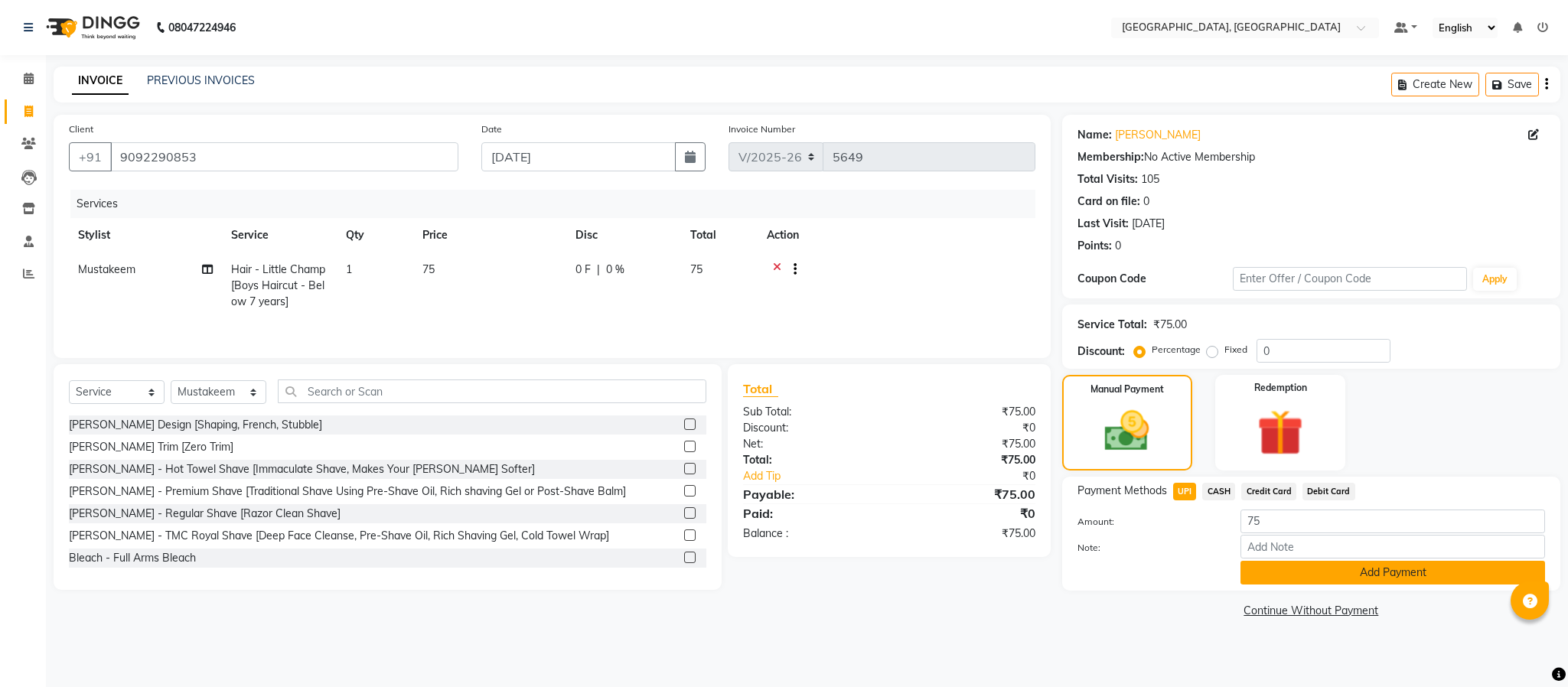
click at [1298, 566] on button "Add Payment" at bounding box center [1393, 573] width 305 height 24
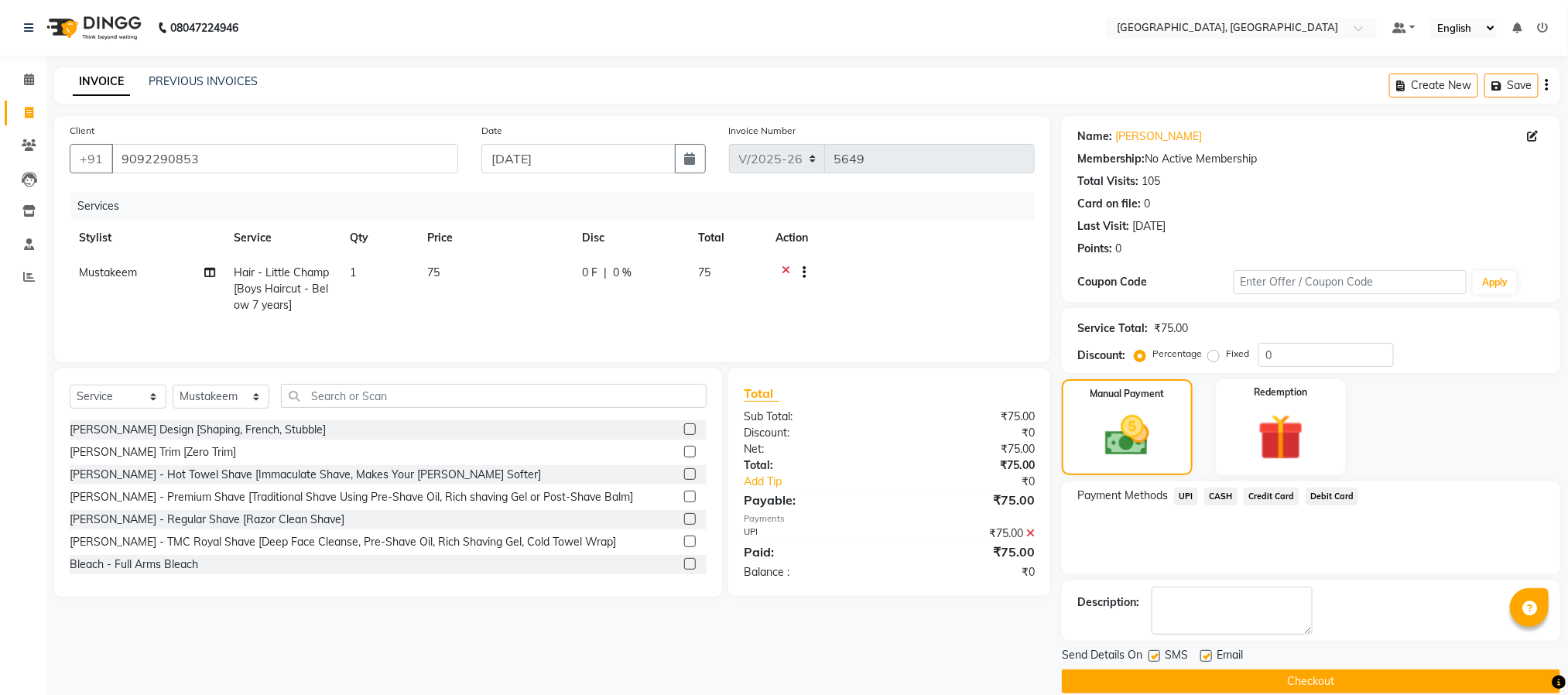
scroll to position [23, 0]
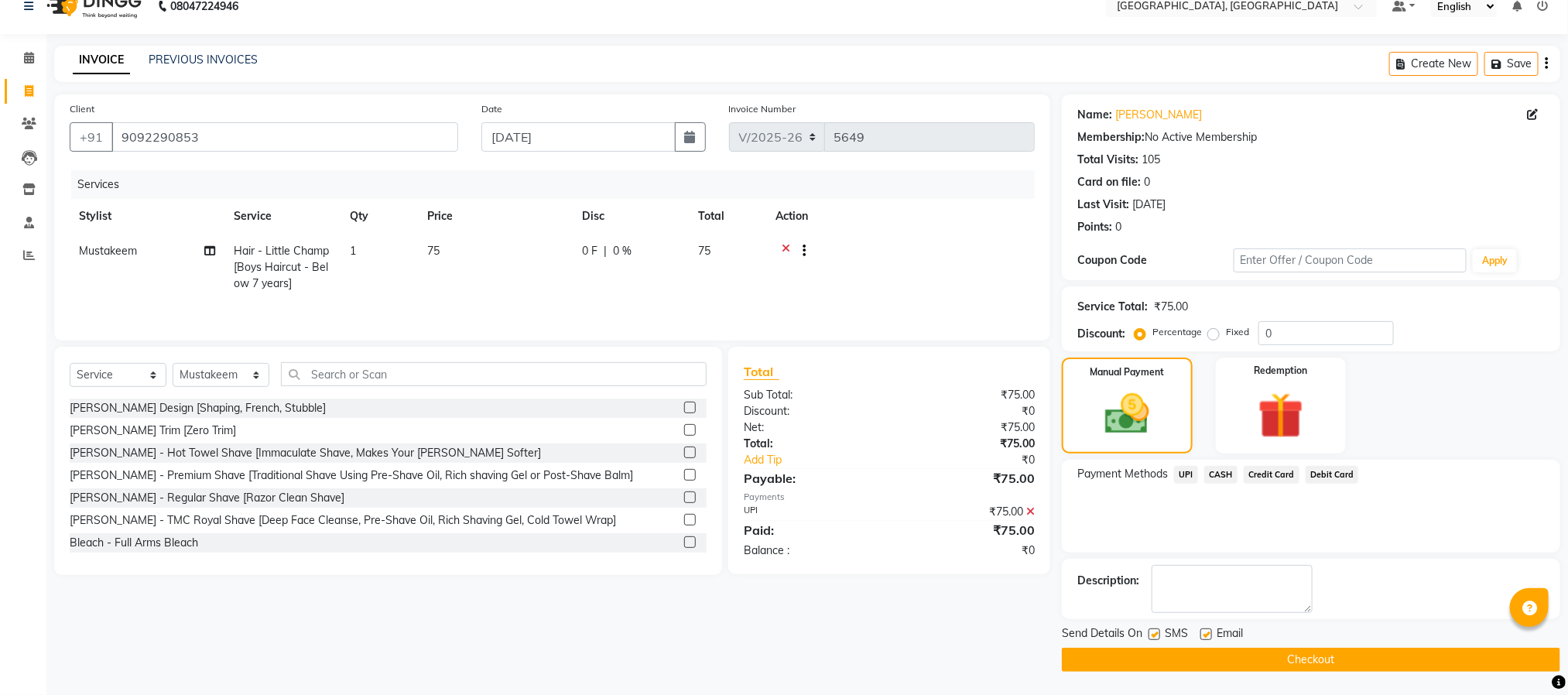
click at [1333, 656] on button "Checkout" at bounding box center [1310, 660] width 499 height 24
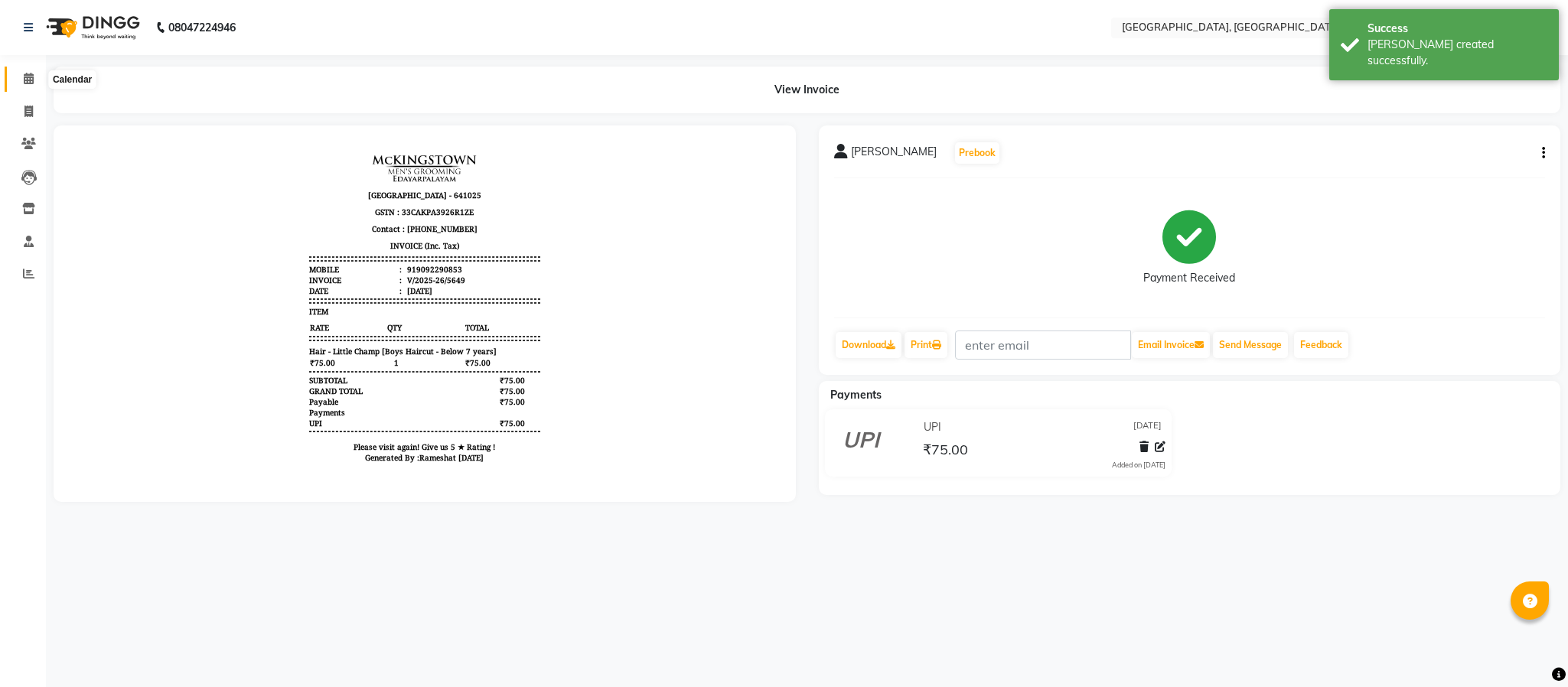
click at [28, 76] on icon at bounding box center [28, 78] width 10 height 12
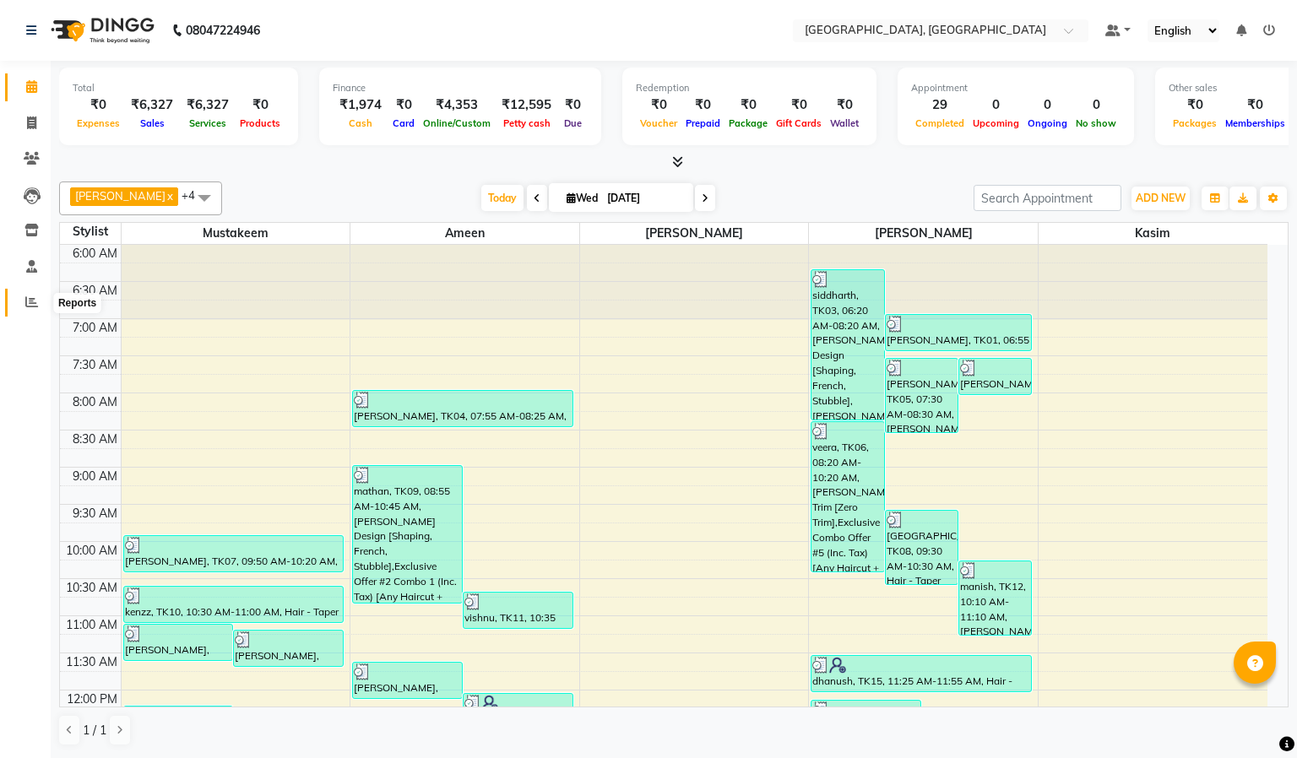
drag, startPoint x: 18, startPoint y: 296, endPoint x: 41, endPoint y: 291, distance: 23.4
click at [18, 296] on span at bounding box center [32, 302] width 30 height 19
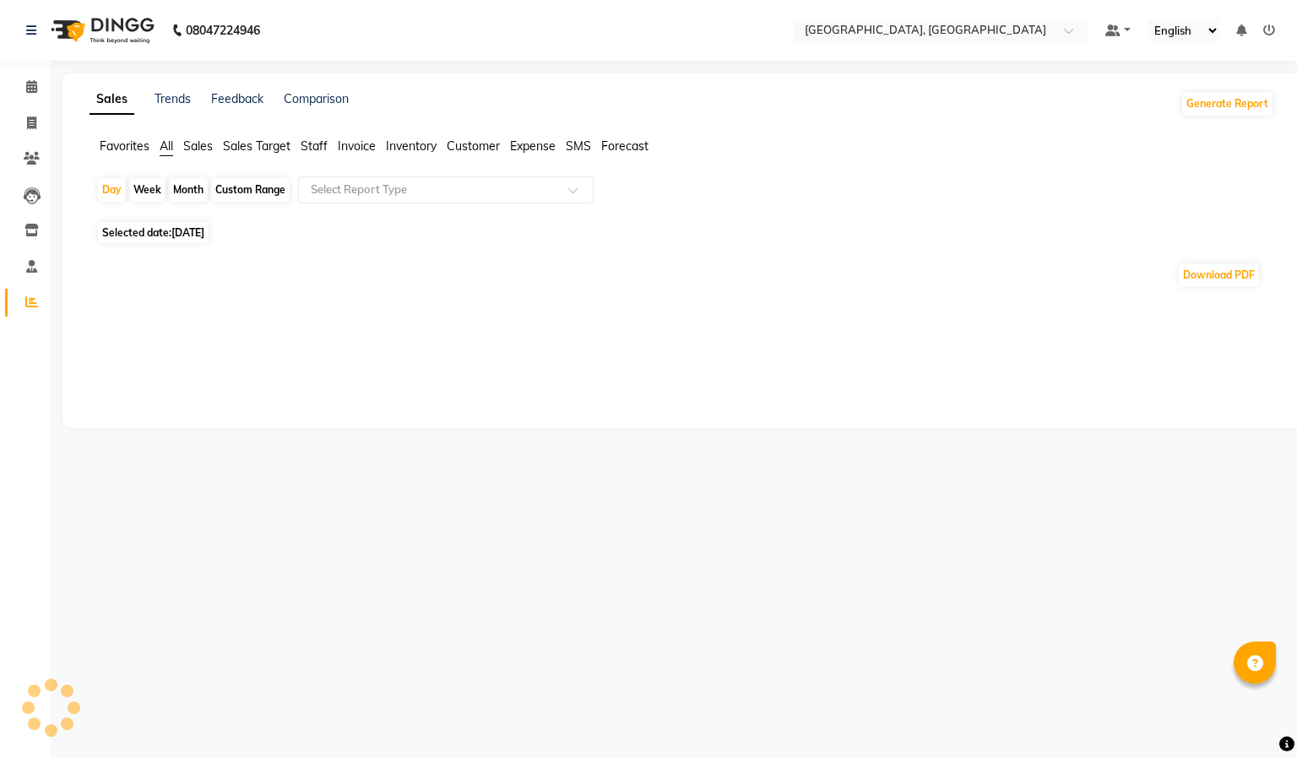
click at [319, 145] on span "Staff" at bounding box center [314, 145] width 27 height 15
